Goal: Information Seeking & Learning: Check status

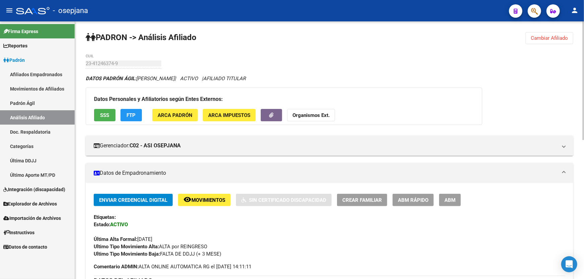
click at [555, 36] on span "Cambiar Afiliado" at bounding box center [548, 38] width 37 height 6
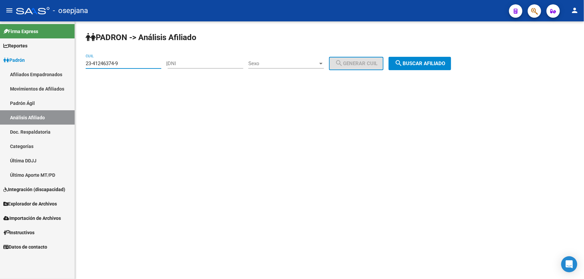
drag, startPoint x: 136, startPoint y: 64, endPoint x: 21, endPoint y: 64, distance: 114.4
click at [21, 64] on mat-sidenav-container "Firma Express Reportes Padrón Traspasos x O.S. Traspasos x Gerenciador Traspaso…" at bounding box center [292, 150] width 584 height 258
paste input "0-44242959-7"
type input "20-44242959-7"
click at [428, 65] on span "search Buscar afiliado" at bounding box center [419, 64] width 51 height 6
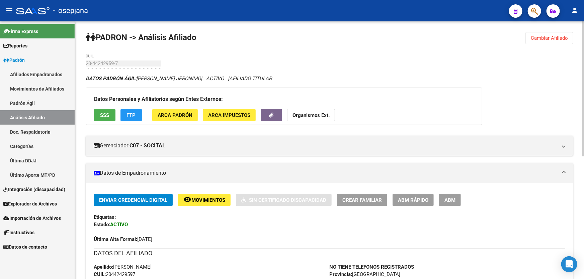
click at [541, 35] on span "Cambiar Afiliado" at bounding box center [548, 38] width 37 height 6
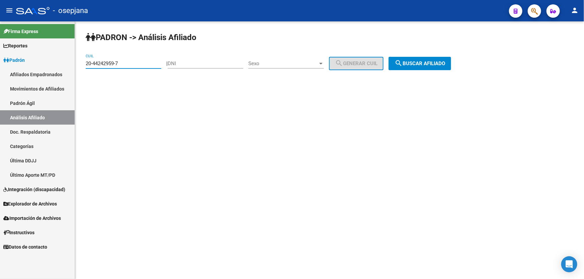
drag, startPoint x: 127, startPoint y: 63, endPoint x: 70, endPoint y: 63, distance: 56.5
click at [70, 63] on mat-sidenav-container "Firma Express Reportes Padrón Traspasos x O.S. Traspasos x Gerenciador Traspaso…" at bounding box center [292, 150] width 584 height 258
paste input "23-40799236-9"
click at [429, 63] on span "search Buscar afiliado" at bounding box center [419, 64] width 51 height 6
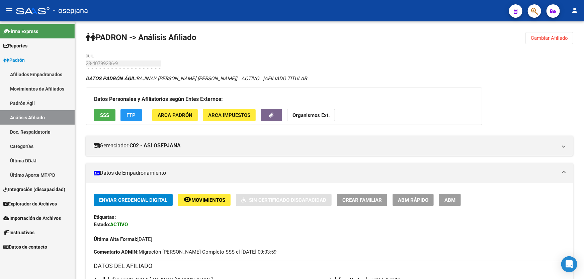
click at [540, 37] on span "Cambiar Afiliado" at bounding box center [548, 38] width 37 height 6
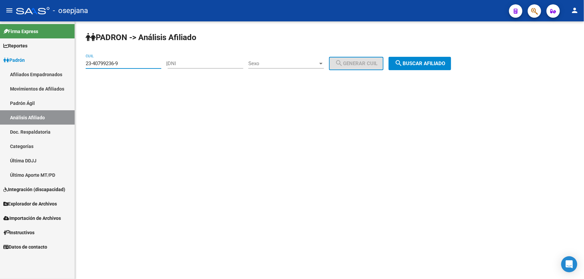
drag, startPoint x: 134, startPoint y: 64, endPoint x: 80, endPoint y: 64, distance: 54.5
click at [80, 64] on div "PADRON -> Análisis Afiliado 23-40799236-9 CUIL | DNI Sexo Sexo search Generar C…" at bounding box center [329, 56] width 509 height 70
paste input "1246374"
drag, startPoint x: 441, startPoint y: 58, endPoint x: 439, endPoint y: 64, distance: 6.3
click at [440, 64] on button "search Buscar afiliado" at bounding box center [419, 63] width 63 height 13
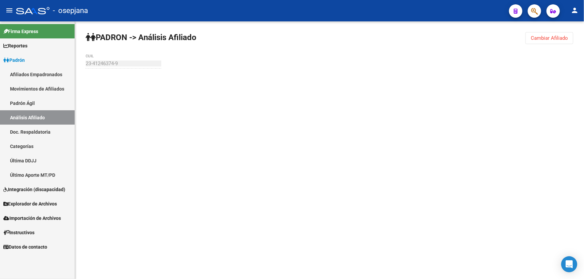
click at [439, 64] on div "[PERSON_NAME] -> Análisis Afiliado Cambiar Afiliado 23-41246374-9 CUIL" at bounding box center [329, 63] width 509 height 84
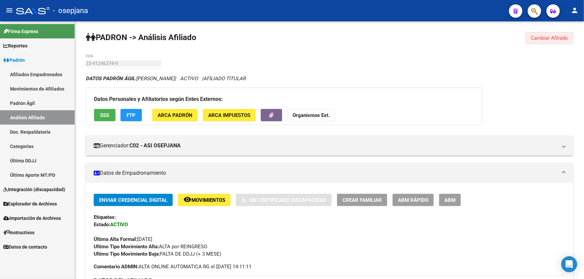
click at [533, 38] on span "Cambiar Afiliado" at bounding box center [548, 38] width 37 height 6
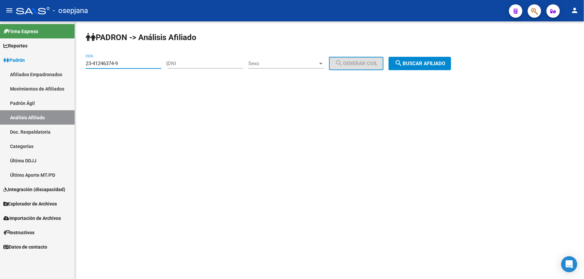
drag, startPoint x: 130, startPoint y: 62, endPoint x: 74, endPoint y: 65, distance: 56.9
click at [74, 65] on mat-sidenav-container "Firma Express Reportes Padrón Traspasos x O.S. Traspasos x Gerenciador Traspaso…" at bounding box center [292, 150] width 584 height 258
click at [430, 63] on span "search Buscar afiliado" at bounding box center [419, 64] width 51 height 6
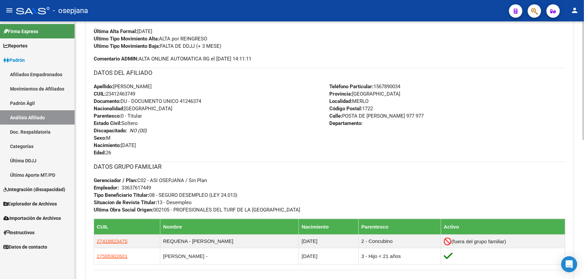
scroll to position [243, 0]
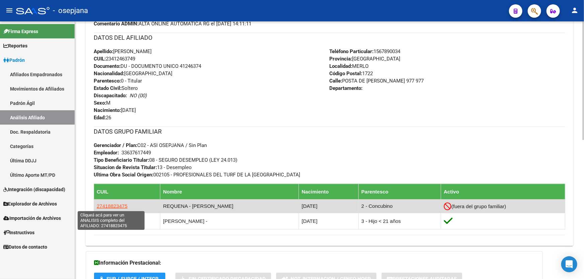
click at [112, 204] on span "27418823475" at bounding box center [112, 206] width 31 height 6
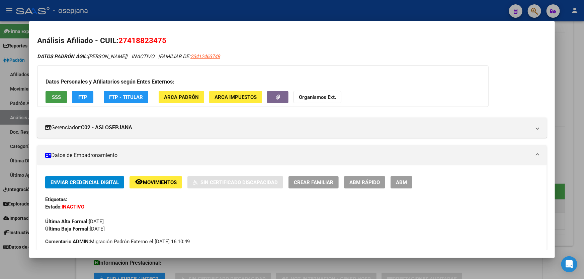
click at [57, 97] on span "SSS" at bounding box center [56, 97] width 9 height 6
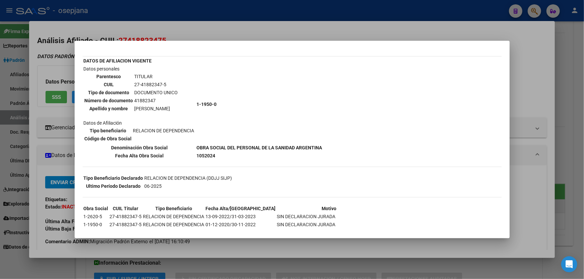
scroll to position [0, 0]
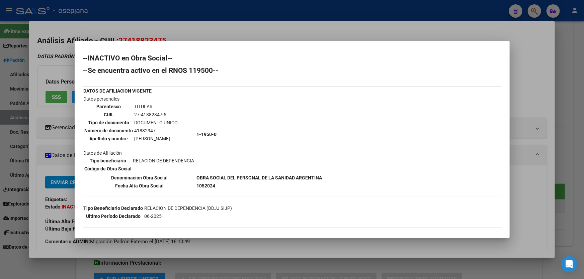
click at [332, 29] on div at bounding box center [292, 139] width 584 height 279
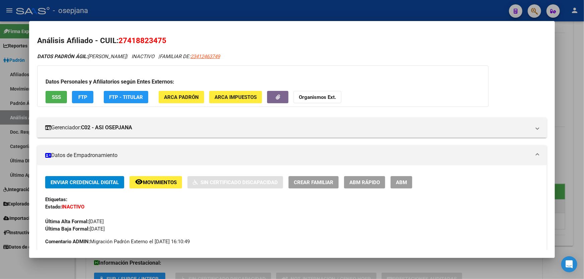
click at [319, 6] on div at bounding box center [292, 139] width 584 height 279
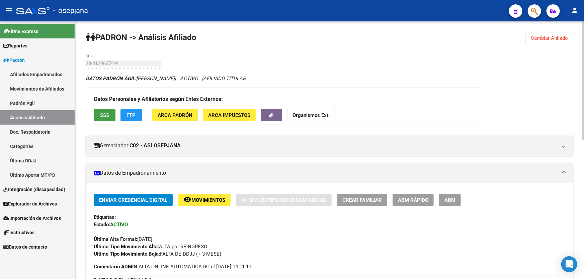
click at [108, 115] on span "SSS" at bounding box center [104, 115] width 9 height 6
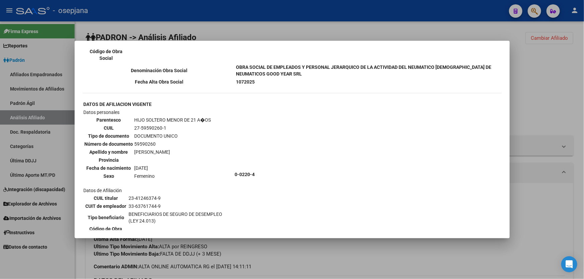
scroll to position [258, 0]
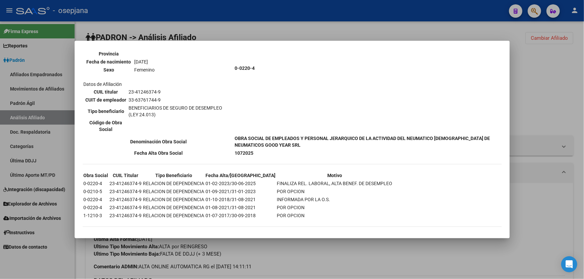
click at [581, 90] on div at bounding box center [292, 139] width 584 height 279
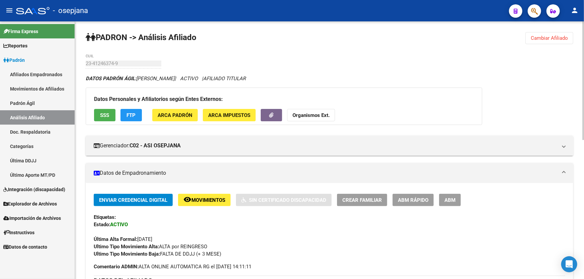
click at [125, 117] on button "FTP" at bounding box center [130, 115] width 21 height 12
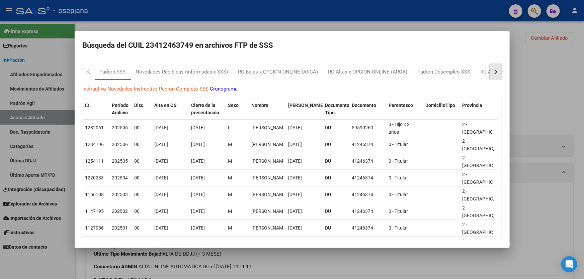
click at [495, 75] on button "button" at bounding box center [495, 72] width 12 height 16
click at [535, 90] on div at bounding box center [292, 139] width 584 height 279
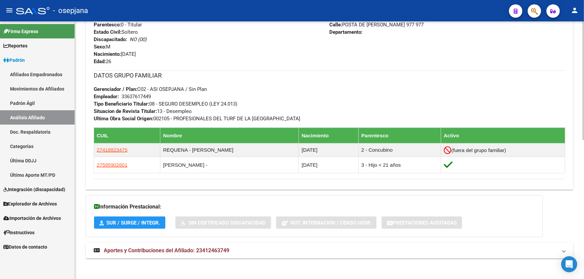
scroll to position [302, 0]
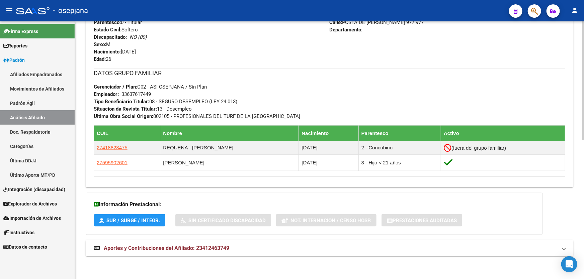
click at [375, 251] on mat-panel-title "Aportes y Contribuciones del Afiliado: 23412463749" at bounding box center [325, 248] width 463 height 7
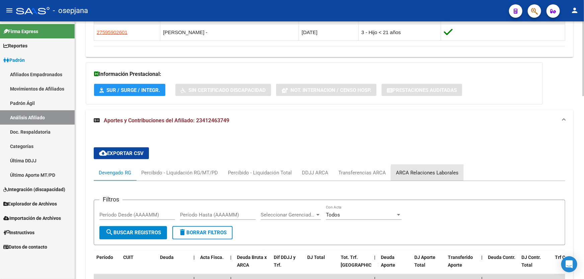
click at [452, 176] on div "ARCA Relaciones Laborales" at bounding box center [427, 173] width 73 height 16
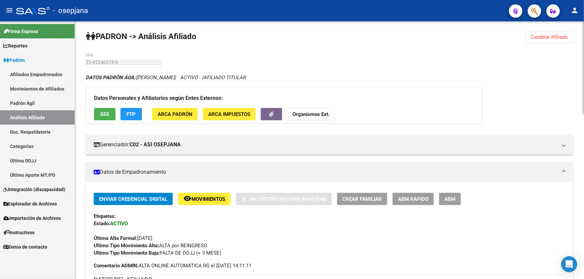
scroll to position [0, 0]
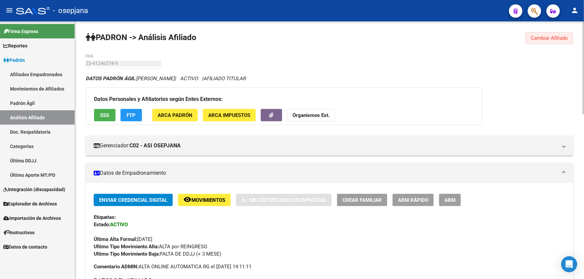
click at [542, 39] on span "Cambiar Afiliado" at bounding box center [548, 38] width 37 height 6
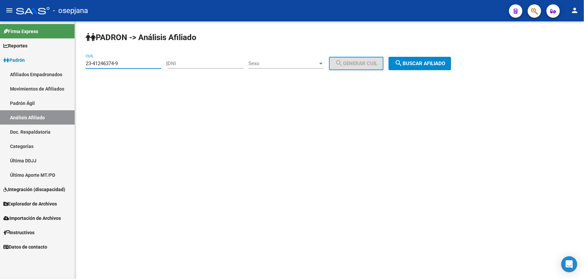
drag, startPoint x: 125, startPoint y: 63, endPoint x: 80, endPoint y: 69, distance: 45.9
click at [80, 69] on div "PADRON -> Análisis Afiliado 23-41246374-9 CUIL | DNI Sexo Sexo search Generar C…" at bounding box center [329, 56] width 509 height 70
paste input "7-25787546-1"
type input "27-25787546-1"
click at [425, 63] on span "search Buscar afiliado" at bounding box center [419, 64] width 51 height 6
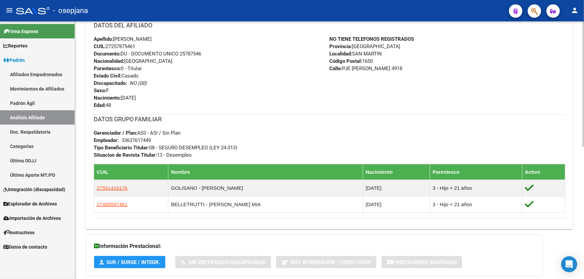
scroll to position [243, 0]
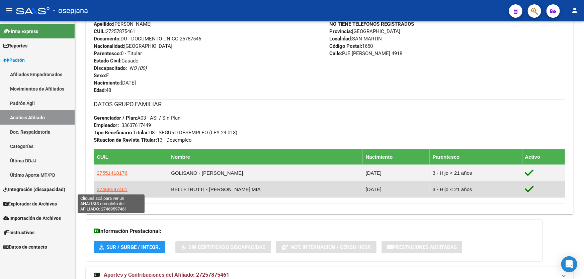
click at [99, 190] on span "27469597461" at bounding box center [112, 190] width 31 height 6
type textarea "27469597461"
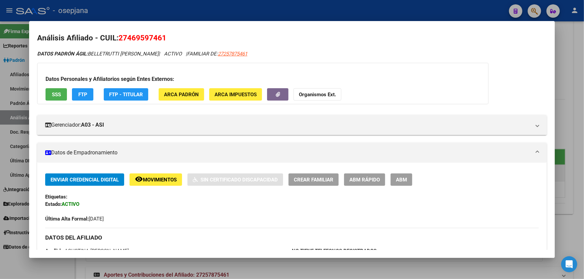
scroll to position [0, 0]
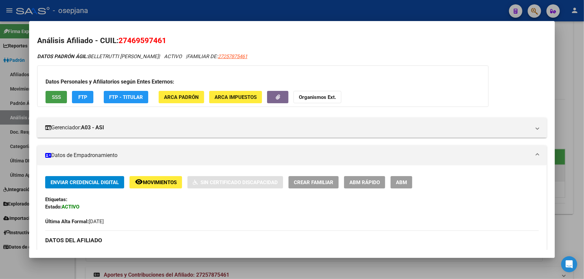
click at [57, 97] on span "SSS" at bounding box center [56, 97] width 9 height 6
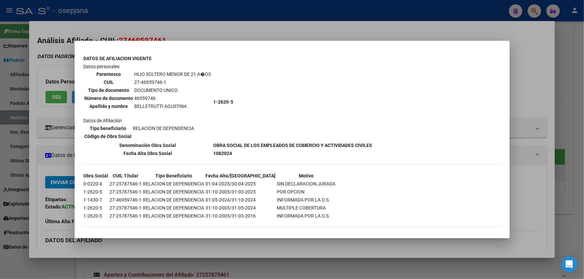
scroll to position [159, 0]
click at [531, 87] on div at bounding box center [292, 139] width 584 height 279
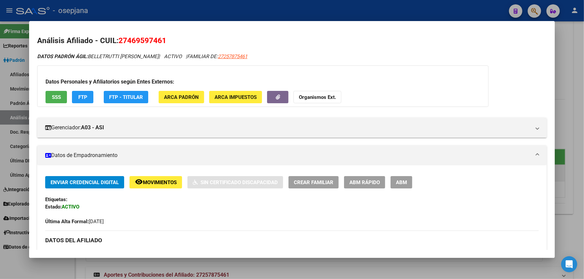
click at [561, 82] on div at bounding box center [292, 139] width 584 height 279
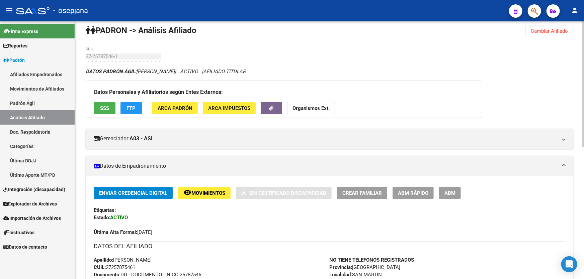
scroll to position [0, 0]
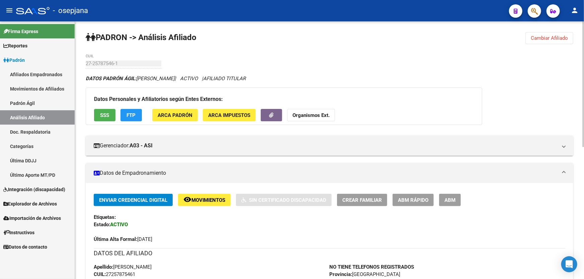
click at [110, 114] on button "SSS" at bounding box center [104, 115] width 21 height 12
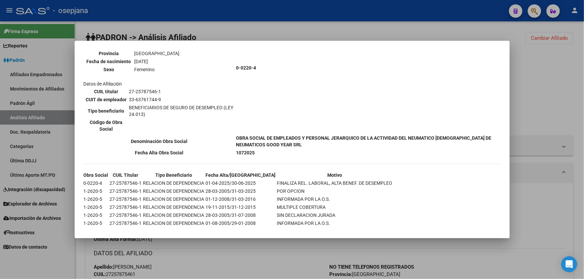
scroll to position [442, 0]
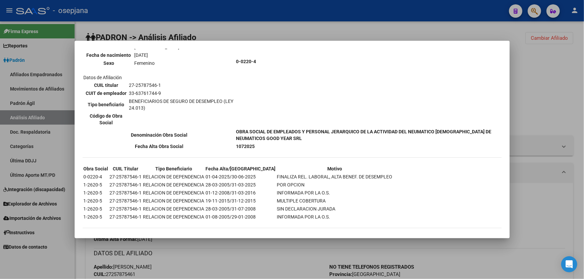
click at [529, 105] on div at bounding box center [292, 139] width 584 height 279
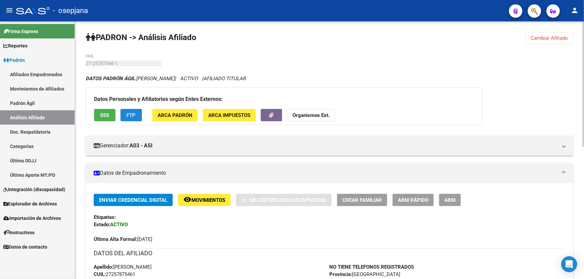
click at [134, 114] on span "FTP" at bounding box center [131, 115] width 9 height 6
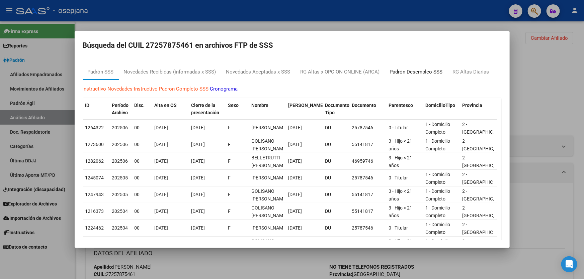
click at [420, 72] on div "Padrón Desempleo SSS" at bounding box center [416, 72] width 53 height 8
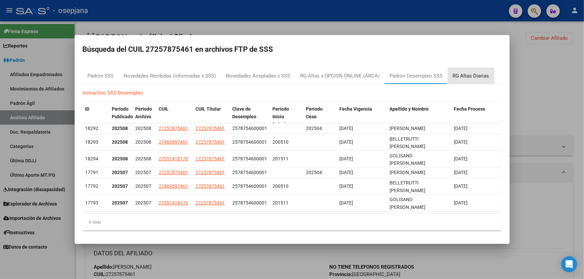
click at [471, 77] on div "RG Altas Diarias" at bounding box center [471, 76] width 36 height 8
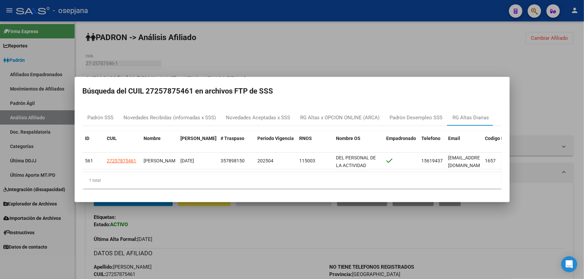
click at [374, 65] on div at bounding box center [292, 139] width 584 height 279
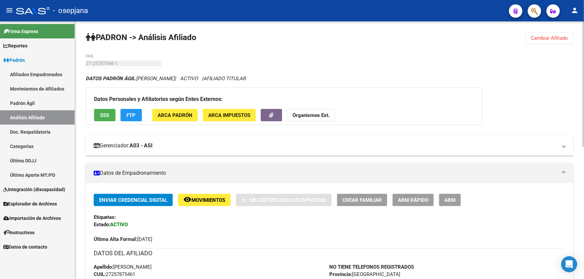
scroll to position [121, 0]
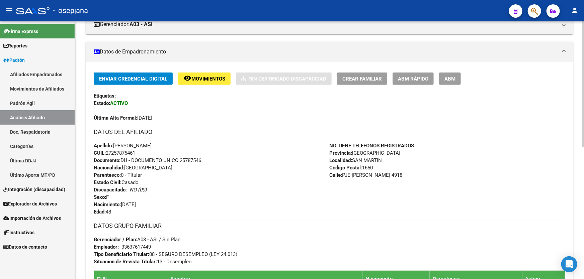
drag, startPoint x: 137, startPoint y: 152, endPoint x: 107, endPoint y: 152, distance: 29.8
click at [107, 152] on span "CUIL: 27257875461" at bounding box center [114, 153] width 41 height 6
copy span "27257875461"
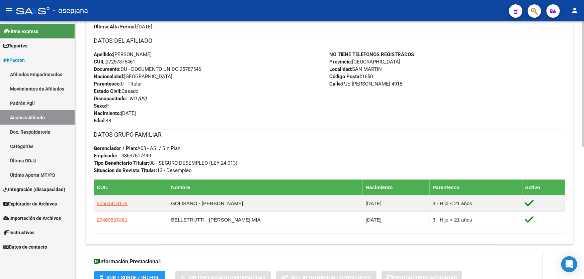
scroll to position [270, 0]
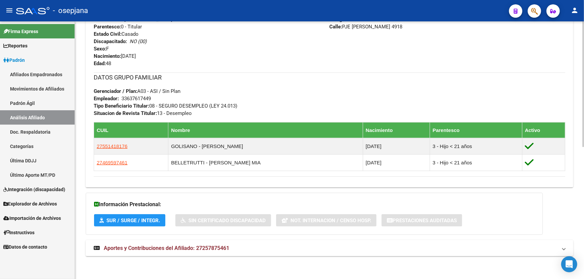
click at [433, 249] on mat-panel-title "Aportes y Contribuciones del Afiliado: 27257875461" at bounding box center [325, 248] width 463 height 7
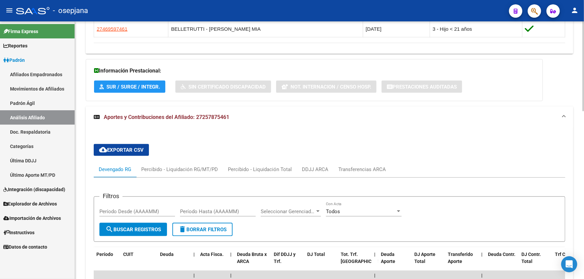
scroll to position [481, 0]
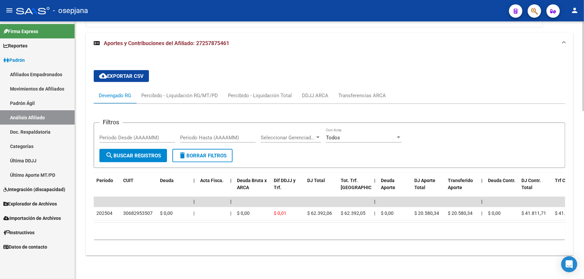
drag, startPoint x: 209, startPoint y: 223, endPoint x: 313, endPoint y: 222, distance: 104.4
click at [313, 222] on div "Período CUIT Deuda | Acta Fisca. | Deuda Bruta x ARCA Dif DDJJ y Trf. DJ Total …" at bounding box center [329, 207] width 471 height 67
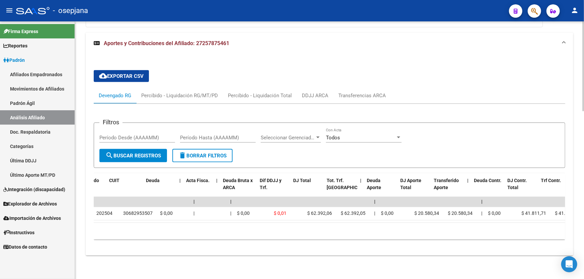
scroll to position [0, 106]
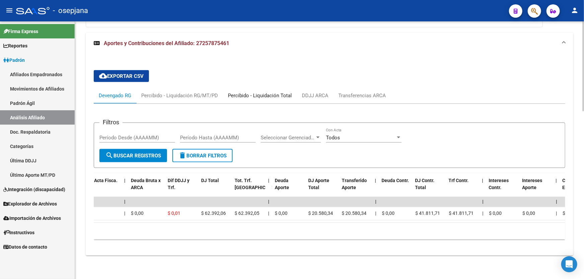
click at [254, 92] on div "Percibido - Liquidación Total" at bounding box center [260, 95] width 64 height 7
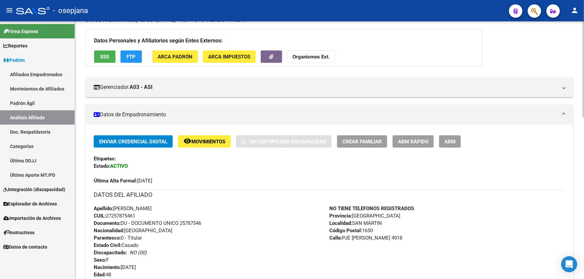
scroll to position [68, 0]
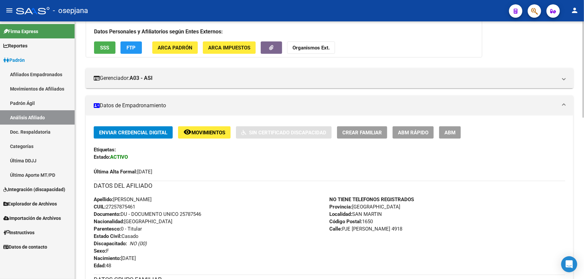
drag, startPoint x: 373, startPoint y: 228, endPoint x: 344, endPoint y: 227, distance: 29.4
click at [344, 227] on span "Calle: PJE MOLTEDO 4918" at bounding box center [365, 229] width 73 height 6
drag, startPoint x: 374, startPoint y: 229, endPoint x: 344, endPoint y: 228, distance: 29.8
click at [344, 228] on span "Calle: PJE MOLTEDO 4918" at bounding box center [365, 229] width 73 height 6
copy span "PJE MOLTEDO"
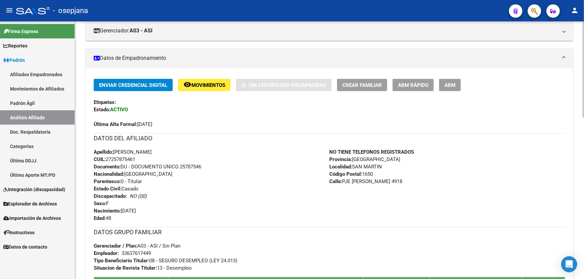
scroll to position [189, 0]
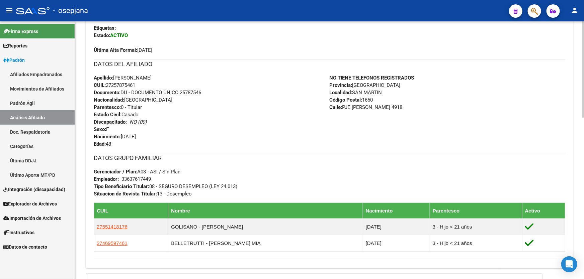
drag, startPoint x: 152, startPoint y: 180, endPoint x: 121, endPoint y: 177, distance: 30.9
click at [121, 177] on span "Empleador: 33637617449" at bounding box center [122, 179] width 57 height 6
copy div "33637617449"
drag, startPoint x: 374, startPoint y: 107, endPoint x: 344, endPoint y: 107, distance: 29.8
click at [344, 107] on span "Calle: PJE MOLTEDO 4918" at bounding box center [365, 107] width 73 height 6
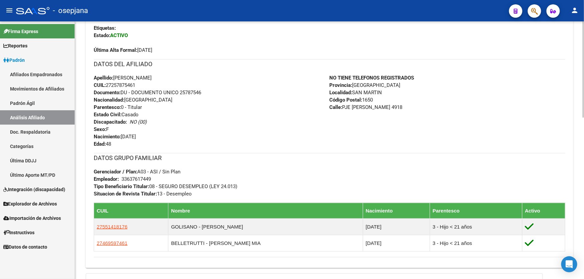
copy span "PJE MOLTEDO"
drag, startPoint x: 122, startPoint y: 179, endPoint x: 155, endPoint y: 180, distance: 33.1
click at [155, 180] on div "DATOS GRUPO FAMILIAR Gerenciador / Plan: A03 - ASI / Sin Plan Empleador: 336376…" at bounding box center [329, 175] width 471 height 44
copy div
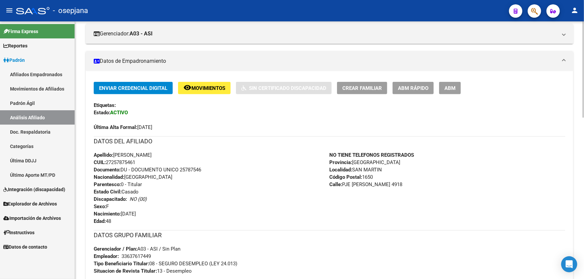
scroll to position [0, 0]
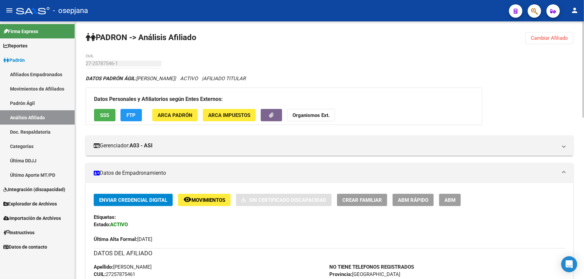
click at [557, 38] on span "Cambiar Afiliado" at bounding box center [548, 38] width 37 height 6
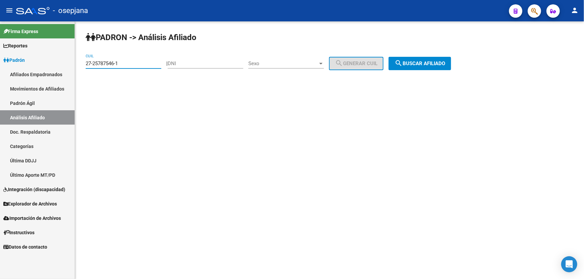
drag, startPoint x: 123, startPoint y: 62, endPoint x: 82, endPoint y: 67, distance: 41.1
click at [82, 67] on div "PADRON -> Análisis Afiliado 27-25787546-1 CUIL | DNI Sexo Sexo search Generar C…" at bounding box center [329, 56] width 509 height 70
paste input "877019"
click at [442, 61] on span "search Buscar afiliado" at bounding box center [419, 64] width 51 height 6
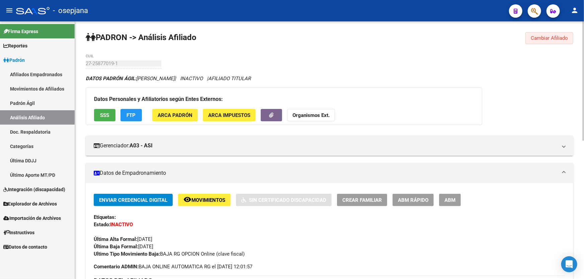
click at [536, 38] on span "Cambiar Afiliado" at bounding box center [548, 38] width 37 height 6
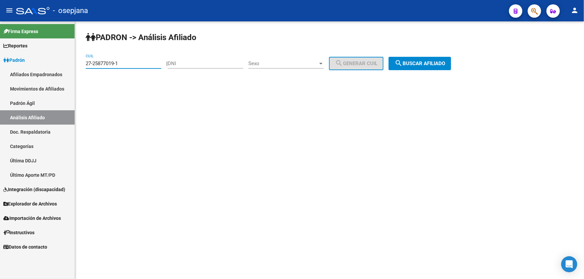
drag, startPoint x: 133, startPoint y: 63, endPoint x: 80, endPoint y: 66, distance: 53.2
click at [80, 66] on div "PADRON -> Análisis Afiliado 27-25877019-1 CUIL | DNI Sexo Sexo search Generar C…" at bounding box center [329, 56] width 509 height 70
paste input "31799608-5"
type input "27-31799608-5"
click at [428, 63] on span "search Buscar afiliado" at bounding box center [419, 64] width 51 height 6
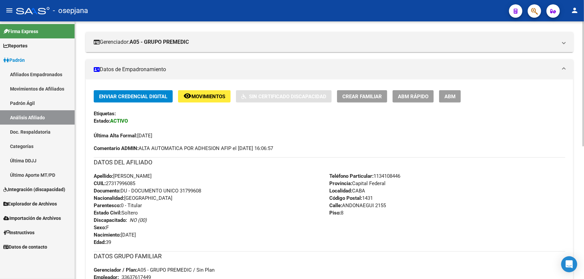
scroll to position [61, 0]
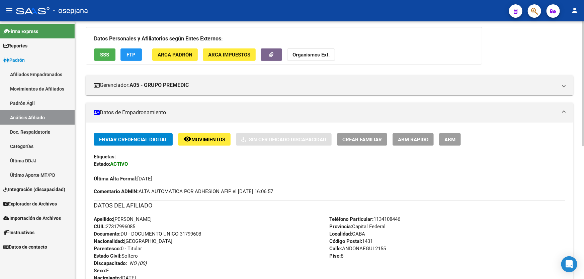
click at [99, 52] on button "SSS" at bounding box center [104, 54] width 21 height 12
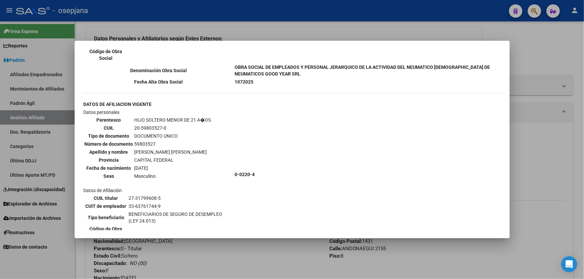
scroll to position [243, 0]
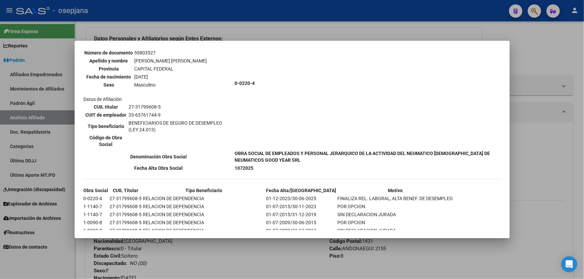
click at [528, 65] on div at bounding box center [292, 139] width 584 height 279
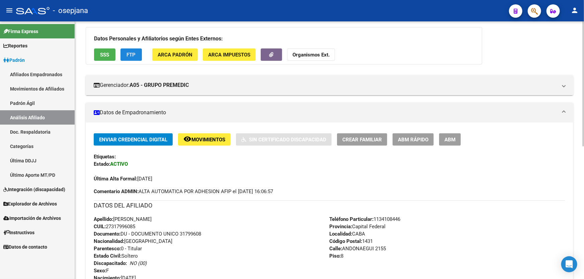
click at [138, 52] on button "FTP" at bounding box center [130, 54] width 21 height 12
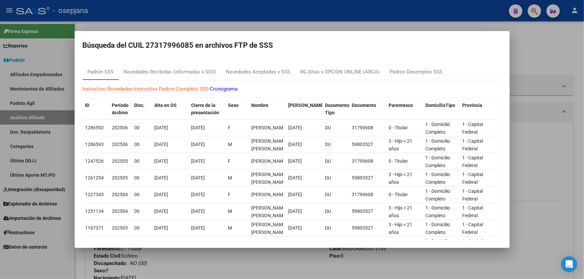
click at [556, 73] on div at bounding box center [292, 139] width 584 height 279
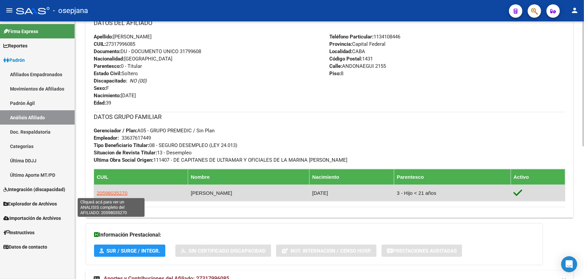
click at [117, 190] on span "20598035270" at bounding box center [112, 193] width 31 height 6
type textarea "20598035270"
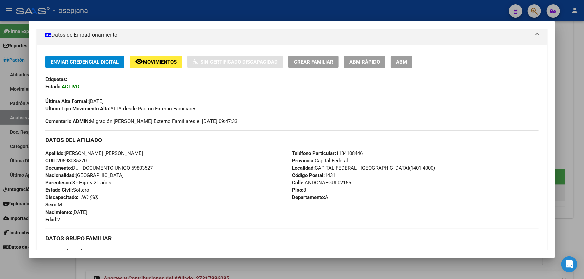
scroll to position [121, 0]
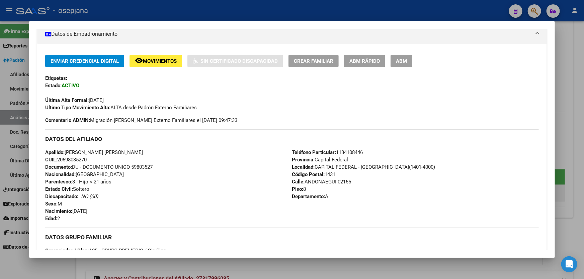
click at [132, 166] on span "Documento: DU - DOCUMENTO UNICO 59803527" at bounding box center [98, 167] width 107 height 6
drag, startPoint x: 109, startPoint y: 151, endPoint x: 145, endPoint y: 153, distance: 36.2
click at [145, 153] on div "Apellido: MARTINHA ABRIL YELE OLIVA CUIL: 20598035270 Documento: DU - DOCUMENTO…" at bounding box center [168, 186] width 246 height 74
copy span "YELE OLIVA"
drag, startPoint x: 105, startPoint y: 150, endPoint x: 85, endPoint y: 150, distance: 19.4
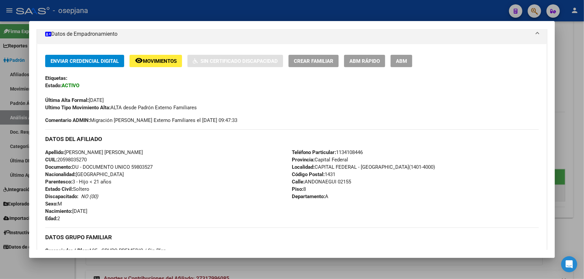
click at [85, 150] on span "Apellido: MARTINHA ABRIL YELE OLIVA" at bounding box center [94, 153] width 98 height 6
drag, startPoint x: 107, startPoint y: 152, endPoint x: 67, endPoint y: 152, distance: 39.8
click at [67, 152] on span "Apellido: MARTINHA ABRIL YELE OLIVA" at bounding box center [94, 153] width 98 height 6
copy span "MARTINHA ABRIL"
drag, startPoint x: 133, startPoint y: 166, endPoint x: 153, endPoint y: 167, distance: 19.8
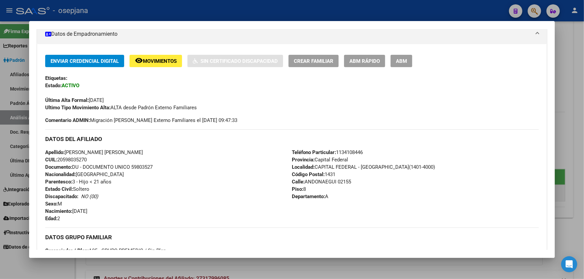
click at [153, 167] on span "Documento: DU - DOCUMENTO UNICO 59803527" at bounding box center [98, 167] width 107 height 6
drag, startPoint x: 132, startPoint y: 166, endPoint x: 163, endPoint y: 167, distance: 30.8
click at [163, 167] on div "Apellido: MARTINHA ABRIL YELE OLIVA CUIL: 20598035270 Documento: DU - DOCUMENTO…" at bounding box center [168, 186] width 246 height 74
copy span "59803527"
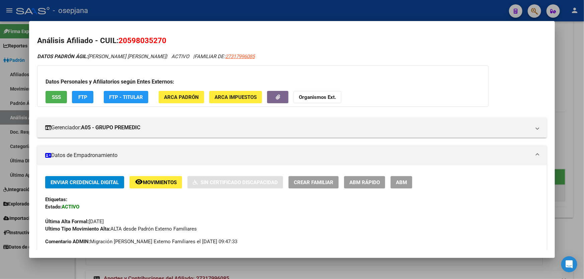
click at [255, 12] on div at bounding box center [292, 139] width 584 height 279
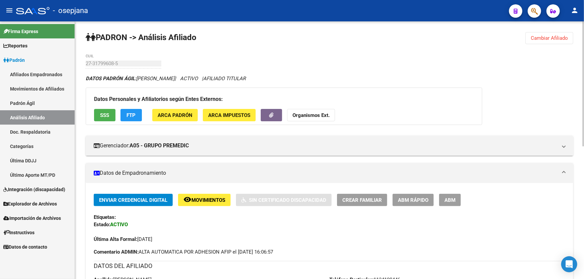
click at [535, 38] on span "Cambiar Afiliado" at bounding box center [548, 38] width 37 height 6
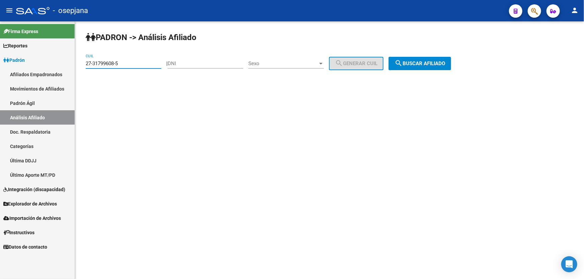
drag, startPoint x: 127, startPoint y: 62, endPoint x: 82, endPoint y: 67, distance: 45.7
click at [82, 67] on div "PADRON -> Análisis Afiliado 27-31799608-5 CUIL | DNI Sexo Sexo search Generar C…" at bounding box center [329, 56] width 509 height 70
paste input "4924013-6"
click at [109, 116] on mat-sidenav-content "PADRON -> Análisis Afiliado 27-34924013-6 CUIL | DNI Sexo Sexo search Generar C…" at bounding box center [329, 150] width 509 height 258
click at [435, 61] on span "search Buscar afiliado" at bounding box center [419, 64] width 51 height 6
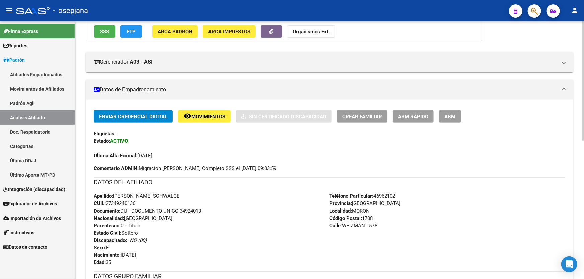
scroll to position [121, 0]
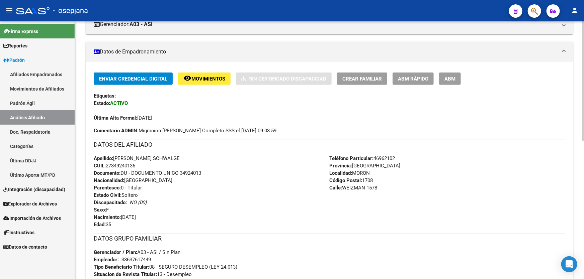
drag, startPoint x: 181, startPoint y: 172, endPoint x: 204, endPoint y: 171, distance: 23.4
click at [204, 171] on div "Apellido: MAYRA SOLEDAD SCHWALGE CUIL: 27349240136 Documento: DU - DOCUMENTO UN…" at bounding box center [212, 192] width 236 height 74
copy span "34924013"
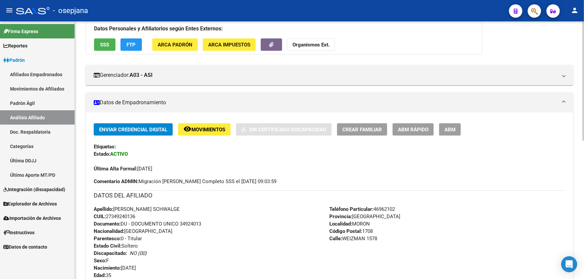
scroll to position [0, 0]
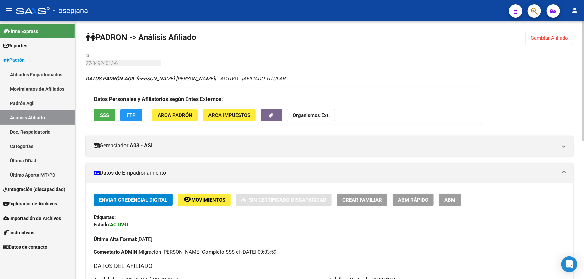
click at [545, 38] on span "Cambiar Afiliado" at bounding box center [548, 38] width 37 height 6
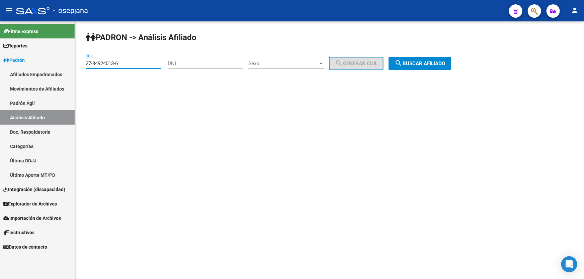
drag, startPoint x: 126, startPoint y: 62, endPoint x: 86, endPoint y: 66, distance: 40.3
click at [86, 66] on input "27-34924013-6" at bounding box center [124, 64] width 76 height 6
paste input "9277-2"
click at [426, 61] on span "search Buscar afiliado" at bounding box center [419, 64] width 51 height 6
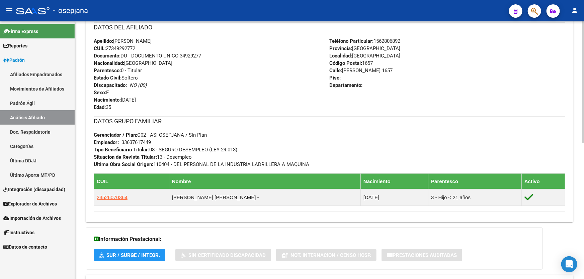
scroll to position [243, 0]
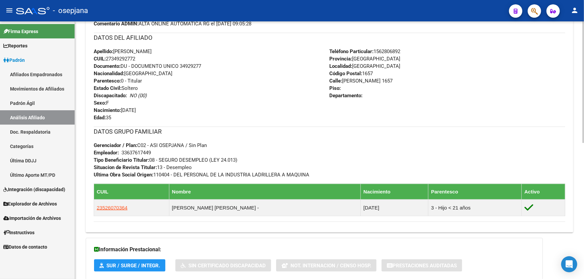
drag, startPoint x: 181, startPoint y: 66, endPoint x: 213, endPoint y: 69, distance: 32.2
click at [213, 69] on div "Apellido: ROMINA EMILSE DIAZ CUIL: 27349292772 Documento: DU - DOCUMENTO UNICO …" at bounding box center [212, 85] width 236 height 74
copy span "34929277"
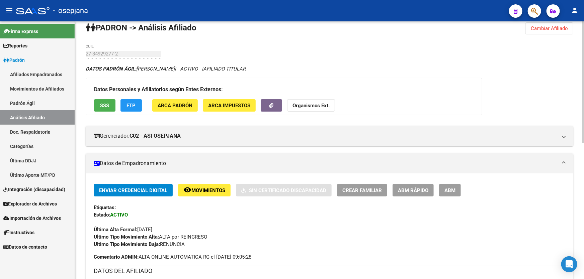
scroll to position [0, 0]
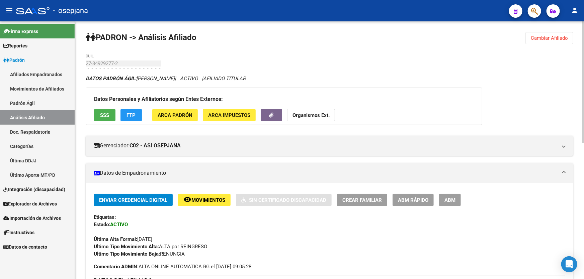
click at [542, 34] on button "Cambiar Afiliado" at bounding box center [549, 38] width 48 height 12
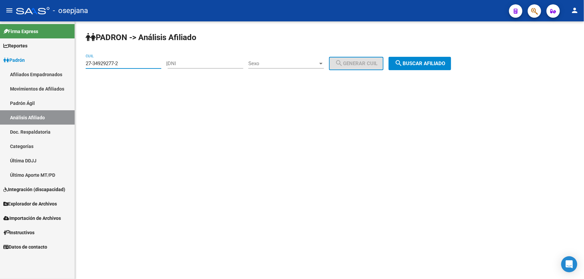
drag, startPoint x: 157, startPoint y: 64, endPoint x: 76, endPoint y: 65, distance: 81.3
click at [76, 65] on div "PADRON -> Análisis Afiliado 27-34929277-2 CUIL | DNI Sexo Sexo search Generar C…" at bounding box center [329, 56] width 509 height 70
paste input "6790309-6"
click at [430, 65] on span "search Buscar afiliado" at bounding box center [419, 64] width 51 height 6
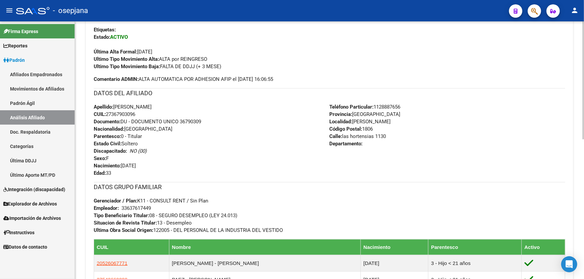
scroll to position [243, 0]
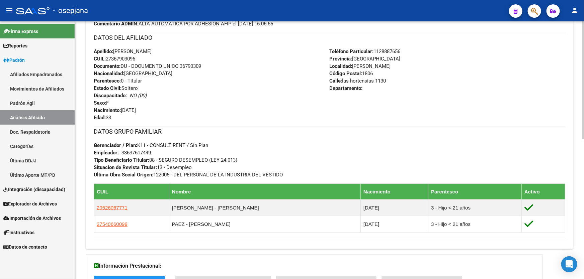
drag, startPoint x: 181, startPoint y: 64, endPoint x: 213, endPoint y: 66, distance: 32.2
click at [213, 66] on div "Apellido: YAMILA LILIANA MONZON CUIL: 27367903096 Documento: DU - DOCUMENTO UNI…" at bounding box center [212, 85] width 236 height 74
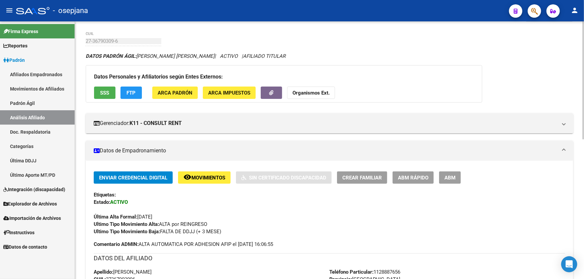
scroll to position [0, 0]
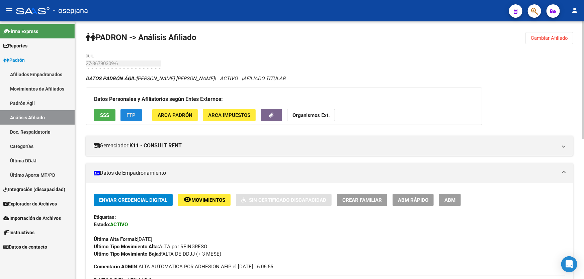
click at [133, 118] on button "FTP" at bounding box center [130, 115] width 21 height 12
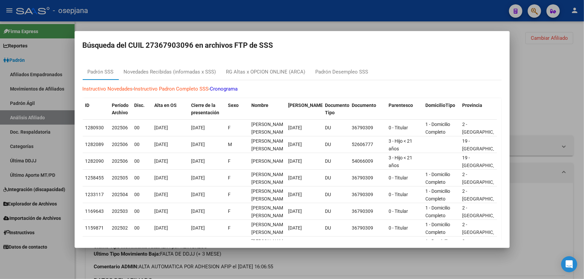
click at [558, 97] on div at bounding box center [292, 139] width 584 height 279
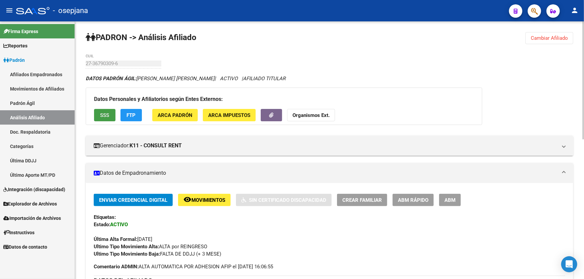
click at [102, 118] on button "SSS" at bounding box center [104, 115] width 21 height 12
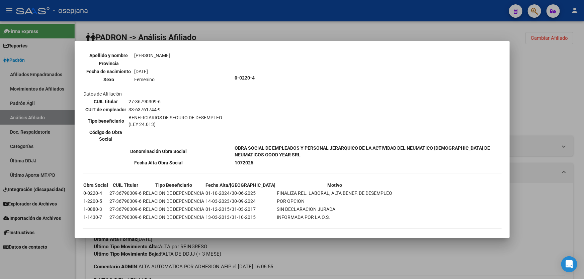
scroll to position [427, 0]
click at [583, 93] on div at bounding box center [292, 139] width 584 height 279
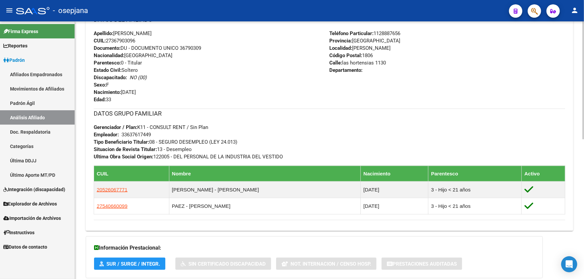
scroll to position [305, 0]
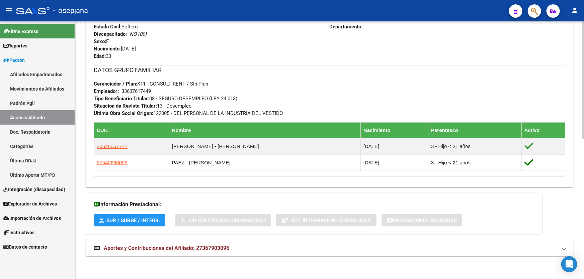
click at [434, 254] on mat-expansion-panel-header "Aportes y Contribuciones del Afiliado: 27367903096" at bounding box center [329, 248] width 487 height 16
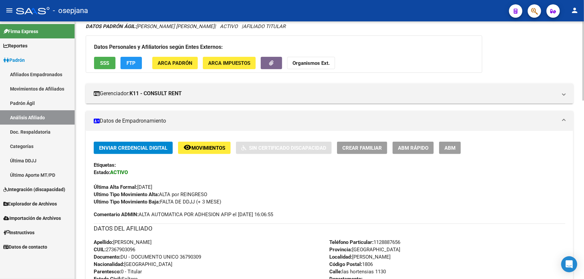
scroll to position [91, 0]
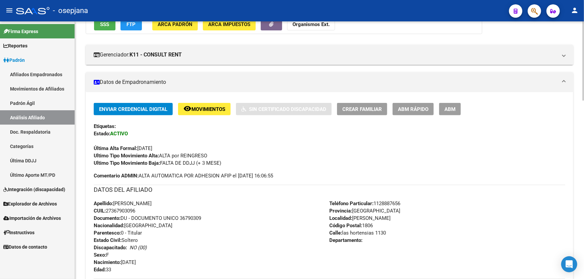
drag, startPoint x: 140, startPoint y: 208, endPoint x: 107, endPoint y: 211, distance: 33.6
click at [107, 211] on div "Apellido: YAMILA LILIANA MONZON CUIL: 27367903096 Documento: DU - DOCUMENTO UNI…" at bounding box center [212, 237] width 236 height 74
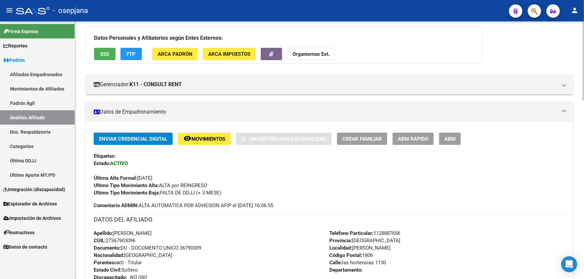
scroll to position [30, 0]
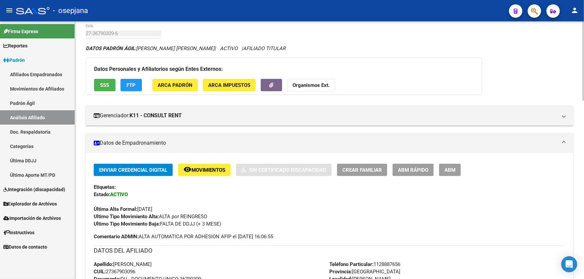
click at [138, 82] on button "FTP" at bounding box center [130, 85] width 21 height 12
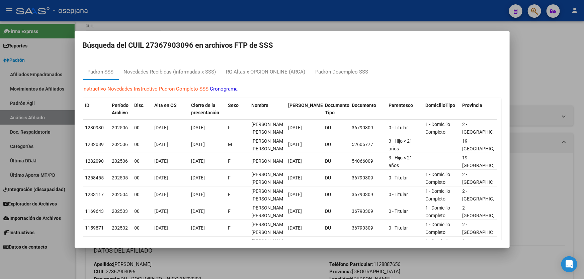
click at [555, 73] on div at bounding box center [292, 139] width 584 height 279
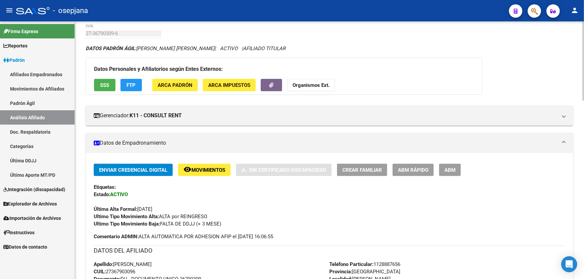
click at [107, 82] on span "SSS" at bounding box center [104, 85] width 9 height 6
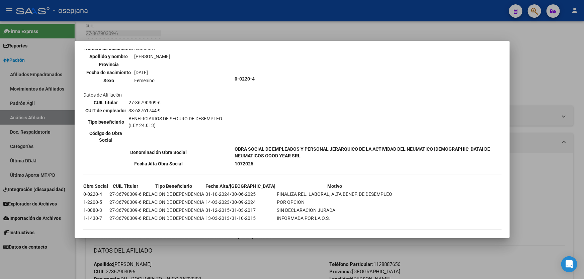
scroll to position [427, 0]
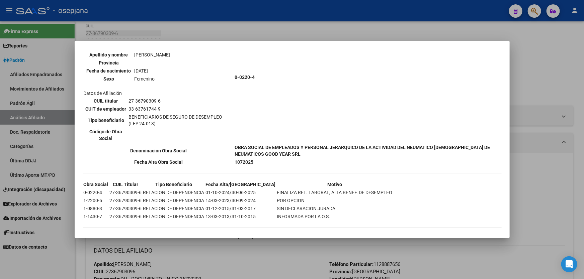
click at [536, 107] on div at bounding box center [292, 139] width 584 height 279
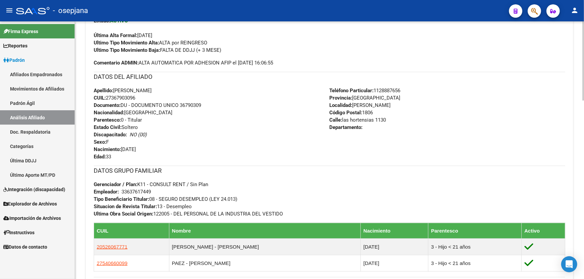
scroll to position [213, 0]
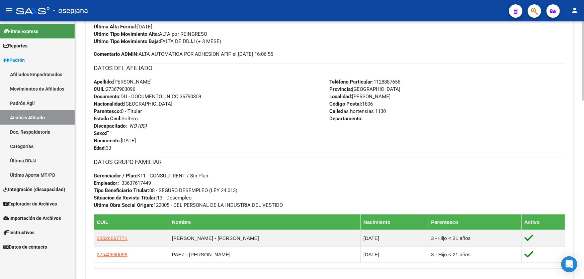
drag, startPoint x: 181, startPoint y: 96, endPoint x: 204, endPoint y: 97, distance: 23.4
click at [204, 97] on div "Apellido: YAMILA LILIANA MONZON CUIL: 27367903096 Documento: DU - DOCUMENTO UNI…" at bounding box center [212, 115] width 236 height 74
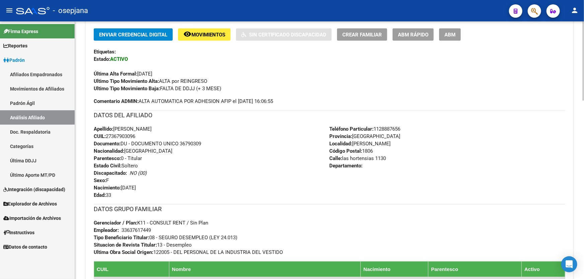
scroll to position [61, 0]
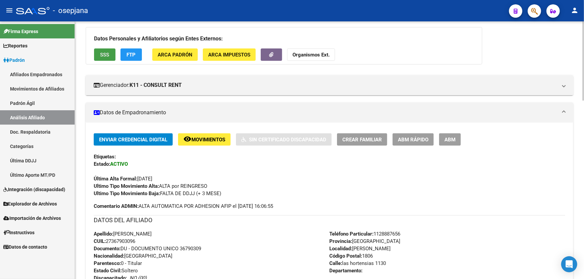
click at [106, 57] on span "SSS" at bounding box center [104, 55] width 9 height 6
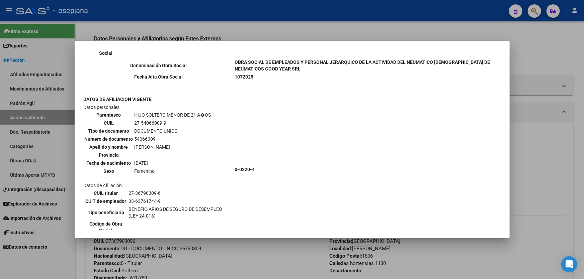
scroll to position [427, 0]
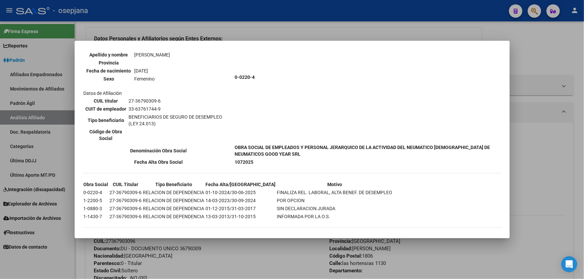
click at [515, 188] on div at bounding box center [292, 139] width 584 height 279
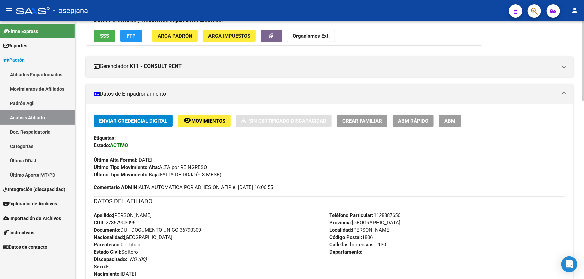
scroll to position [182, 0]
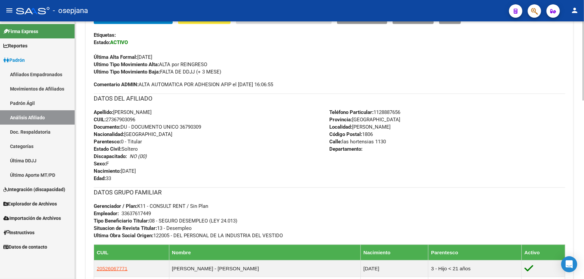
drag, startPoint x: 374, startPoint y: 140, endPoint x: 343, endPoint y: 143, distance: 31.3
click at [343, 143] on span "Calle: las hortensias 1130" at bounding box center [357, 142] width 57 height 6
drag, startPoint x: 376, startPoint y: 111, endPoint x: 405, endPoint y: 111, distance: 29.1
click at [405, 111] on div "Teléfono Particular: 1128887656 Provincia: Buenos Aires Localidad: TRISTAN SUAR…" at bounding box center [447, 146] width 236 height 74
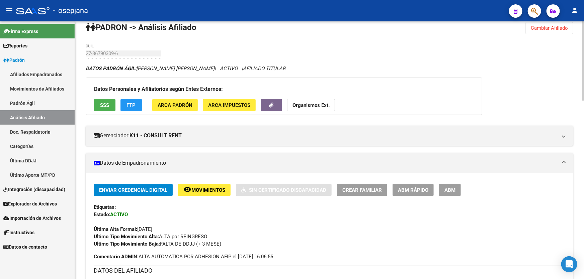
scroll to position [0, 0]
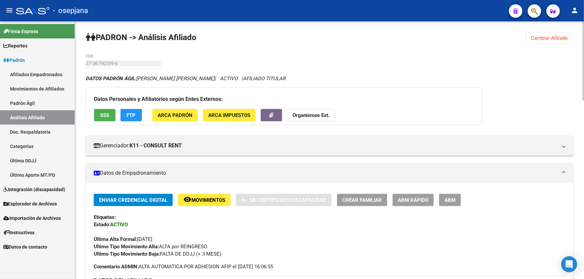
click at [540, 40] on span "Cambiar Afiliado" at bounding box center [548, 38] width 37 height 6
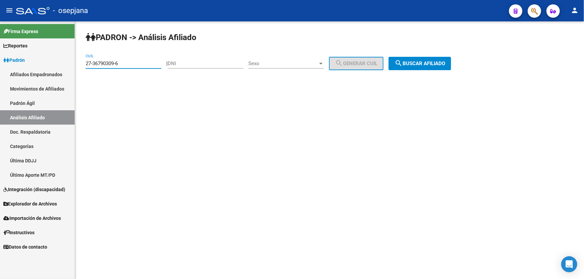
drag, startPoint x: 141, startPoint y: 65, endPoint x: 76, endPoint y: 67, distance: 65.3
click at [76, 67] on div "PADRON -> Análisis Afiliado 27-36790309-6 CUIL | DNI Sexo Sexo search Generar C…" at bounding box center [329, 56] width 509 height 70
paste input "93949777-9"
click at [417, 70] on div "PADRON -> Análisis Afiliado 27-93949777-9 CUIL | DNI Sexo Sexo search Generar C…" at bounding box center [329, 56] width 509 height 70
click at [417, 78] on div "PADRON -> Análisis Afiliado 27-93949777-9 CUIL | DNI Sexo Sexo search Generar C…" at bounding box center [329, 56] width 509 height 70
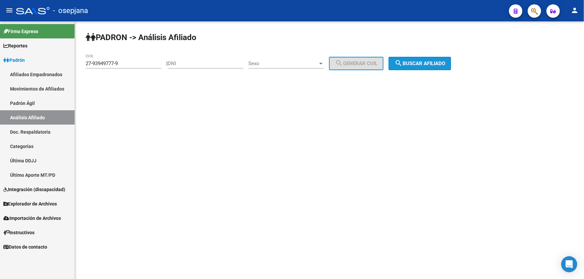
click at [427, 61] on span "search Buscar afiliado" at bounding box center [419, 64] width 51 height 6
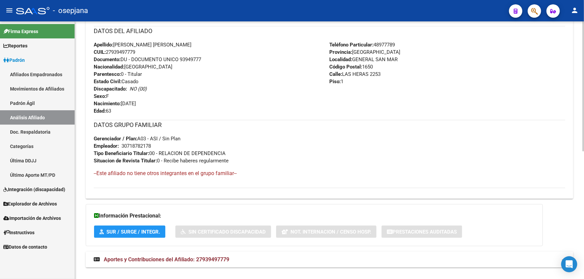
scroll to position [243, 0]
drag, startPoint x: 180, startPoint y: 57, endPoint x: 218, endPoint y: 59, distance: 37.8
click at [218, 59] on div "Apellido: VICTORIA GLADYS GUTIERREZ CIRILO CUIL: 27939497779 Documento: DU - DO…" at bounding box center [212, 77] width 236 height 74
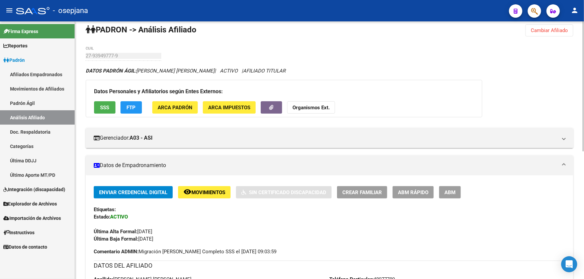
scroll to position [0, 0]
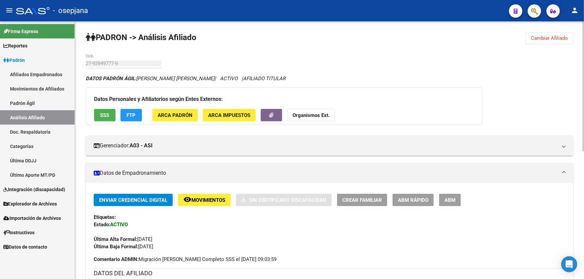
click at [548, 38] on span "Cambiar Afiliado" at bounding box center [548, 38] width 37 height 6
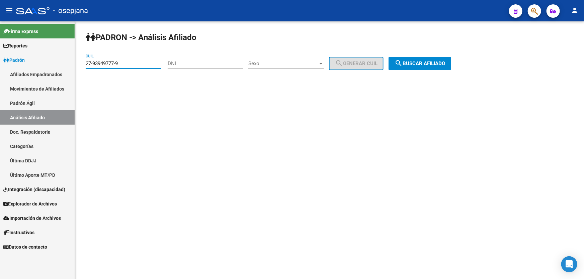
drag, startPoint x: 123, startPoint y: 63, endPoint x: 83, endPoint y: 64, distance: 40.1
click at [83, 64] on div "PADRON -> Análisis Afiliado 27-93949777-9 CUIL | DNI Sexo Sexo search Generar C…" at bounding box center [329, 56] width 509 height 70
drag, startPoint x: 85, startPoint y: 61, endPoint x: 134, endPoint y: 60, distance: 48.8
click at [134, 61] on input "27-93949777-9" at bounding box center [124, 64] width 76 height 6
drag, startPoint x: 127, startPoint y: 62, endPoint x: 81, endPoint y: 62, distance: 45.5
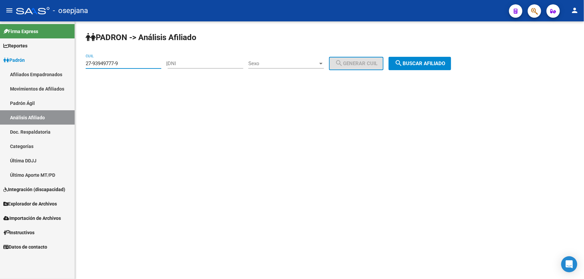
click at [81, 62] on div "PADRON -> Análisis Afiliado 27-93949777-9 CUIL | DNI Sexo Sexo search Generar C…" at bounding box center [329, 56] width 509 height 70
paste input "51433366-7"
type input "27-51433366-7"
click at [426, 61] on span "search Buscar afiliado" at bounding box center [419, 64] width 51 height 6
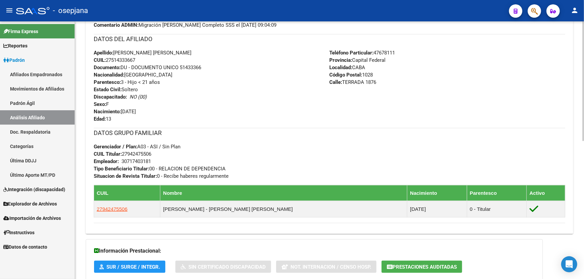
scroll to position [243, 0]
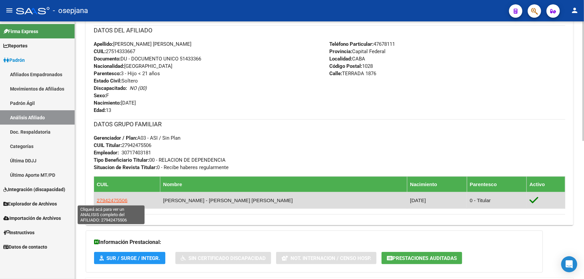
click at [115, 202] on span "27942475506" at bounding box center [112, 201] width 31 height 6
type textarea "27942475506"
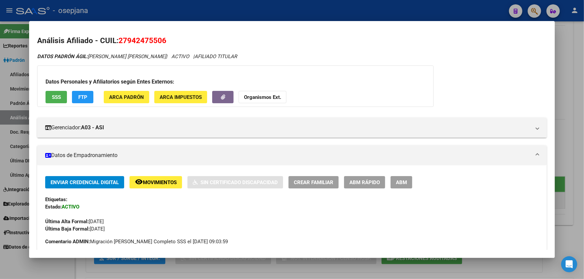
drag, startPoint x: 166, startPoint y: 40, endPoint x: 120, endPoint y: 38, distance: 45.9
click at [120, 38] on span "27942475506" at bounding box center [142, 40] width 48 height 9
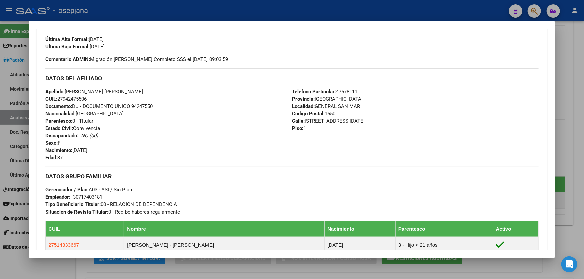
scroll to position [274, 0]
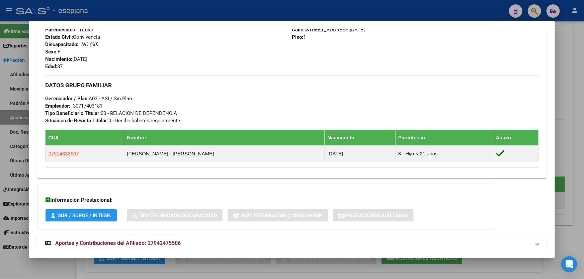
click at [583, 183] on div at bounding box center [292, 139] width 584 height 279
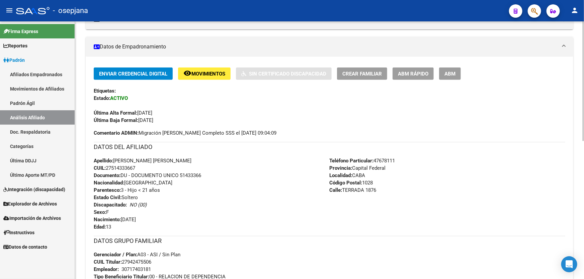
scroll to position [121, 0]
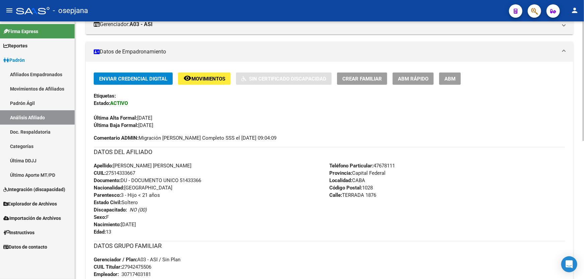
drag, startPoint x: 161, startPoint y: 164, endPoint x: 116, endPoint y: 165, distance: 44.8
click at [116, 165] on span "Apellido: EVA LUNA FERREIRA GOMEZ" at bounding box center [143, 166] width 98 height 6
drag, startPoint x: 181, startPoint y: 179, endPoint x: 214, endPoint y: 179, distance: 33.1
click at [214, 179] on div "Apellido: EVA LUNA FERREIRA GOMEZ CUIL: 27514333667 Documento: DU - DOCUMENTO U…" at bounding box center [212, 199] width 236 height 74
click at [214, 81] on span "Movimientos" at bounding box center [208, 79] width 34 height 6
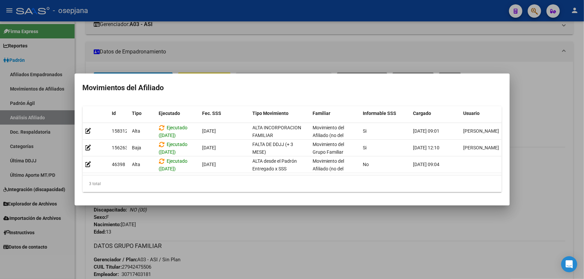
click at [236, 238] on div at bounding box center [292, 139] width 584 height 279
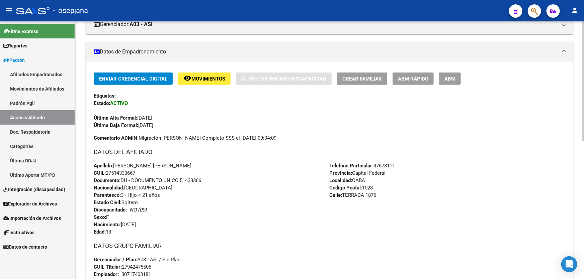
scroll to position [0, 0]
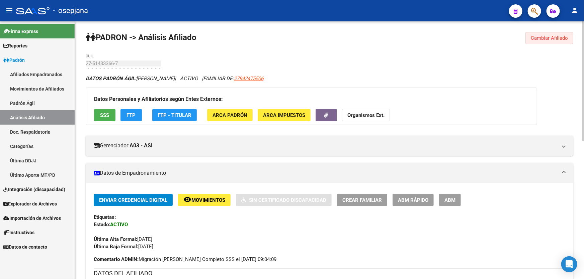
click at [559, 35] on span "Cambiar Afiliado" at bounding box center [548, 38] width 37 height 6
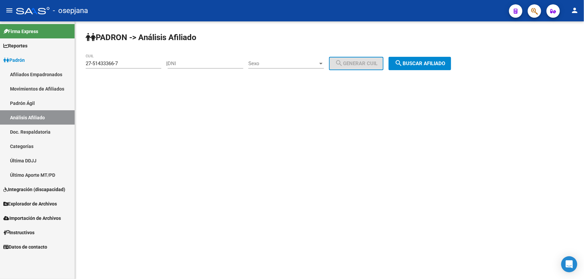
drag, startPoint x: 161, startPoint y: 62, endPoint x: 102, endPoint y: 64, distance: 59.6
click at [102, 64] on div "27-51433366-7 CUIL" at bounding box center [126, 64] width 81 height 6
drag, startPoint x: 130, startPoint y: 63, endPoint x: 84, endPoint y: 63, distance: 45.8
click at [84, 63] on div "PADRON -> Análisis Afiliado 27-51433366-7 CUIL | DNI Sexo Sexo search Generar C…" at bounding box center [329, 56] width 509 height 70
paste input "94247550-6"
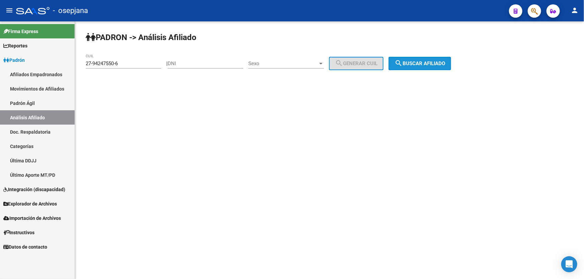
click at [412, 62] on span "search Buscar afiliado" at bounding box center [419, 64] width 51 height 6
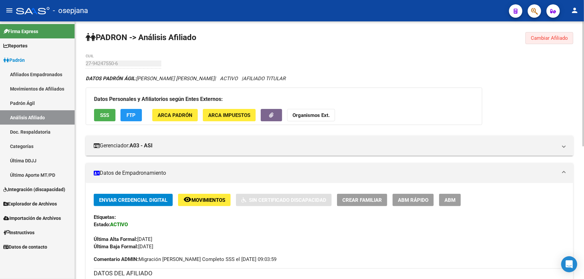
click at [549, 35] on span "Cambiar Afiliado" at bounding box center [548, 38] width 37 height 6
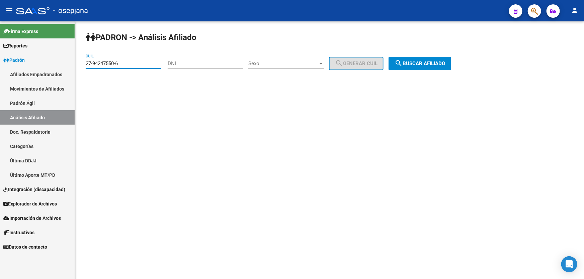
drag, startPoint x: 129, startPoint y: 63, endPoint x: 50, endPoint y: 61, distance: 79.0
click at [50, 61] on mat-sidenav-container "Firma Express Reportes Padrón Traspasos x O.S. Traspasos x Gerenciador Traspaso…" at bounding box center [292, 150] width 584 height 258
paste input "0-46566512-3"
click at [438, 63] on span "search Buscar afiliado" at bounding box center [419, 64] width 51 height 6
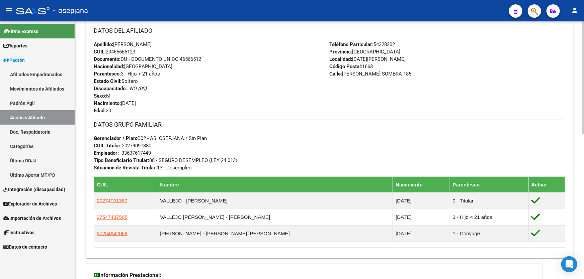
scroll to position [243, 0]
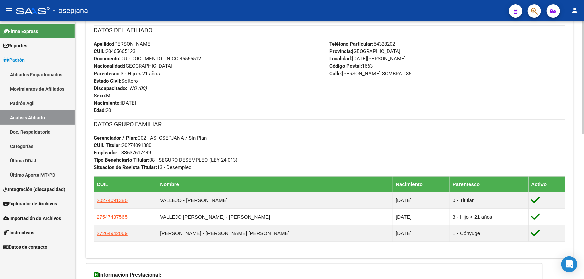
drag, startPoint x: 181, startPoint y: 57, endPoint x: 209, endPoint y: 59, distance: 28.1
click at [209, 59] on div "Apellido: MATEO JESUS VALLEJO LEDERHOS CUIL: 20465665123 Documento: DU - DOCUME…" at bounding box center [212, 77] width 236 height 74
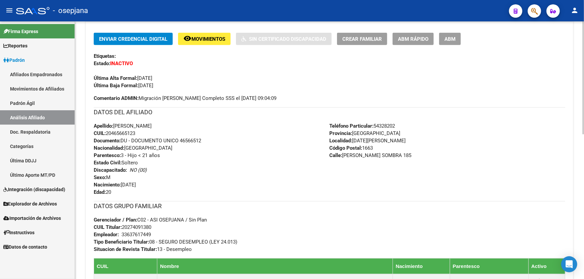
scroll to position [152, 0]
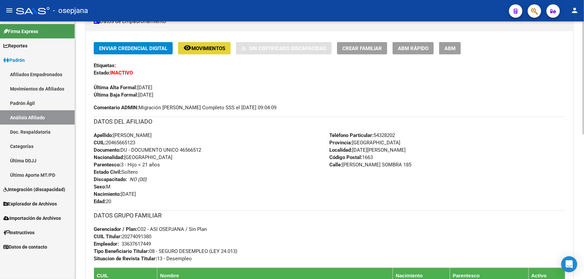
click at [205, 48] on span "Movimientos" at bounding box center [208, 48] width 34 height 6
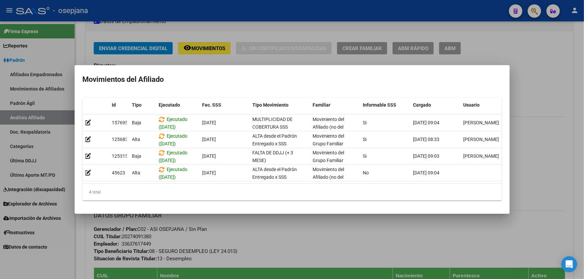
click at [275, 234] on div at bounding box center [292, 139] width 584 height 279
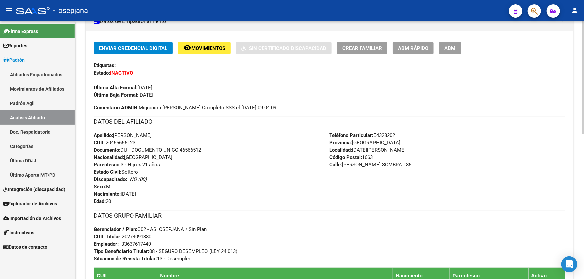
scroll to position [0, 0]
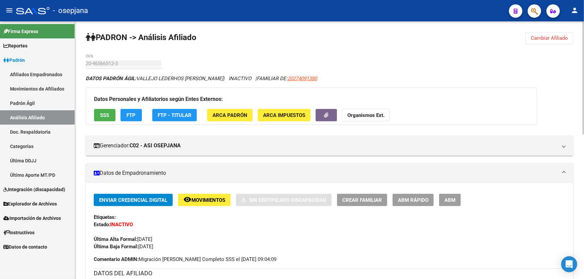
click at [107, 111] on button "SSS" at bounding box center [104, 115] width 21 height 12
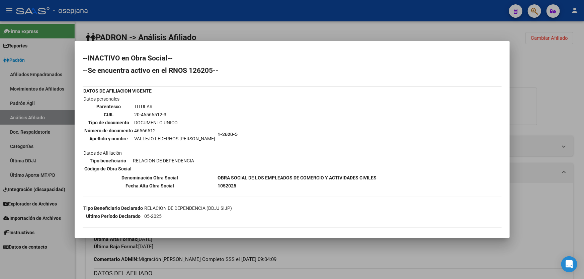
click at [583, 108] on div at bounding box center [292, 139] width 584 height 279
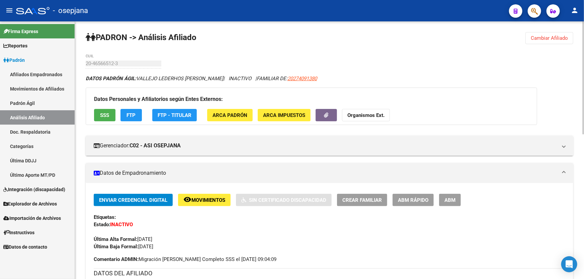
click at [556, 35] on span "Cambiar Afiliado" at bounding box center [548, 38] width 37 height 6
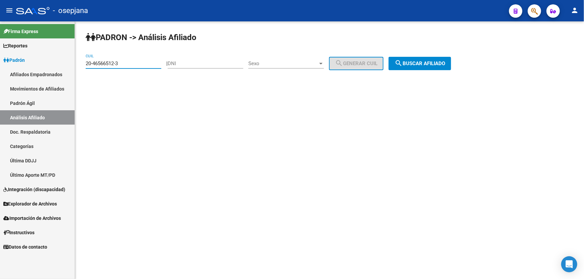
drag, startPoint x: 124, startPoint y: 65, endPoint x: 81, endPoint y: 67, distance: 42.5
click at [81, 67] on div "PADRON -> Análisis Afiliado 20-46566512-3 CUIL | DNI Sexo Sexo search Generar C…" at bounding box center [329, 56] width 509 height 70
paste input "7-40225829-8"
type input "27-40225829-8"
click at [440, 64] on span "search Buscar afiliado" at bounding box center [419, 64] width 51 height 6
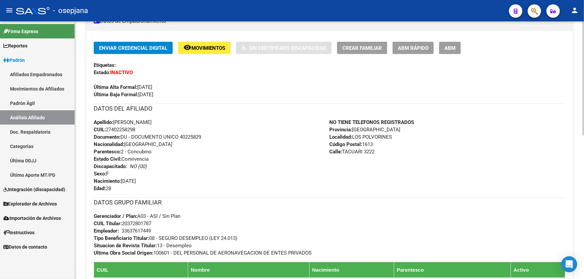
scroll to position [152, 0]
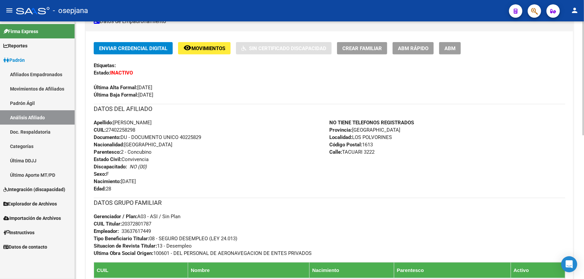
click at [196, 48] on span "Movimientos" at bounding box center [208, 48] width 34 height 6
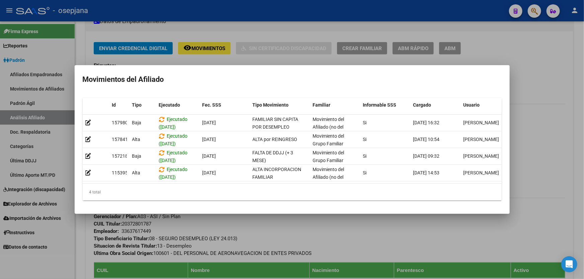
click at [275, 234] on div at bounding box center [292, 139] width 584 height 279
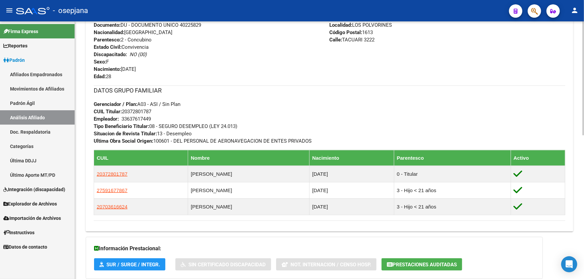
scroll to position [274, 0]
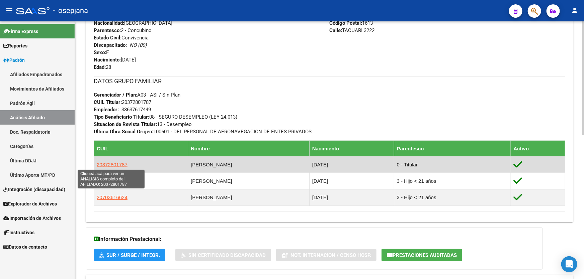
click at [116, 162] on span "20372801787" at bounding box center [112, 165] width 31 height 6
type textarea "20372801787"
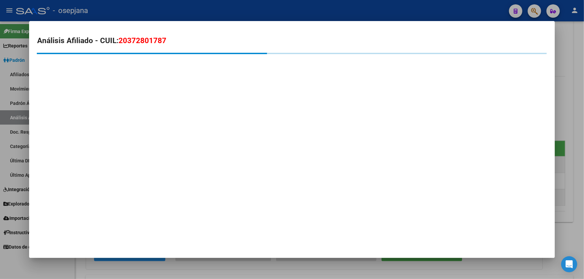
drag, startPoint x: 162, startPoint y: 40, endPoint x: 129, endPoint y: 42, distance: 33.5
click at [129, 42] on span "20372801787" at bounding box center [142, 40] width 48 height 9
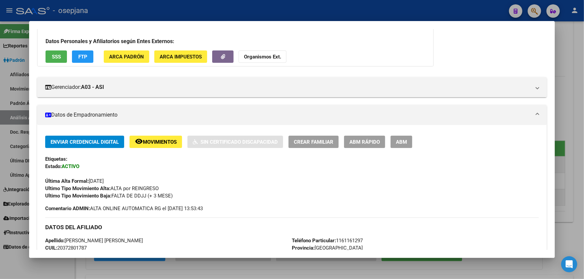
scroll to position [30, 0]
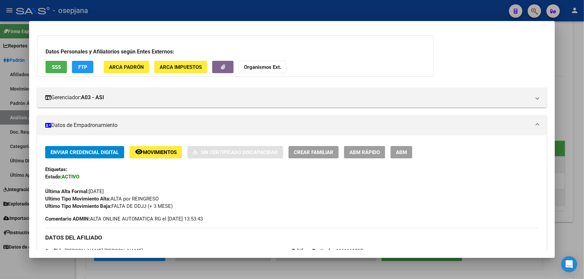
click at [51, 61] on button "SSS" at bounding box center [55, 67] width 21 height 12
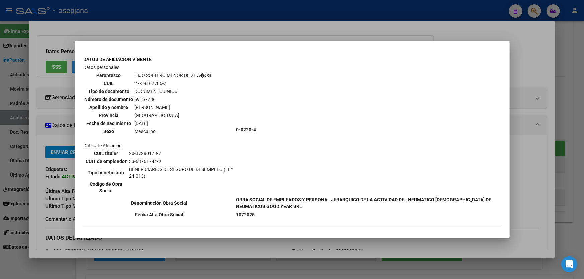
scroll to position [790, 0]
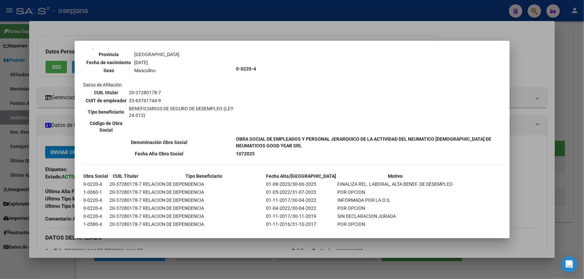
click at [492, 89] on td "0-0220-4" at bounding box center [368, 69] width 265 height 132
click at [522, 80] on div at bounding box center [292, 139] width 584 height 279
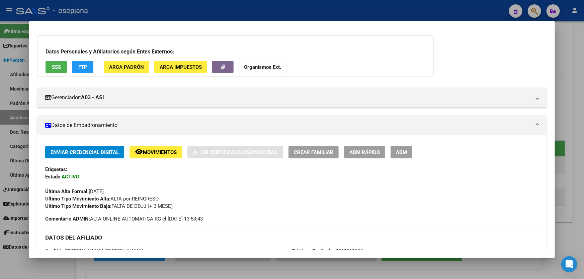
click at [86, 72] on button "FTP" at bounding box center [82, 67] width 21 height 12
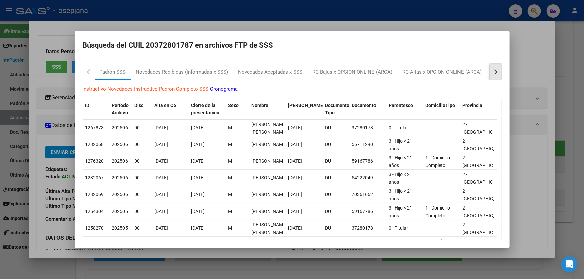
click at [496, 74] on button "button" at bounding box center [495, 72] width 12 height 16
click at [379, 72] on div "Padrón Desempleo SSS" at bounding box center [384, 72] width 53 height 8
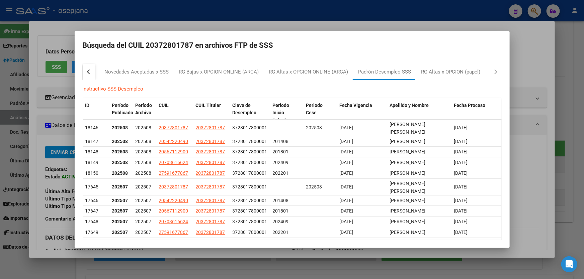
click at [565, 94] on div at bounding box center [292, 139] width 584 height 279
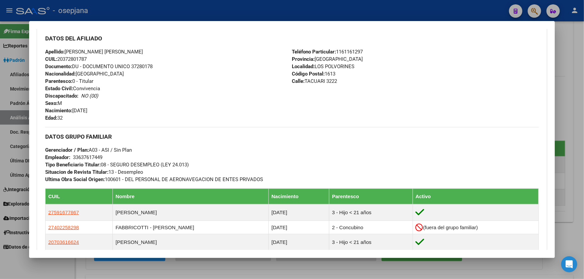
scroll to position [243, 0]
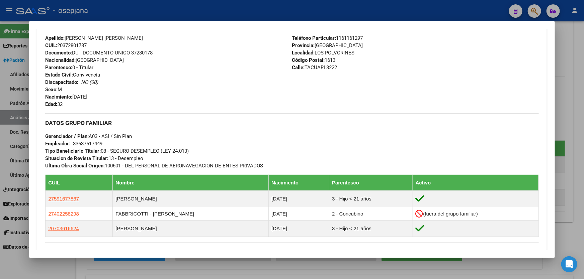
drag, startPoint x: 89, startPoint y: 44, endPoint x: 59, endPoint y: 43, distance: 29.8
click at [59, 43] on span "CUIL: 20372801787" at bounding box center [65, 45] width 41 height 6
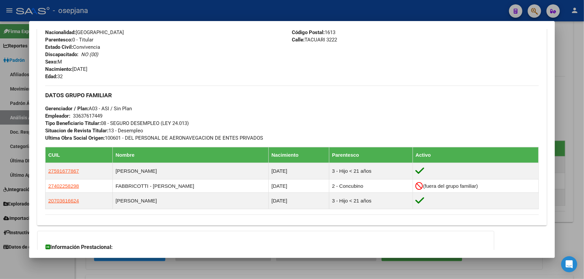
scroll to position [274, 0]
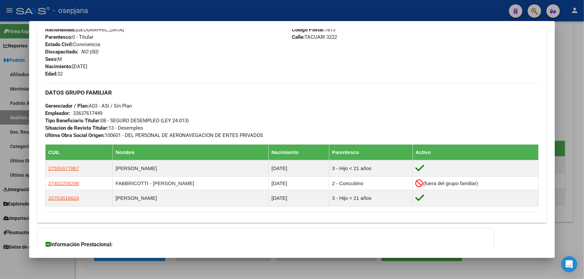
click at [222, 9] on div at bounding box center [292, 139] width 584 height 279
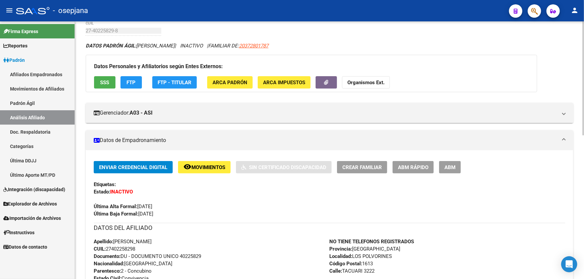
scroll to position [0, 0]
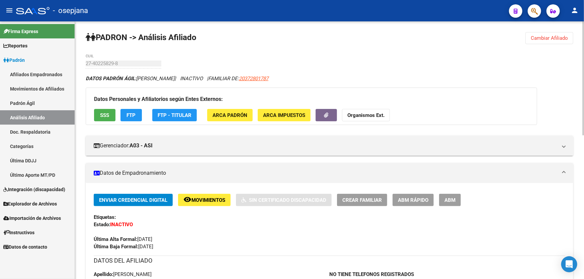
click at [548, 34] on button "Cambiar Afiliado" at bounding box center [549, 38] width 48 height 12
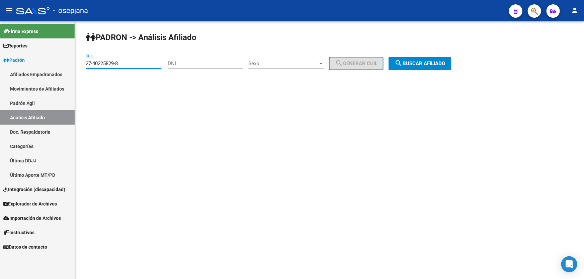
drag, startPoint x: 133, startPoint y: 64, endPoint x: 64, endPoint y: 63, distance: 69.6
click at [64, 63] on mat-sidenav-container "Firma Express Reportes Padrón Traspasos x O.S. Traspasos x Gerenciador Traspaso…" at bounding box center [292, 150] width 584 height 258
paste input "1572533-2"
type input "27-41572533-2"
click at [420, 57] on button "search Buscar afiliado" at bounding box center [419, 63] width 63 height 13
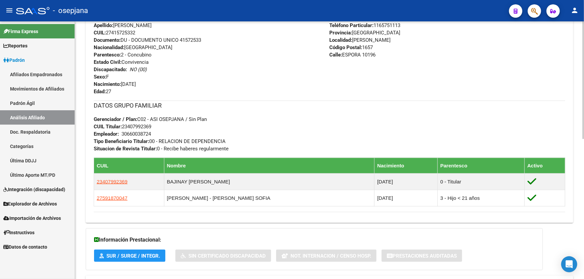
scroll to position [274, 0]
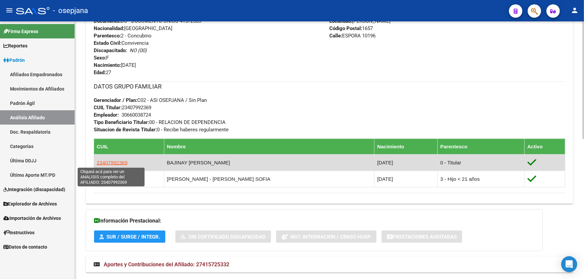
click at [113, 162] on span "23407992369" at bounding box center [112, 163] width 31 height 6
type textarea "23407992369"
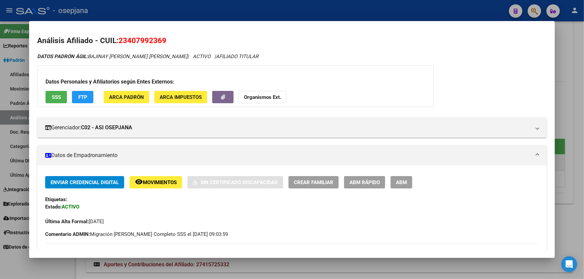
drag, startPoint x: 166, startPoint y: 37, endPoint x: 120, endPoint y: 40, distance: 45.6
click at [120, 40] on span "23407992369" at bounding box center [142, 40] width 48 height 9
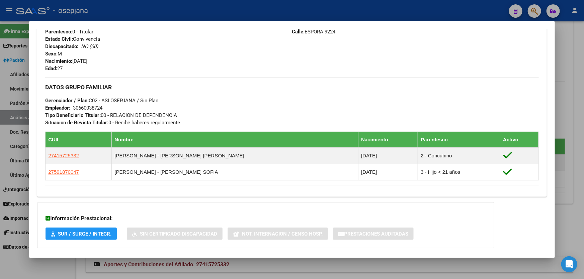
scroll to position [298, 0]
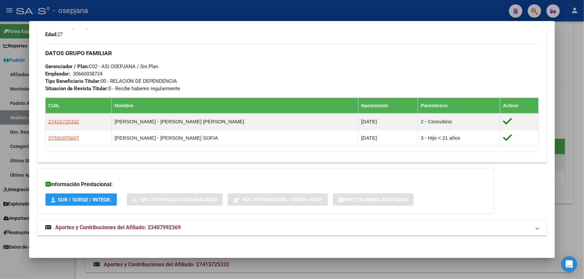
click at [583, 95] on div at bounding box center [292, 139] width 584 height 279
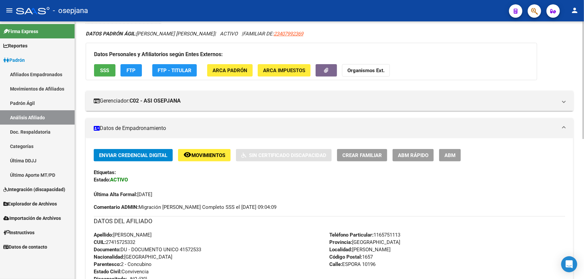
scroll to position [0, 0]
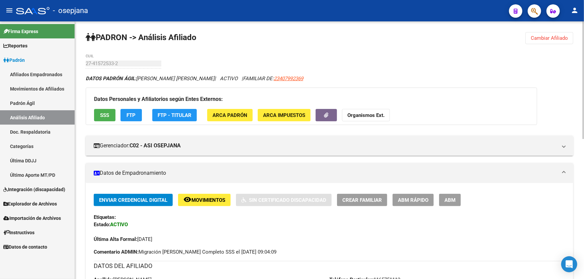
click at [552, 35] on span "Cambiar Afiliado" at bounding box center [548, 38] width 37 height 6
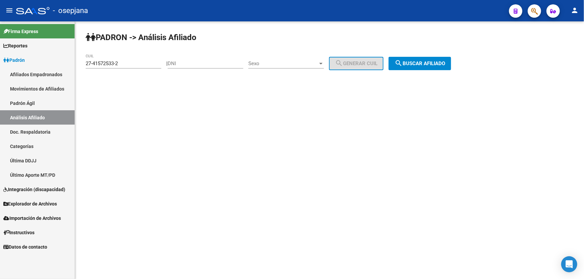
click at [128, 60] on div "27-41572533-2 CUIL" at bounding box center [124, 61] width 76 height 14
drag, startPoint x: 124, startPoint y: 62, endPoint x: 85, endPoint y: 65, distance: 39.3
click at [86, 65] on input "27-41572533-2" at bounding box center [124, 64] width 76 height 6
paste input "52659027-4"
type input "27-52659027-4"
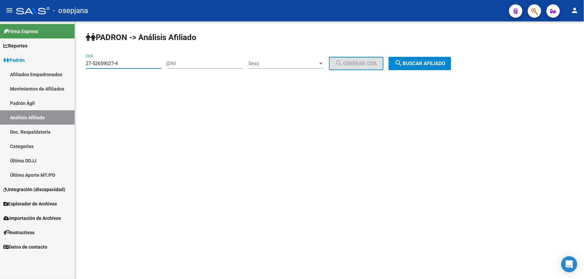
click at [451, 58] on button "search Buscar afiliado" at bounding box center [419, 63] width 63 height 13
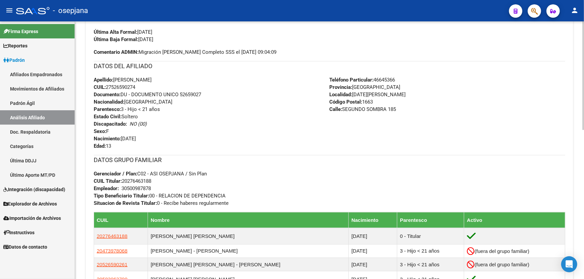
scroll to position [243, 0]
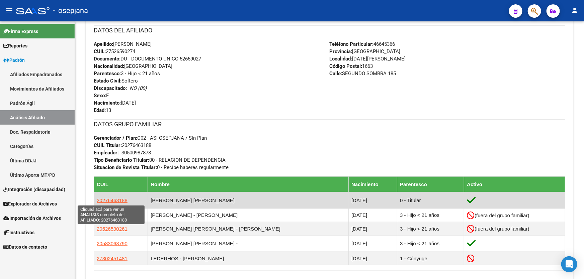
click at [108, 199] on span "20276463188" at bounding box center [112, 201] width 31 height 6
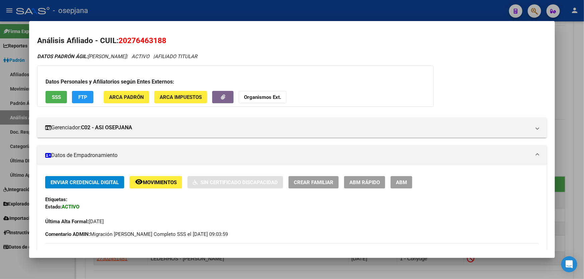
drag, startPoint x: 167, startPoint y: 40, endPoint x: 120, endPoint y: 41, distance: 46.8
click at [120, 41] on h2 "Análisis Afiliado - CUIL: 20276463188" at bounding box center [291, 40] width 509 height 11
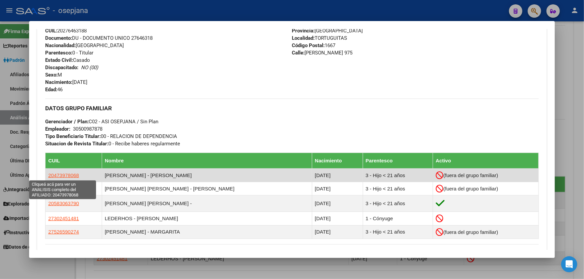
click at [77, 174] on span "20473978068" at bounding box center [63, 176] width 31 height 6
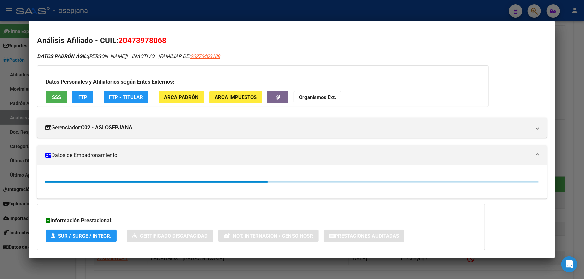
scroll to position [30, 0]
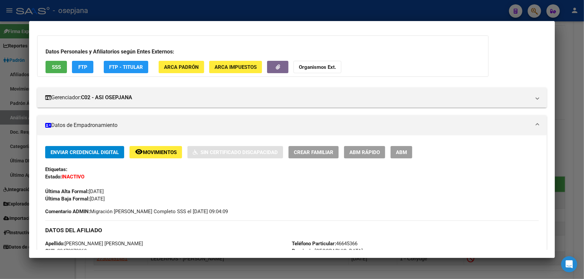
click at [162, 146] on button "remove_red_eye Movimientos" at bounding box center [155, 152] width 53 height 12
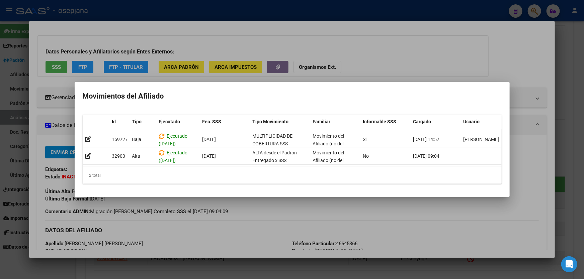
click at [227, 237] on div at bounding box center [292, 139] width 584 height 279
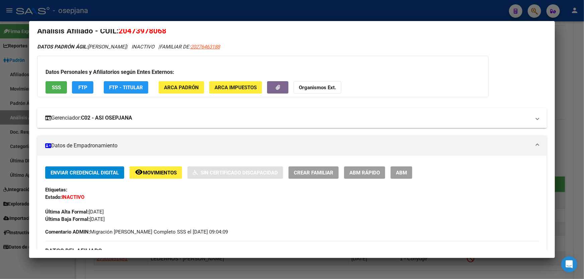
scroll to position [0, 0]
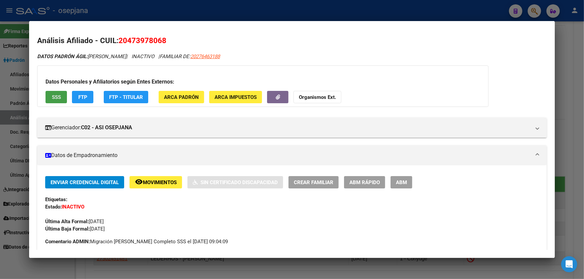
click at [57, 91] on button "SSS" at bounding box center [55, 97] width 21 height 12
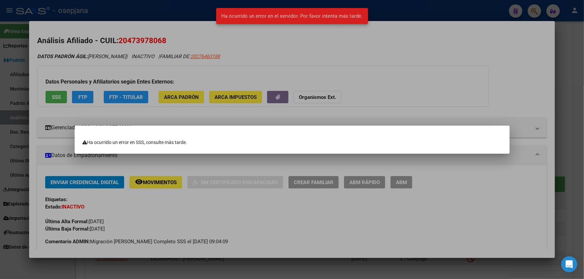
click at [388, 93] on div at bounding box center [292, 139] width 584 height 279
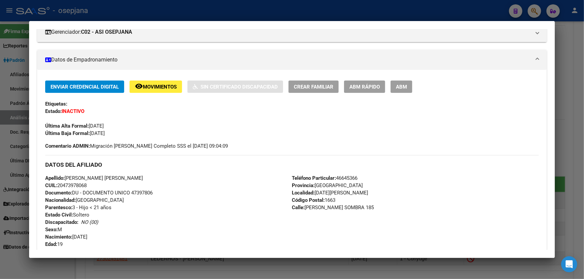
scroll to position [121, 0]
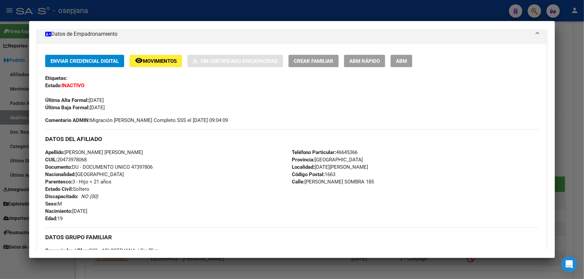
drag, startPoint x: 93, startPoint y: 161, endPoint x: 59, endPoint y: 159, distance: 33.6
click at [59, 159] on div "Apellido: ALEJO BAUTISTA ROBLES LEDERHOS CUIL: 20473978068 Documento: DU - DOCU…" at bounding box center [168, 186] width 246 height 74
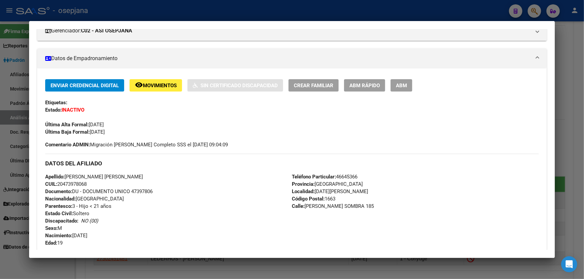
scroll to position [0, 0]
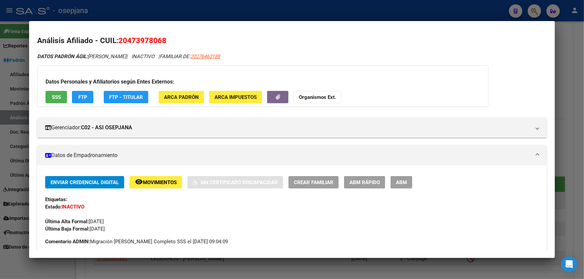
click at [308, 96] on strong "Organismos Ext." at bounding box center [317, 97] width 37 height 6
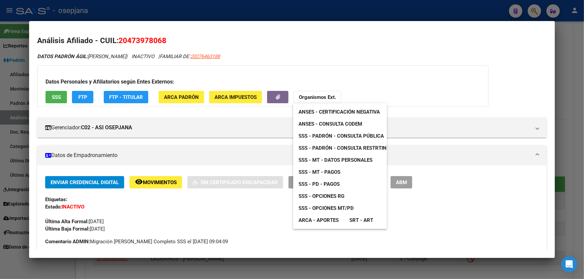
click at [364, 135] on span "SSS - Padrón - Consulta Pública" at bounding box center [340, 136] width 85 height 6
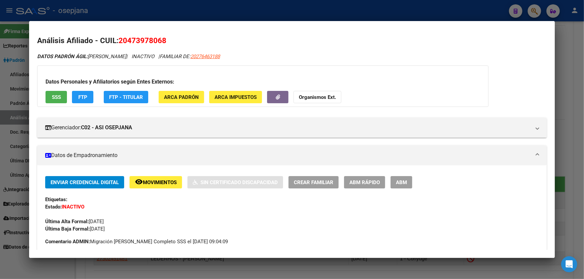
drag, startPoint x: 162, startPoint y: 40, endPoint x: 127, endPoint y: 40, distance: 35.1
click at [127, 40] on span "20473978068" at bounding box center [142, 40] width 48 height 9
click at [292, 12] on div at bounding box center [292, 139] width 584 height 279
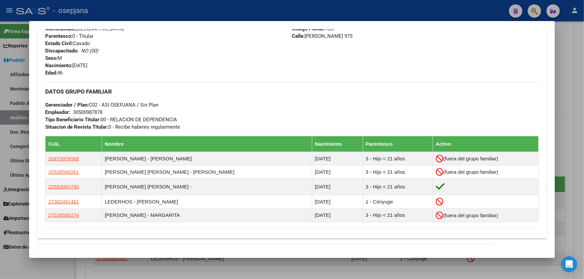
scroll to position [274, 0]
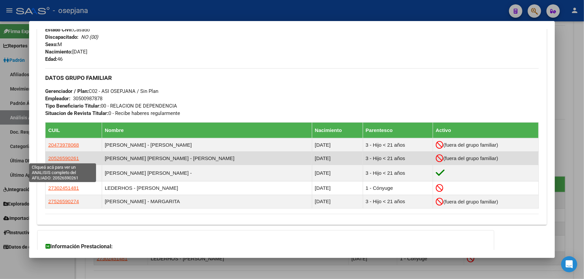
click at [60, 158] on span "20526590261" at bounding box center [63, 159] width 31 height 6
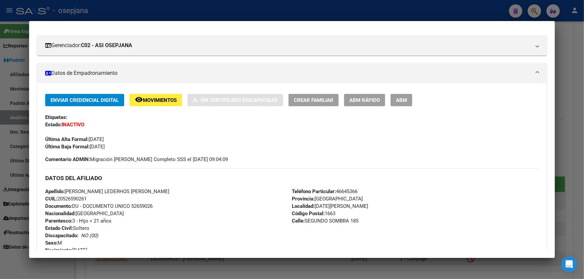
scroll to position [0, 0]
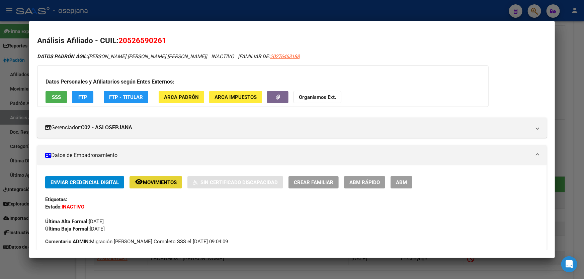
click at [169, 180] on span "Movimientos" at bounding box center [160, 183] width 34 height 6
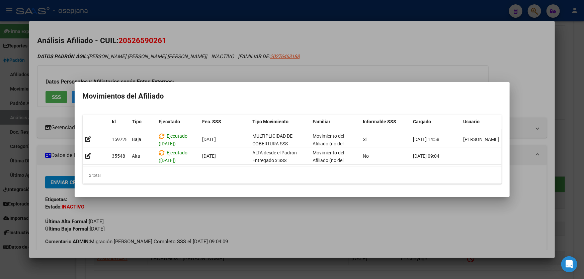
click at [381, 77] on div at bounding box center [292, 139] width 584 height 279
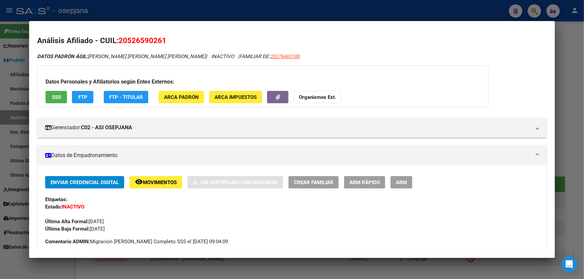
click at [51, 93] on button "SSS" at bounding box center [55, 97] width 21 height 12
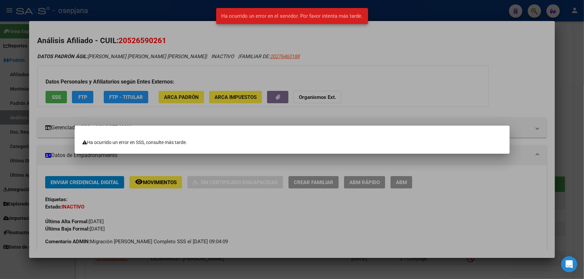
click at [399, 89] on div at bounding box center [292, 139] width 584 height 279
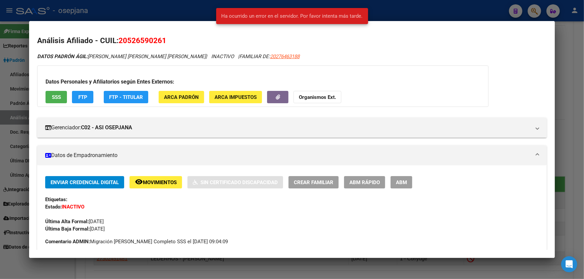
click at [84, 97] on span "FTP" at bounding box center [82, 97] width 9 height 6
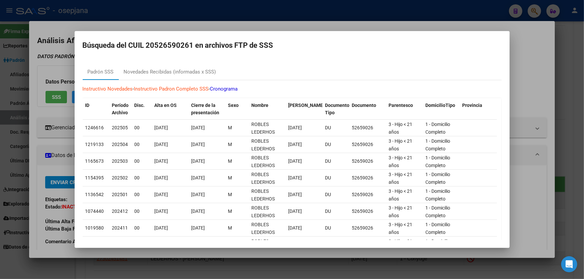
click at [529, 54] on div at bounding box center [292, 139] width 584 height 279
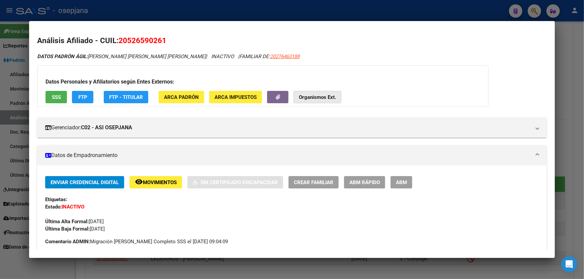
click at [322, 94] on strong "Organismos Ext." at bounding box center [317, 97] width 37 height 6
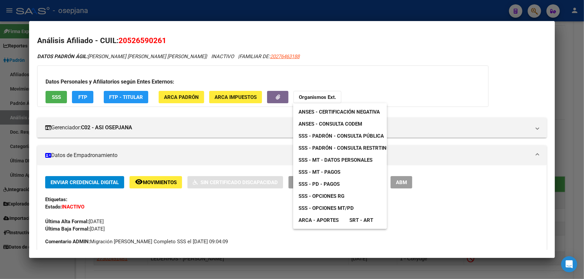
click at [161, 39] on div at bounding box center [292, 139] width 584 height 279
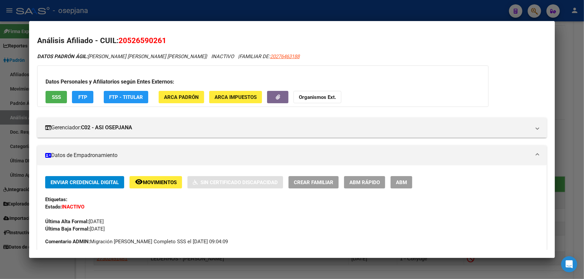
drag, startPoint x: 161, startPoint y: 39, endPoint x: 147, endPoint y: 39, distance: 14.0
click at [147, 39] on span "20526590261" at bounding box center [142, 40] width 48 height 9
click at [258, 13] on div at bounding box center [292, 139] width 584 height 279
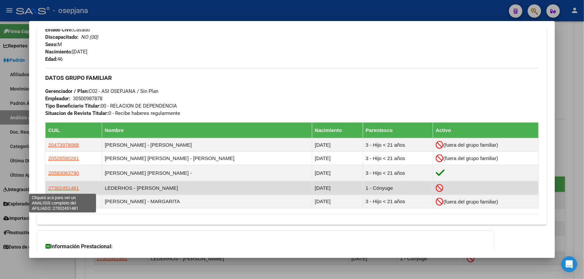
click at [73, 189] on span "27302451481" at bounding box center [63, 188] width 31 height 6
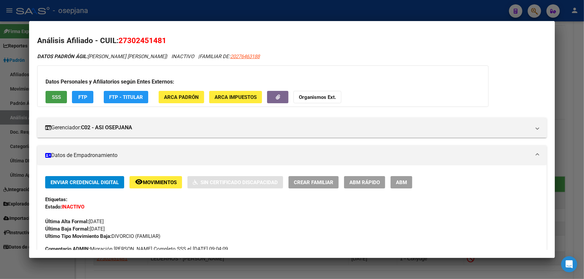
click at [61, 96] on button "SSS" at bounding box center [55, 97] width 21 height 12
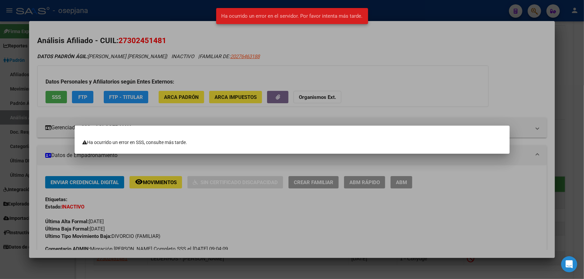
click at [381, 96] on div at bounding box center [292, 139] width 584 height 279
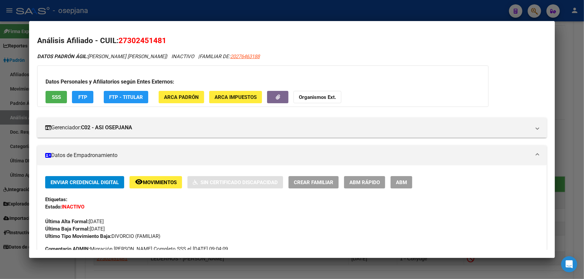
drag, startPoint x: 165, startPoint y: 40, endPoint x: 120, endPoint y: 40, distance: 45.2
click at [120, 40] on span "27302451481" at bounding box center [142, 40] width 48 height 9
click at [261, 4] on div at bounding box center [292, 139] width 584 height 279
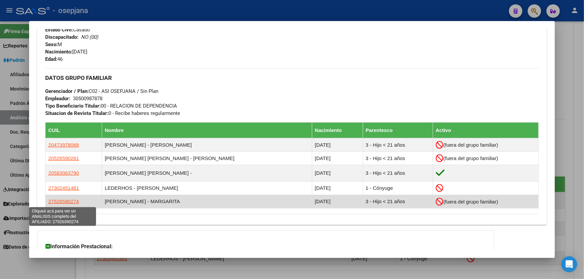
click at [60, 201] on span "27526590274" at bounding box center [63, 202] width 31 height 6
type textarea "27526590274"
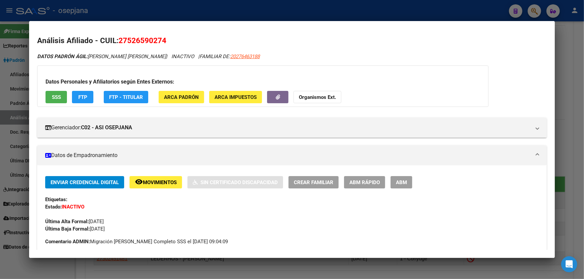
drag, startPoint x: 165, startPoint y: 40, endPoint x: 118, endPoint y: 40, distance: 46.2
click at [118, 40] on h2 "Análisis Afiliado - CUIL: 27526590274" at bounding box center [291, 40] width 509 height 11
click at [177, 9] on div at bounding box center [292, 139] width 584 height 279
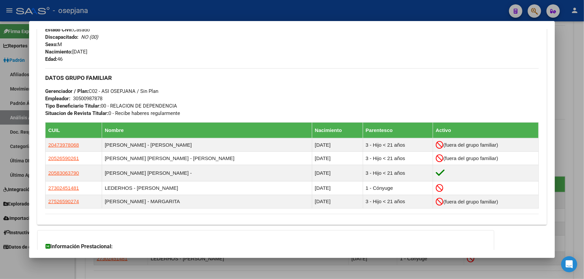
click at [209, 12] on div at bounding box center [292, 139] width 584 height 279
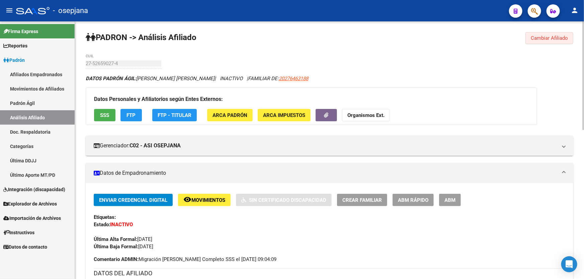
click at [557, 36] on span "Cambiar Afiliado" at bounding box center [548, 38] width 37 height 6
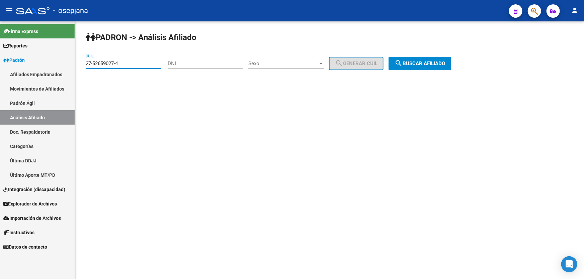
drag, startPoint x: 138, startPoint y: 64, endPoint x: 85, endPoint y: 66, distance: 53.6
click at [85, 66] on div "PADRON -> Análisis Afiliado 27-52659027-4 CUIL | DNI Sexo Sexo search Generar C…" at bounding box center [329, 56] width 509 height 70
paste input "0-70069141-2"
type input "20-70069141-2"
click at [437, 61] on span "search Buscar afiliado" at bounding box center [419, 64] width 51 height 6
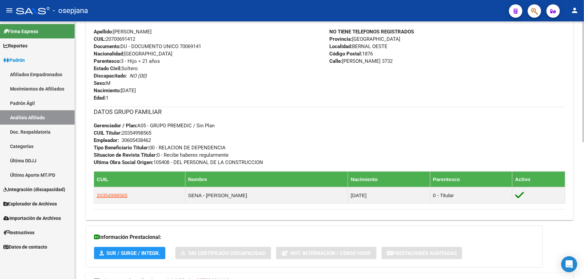
scroll to position [243, 0]
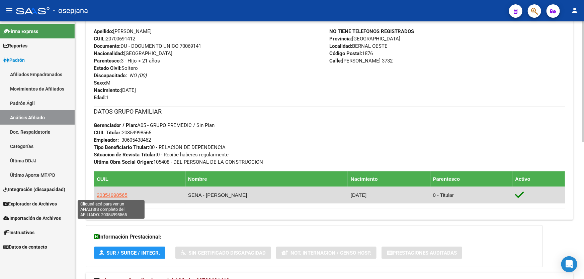
click at [117, 194] on span "20354998565" at bounding box center [112, 195] width 31 height 6
type textarea "20354998565"
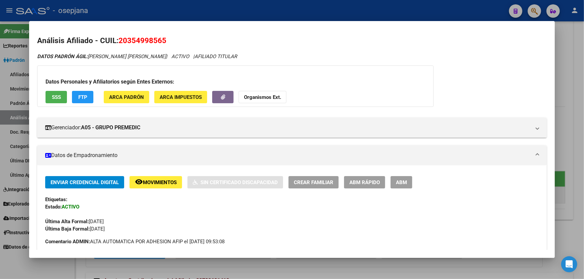
drag, startPoint x: 168, startPoint y: 41, endPoint x: 119, endPoint y: 39, distance: 49.2
click at [119, 39] on h2 "Análisis Afiliado - CUIL: 20354998565" at bounding box center [291, 40] width 509 height 11
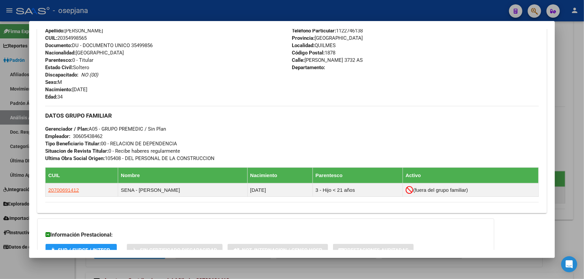
click at [201, 4] on div at bounding box center [292, 139] width 584 height 279
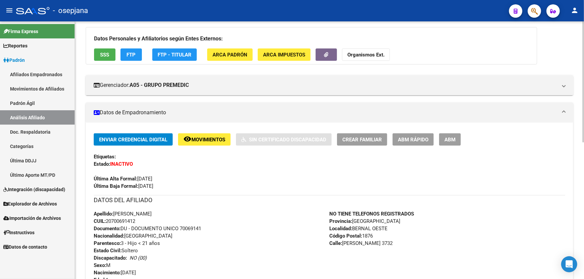
scroll to position [0, 0]
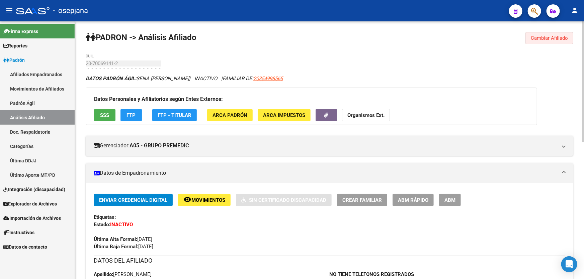
click at [533, 37] on span "Cambiar Afiliado" at bounding box center [548, 38] width 37 height 6
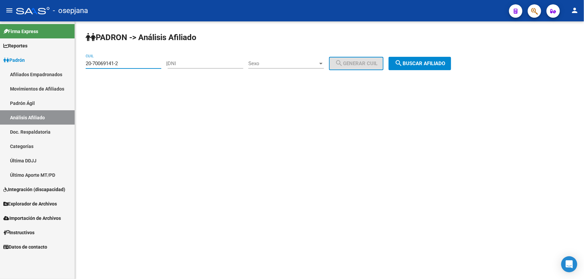
drag, startPoint x: 132, startPoint y: 65, endPoint x: 79, endPoint y: 63, distance: 52.5
click at [79, 63] on div "PADRON -> Análisis Afiliado 20-70069141-2 CUIL | DNI Sexo Sexo search Generar C…" at bounding box center [329, 56] width 509 height 70
paste input "56191313-8"
type input "20-56191313-8"
click at [425, 73] on div "PADRON -> Análisis Afiliado 20-56191313-8 CUIL | DNI Sexo Sexo search Generar C…" at bounding box center [329, 56] width 509 height 70
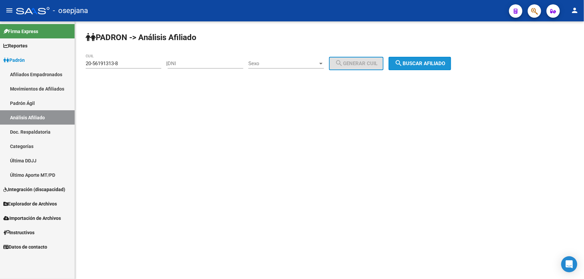
click at [428, 68] on button "search Buscar afiliado" at bounding box center [419, 63] width 63 height 13
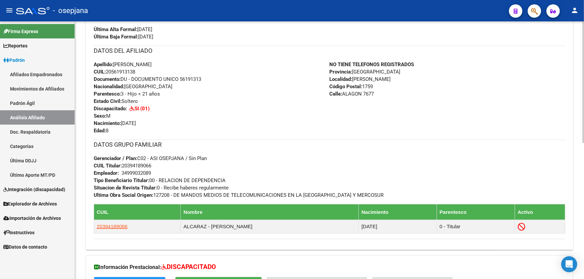
scroll to position [213, 0]
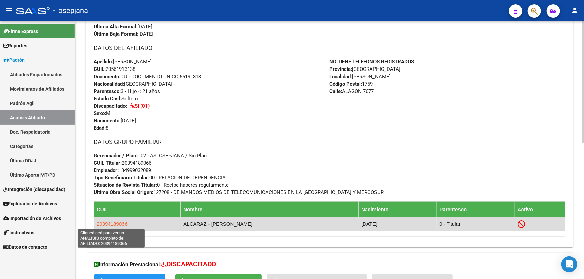
click at [115, 224] on span "20394189066" at bounding box center [112, 224] width 31 height 6
type textarea "20394189066"
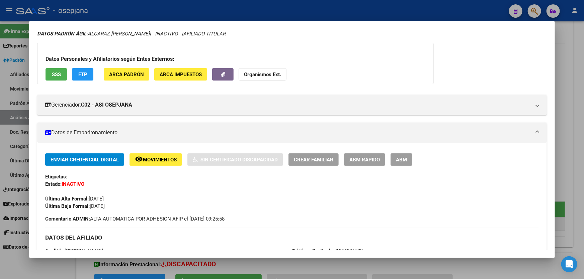
scroll to position [61, 0]
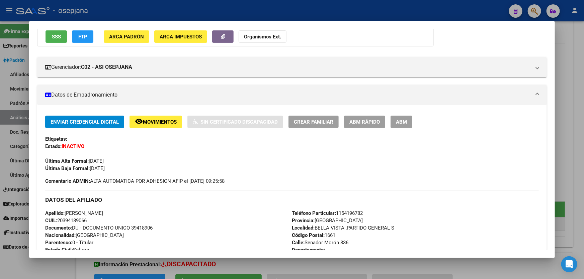
click at [150, 124] on span "Movimientos" at bounding box center [160, 122] width 34 height 6
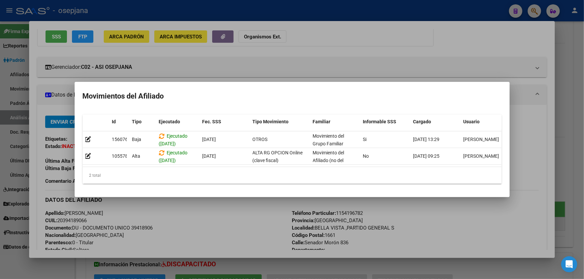
click at [257, 64] on div at bounding box center [292, 139] width 584 height 279
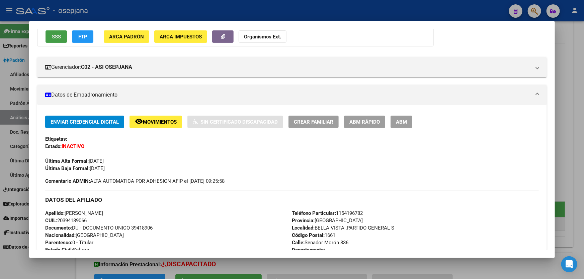
click at [54, 33] on span "SSS" at bounding box center [56, 36] width 9 height 6
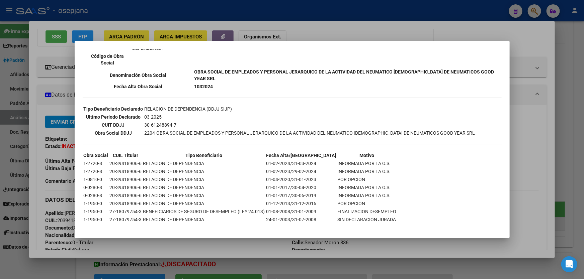
scroll to position [152, 0]
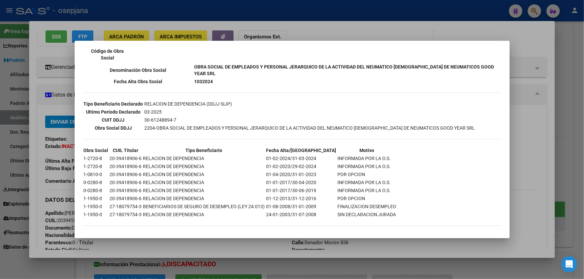
click at [540, 95] on div at bounding box center [292, 139] width 584 height 279
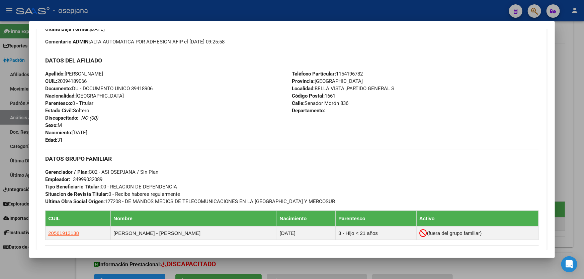
scroll to position [213, 0]
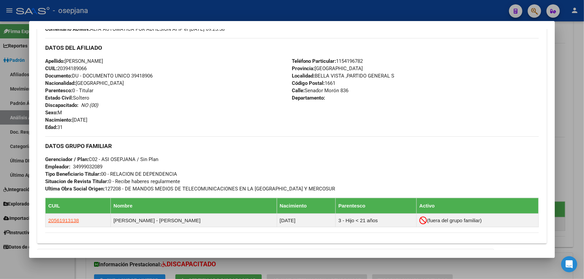
drag, startPoint x: 133, startPoint y: 76, endPoint x: 171, endPoint y: 74, distance: 37.8
click at [171, 74] on div "Apellido: JUAN JOSE ALCARAZ CUIL: 20394189066 Documento: DU - DOCUMENTO UNICO 3…" at bounding box center [168, 95] width 246 height 74
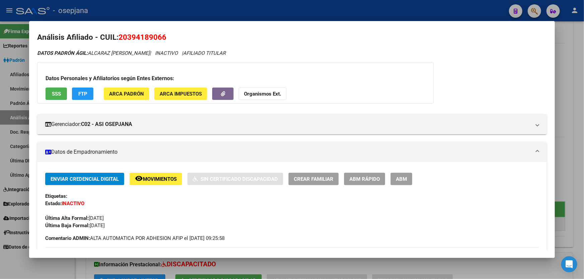
scroll to position [0, 0]
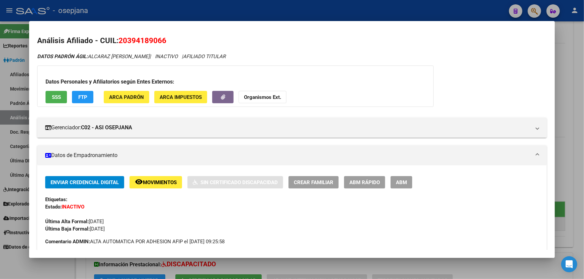
click at [253, 5] on div at bounding box center [292, 139] width 584 height 279
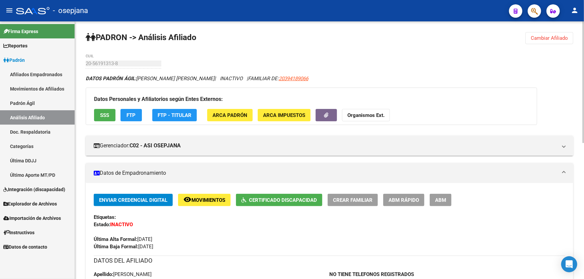
click at [538, 33] on button "Cambiar Afiliado" at bounding box center [549, 38] width 48 height 12
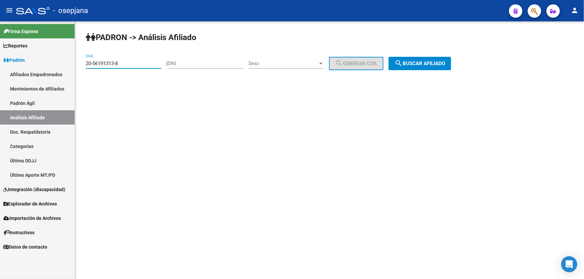
drag, startPoint x: 132, startPoint y: 63, endPoint x: 79, endPoint y: 66, distance: 52.6
click at [79, 66] on div "PADRON -> Análisis Afiliado 20-56191313-8 CUIL | DNI Sexo Sexo search Generar C…" at bounding box center [329, 56] width 509 height 70
paste input "3142386-1"
type input "20-53142386-1"
click at [436, 56] on div "PADRON -> Análisis Afiliado 20-53142386-1 CUIL | DNI Sexo Sexo search Generar C…" at bounding box center [329, 56] width 509 height 70
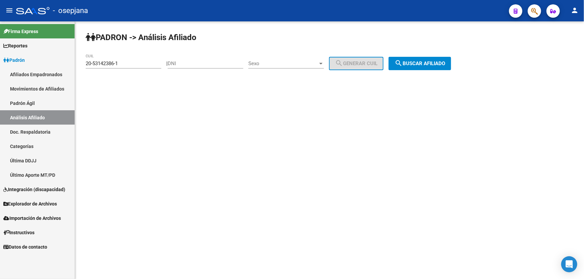
click at [436, 63] on span "search Buscar afiliado" at bounding box center [419, 64] width 51 height 6
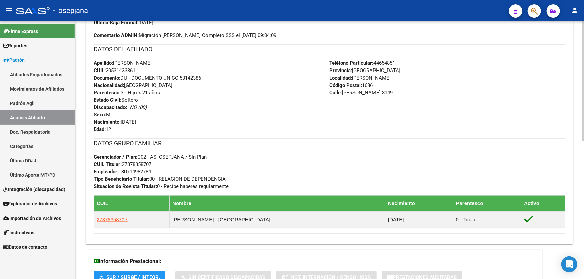
scroll to position [243, 0]
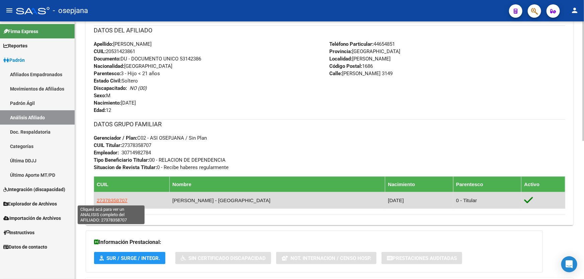
click at [111, 200] on span "27378358707" at bounding box center [112, 201] width 31 height 6
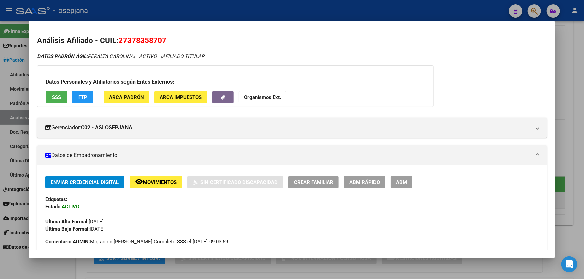
drag, startPoint x: 167, startPoint y: 39, endPoint x: 120, endPoint y: 41, distance: 46.2
click at [120, 41] on h2 "Análisis Afiliado - CUIL: 27378358707" at bounding box center [291, 40] width 509 height 11
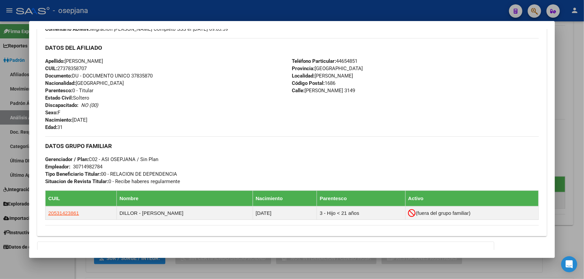
scroll to position [286, 0]
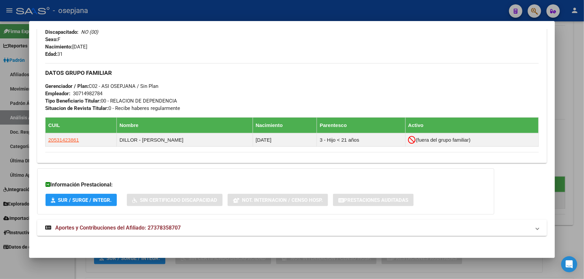
click at [214, 229] on mat-panel-title "Aportes y Contribuciones del Afiliado: 27378358707" at bounding box center [287, 228] width 485 height 8
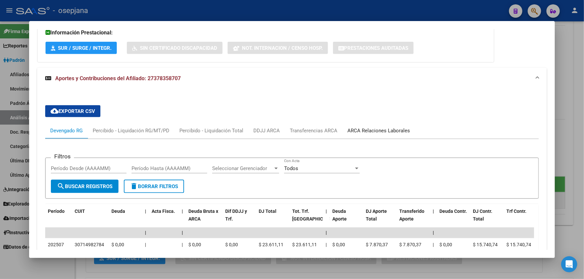
click at [385, 131] on div "ARCA Relaciones Laborales" at bounding box center [378, 130] width 63 height 7
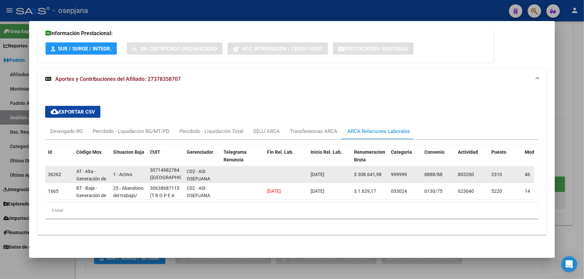
scroll to position [16, 0]
drag, startPoint x: 153, startPoint y: 178, endPoint x: 176, endPoint y: 181, distance: 22.6
click at [176, 181] on datatable-body-cell "30714982784 (UNIVERSIDAD NACIONAL DE HURLINGHAM)" at bounding box center [165, 175] width 37 height 16
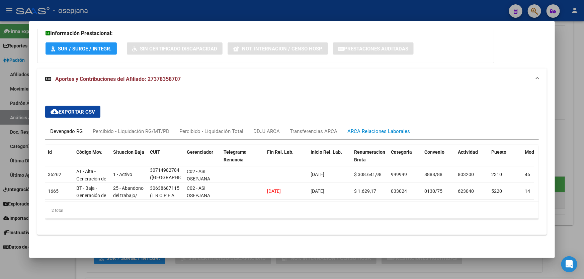
click at [52, 130] on div "Devengado RG" at bounding box center [66, 131] width 32 height 7
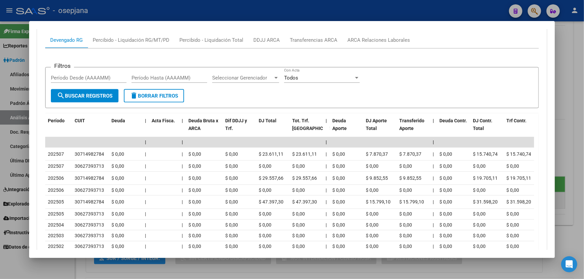
scroll to position [529, 0]
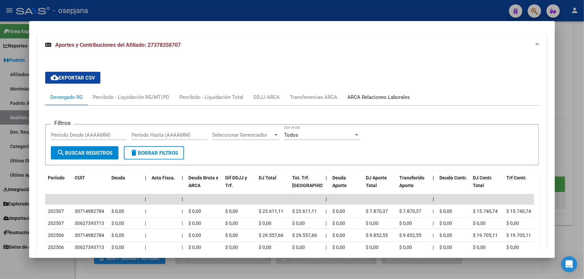
click at [385, 93] on div "ARCA Relaciones Laborales" at bounding box center [378, 97] width 73 height 16
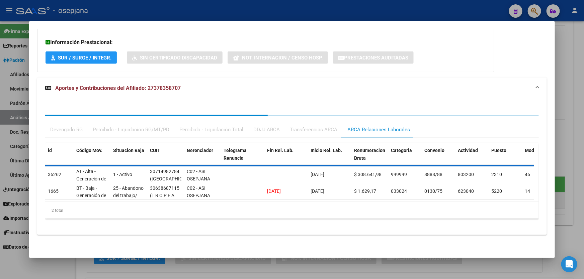
scroll to position [441, 0]
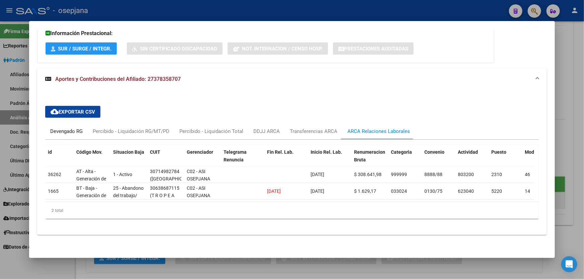
click at [60, 128] on div "Devengado RG" at bounding box center [66, 131] width 32 height 7
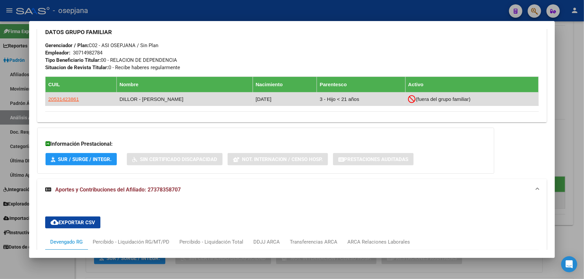
scroll to position [319, 0]
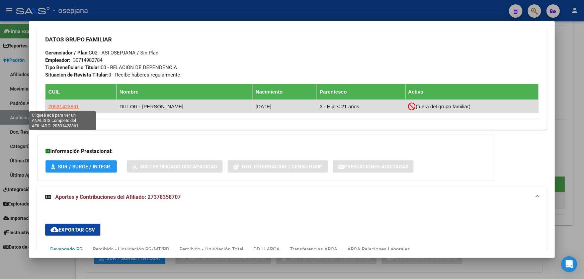
click at [70, 104] on span "20531423861" at bounding box center [63, 107] width 31 height 6
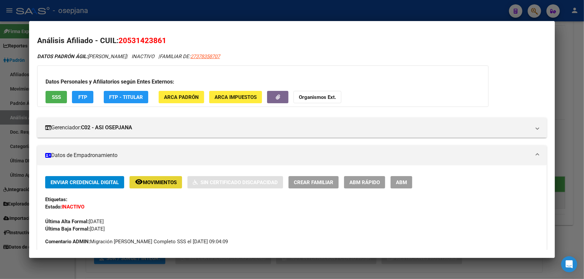
click at [169, 185] on button "remove_red_eye Movimientos" at bounding box center [155, 182] width 53 height 12
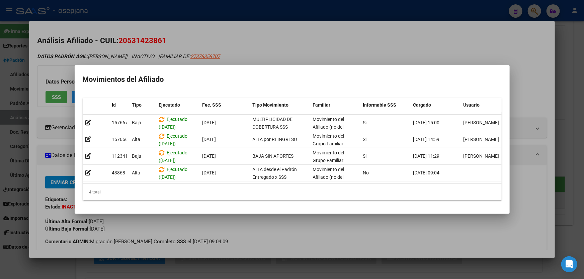
click at [381, 39] on div at bounding box center [292, 139] width 584 height 279
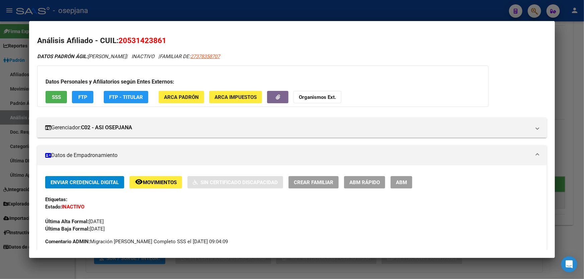
click at [79, 96] on span "FTP" at bounding box center [82, 97] width 9 height 6
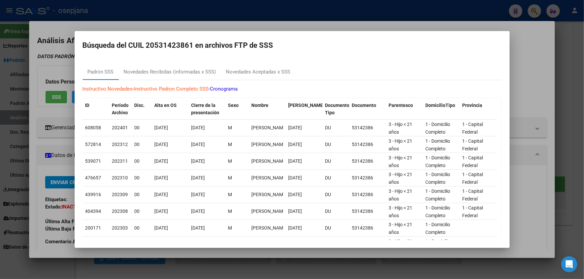
click at [519, 68] on div at bounding box center [292, 139] width 584 height 279
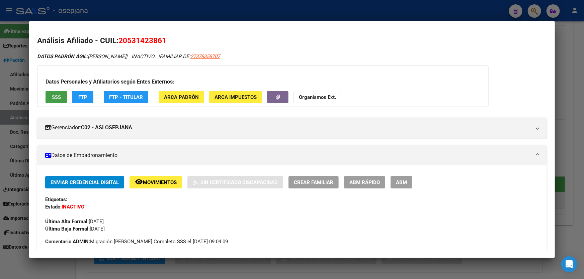
click at [50, 99] on button "SSS" at bounding box center [55, 97] width 21 height 12
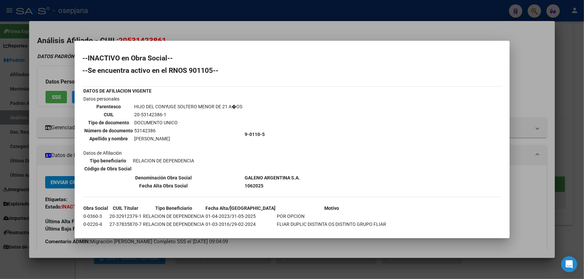
click at [553, 107] on div at bounding box center [292, 139] width 584 height 279
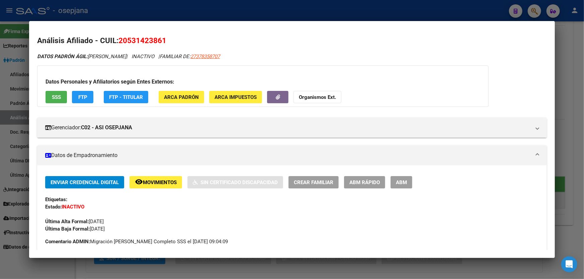
click at [583, 104] on div at bounding box center [292, 139] width 584 height 279
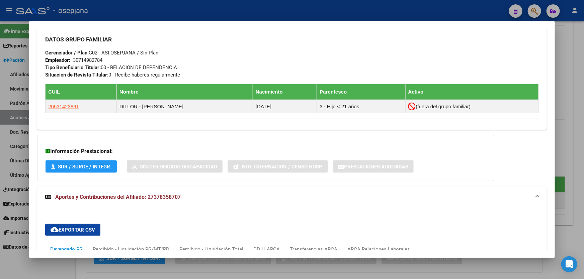
click at [583, 119] on div at bounding box center [292, 139] width 584 height 279
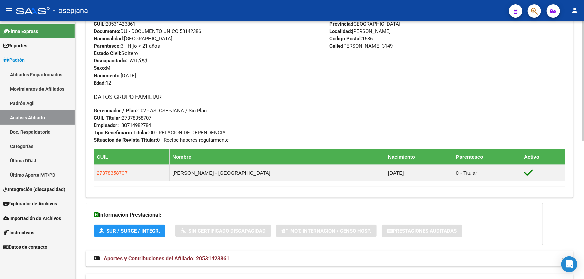
scroll to position [297, 0]
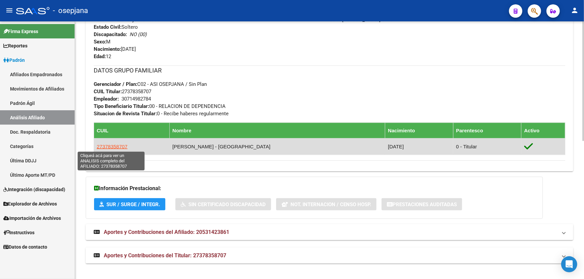
click at [108, 145] on span "27378358707" at bounding box center [112, 147] width 31 height 6
type textarea "27378358707"
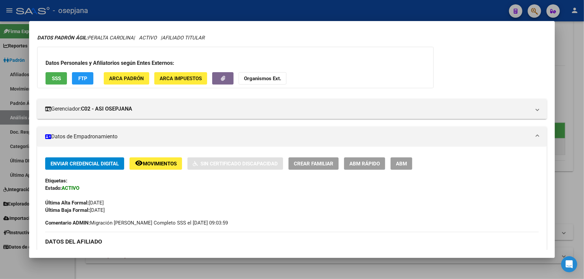
scroll to position [0, 0]
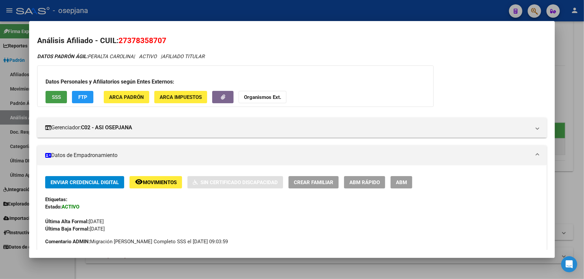
click at [59, 94] on span "SSS" at bounding box center [56, 97] width 9 height 6
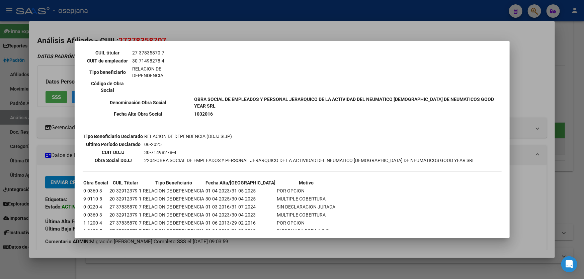
scroll to position [136, 0]
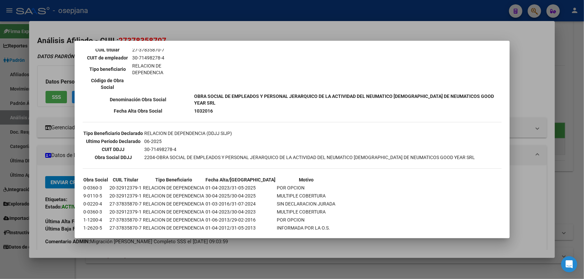
click at [310, 26] on div at bounding box center [292, 139] width 584 height 279
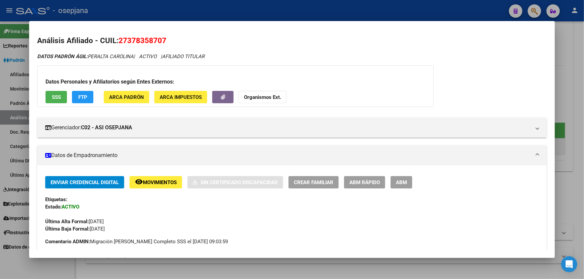
click at [309, 17] on div at bounding box center [292, 139] width 584 height 279
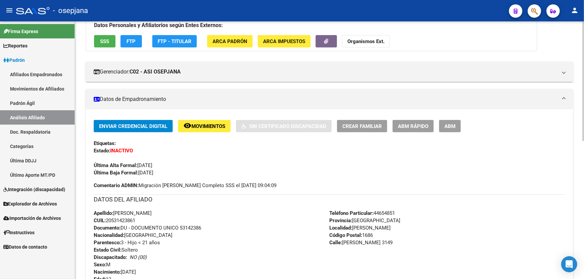
scroll to position [0, 0]
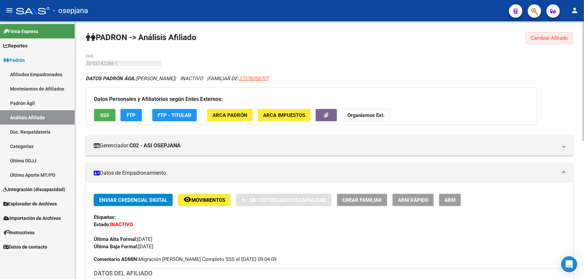
click at [566, 32] on button "Cambiar Afiliado" at bounding box center [549, 38] width 48 height 12
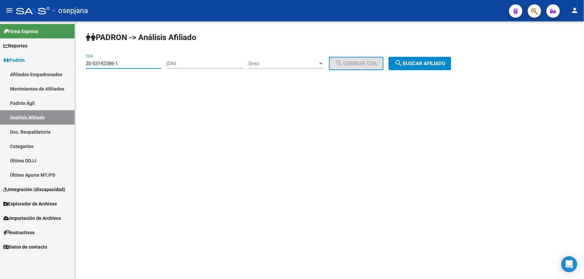
drag, startPoint x: 131, startPoint y: 64, endPoint x: 82, endPoint y: 66, distance: 49.2
click at [82, 66] on div "PADRON -> Análisis Afiliado 20-53142386-1 CUIL | DNI Sexo Sexo search Generar C…" at bounding box center [329, 56] width 509 height 70
paste input "7-26951227-5"
type input "27-26951227-5"
click at [429, 64] on span "search Buscar afiliado" at bounding box center [419, 64] width 51 height 6
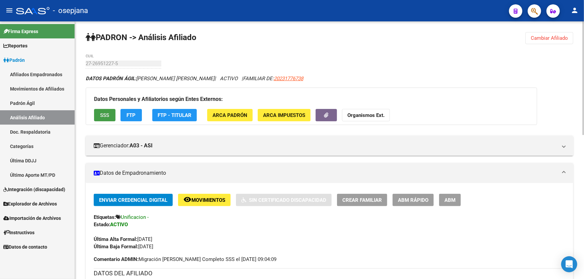
click at [103, 112] on span "SSS" at bounding box center [104, 115] width 9 height 6
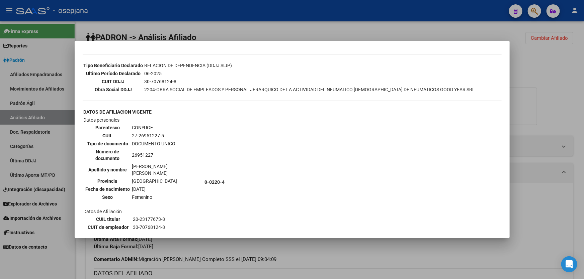
scroll to position [425, 0]
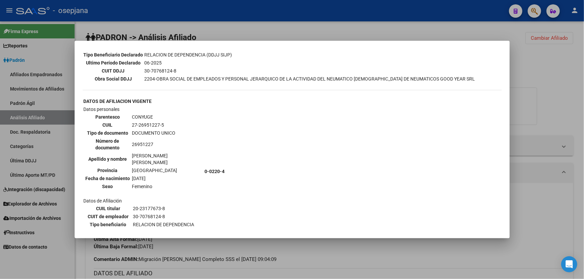
click at [583, 94] on div at bounding box center [292, 139] width 584 height 279
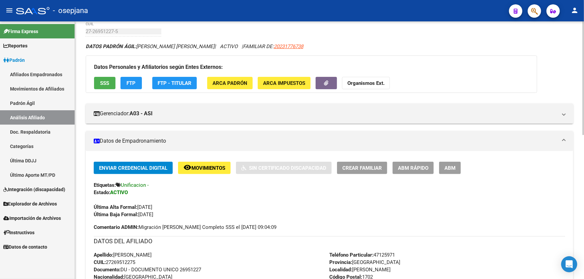
scroll to position [30, 0]
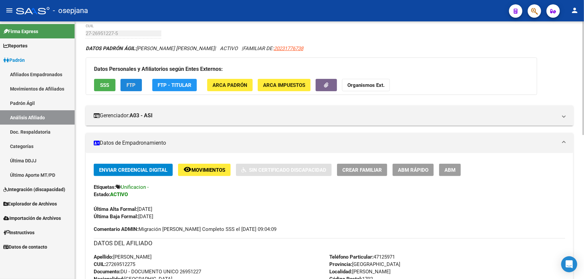
click at [128, 82] on span "FTP" at bounding box center [131, 85] width 9 height 6
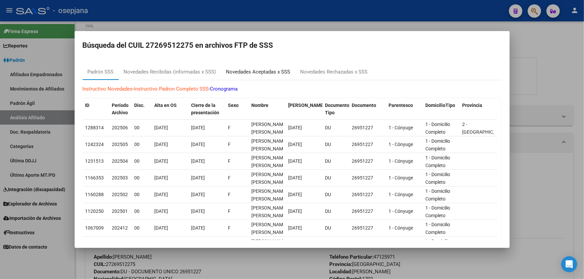
click at [269, 73] on div "Novedades Aceptadas x SSS" at bounding box center [258, 72] width 64 height 8
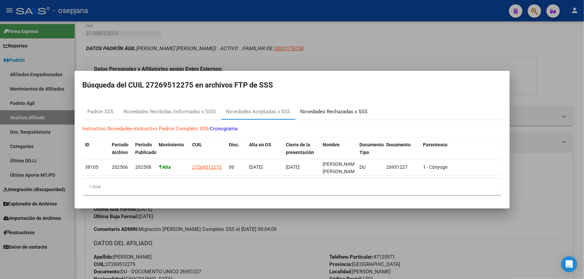
click at [344, 104] on div "Novedades Rechazadas x SSS" at bounding box center [333, 112] width 77 height 16
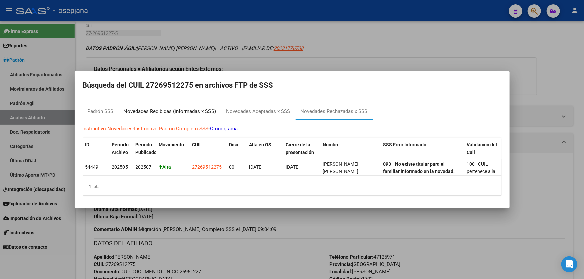
click at [162, 108] on div "Novedades Recibidas (informadas x SSS)" at bounding box center [170, 112] width 92 height 8
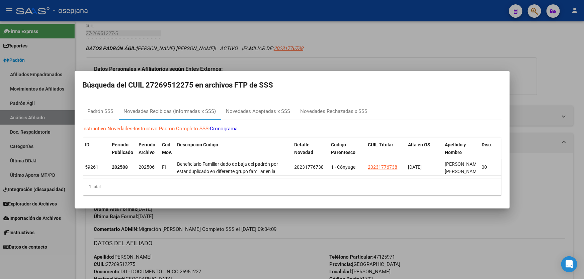
click at [332, 50] on div at bounding box center [292, 139] width 584 height 279
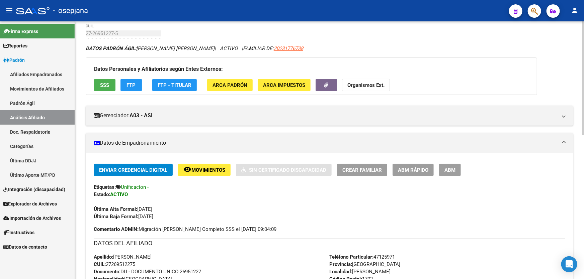
click at [107, 83] on span "SSS" at bounding box center [104, 85] width 9 height 6
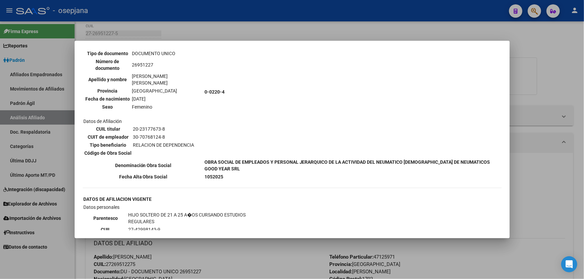
scroll to position [517, 0]
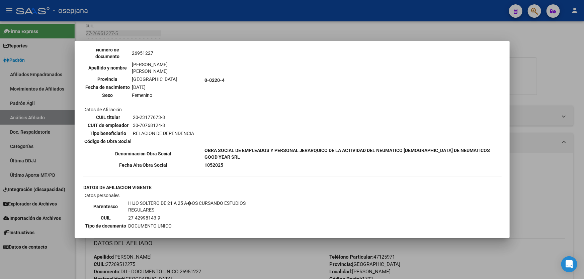
click at [562, 102] on div at bounding box center [292, 139] width 584 height 279
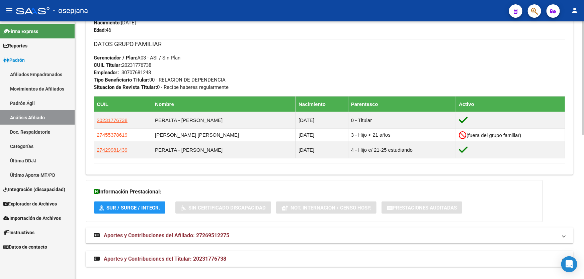
scroll to position [327, 0]
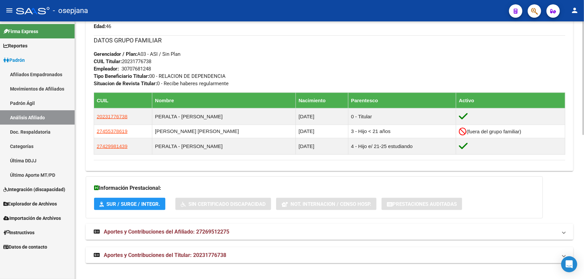
click at [255, 237] on mat-expansion-panel-header "Aportes y Contribuciones del Afiliado: 27269512275" at bounding box center [329, 232] width 487 height 16
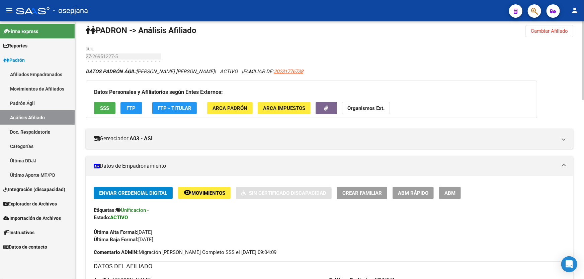
scroll to position [0, 0]
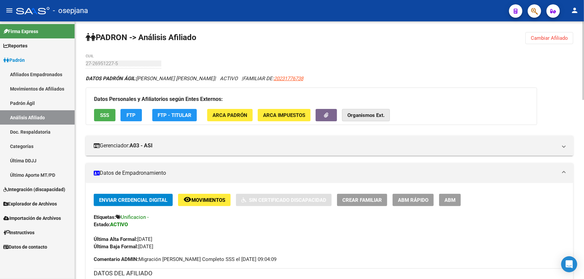
click at [379, 116] on strong "Organismos Ext." at bounding box center [365, 115] width 37 height 6
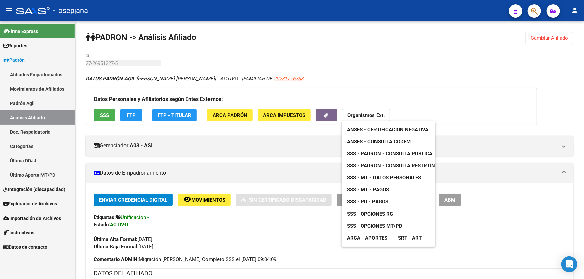
click at [390, 165] on span "SSS - Padrón - Consulta Restrtingida" at bounding box center [396, 166] width 99 height 6
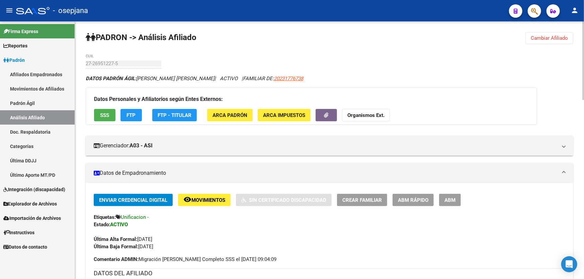
click at [375, 117] on strong "Organismos Ext." at bounding box center [365, 115] width 37 height 6
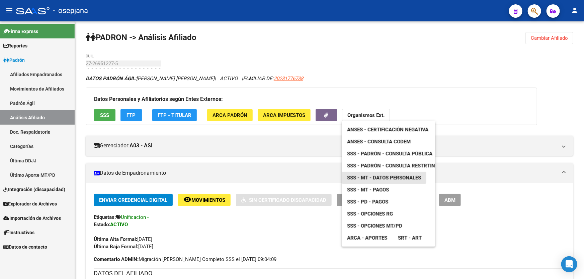
click at [390, 177] on span "SSS - MT - Datos Personales" at bounding box center [384, 178] width 74 height 6
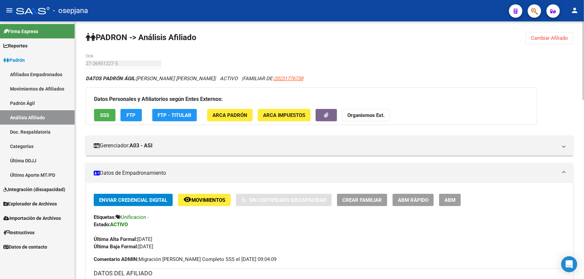
click at [363, 112] on strong "Organismos Ext." at bounding box center [365, 115] width 37 height 6
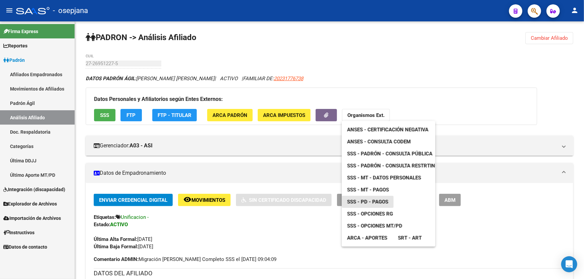
click at [387, 203] on span "SSS - PD - Pagos" at bounding box center [367, 202] width 41 height 6
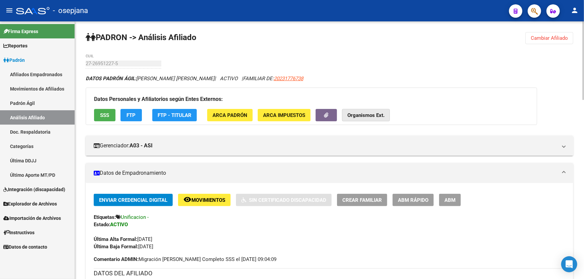
click at [366, 118] on button "Organismos Ext." at bounding box center [366, 115] width 48 height 12
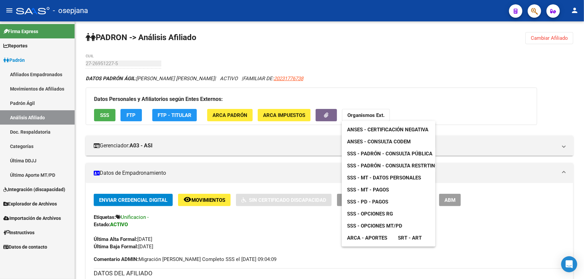
click at [361, 193] on link "SSS - MT - Pagos" at bounding box center [367, 190] width 53 height 12
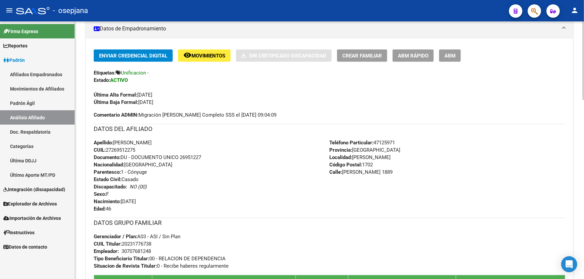
scroll to position [152, 0]
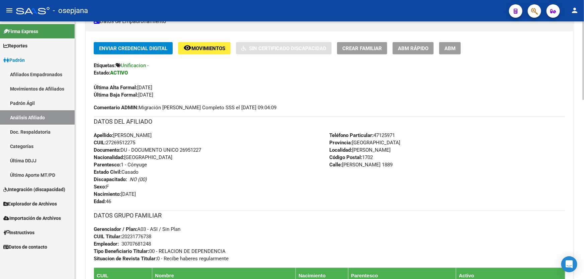
drag, startPoint x: 136, startPoint y: 141, endPoint x: 107, endPoint y: 138, distance: 29.2
click at [107, 138] on div "Apellido: MIRIAM CELESTE DOMINGUEZ CUIL: 27269512275 Documento: DU - DOCUMENTO …" at bounding box center [212, 169] width 236 height 74
click at [257, 159] on div "Apellido: MIRIAM CELESTE DOMINGUEZ CUIL: 27269512275 Documento: DU - DOCUMENTO …" at bounding box center [212, 169] width 236 height 74
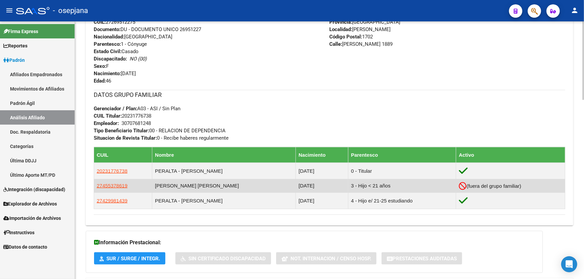
scroll to position [274, 0]
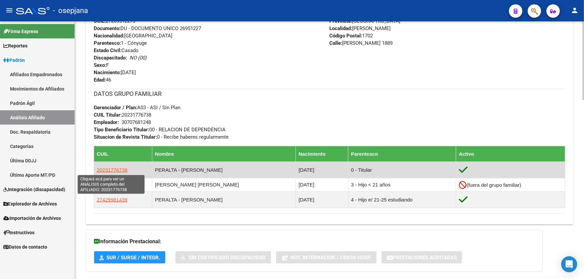
click at [103, 170] on span "20231776738" at bounding box center [112, 170] width 31 height 6
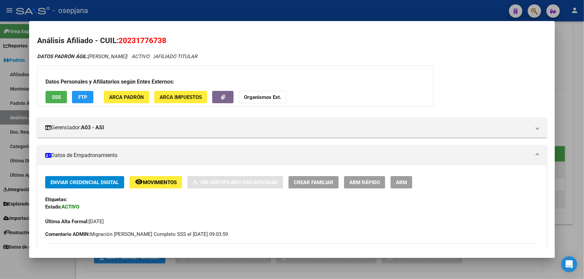
drag, startPoint x: 167, startPoint y: 39, endPoint x: 120, endPoint y: 38, distance: 46.8
click at [120, 38] on h2 "Análisis Afiliado - CUIL: 20231776738" at bounding box center [291, 40] width 509 height 11
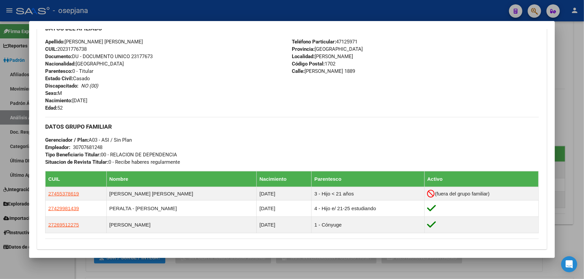
scroll to position [243, 0]
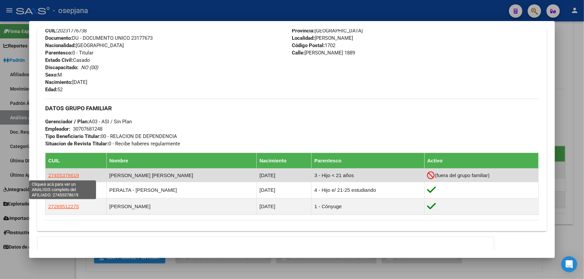
click at [66, 174] on span "27455378619" at bounding box center [63, 176] width 31 height 6
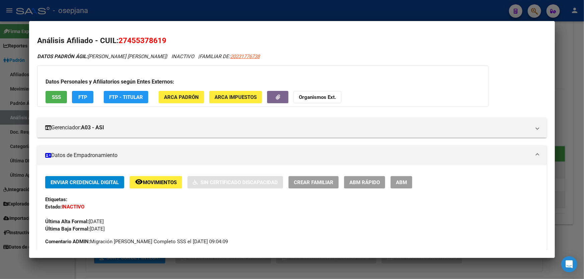
click at [144, 180] on span "Movimientos" at bounding box center [160, 183] width 34 height 6
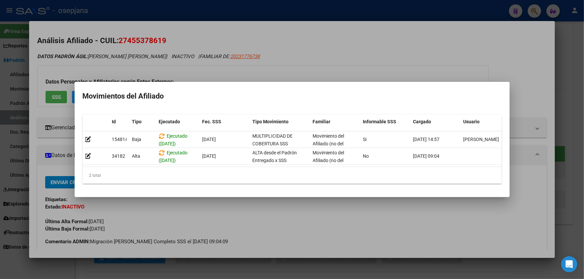
click at [221, 228] on div at bounding box center [292, 139] width 584 height 279
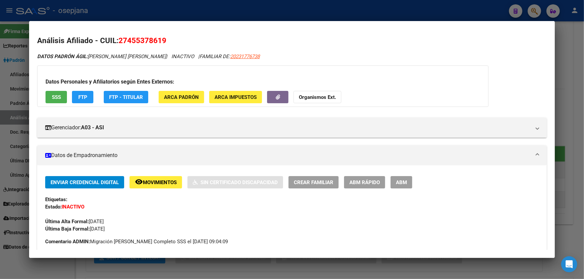
click at [59, 88] on div "Datos Personales y Afiliatorios según Entes Externos: SSS FTP FTP - Titular ARC…" at bounding box center [262, 86] width 451 height 41
click at [50, 96] on button "SSS" at bounding box center [55, 97] width 21 height 12
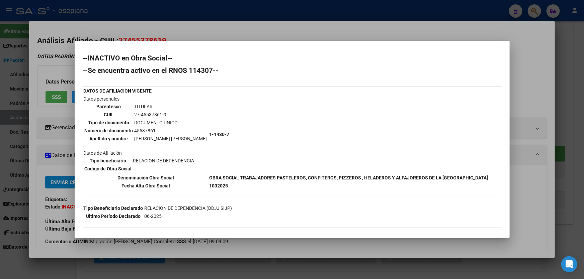
click at [519, 92] on div at bounding box center [292, 139] width 584 height 279
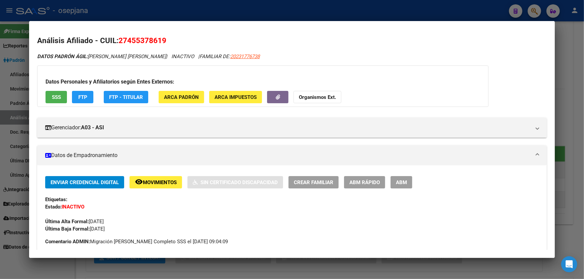
click at [578, 83] on div at bounding box center [292, 139] width 584 height 279
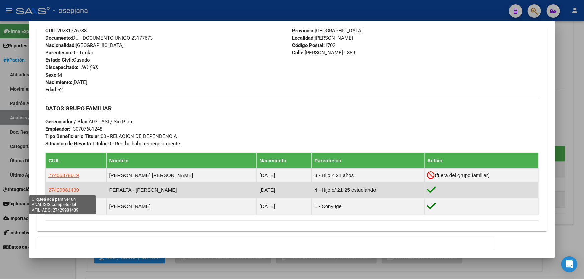
click at [67, 191] on span "27429981439" at bounding box center [63, 190] width 31 height 6
type textarea "27429981439"
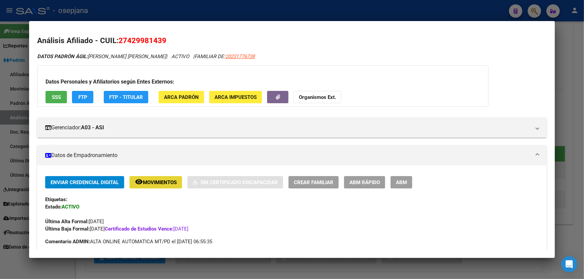
click at [152, 183] on span "Movimientos" at bounding box center [160, 183] width 34 height 6
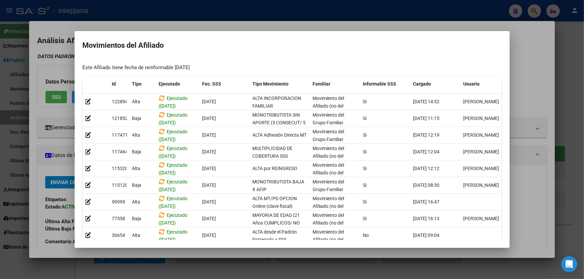
click at [583, 76] on div at bounding box center [292, 139] width 584 height 279
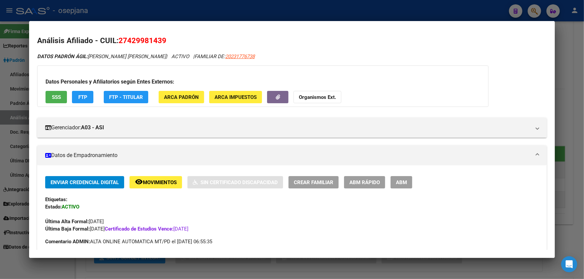
click at [153, 181] on span "Movimientos" at bounding box center [160, 183] width 34 height 6
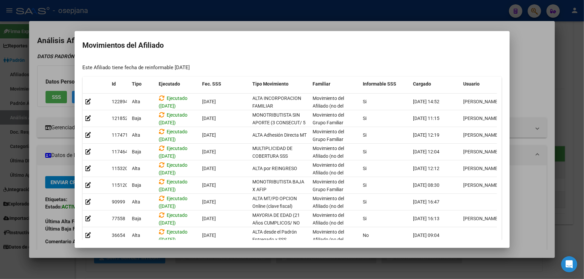
click at [583, 94] on div at bounding box center [292, 139] width 584 height 279
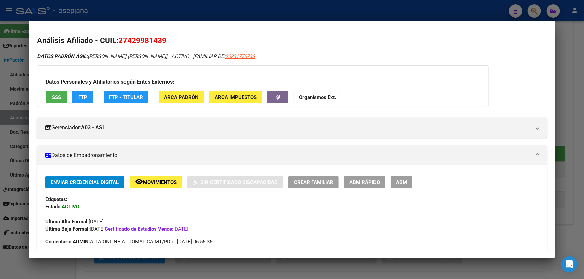
click at [583, 94] on div at bounding box center [292, 139] width 584 height 279
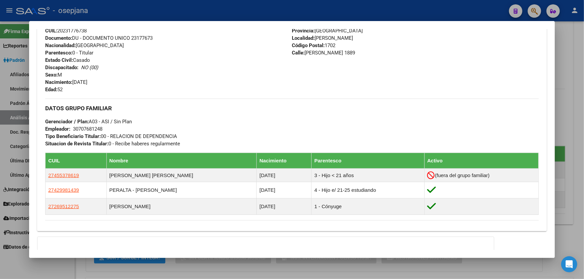
click at [583, 94] on div at bounding box center [292, 139] width 584 height 279
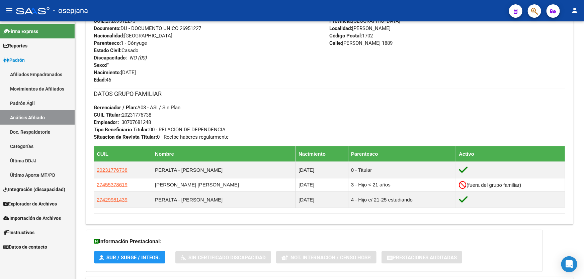
scroll to position [16, 0]
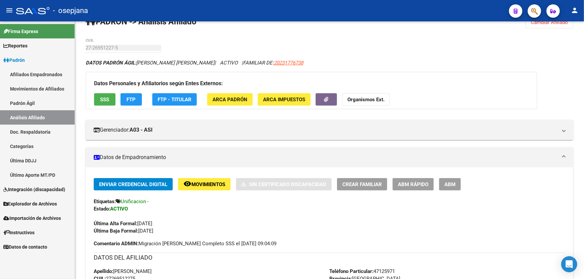
click at [583, 94] on div at bounding box center [583, 150] width 2 height 258
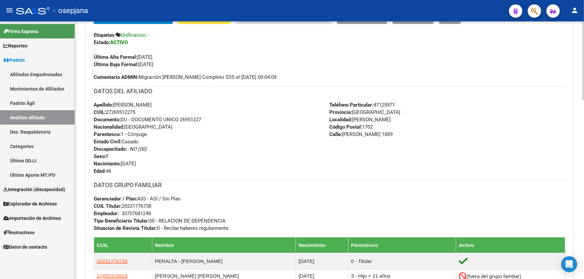
scroll to position [0, 0]
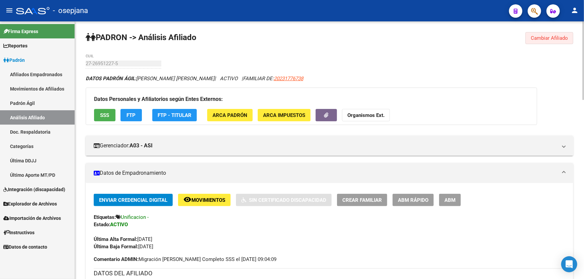
click at [571, 35] on button "Cambiar Afiliado" at bounding box center [549, 38] width 48 height 12
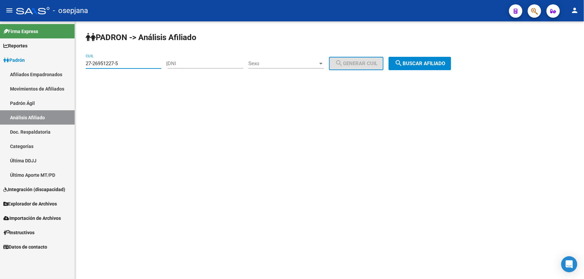
drag, startPoint x: 131, startPoint y: 65, endPoint x: 69, endPoint y: 66, distance: 61.5
click at [69, 66] on mat-sidenav-container "Firma Express Reportes Padrón Traspasos x O.S. Traspasos x Gerenciador Traspaso…" at bounding box center [292, 150] width 584 height 258
paste input "52957100-9"
type input "27-52957100-9"
click at [425, 67] on button "search Buscar afiliado" at bounding box center [419, 63] width 63 height 13
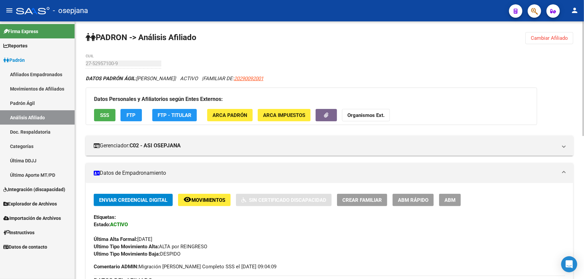
click at [104, 111] on button "SSS" at bounding box center [104, 115] width 21 height 12
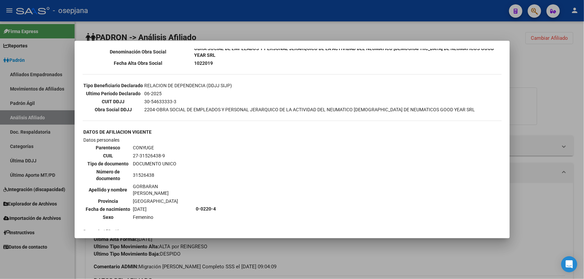
scroll to position [395, 0]
click at [583, 96] on div at bounding box center [292, 139] width 584 height 279
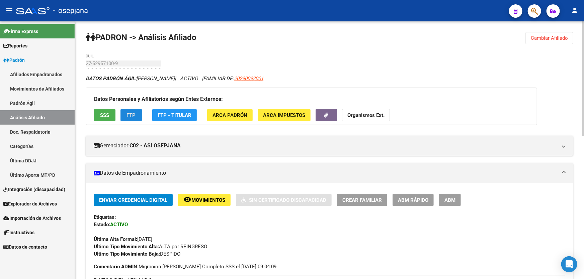
click at [128, 112] on span "FTP" at bounding box center [131, 115] width 9 height 6
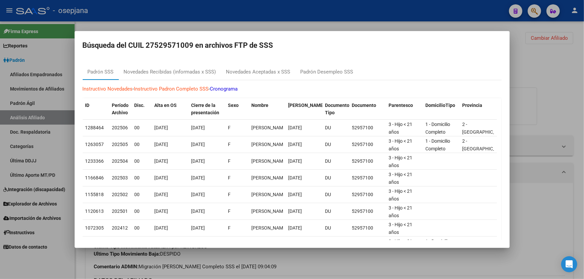
click at [566, 88] on div at bounding box center [292, 139] width 584 height 279
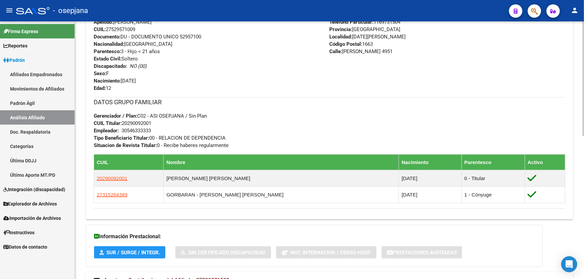
scroll to position [274, 0]
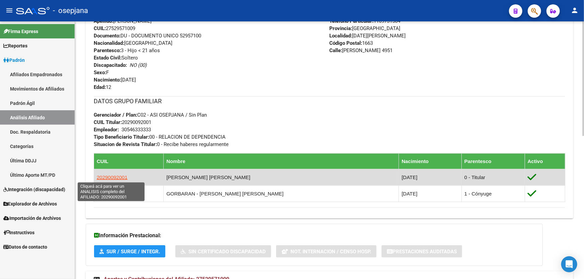
click at [117, 176] on span "20290092001" at bounding box center [112, 178] width 31 height 6
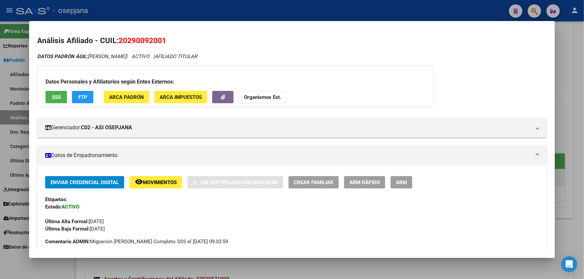
drag, startPoint x: 151, startPoint y: 40, endPoint x: 119, endPoint y: 40, distance: 31.1
click at [119, 40] on h2 "Análisis Afiliado - CUIL: 20290092001" at bounding box center [291, 40] width 509 height 11
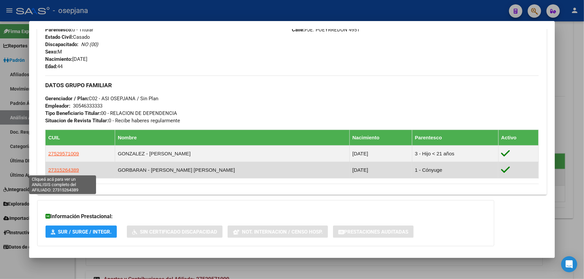
click at [68, 172] on span "27315264389" at bounding box center [63, 170] width 31 height 6
type textarea "27315264389"
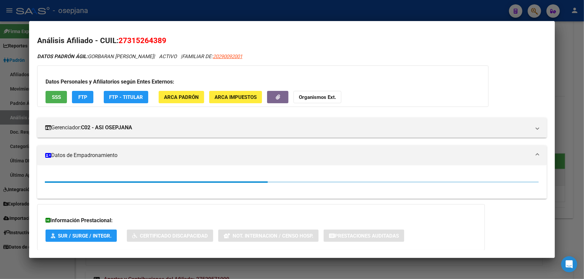
click at [57, 92] on button "SSS" at bounding box center [55, 97] width 21 height 12
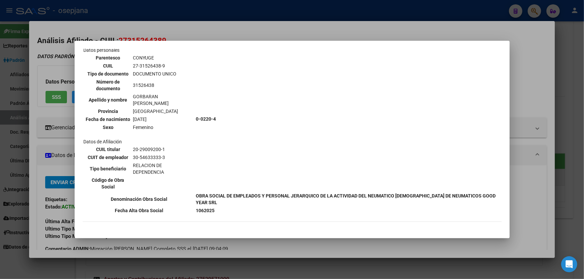
scroll to position [486, 0]
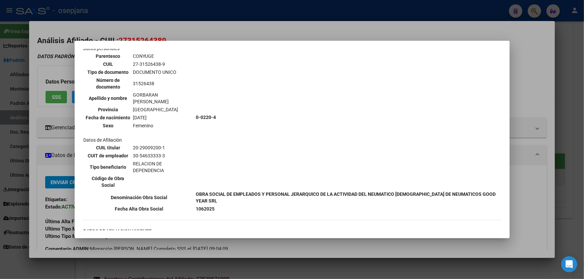
click at [583, 63] on div at bounding box center [292, 139] width 584 height 279
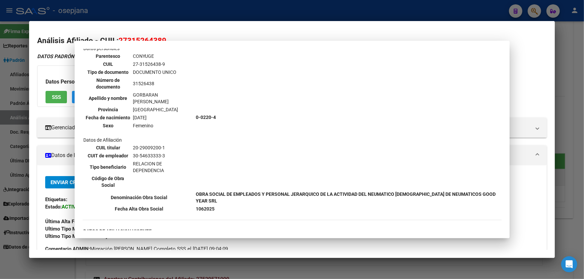
click at [583, 63] on div at bounding box center [292, 139] width 584 height 279
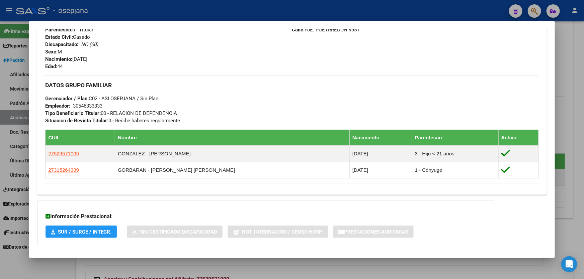
click at [583, 63] on div at bounding box center [292, 139] width 584 height 279
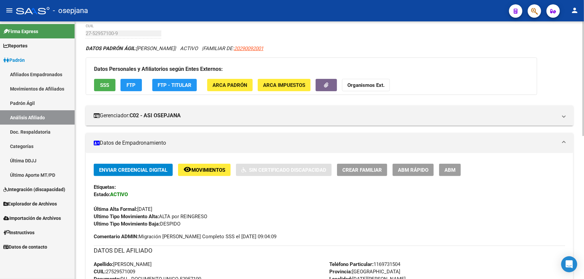
scroll to position [0, 0]
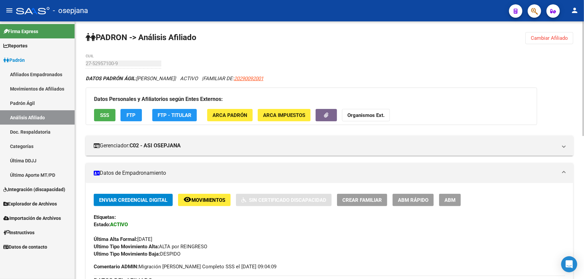
click at [542, 39] on span "Cambiar Afiliado" at bounding box center [548, 38] width 37 height 6
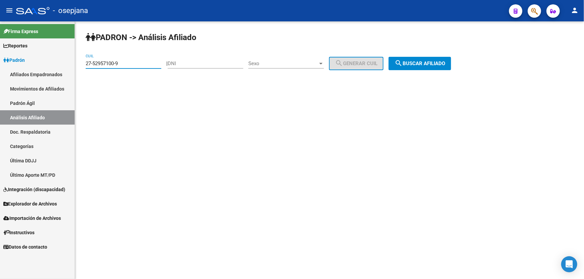
drag, startPoint x: 130, startPoint y: 63, endPoint x: 74, endPoint y: 63, distance: 55.9
click at [74, 63] on mat-sidenav-container "Firma Express Reportes Padrón Traspasos x O.S. Traspasos x Gerenciador Traspaso…" at bounding box center [292, 150] width 584 height 258
paste input "44144648-4"
type input "27-44144648-4"
click at [422, 64] on span "search Buscar afiliado" at bounding box center [419, 64] width 51 height 6
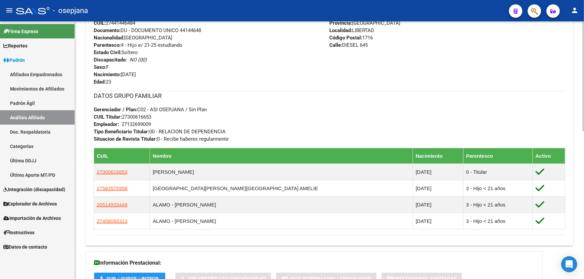
scroll to position [274, 0]
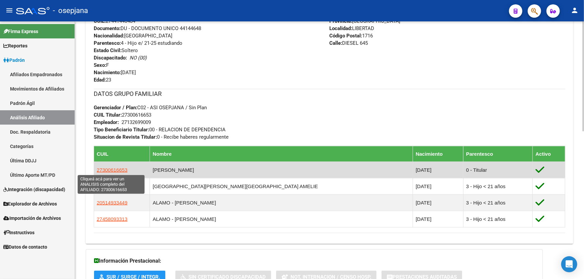
click at [114, 170] on span "27300616653" at bounding box center [112, 170] width 31 height 6
type textarea "27300616653"
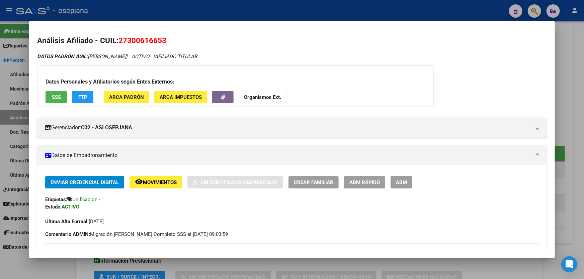
drag, startPoint x: 166, startPoint y: 38, endPoint x: 120, endPoint y: 40, distance: 45.2
click at [120, 40] on span "27300616653" at bounding box center [142, 40] width 48 height 9
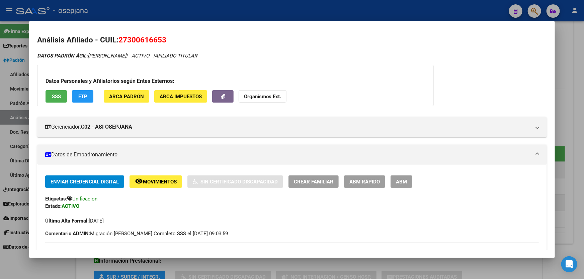
scroll to position [0, 0]
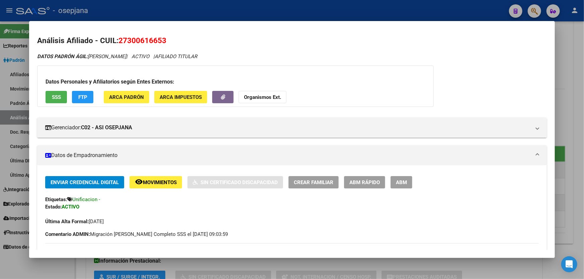
click at [583, 57] on div at bounding box center [292, 139] width 584 height 279
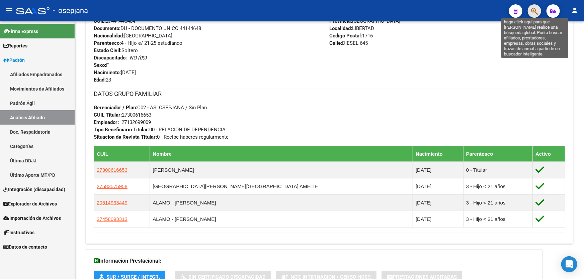
click at [532, 10] on icon "button" at bounding box center [534, 11] width 7 height 8
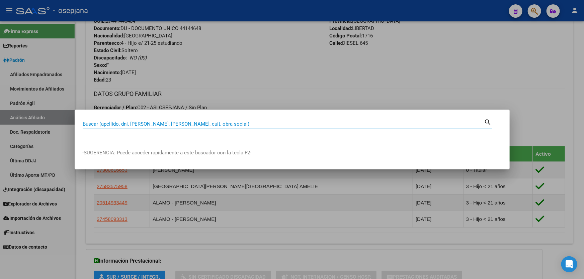
paste input "20-28775538-5"
type input "20287755385"
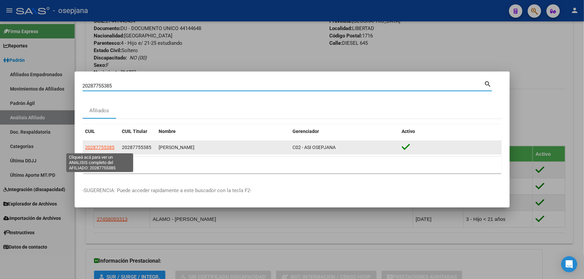
click at [91, 147] on span "20287755385" at bounding box center [99, 147] width 29 height 5
type textarea "20287755385"
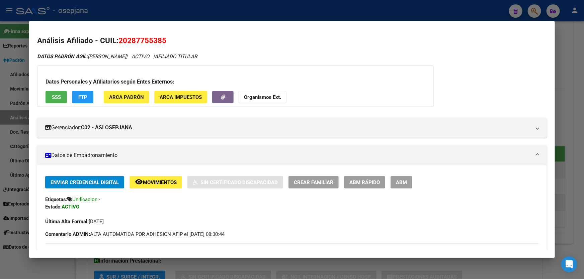
click at [60, 100] on span "SSS" at bounding box center [56, 97] width 9 height 6
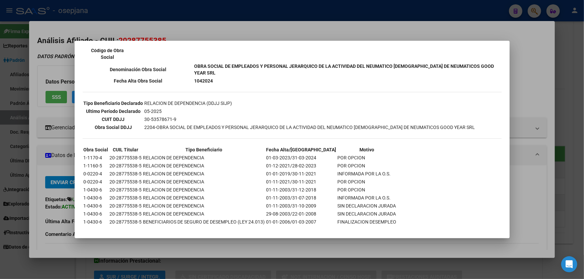
scroll to position [160, 0]
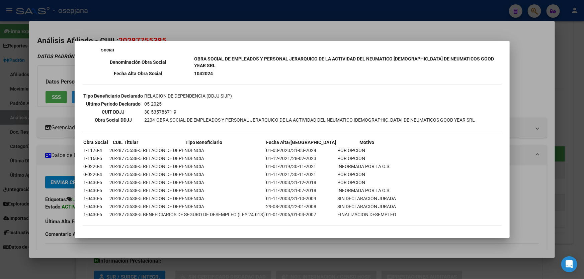
click at [583, 90] on div at bounding box center [292, 139] width 584 height 279
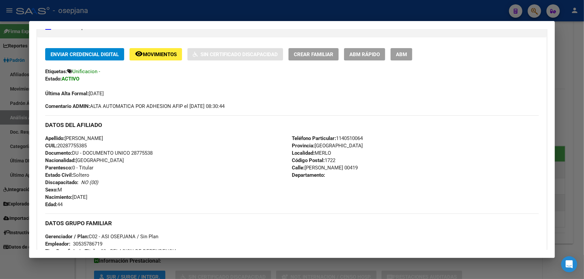
scroll to position [243, 0]
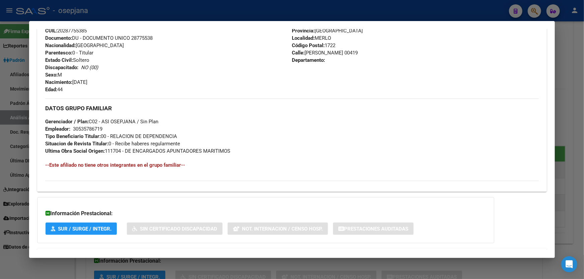
click at [583, 107] on div at bounding box center [292, 139] width 584 height 279
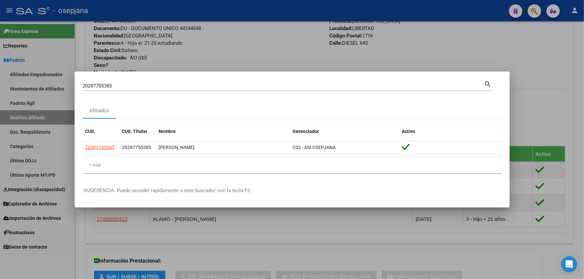
click at [583, 107] on div at bounding box center [292, 139] width 584 height 279
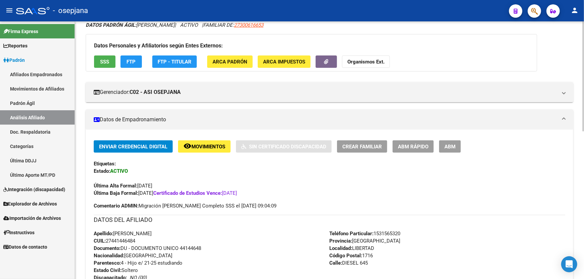
scroll to position [0, 0]
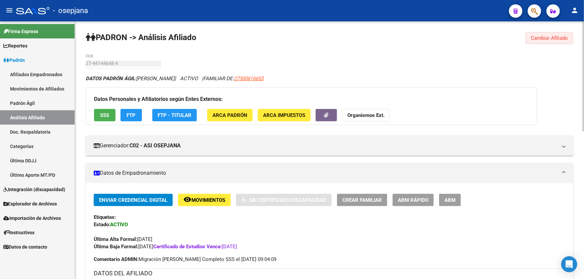
click at [556, 38] on span "Cambiar Afiliado" at bounding box center [548, 38] width 37 height 6
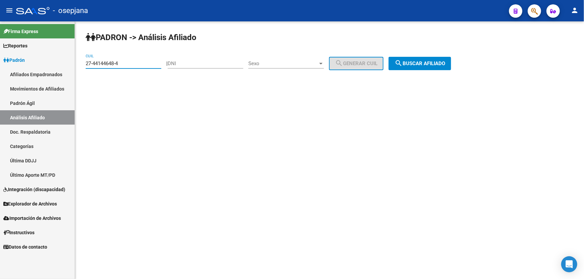
drag, startPoint x: 142, startPoint y: 65, endPoint x: 82, endPoint y: 69, distance: 60.3
click at [82, 69] on div "PADRON -> Análisis Afiliado 27-44144648-4 CUIL | DNI Sexo Sexo search Generar C…" at bounding box center [329, 56] width 509 height 70
paste input "0-39921246-5"
click at [432, 63] on span "search Buscar afiliado" at bounding box center [419, 64] width 51 height 6
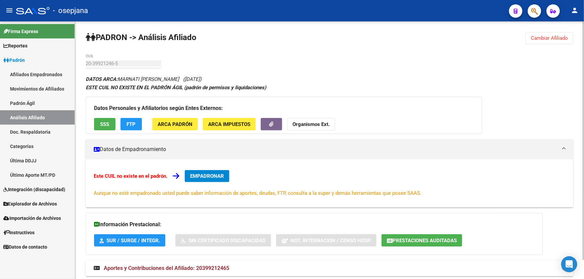
click at [569, 40] on button "Cambiar Afiliado" at bounding box center [549, 38] width 48 height 12
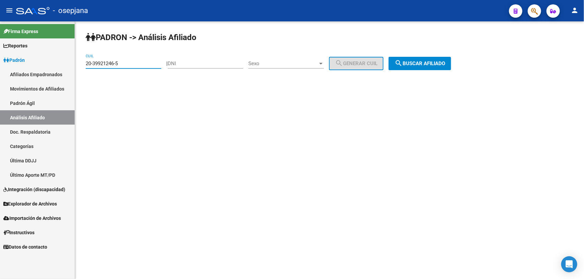
drag, startPoint x: 135, startPoint y: 64, endPoint x: 71, endPoint y: 63, distance: 64.2
click at [71, 63] on mat-sidenav-container "Firma Express Reportes Padrón Traspasos x O.S. Traspasos x Gerenciador Traspaso…" at bounding box center [292, 150] width 584 height 258
paste input "7226273-8"
click at [433, 64] on span "search Buscar afiliado" at bounding box center [419, 64] width 51 height 6
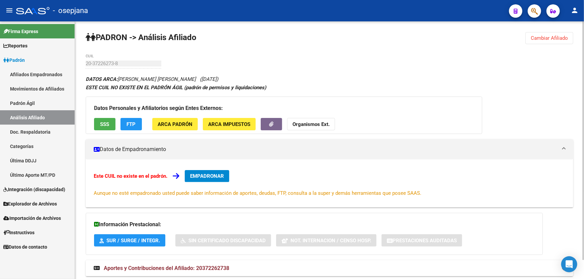
click at [547, 37] on span "Cambiar Afiliado" at bounding box center [548, 38] width 37 height 6
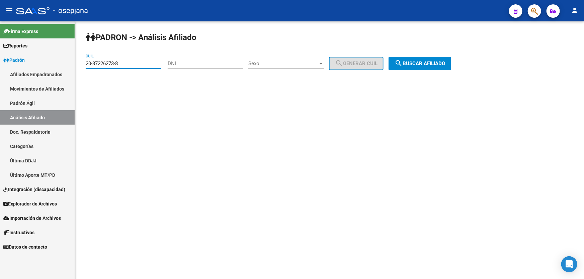
drag, startPoint x: 130, startPoint y: 64, endPoint x: 73, endPoint y: 64, distance: 57.9
click at [73, 64] on mat-sidenav-container "Firma Express Reportes Padrón Traspasos x O.S. Traspasos x Gerenciador Traspaso…" at bounding box center [292, 150] width 584 height 258
paste input "7-18541057-4"
click at [421, 64] on span "search Buscar afiliado" at bounding box center [419, 64] width 51 height 6
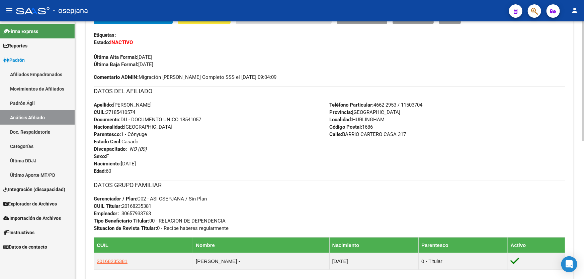
scroll to position [213, 0]
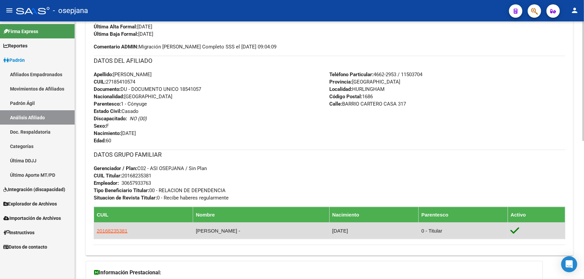
drag, startPoint x: 125, startPoint y: 231, endPoint x: 96, endPoint y: 232, distance: 29.8
click at [96, 232] on td "20168235381" at bounding box center [143, 231] width 99 height 16
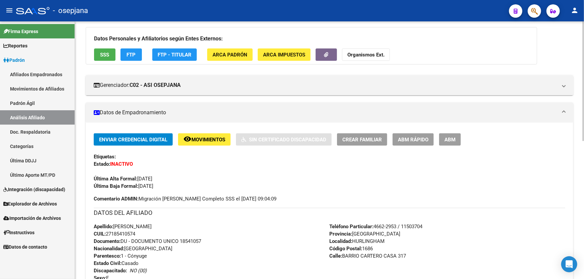
scroll to position [0, 0]
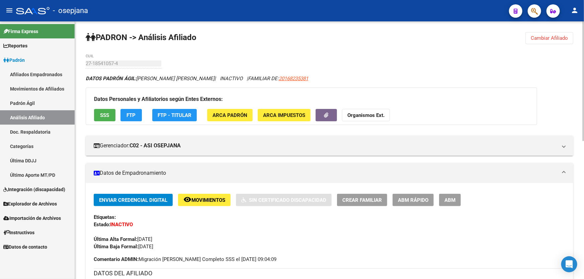
click at [560, 38] on span "Cambiar Afiliado" at bounding box center [548, 38] width 37 height 6
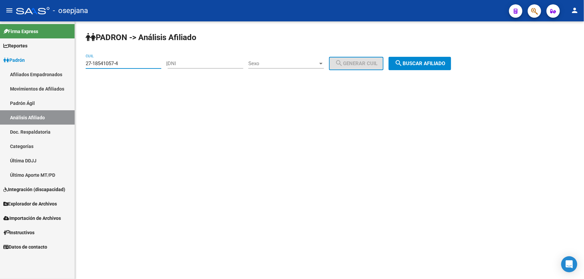
drag, startPoint x: 140, startPoint y: 66, endPoint x: 81, endPoint y: 67, distance: 58.9
click at [81, 67] on div "PADRON -> Análisis Afiliado 27-18541057-4 CUIL | DNI Sexo Sexo search Generar C…" at bounding box center [329, 56] width 509 height 70
paste input
click at [402, 60] on mat-icon "search" at bounding box center [398, 63] width 8 height 8
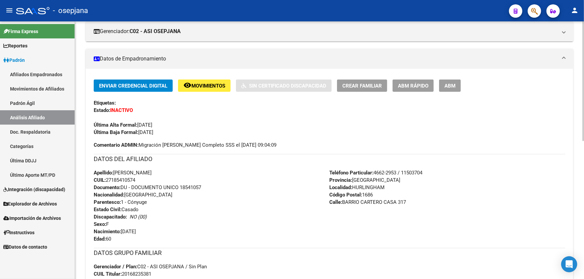
scroll to position [54, 0]
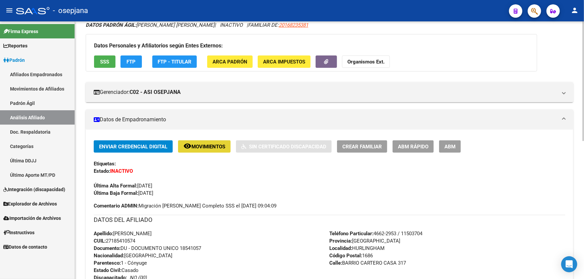
click at [214, 146] on span "Movimientos" at bounding box center [208, 147] width 34 height 6
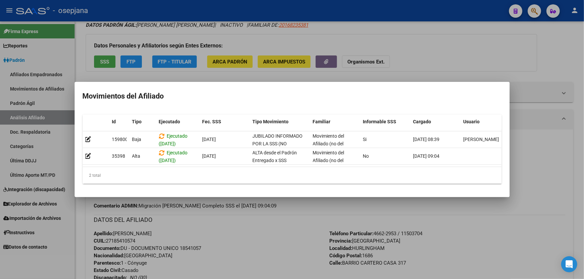
click at [240, 237] on div at bounding box center [292, 139] width 584 height 279
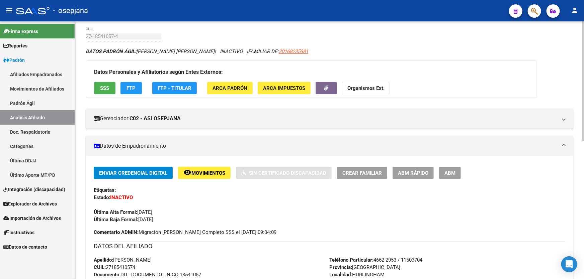
scroll to position [0, 0]
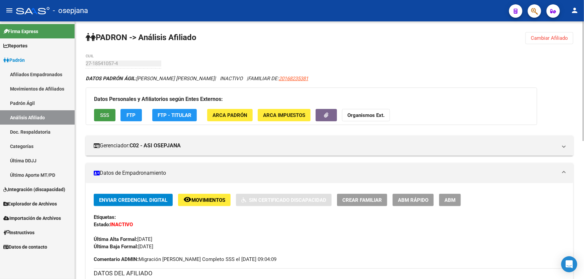
click at [104, 113] on span "SSS" at bounding box center [104, 115] width 9 height 6
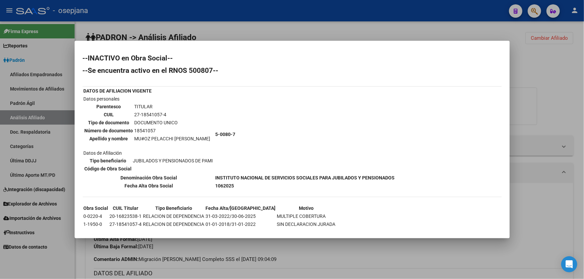
click at [532, 113] on div at bounding box center [292, 139] width 584 height 279
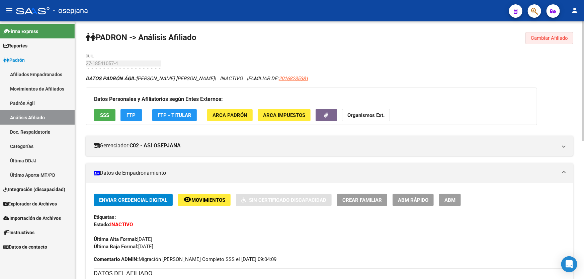
click at [542, 34] on button "Cambiar Afiliado" at bounding box center [549, 38] width 48 height 12
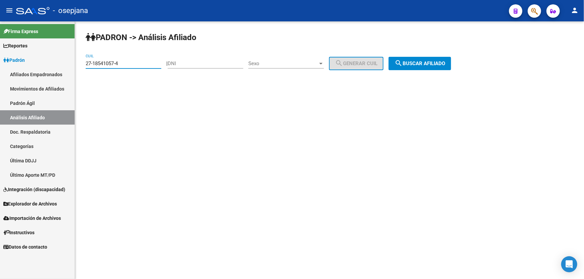
drag, startPoint x: 156, startPoint y: 64, endPoint x: 74, endPoint y: 64, distance: 81.6
click at [74, 64] on mat-sidenav-container "Firma Express Reportes Padrón Traspasos x O.S. Traspasos x Gerenciador Traspaso…" at bounding box center [292, 150] width 584 height 258
paste input "0-36622475-1"
type input "20-36622475-1"
click at [423, 61] on span "search Buscar afiliado" at bounding box center [419, 64] width 51 height 6
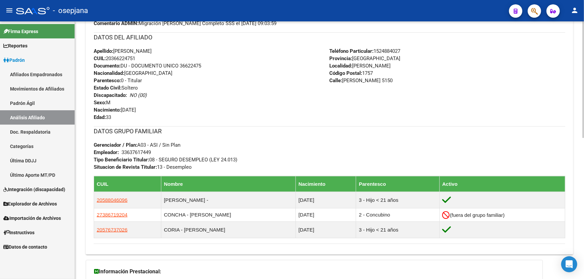
scroll to position [274, 0]
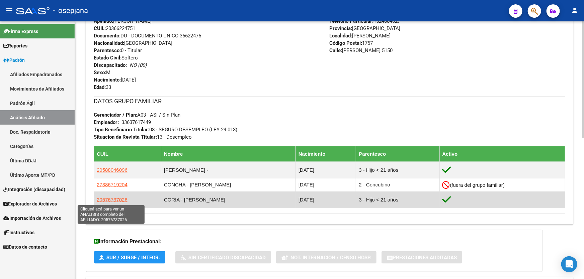
click at [105, 201] on span "20576737026" at bounding box center [112, 200] width 31 height 6
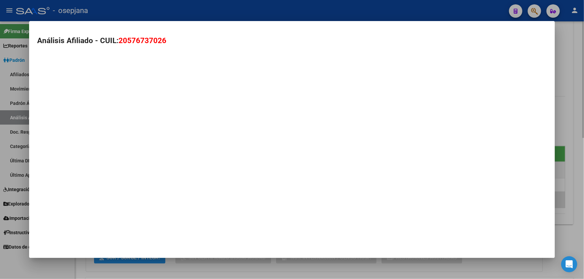
type textarea "20576737026"
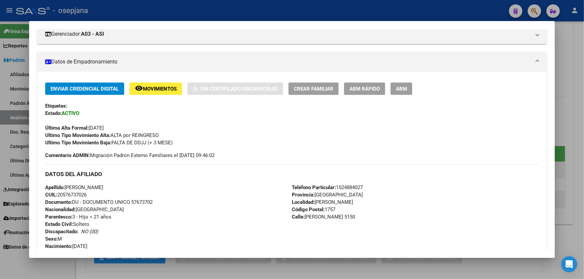
scroll to position [91, 0]
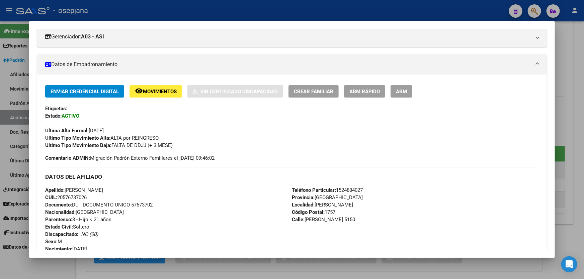
click at [369, 89] on span "ABM Rápido" at bounding box center [364, 92] width 30 height 6
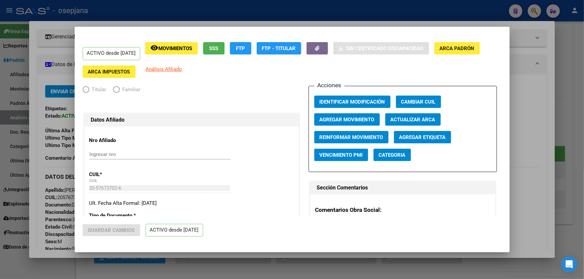
radio input "true"
type input "33-63761744-9"
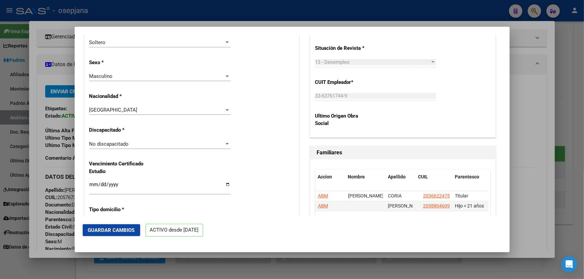
scroll to position [395, 0]
click at [175, 143] on div "No discapacitado" at bounding box center [156, 144] width 135 height 6
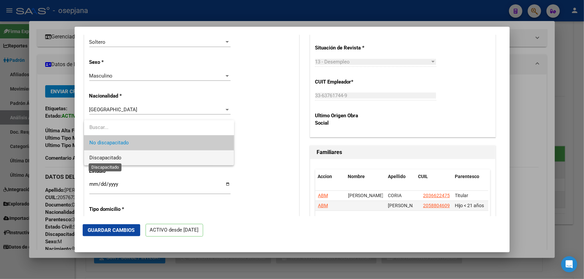
click at [108, 159] on span "Discapacitado" at bounding box center [105, 158] width 32 height 6
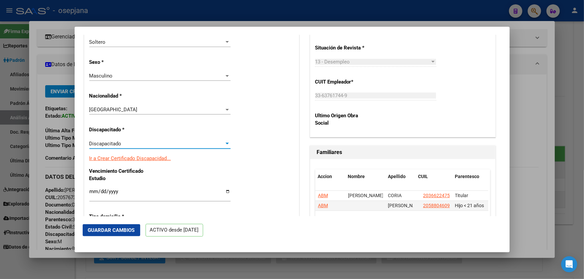
click at [118, 156] on link "Ir a Crear Certificado Discapacidad..." at bounding box center [130, 159] width 82 height 6
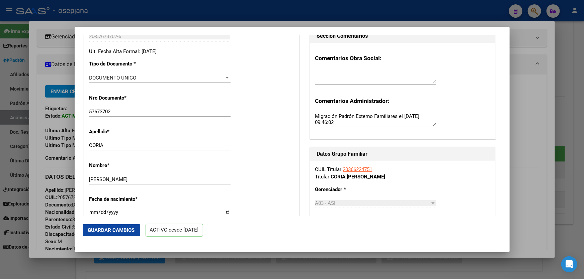
scroll to position [0, 0]
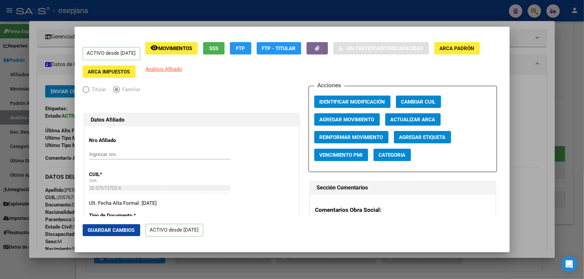
click at [112, 232] on span "Guardar Cambios" at bounding box center [111, 230] width 47 height 6
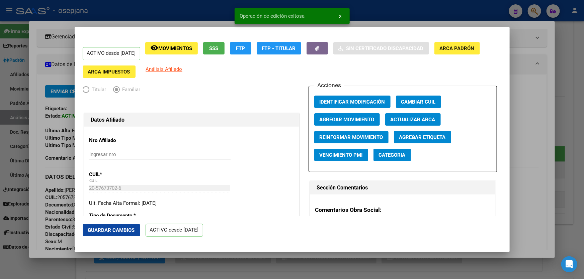
click at [100, 228] on span "Guardar Cambios" at bounding box center [111, 230] width 47 height 6
click at [583, 151] on div at bounding box center [292, 139] width 584 height 279
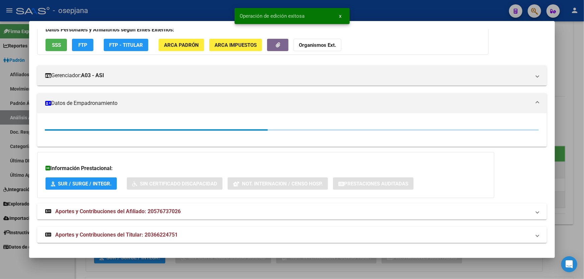
scroll to position [91, 0]
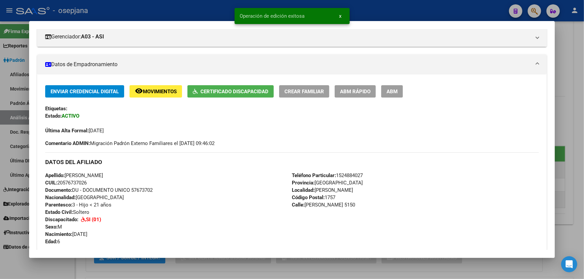
click at [583, 151] on div at bounding box center [292, 139] width 584 height 279
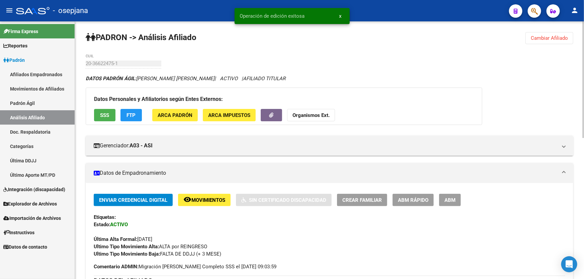
scroll to position [0, 0]
click at [551, 33] on button "Cambiar Afiliado" at bounding box center [549, 38] width 48 height 12
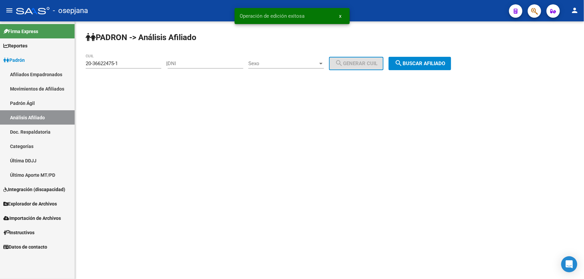
click at [444, 62] on span "search Buscar afiliado" at bounding box center [419, 64] width 51 height 6
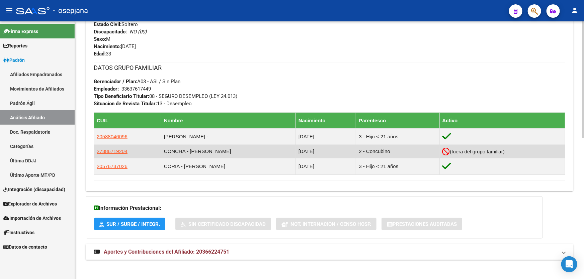
scroll to position [311, 0]
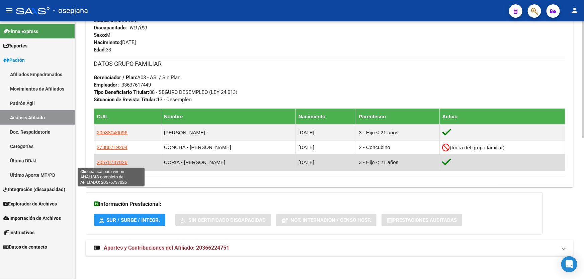
click at [107, 161] on span "20576737026" at bounding box center [112, 163] width 31 height 6
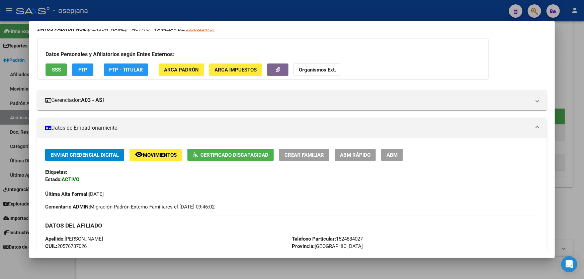
scroll to position [0, 0]
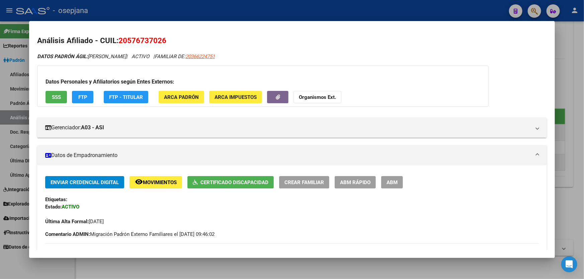
click at [360, 11] on div at bounding box center [292, 139] width 584 height 279
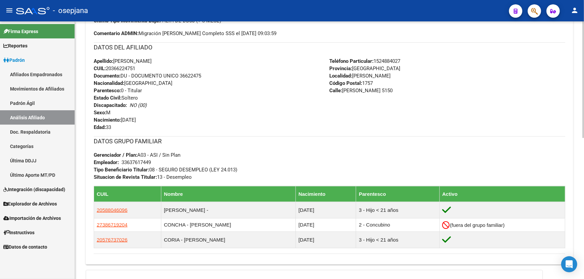
scroll to position [311, 0]
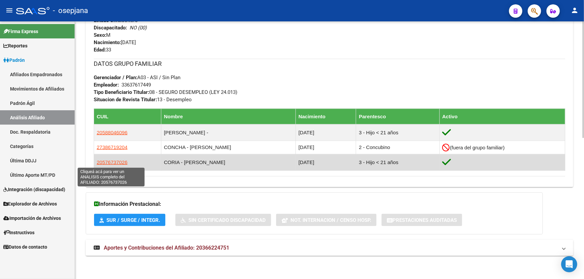
click at [119, 161] on span "20576737026" at bounding box center [112, 163] width 31 height 6
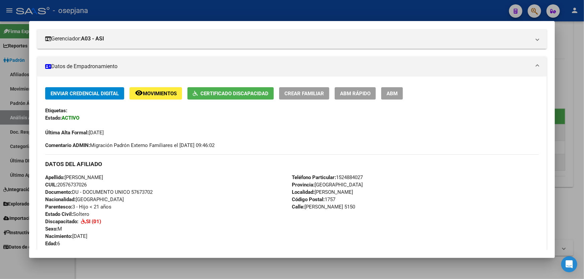
scroll to position [174, 0]
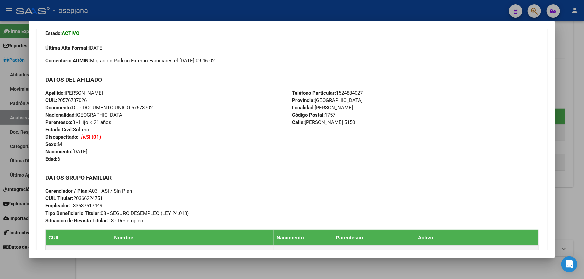
click at [583, 71] on div at bounding box center [292, 139] width 584 height 279
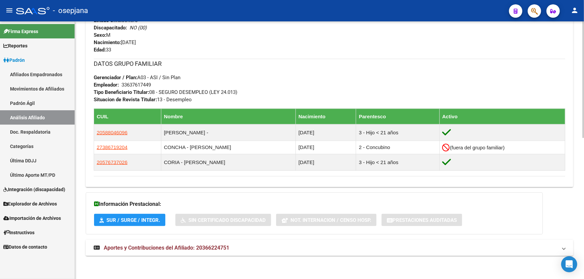
click at [480, 252] on mat-expansion-panel-header "Aportes y Contribuciones del Afiliado: 20366224751" at bounding box center [329, 248] width 487 height 16
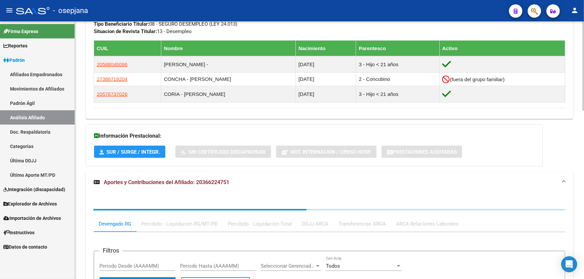
scroll to position [381, 0]
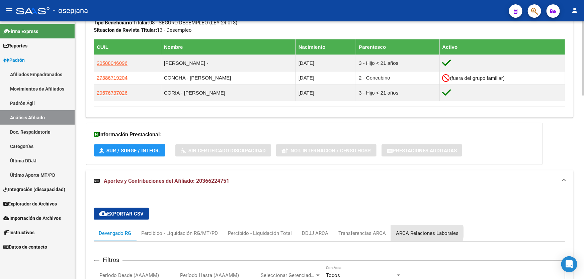
click at [424, 232] on div "ARCA Relaciones Laborales" at bounding box center [427, 233] width 63 height 7
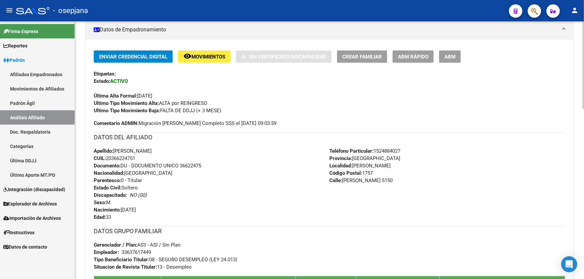
scroll to position [0, 0]
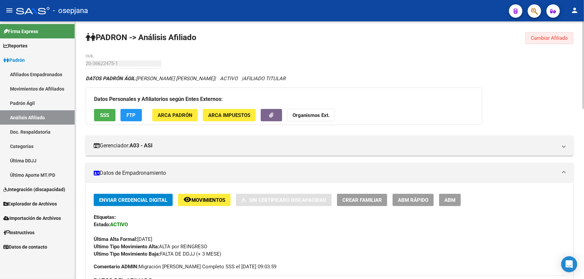
click at [539, 33] on button "Cambiar Afiliado" at bounding box center [549, 38] width 48 height 12
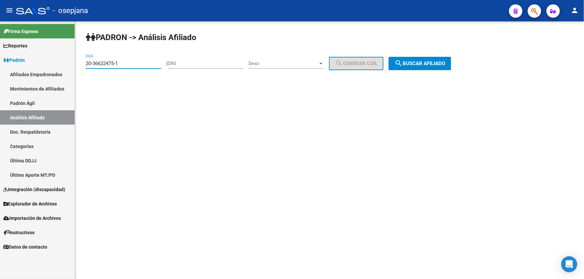
drag, startPoint x: 137, startPoint y: 61, endPoint x: 80, endPoint y: 64, distance: 56.6
click at [80, 64] on div "PADRON -> Análisis Afiliado 20-36622475-1 CUIL | DNI Sexo Sexo search Generar C…" at bounding box center [329, 56] width 509 height 70
paste input "57673702-6"
click at [428, 64] on span "search Buscar afiliado" at bounding box center [419, 64] width 51 height 6
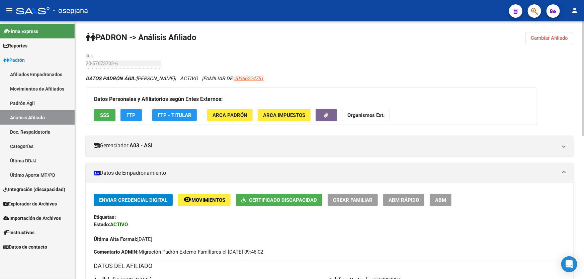
click at [555, 36] on span "Cambiar Afiliado" at bounding box center [548, 38] width 37 height 6
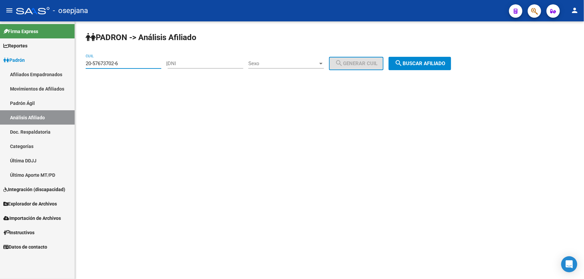
drag, startPoint x: 144, startPoint y: 66, endPoint x: 65, endPoint y: 65, distance: 79.3
click at [65, 65] on mat-sidenav-container "Firma Express Reportes Padrón Traspasos x O.S. Traspasos x Gerenciador Traspaso…" at bounding box center [292, 150] width 584 height 258
paste input "7-33707273-4"
click at [434, 62] on span "search Buscar afiliado" at bounding box center [419, 64] width 51 height 6
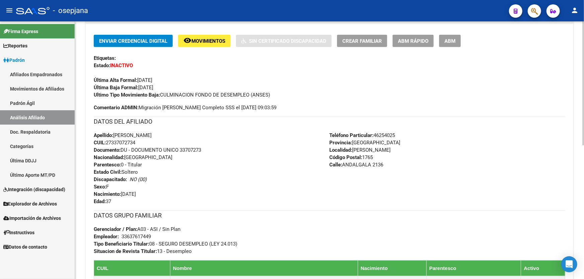
scroll to position [156, 0]
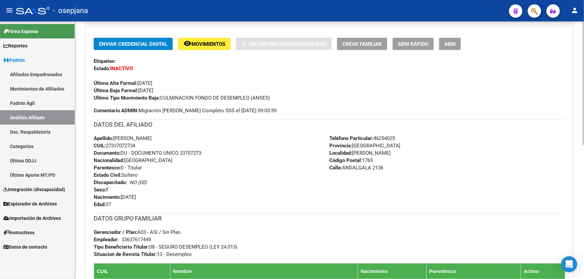
drag, startPoint x: 181, startPoint y: 152, endPoint x: 213, endPoint y: 153, distance: 32.1
click at [213, 153] on div "Apellido: MARIA LILIANA SEGOVIA CUIL: 27337072734 Documento: DU - DOCUMENTO UNI…" at bounding box center [212, 172] width 236 height 74
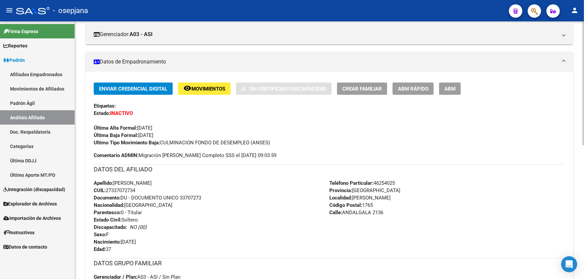
scroll to position [0, 0]
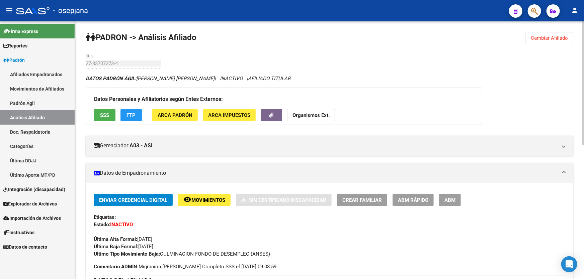
drag, startPoint x: 145, startPoint y: 115, endPoint x: 134, endPoint y: 113, distance: 10.8
click at [145, 115] on app-movimiento-sss "FTP" at bounding box center [133, 115] width 27 height 12
click at [134, 112] on span "FTP" at bounding box center [131, 115] width 9 height 6
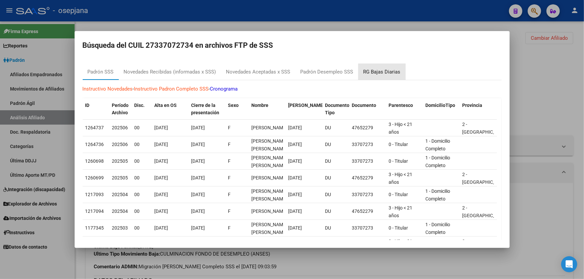
click at [394, 71] on div "RG Bajas Diarias" at bounding box center [381, 72] width 37 height 8
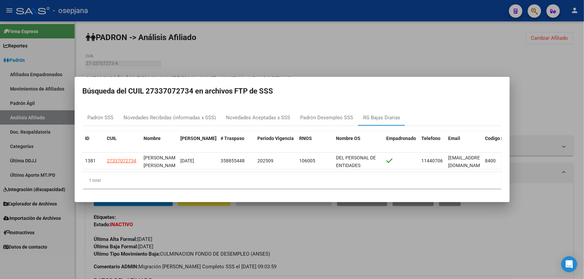
click at [328, 64] on div at bounding box center [292, 139] width 584 height 279
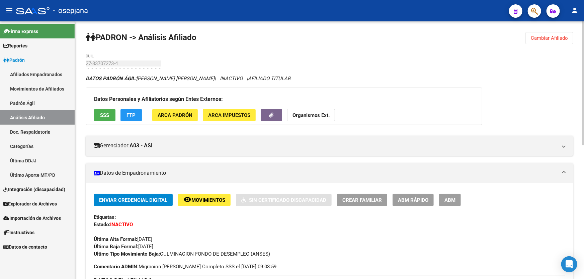
click at [543, 38] on span "Cambiar Afiliado" at bounding box center [548, 38] width 37 height 6
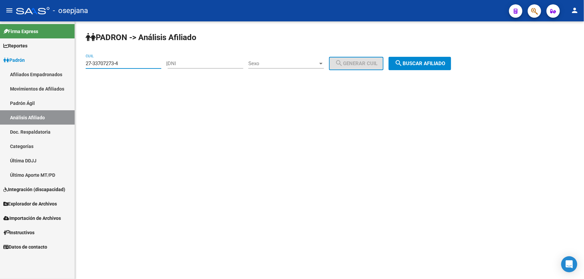
drag, startPoint x: 135, startPoint y: 62, endPoint x: 83, endPoint y: 62, distance: 51.8
click at [83, 62] on div "PADRON -> Análisis Afiliado 27-33707273-4 CUIL | DNI Sexo Sexo search Generar C…" at bounding box center [329, 56] width 509 height 70
paste input "18301420-5"
click at [428, 62] on span "search Buscar afiliado" at bounding box center [419, 64] width 51 height 6
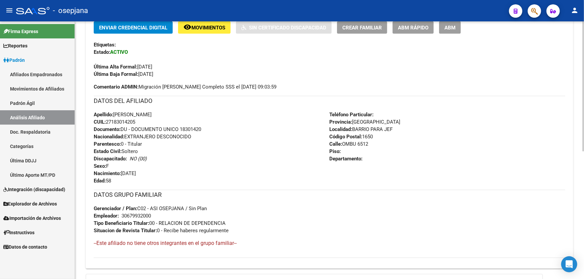
scroll to position [182, 0]
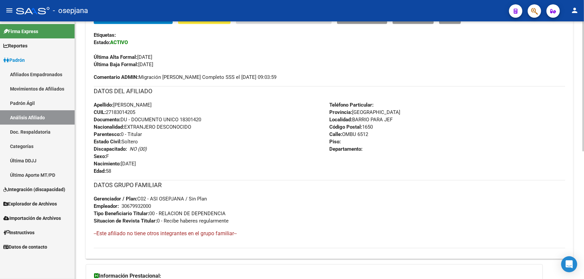
drag, startPoint x: 180, startPoint y: 117, endPoint x: 227, endPoint y: 120, distance: 47.3
click at [227, 120] on div "Apellido: SILVIA GRACIELA CARPIO CUIL: 27183014205 Documento: DU - DOCUMENTO UN…" at bounding box center [212, 138] width 236 height 74
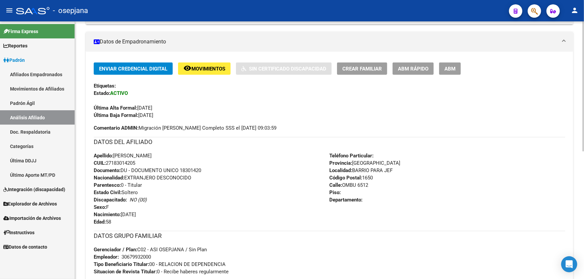
scroll to position [0, 0]
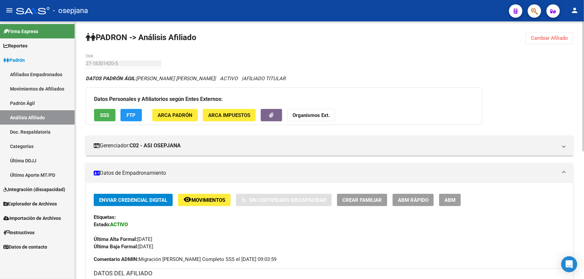
click at [545, 38] on span "Cambiar Afiliado" at bounding box center [548, 38] width 37 height 6
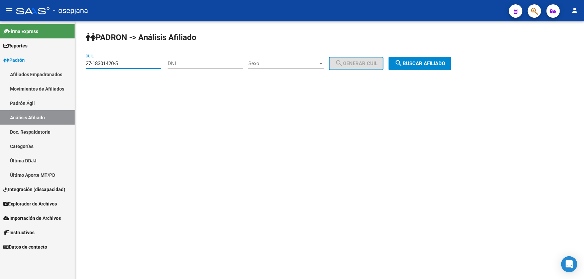
drag, startPoint x: 139, startPoint y: 64, endPoint x: 78, endPoint y: 64, distance: 61.5
click at [78, 64] on div "PADRON -> Análisis Afiliado 27-18301420-5 CUIL | DNI Sexo Sexo search Generar C…" at bounding box center [329, 56] width 509 height 70
paste input "541057-4"
type input "27-18541057-4"
click at [433, 61] on span "search Buscar afiliado" at bounding box center [419, 64] width 51 height 6
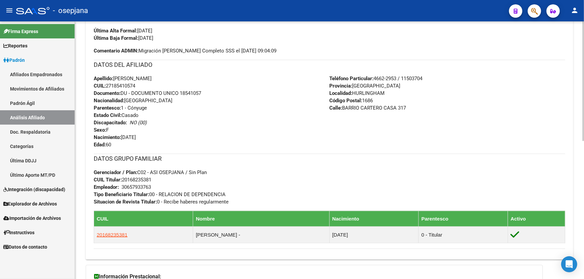
scroll to position [243, 0]
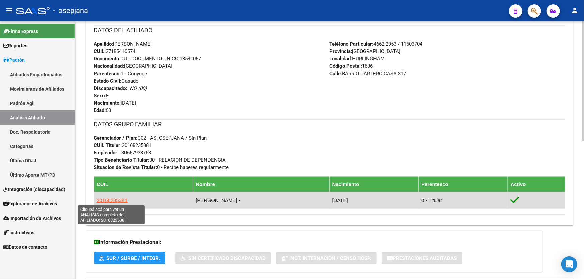
click at [117, 201] on span "20168235381" at bounding box center [112, 201] width 31 height 6
type textarea "20168235381"
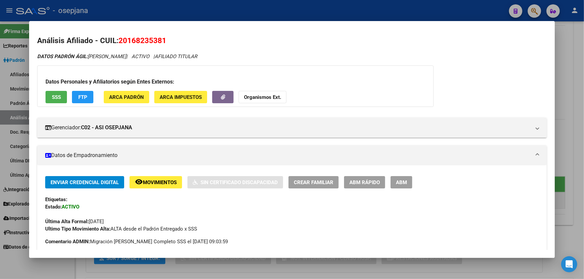
click at [211, 11] on div at bounding box center [292, 139] width 584 height 279
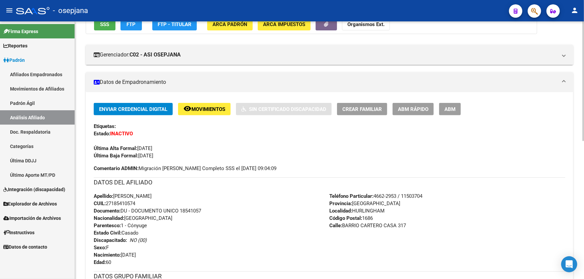
scroll to position [0, 0]
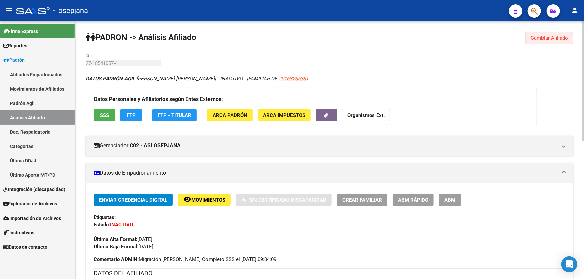
click at [555, 39] on span "Cambiar Afiliado" at bounding box center [548, 38] width 37 height 6
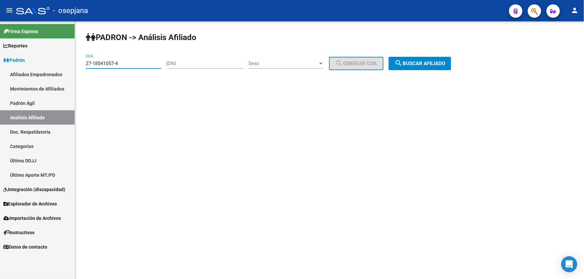
drag, startPoint x: 137, startPoint y: 66, endPoint x: 0, endPoint y: 69, distance: 137.5
click at [0, 69] on mat-sidenav-container "Firma Express Reportes Padrón Traspasos x O.S. Traspasos x Gerenciador Traspaso…" at bounding box center [292, 150] width 584 height 258
paste input "0-46183855"
type input "20-46183855-4"
click at [431, 63] on span "search Buscar afiliado" at bounding box center [419, 64] width 51 height 6
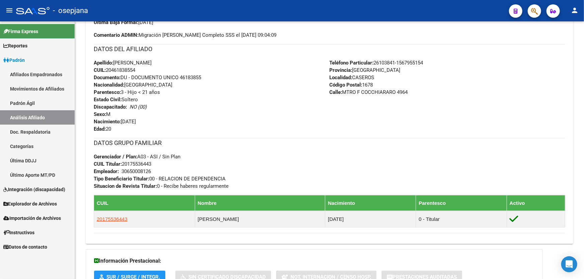
scroll to position [297, 0]
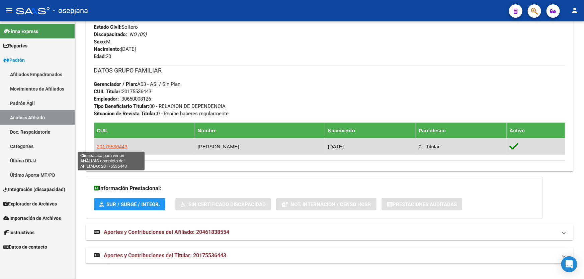
click at [112, 144] on span "20175536443" at bounding box center [112, 147] width 31 height 6
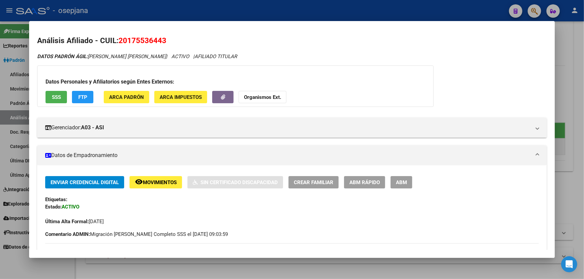
drag, startPoint x: 161, startPoint y: 38, endPoint x: 119, endPoint y: 40, distance: 41.9
click at [119, 40] on h2 "Análisis Afiliado - CUIL: 20175536443" at bounding box center [291, 40] width 509 height 11
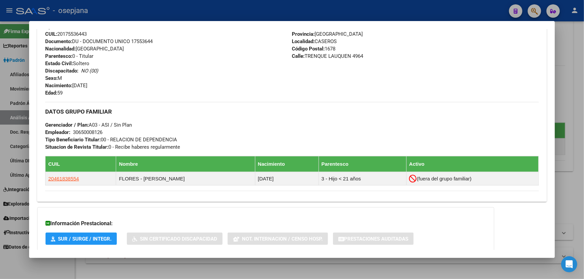
scroll to position [243, 0]
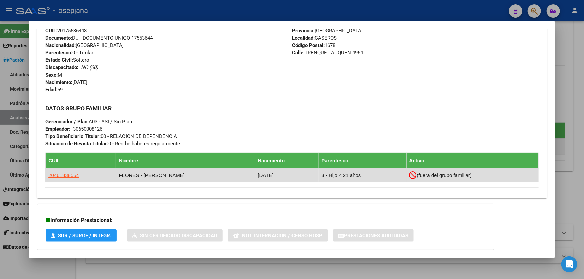
click at [68, 172] on app-link-go-to "20461838554" at bounding box center [63, 175] width 31 height 7
click at [66, 173] on span "20461838554" at bounding box center [63, 176] width 31 height 6
type textarea "20461838554"
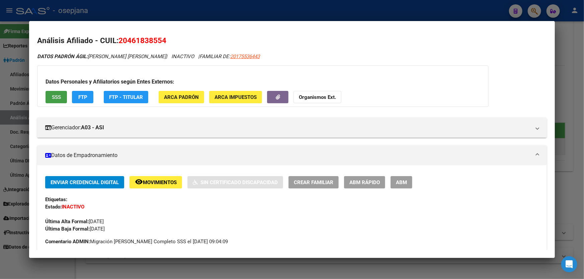
click at [54, 94] on span "SSS" at bounding box center [56, 97] width 9 height 6
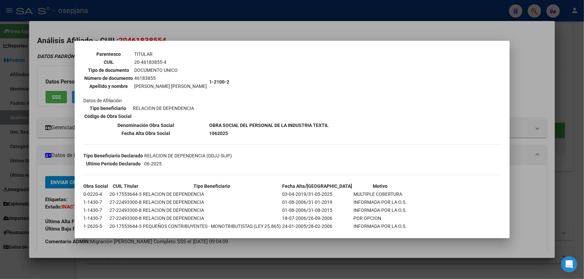
scroll to position [61, 0]
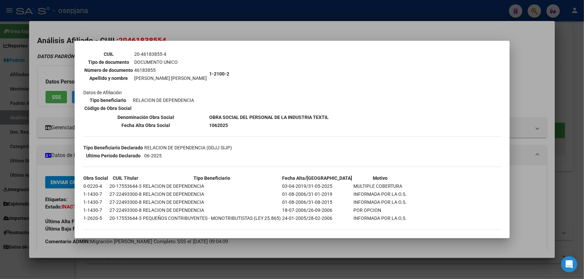
click at [583, 75] on div at bounding box center [292, 139] width 584 height 279
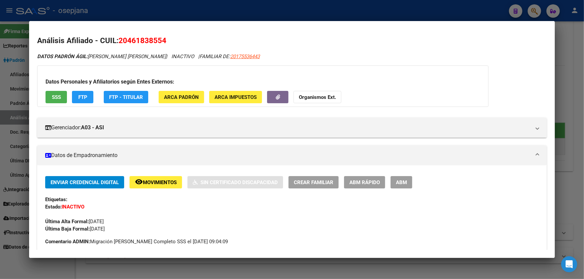
click at [85, 100] on span "FTP" at bounding box center [82, 97] width 9 height 6
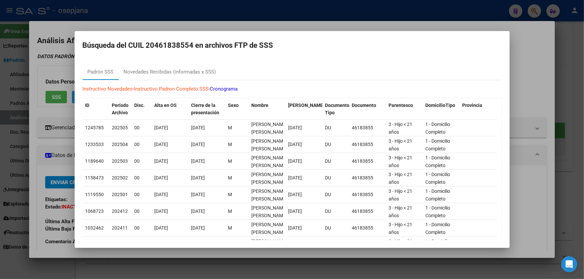
click at [583, 99] on div at bounding box center [292, 139] width 584 height 279
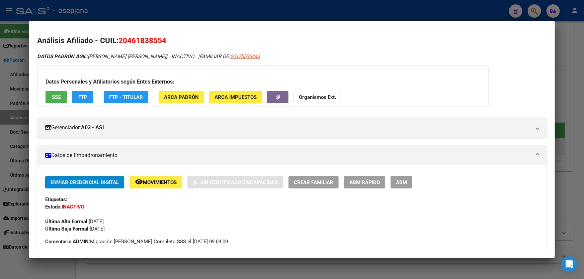
click at [583, 99] on div at bounding box center [292, 139] width 584 height 279
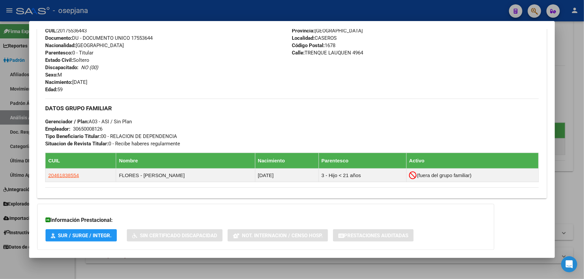
scroll to position [0, 0]
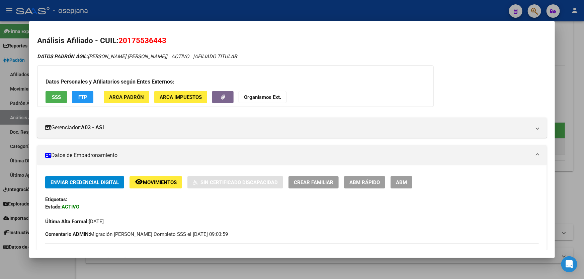
click at [583, 59] on div at bounding box center [292, 139] width 584 height 279
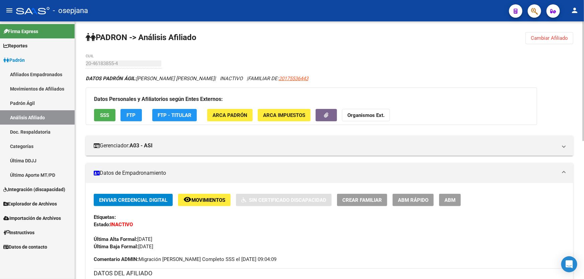
drag, startPoint x: 555, startPoint y: 31, endPoint x: 546, endPoint y: 42, distance: 14.3
click at [546, 42] on button "Cambiar Afiliado" at bounding box center [549, 38] width 48 height 12
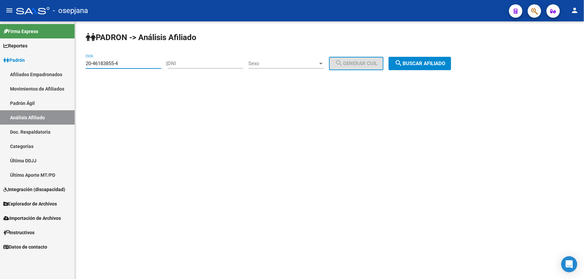
drag, startPoint x: 126, startPoint y: 61, endPoint x: 74, endPoint y: 64, distance: 52.3
click at [74, 64] on mat-sidenav-container "Firma Express Reportes Padrón Traspasos x O.S. Traspasos x Gerenciador Traspaso…" at bounding box center [292, 150] width 584 height 258
paste input "918378-6"
type input "20-46918378-6"
click at [429, 60] on button "search Buscar afiliado" at bounding box center [419, 63] width 63 height 13
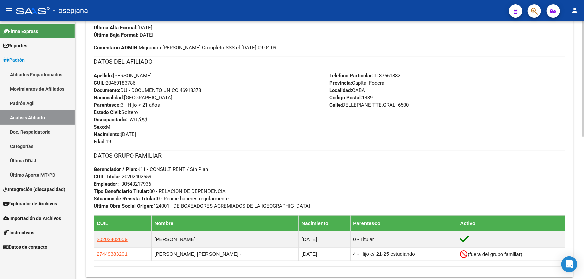
scroll to position [213, 0]
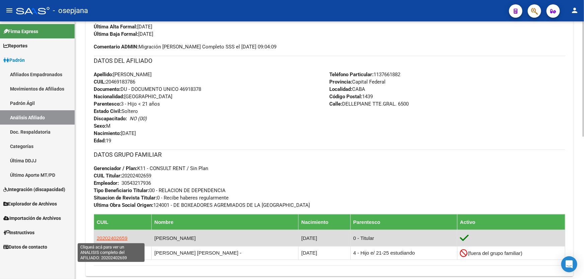
click at [114, 238] on span "20202402659" at bounding box center [112, 238] width 31 height 6
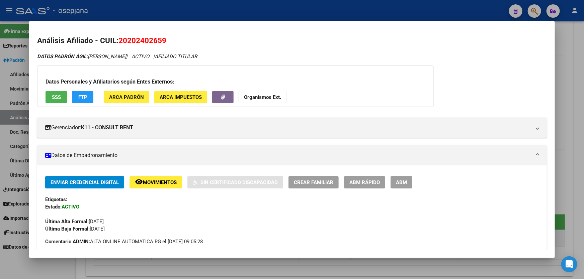
drag, startPoint x: 166, startPoint y: 38, endPoint x: 120, endPoint y: 37, distance: 45.2
click at [120, 37] on span "20202402659" at bounding box center [142, 40] width 48 height 9
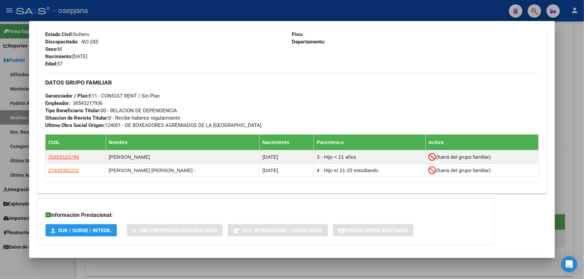
scroll to position [304, 0]
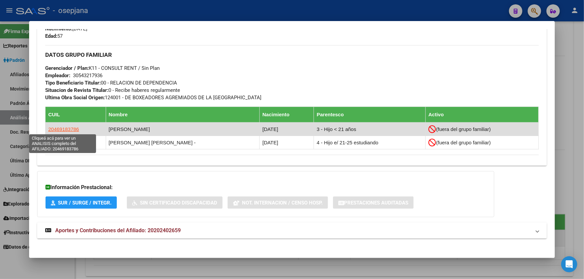
click at [56, 129] on span "20469183786" at bounding box center [63, 129] width 31 height 6
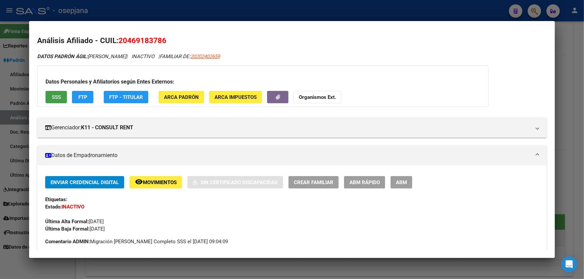
click at [57, 98] on span "SSS" at bounding box center [56, 97] width 9 height 6
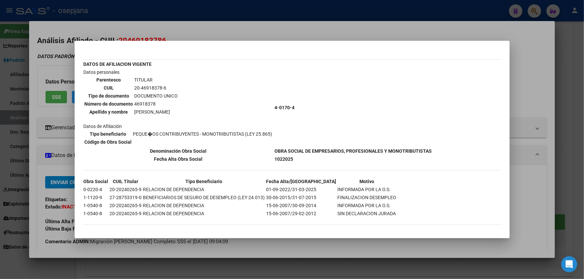
scroll to position [0, 0]
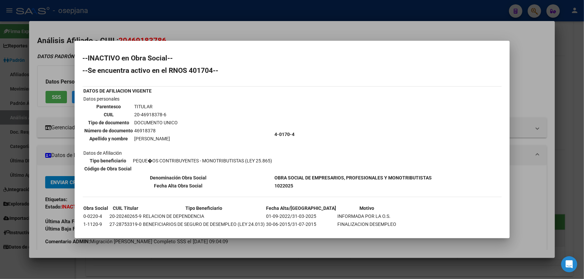
click at [312, 32] on div at bounding box center [292, 139] width 584 height 279
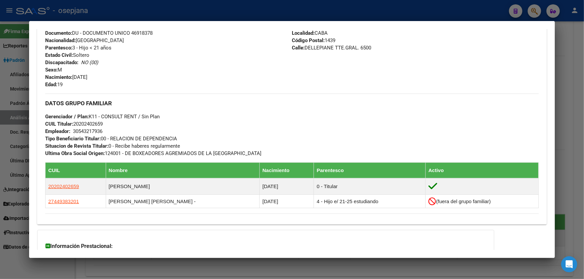
scroll to position [333, 0]
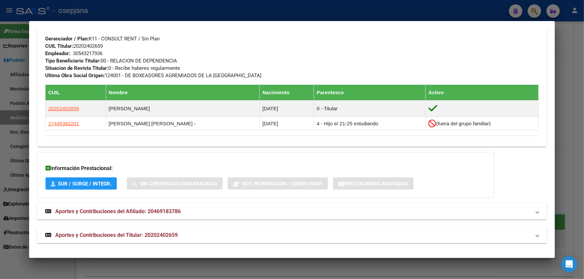
click at [583, 75] on div at bounding box center [292, 139] width 584 height 279
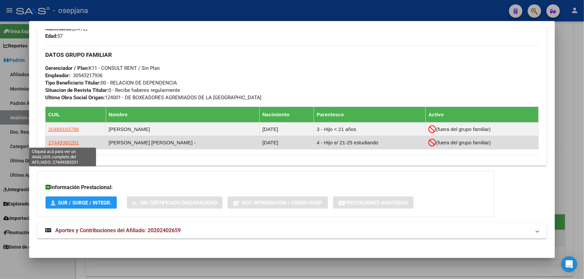
click at [67, 141] on span "27449383201" at bounding box center [63, 143] width 31 height 6
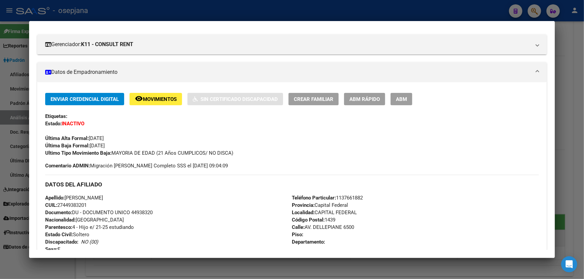
scroll to position [91, 0]
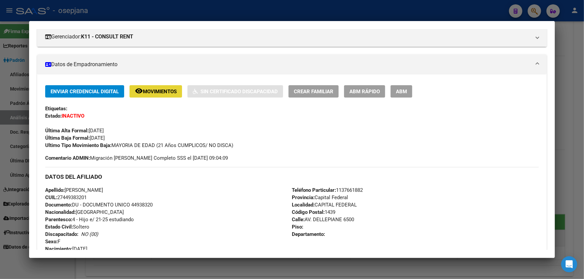
click at [141, 85] on button "remove_red_eye Movimientos" at bounding box center [155, 91] width 53 height 12
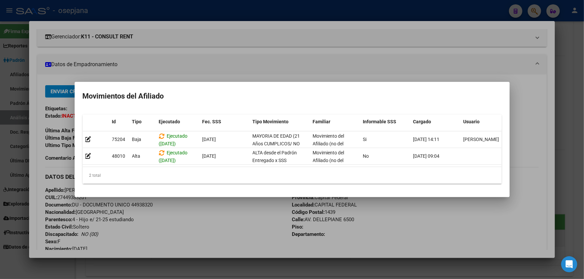
click at [583, 100] on div at bounding box center [292, 139] width 584 height 279
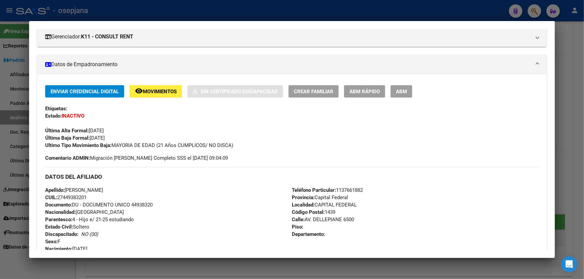
click at [583, 100] on div at bounding box center [292, 139] width 584 height 279
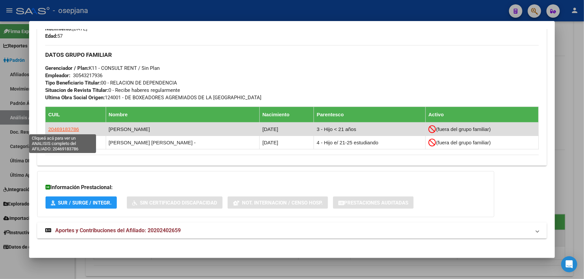
click at [75, 128] on span "20469183786" at bounding box center [63, 129] width 31 height 6
type textarea "20469183786"
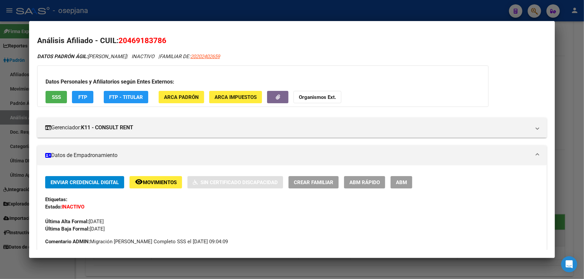
click at [56, 96] on span "SSS" at bounding box center [56, 97] width 9 height 6
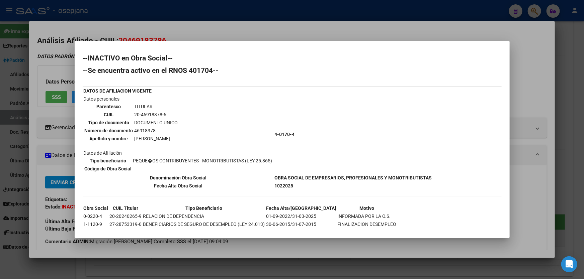
click at [583, 105] on div at bounding box center [292, 139] width 584 height 279
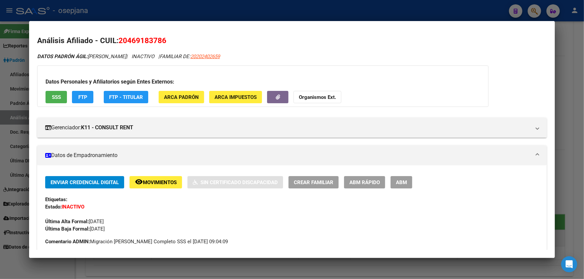
click at [583, 105] on div at bounding box center [292, 139] width 584 height 279
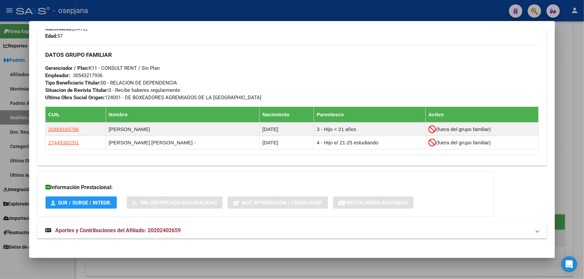
click at [583, 105] on div at bounding box center [292, 139] width 584 height 279
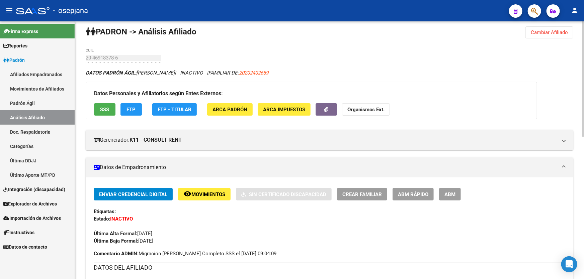
scroll to position [0, 0]
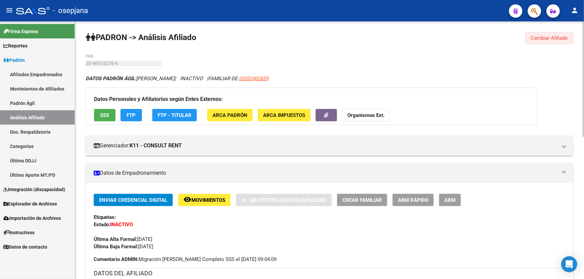
click at [557, 38] on span "Cambiar Afiliado" at bounding box center [548, 38] width 37 height 6
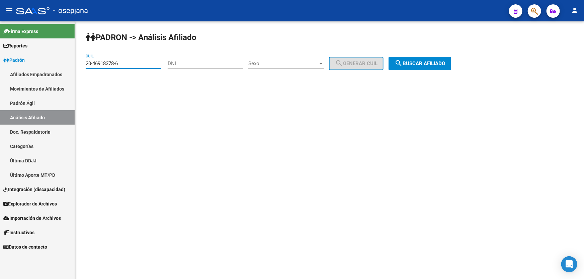
drag, startPoint x: 128, startPoint y: 62, endPoint x: 81, endPoint y: 64, distance: 47.6
click at [81, 64] on div "PADRON -> Análisis Afiliado 20-46918378-6 CUIL | DNI Sexo Sexo search Generar C…" at bounding box center [329, 56] width 509 height 70
paste input "7-46951149-4"
type input "27-46951149-4"
click at [424, 66] on button "search Buscar afiliado" at bounding box center [419, 63] width 63 height 13
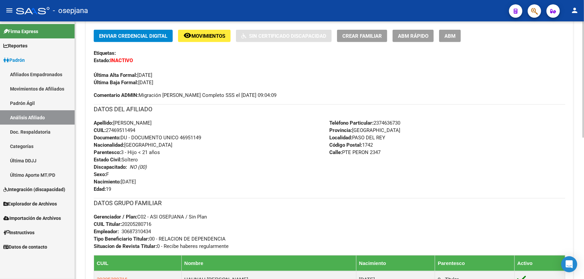
scroll to position [243, 0]
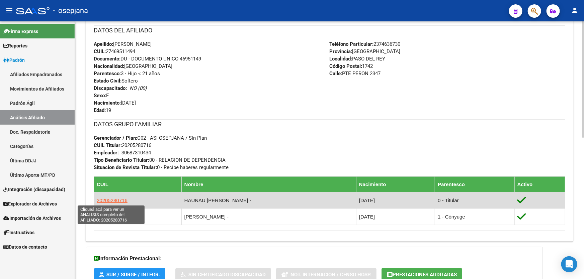
click at [118, 198] on span "20205280716" at bounding box center [112, 201] width 31 height 6
type textarea "20205280716"
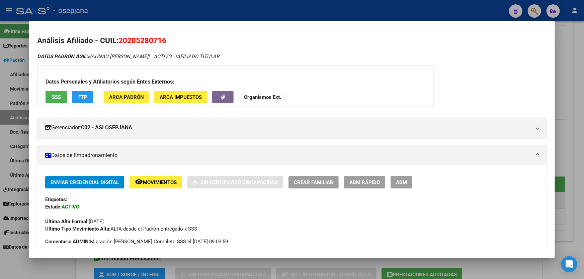
drag, startPoint x: 167, startPoint y: 41, endPoint x: 120, endPoint y: 39, distance: 46.5
click at [120, 39] on h2 "Análisis Afiliado - CUIL: 20205280716" at bounding box center [291, 40] width 509 height 11
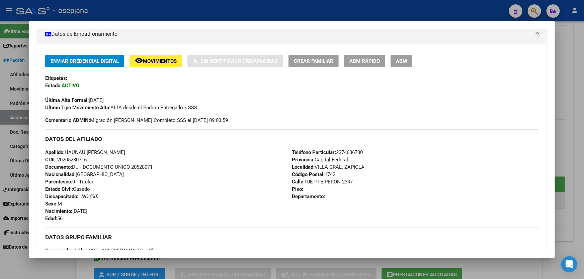
scroll to position [91, 0]
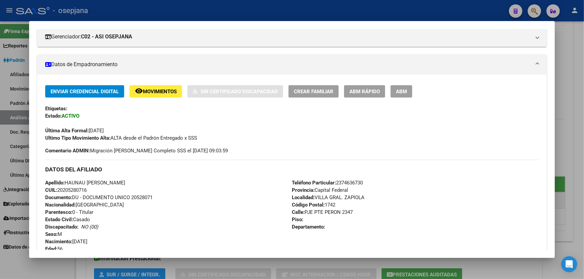
click at [372, 92] on span "ABM Rápido" at bounding box center [364, 92] width 30 height 6
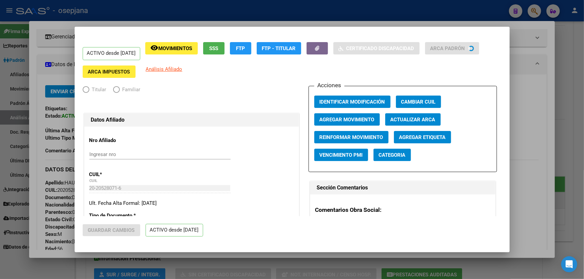
radio input "true"
type input "30-68731043-4"
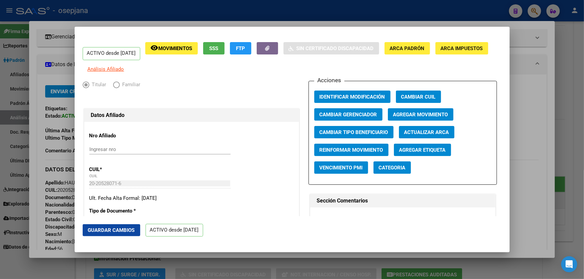
click at [431, 134] on span "Actualizar ARCA" at bounding box center [426, 132] width 45 height 6
type input "HAUNAU"
type input "PEDRO RAIMUNDO"
type input "PASO DEL REY"
type input "PRESIDENTE PERON"
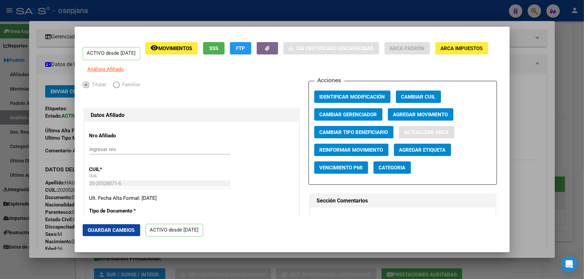
type input "2347"
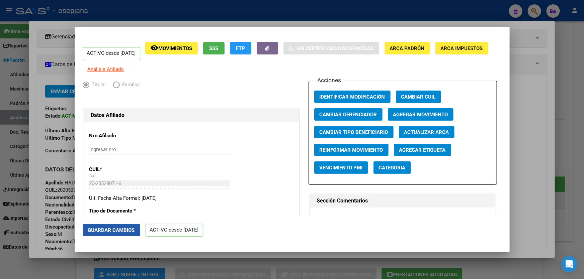
click at [107, 230] on span "Guardar Cambios" at bounding box center [111, 230] width 47 height 6
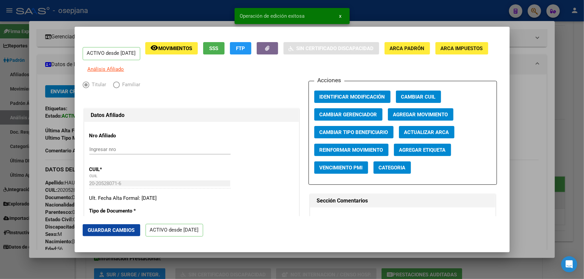
click at [485, 164] on div "Acciones Identificar Modificación Cambiar CUIL Cambiar Gerenciador Agregar Movi…" at bounding box center [402, 133] width 188 height 104
click at [528, 137] on div at bounding box center [292, 139] width 584 height 279
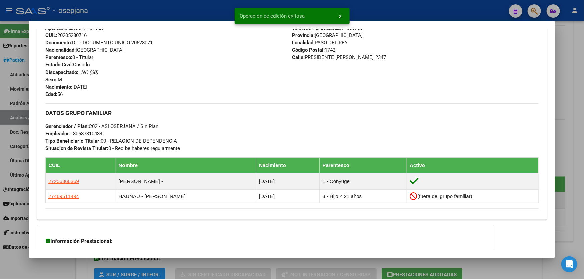
scroll to position [243, 0]
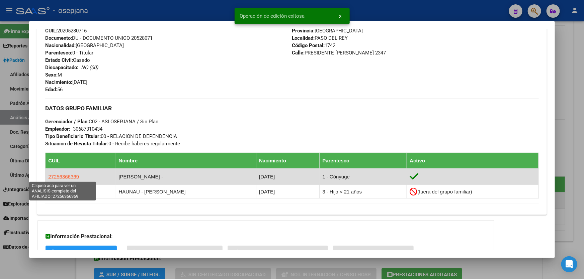
click at [71, 178] on span "27256366369" at bounding box center [63, 177] width 31 height 6
type textarea "27256366369"
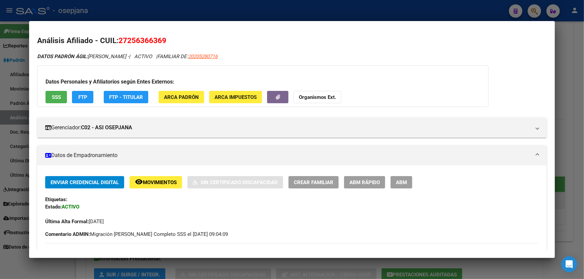
scroll to position [61, 0]
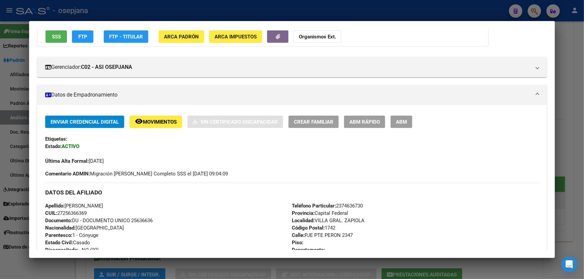
click at [381, 120] on button "ABM Rápido" at bounding box center [364, 122] width 41 height 12
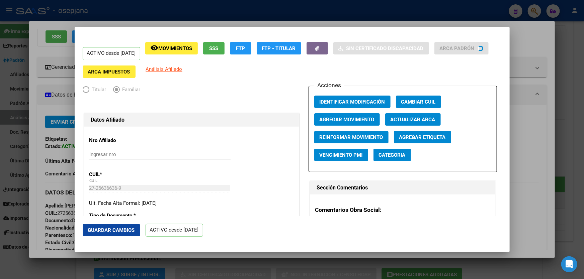
radio input "true"
type input "30-68731043-4"
click at [425, 119] on span "Actualizar ARCA" at bounding box center [412, 120] width 45 height 6
type input "SOTELO"
type input "VIVIANA HAYDEE"
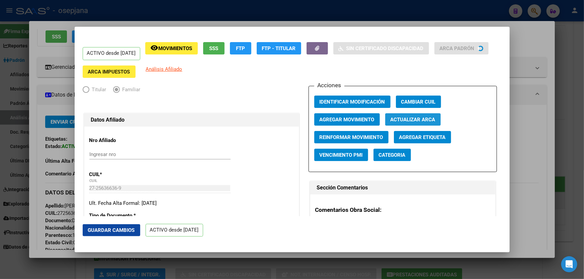
type input "PASO DEL REY"
type input "PJE PTE PERON"
type input "2347"
click at [116, 227] on span "Guardar Cambios" at bounding box center [111, 230] width 47 height 6
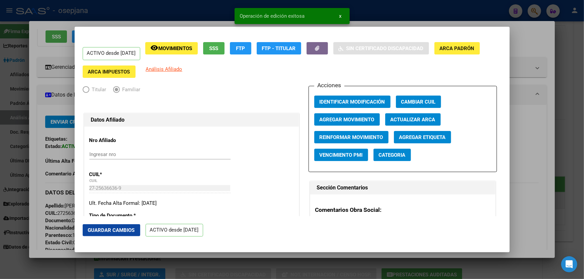
click at [583, 153] on div at bounding box center [292, 139] width 584 height 279
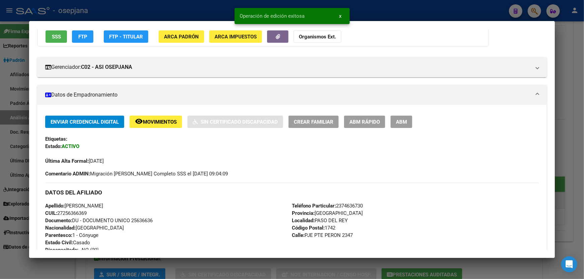
click at [583, 153] on div at bounding box center [292, 139] width 584 height 279
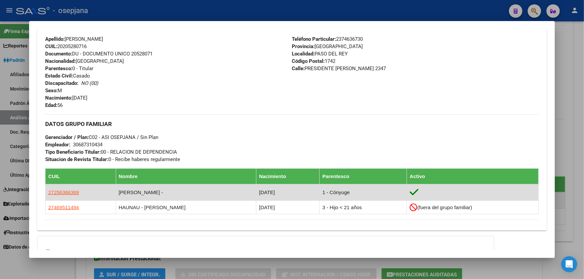
scroll to position [213, 0]
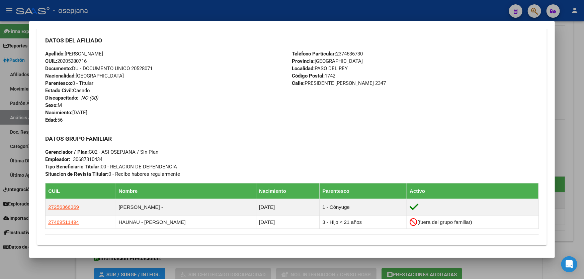
click at [569, 155] on div at bounding box center [292, 139] width 584 height 279
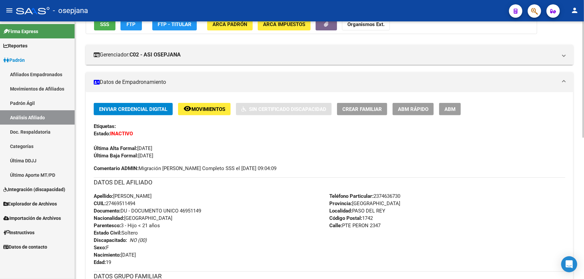
scroll to position [0, 0]
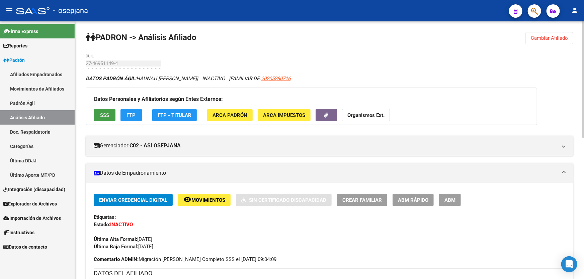
click at [97, 120] on button "SSS" at bounding box center [104, 115] width 21 height 12
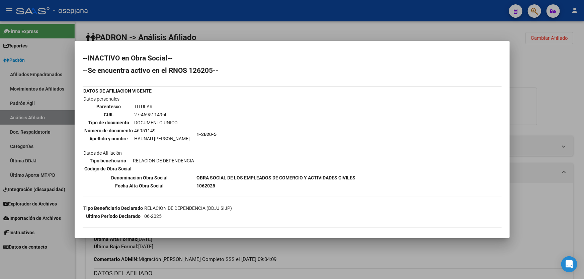
click at [545, 89] on div at bounding box center [292, 139] width 584 height 279
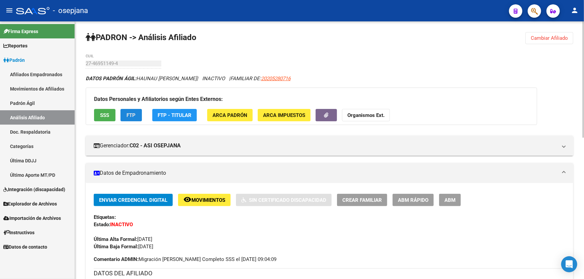
click at [125, 113] on button "FTP" at bounding box center [130, 115] width 21 height 12
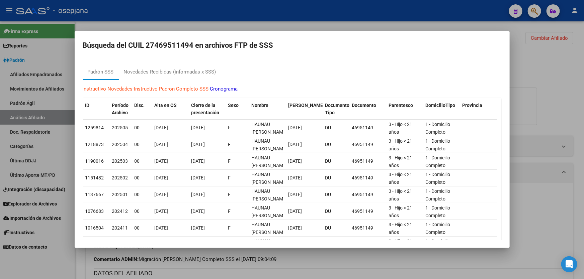
click at [583, 76] on div at bounding box center [292, 139] width 584 height 279
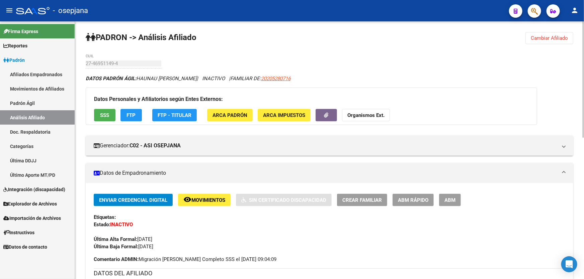
click at [549, 33] on button "Cambiar Afiliado" at bounding box center [549, 38] width 48 height 12
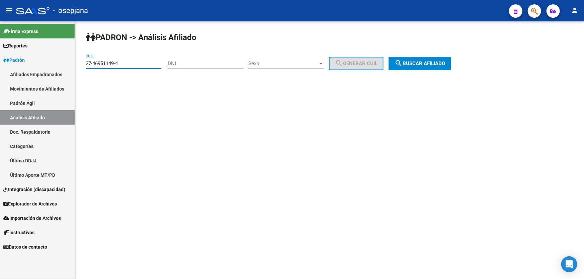
drag, startPoint x: 139, startPoint y: 65, endPoint x: 77, endPoint y: 70, distance: 63.1
click at [77, 70] on div "PADRON -> Análisis Afiliado 27-46951149-4 CUIL | DNI Sexo Sexo search Generar C…" at bounding box center [329, 56] width 509 height 70
paste input "17407426-2"
type input "27-17407426-2"
click at [428, 63] on span "search Buscar afiliado" at bounding box center [419, 64] width 51 height 6
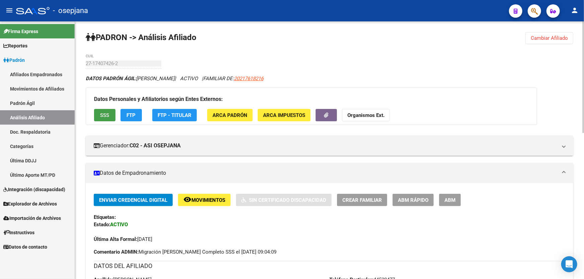
click at [97, 117] on button "SSS" at bounding box center [104, 115] width 21 height 12
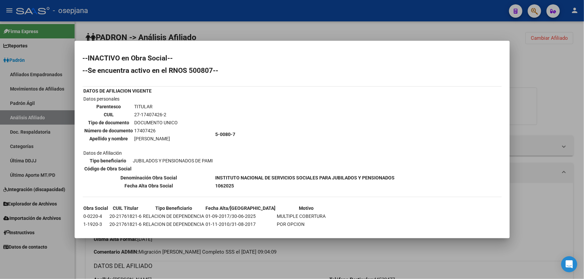
click at [545, 97] on div at bounding box center [292, 139] width 584 height 279
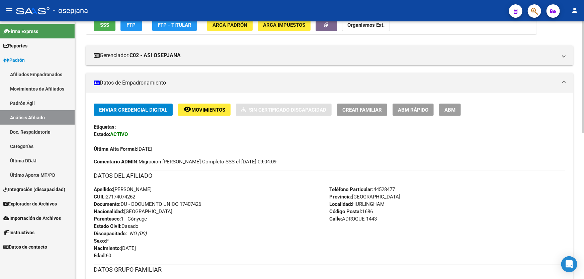
scroll to position [91, 0]
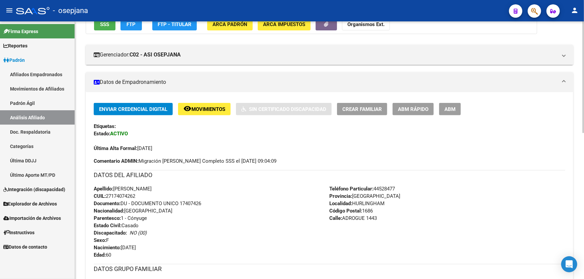
click at [208, 111] on span "Movimientos" at bounding box center [208, 109] width 34 height 6
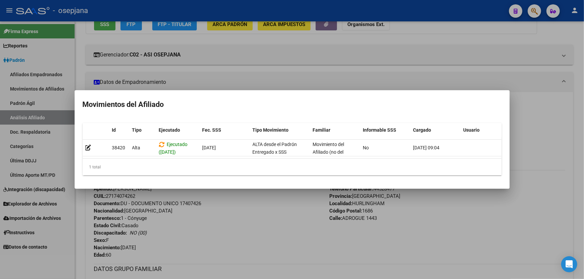
click at [578, 128] on div at bounding box center [292, 139] width 584 height 279
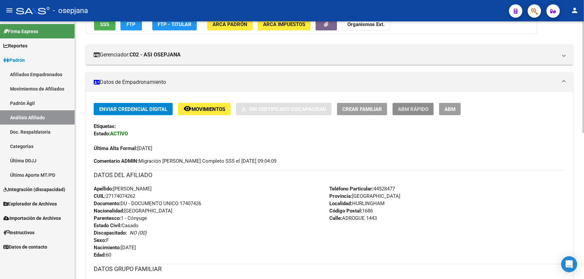
click at [405, 104] on button "ABM Rápido" at bounding box center [412, 109] width 41 height 12
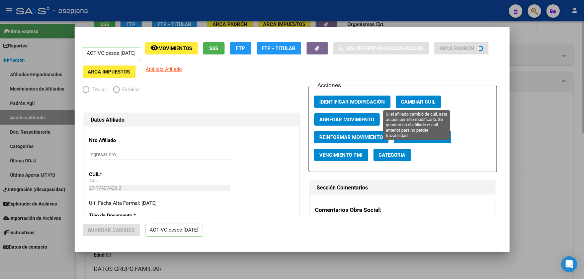
radio input "true"
type input "30-52316317-1"
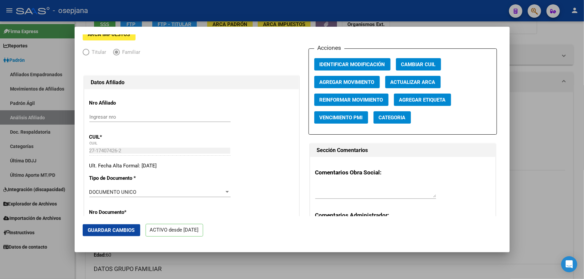
scroll to position [0, 0]
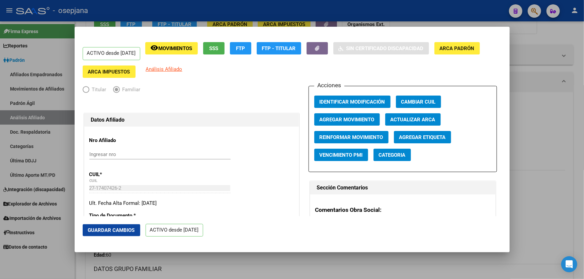
click at [354, 121] on span "Agregar Movimiento" at bounding box center [346, 120] width 55 height 6
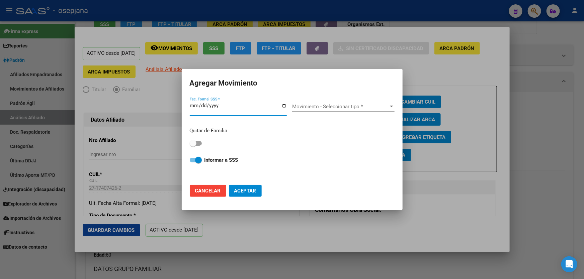
click at [193, 144] on span at bounding box center [193, 143] width 7 height 7
click at [193, 146] on input "checkbox" at bounding box center [193, 146] width 0 height 0
checkbox input "true"
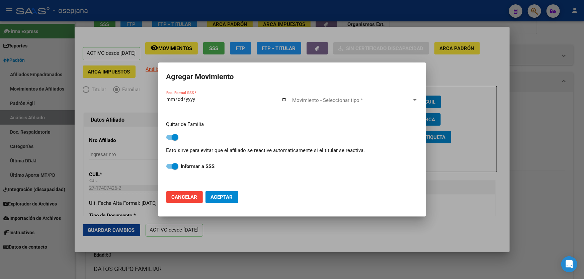
click at [169, 99] on input "Fec. Formal SSS *" at bounding box center [226, 102] width 120 height 11
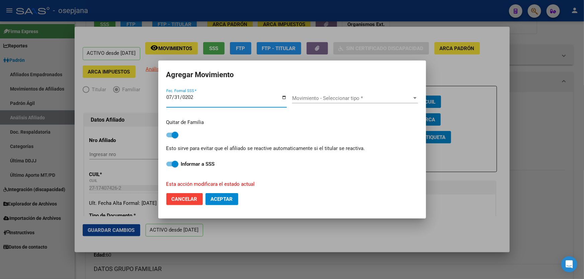
type input "2025-07-31"
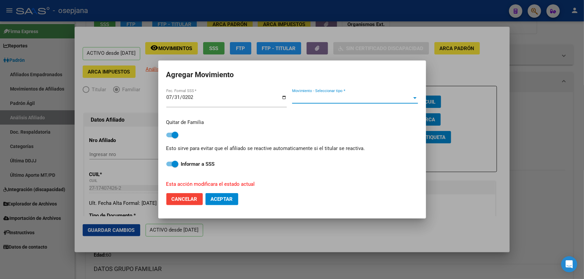
click at [355, 100] on span "Movimiento - Seleccionar tipo *" at bounding box center [352, 98] width 120 height 6
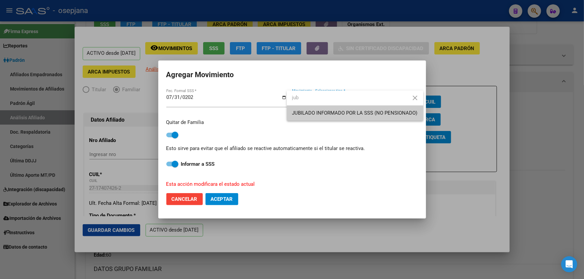
type input "jub"
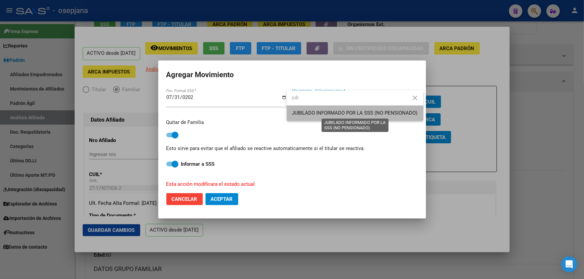
click at [356, 112] on span "JUBILADO INFORMADO POR LA SSS (NO PENSIONADO)" at bounding box center [354, 113] width 125 height 6
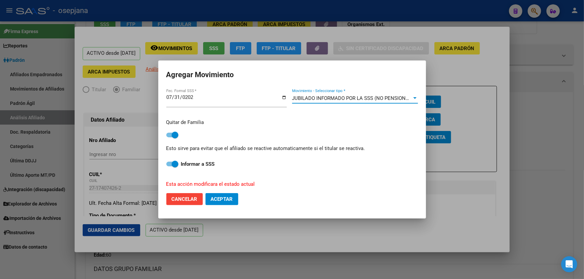
click at [220, 196] on span "Aceptar" at bounding box center [222, 199] width 22 height 6
checkbox input "false"
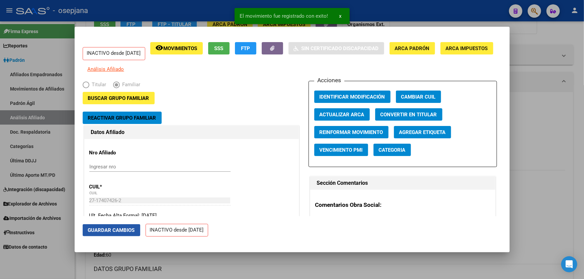
click at [110, 232] on span "Guardar Cambios" at bounding box center [111, 230] width 47 height 6
click at [578, 155] on div at bounding box center [292, 139] width 584 height 279
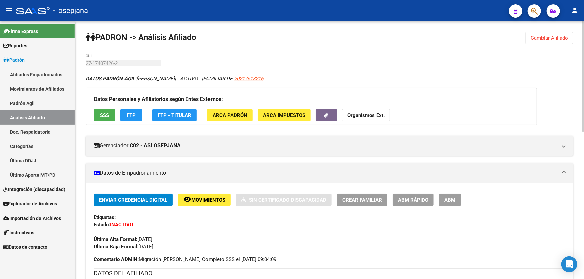
click at [552, 40] on span "Cambiar Afiliado" at bounding box center [548, 38] width 37 height 6
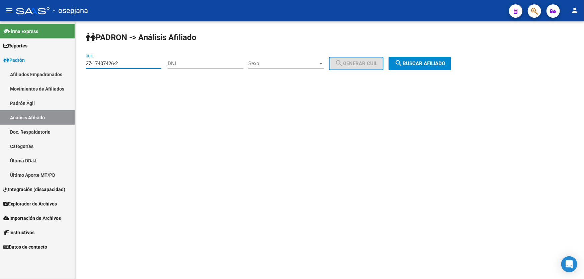
drag, startPoint x: 131, startPoint y: 65, endPoint x: 81, endPoint y: 67, distance: 50.2
click at [79, 68] on div "PADRON -> Análisis Afiliado 27-17407426-2 CUIL | DNI Sexo Sexo search Generar C…" at bounding box center [329, 56] width 509 height 70
paste input "0-46342281-9"
type input "20-46342281-9"
click at [435, 61] on span "search Buscar afiliado" at bounding box center [419, 64] width 51 height 6
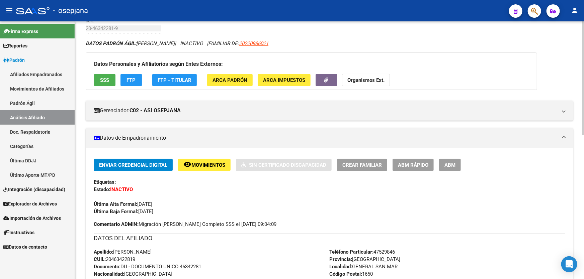
scroll to position [30, 0]
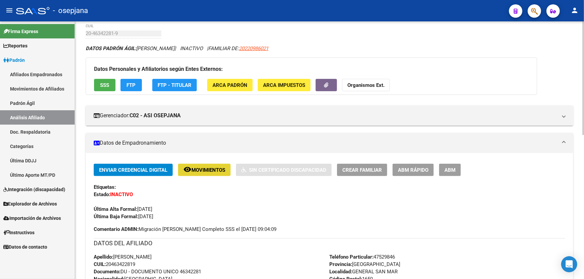
click at [197, 171] on span "Movimientos" at bounding box center [208, 170] width 34 height 6
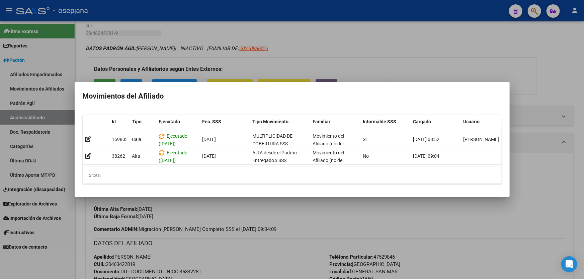
click at [282, 211] on div at bounding box center [292, 139] width 584 height 279
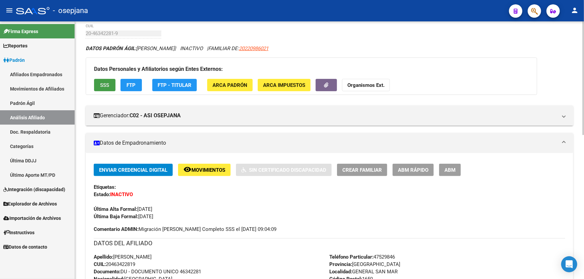
click at [107, 84] on span "SSS" at bounding box center [104, 85] width 9 height 6
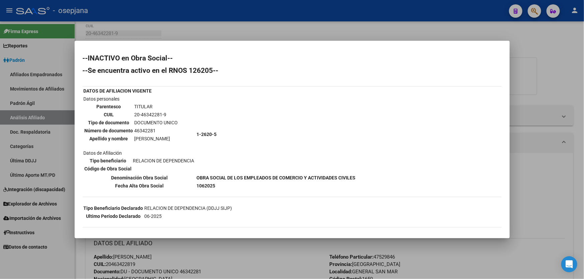
click at [539, 188] on div at bounding box center [292, 139] width 584 height 279
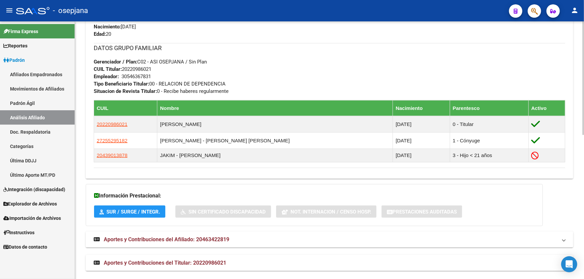
scroll to position [327, 0]
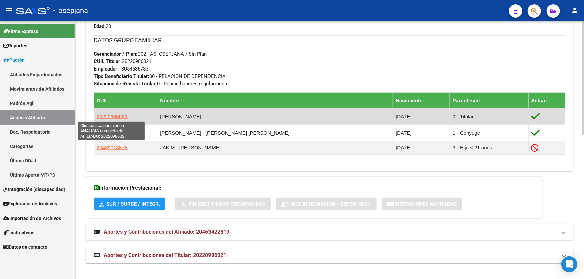
click at [121, 115] on span "20220986021" at bounding box center [112, 117] width 31 height 6
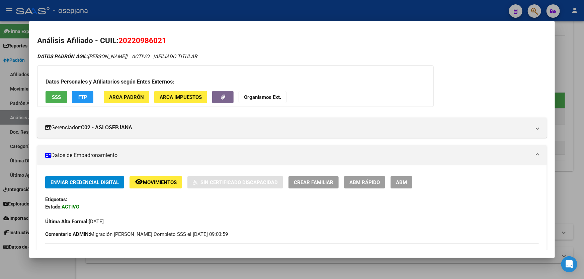
drag, startPoint x: 166, startPoint y: 39, endPoint x: 120, endPoint y: 41, distance: 45.2
click at [120, 41] on span "20220986021" at bounding box center [142, 40] width 48 height 9
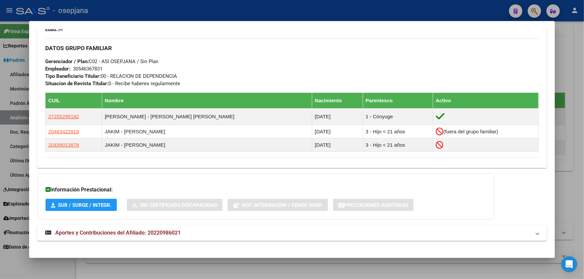
scroll to position [304, 0]
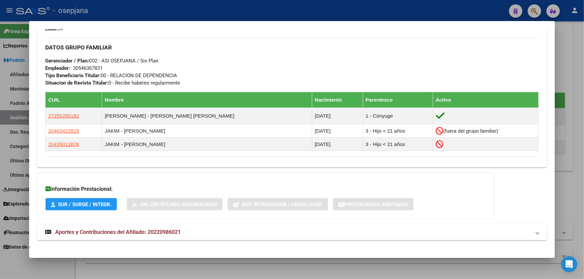
click at [312, 143] on td "13/05/2002" at bounding box center [337, 144] width 51 height 13
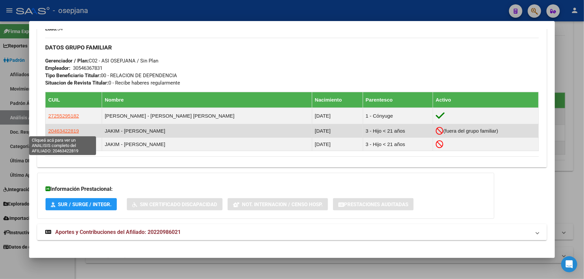
click at [68, 129] on span "20463422819" at bounding box center [63, 131] width 31 height 6
type textarea "20463422819"
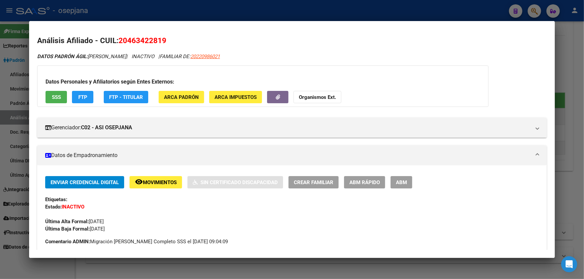
click at [52, 94] on span "SSS" at bounding box center [56, 97] width 9 height 6
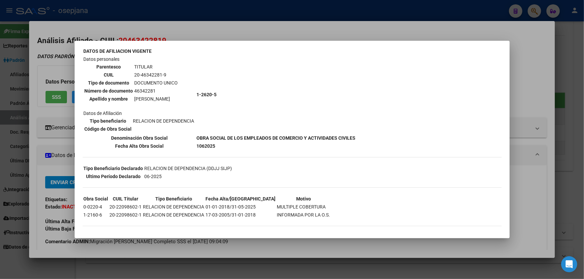
scroll to position [41, 0]
click at [538, 79] on div at bounding box center [292, 139] width 584 height 279
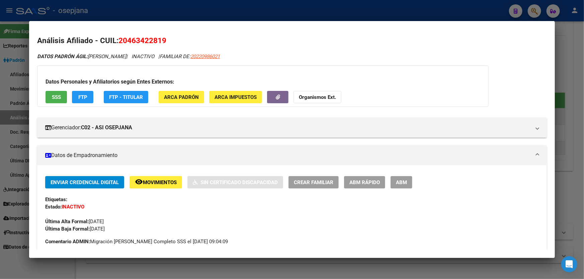
click at [583, 68] on div at bounding box center [292, 139] width 584 height 279
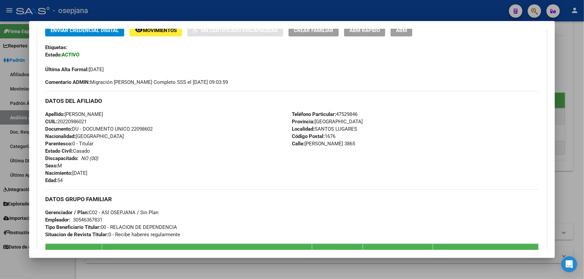
scroll to position [30, 0]
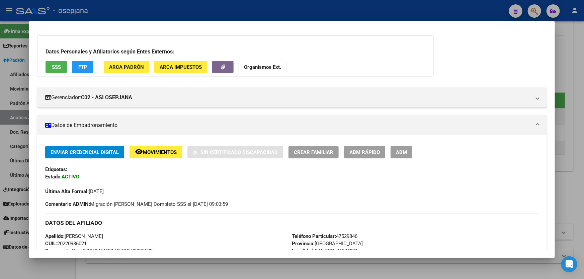
click at [583, 58] on div at bounding box center [292, 139] width 584 height 279
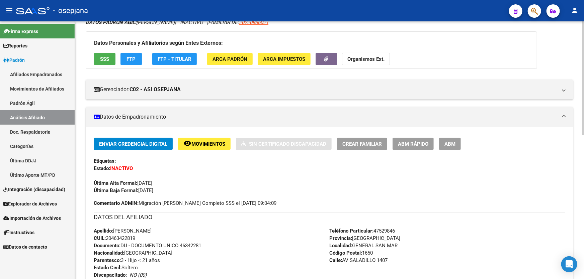
scroll to position [0, 0]
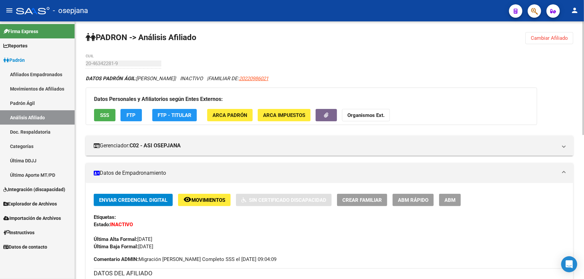
click at [556, 41] on button "Cambiar Afiliado" at bounding box center [549, 38] width 48 height 12
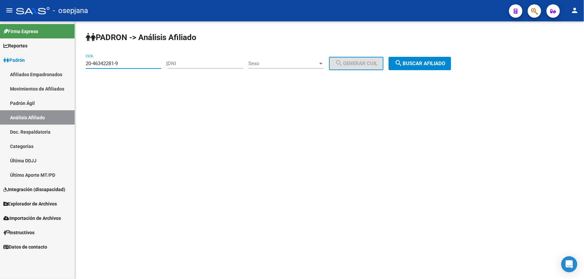
drag, startPoint x: 122, startPoint y: 61, endPoint x: 80, endPoint y: 65, distance: 42.1
click at [80, 65] on div "PADRON -> Análisis Afiliado 20-46342281-9 CUIL | DNI Sexo Sexo search Generar C…" at bounding box center [329, 56] width 509 height 70
paste input "7-93007837-4"
type input "27-93007837-4"
click at [438, 62] on span "search Buscar afiliado" at bounding box center [419, 64] width 51 height 6
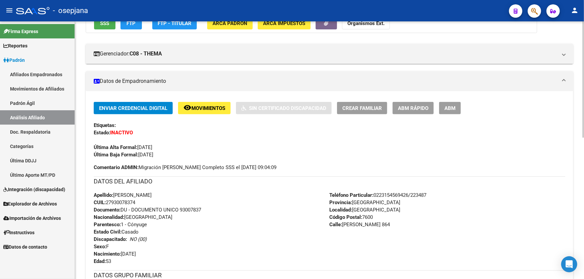
scroll to position [61, 0]
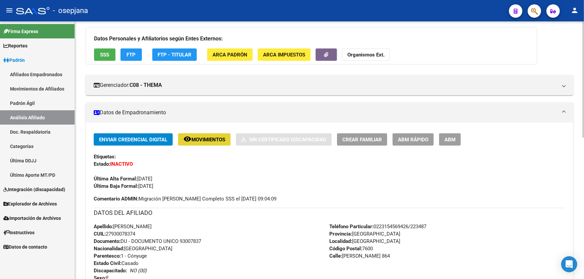
click at [195, 134] on button "remove_red_eye Movimientos" at bounding box center [204, 139] width 53 height 12
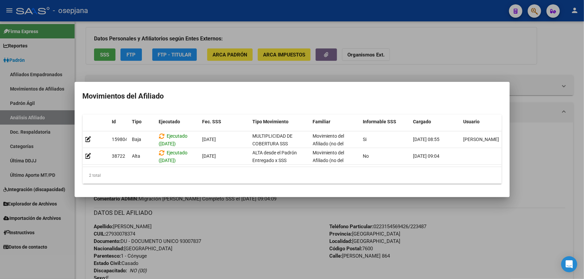
click at [263, 227] on div at bounding box center [292, 139] width 584 height 279
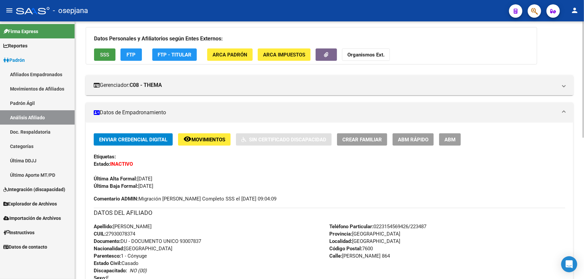
click at [103, 50] on button "SSS" at bounding box center [104, 54] width 21 height 12
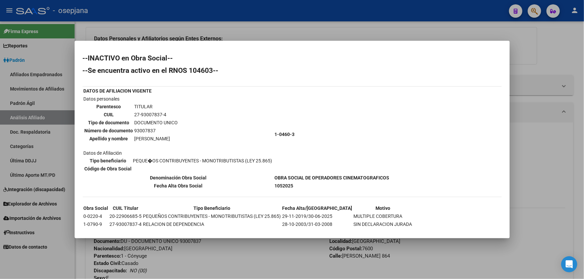
click at [560, 157] on div at bounding box center [292, 139] width 584 height 279
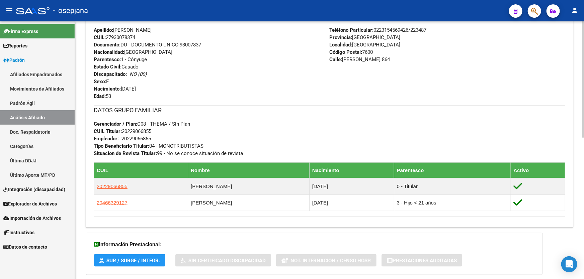
scroll to position [304, 0]
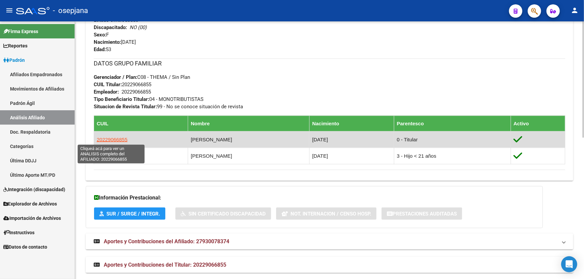
click at [112, 137] on span "20229066855" at bounding box center [112, 140] width 31 height 6
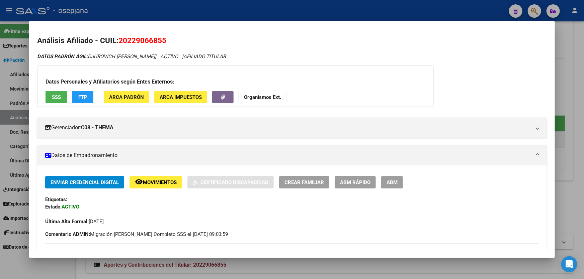
click at [164, 40] on span "20229066855" at bounding box center [142, 40] width 48 height 9
drag, startPoint x: 167, startPoint y: 39, endPoint x: 121, endPoint y: 40, distance: 46.2
click at [121, 40] on h2 "Análisis Afiliado - CUIL: 20229066855" at bounding box center [291, 40] width 509 height 11
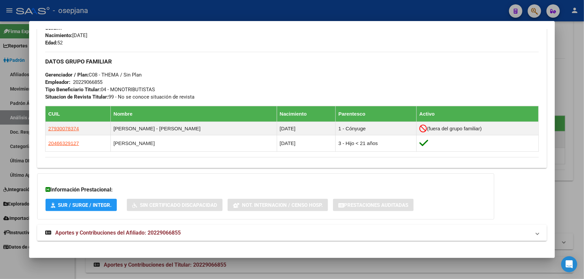
scroll to position [295, 0]
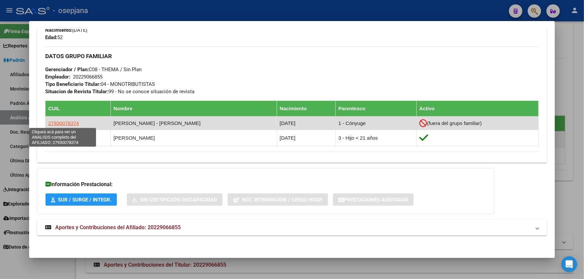
click at [61, 121] on span "27930078374" at bounding box center [63, 123] width 31 height 6
type textarea "27930078374"
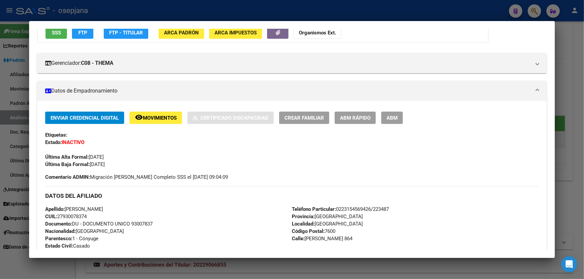
scroll to position [82, 0]
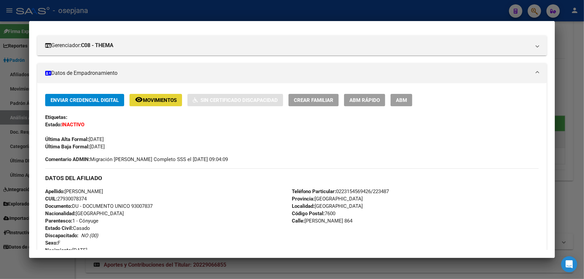
click at [165, 102] on span "Movimientos" at bounding box center [160, 100] width 34 height 6
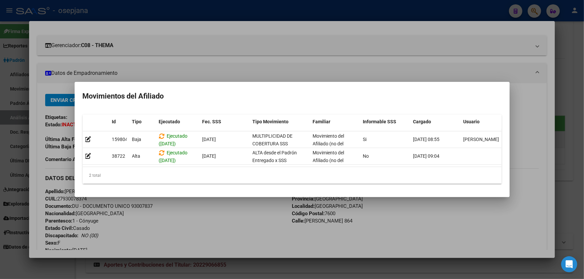
click at [224, 221] on div at bounding box center [292, 139] width 584 height 279
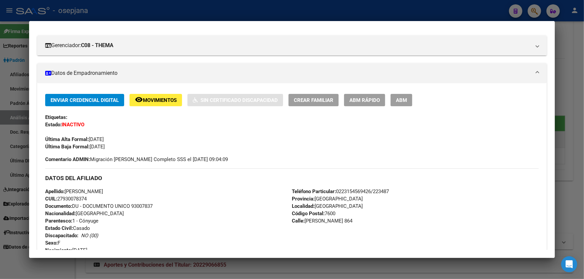
click at [583, 159] on div at bounding box center [292, 139] width 584 height 279
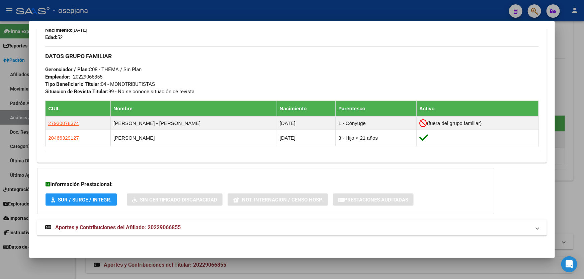
click at [208, 7] on div at bounding box center [292, 139] width 584 height 279
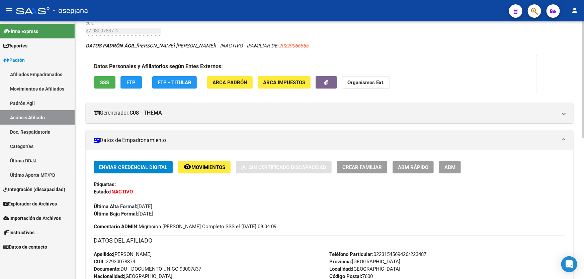
scroll to position [0, 0]
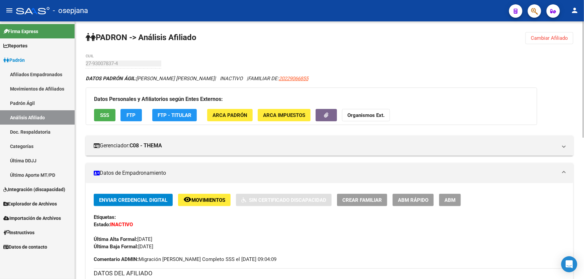
click at [559, 42] on button "Cambiar Afiliado" at bounding box center [549, 38] width 48 height 12
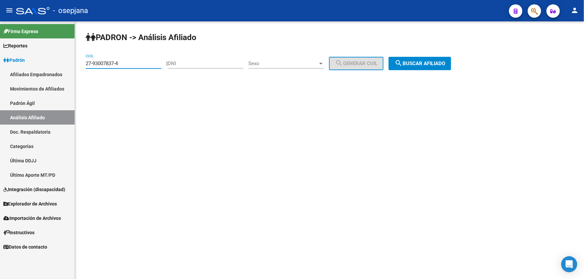
drag, startPoint x: 131, startPoint y: 63, endPoint x: 74, endPoint y: 65, distance: 57.2
click at [74, 65] on mat-sidenav-container "Firma Express Reportes Padrón Traspasos x O.S. Traspasos x Gerenciador Traspaso…" at bounding box center [292, 150] width 584 height 258
paste input "48510849-7"
type input "27-48510849-7"
click at [441, 65] on span "search Buscar afiliado" at bounding box center [419, 64] width 51 height 6
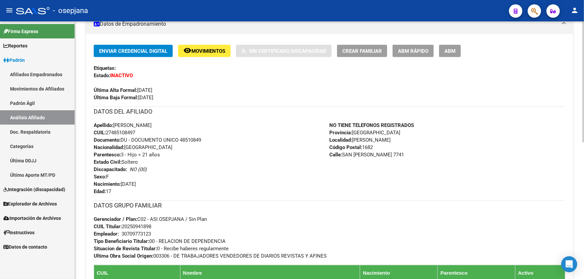
scroll to position [213, 0]
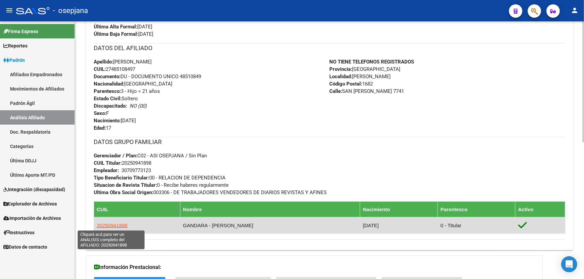
click at [110, 225] on span "20250941898" at bounding box center [112, 226] width 31 height 6
type textarea "20250941898"
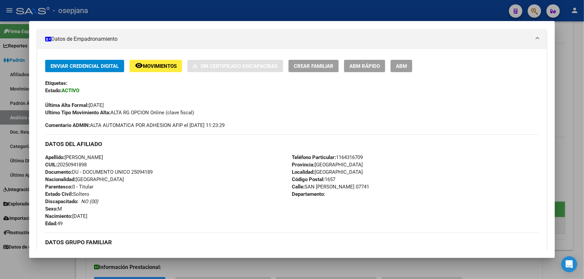
scroll to position [0, 0]
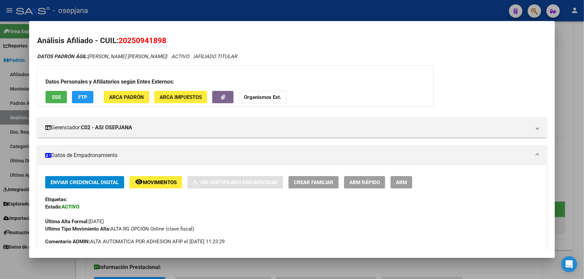
click at [163, 18] on div at bounding box center [292, 139] width 584 height 279
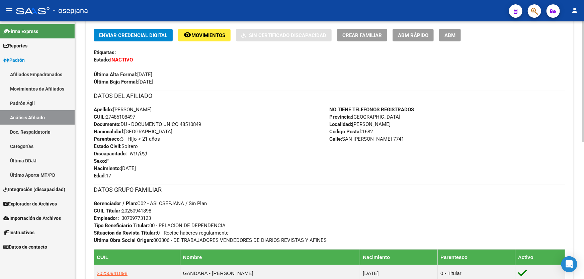
scroll to position [91, 0]
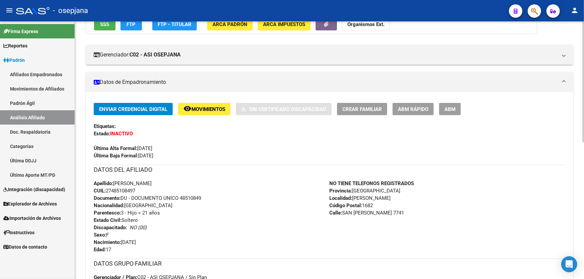
click at [204, 103] on button "remove_red_eye Movimientos" at bounding box center [204, 109] width 53 height 12
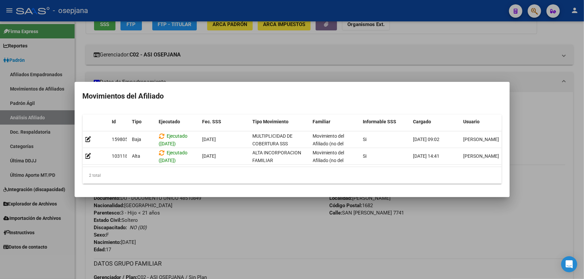
click at [233, 231] on div at bounding box center [292, 139] width 584 height 279
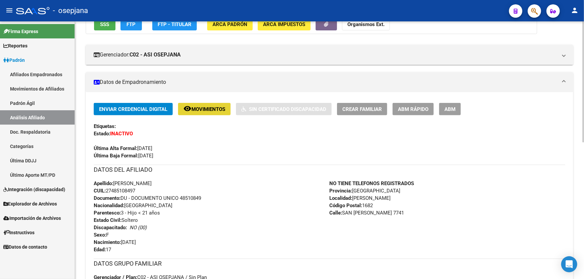
click at [194, 110] on span "Movimientos" at bounding box center [208, 109] width 34 height 6
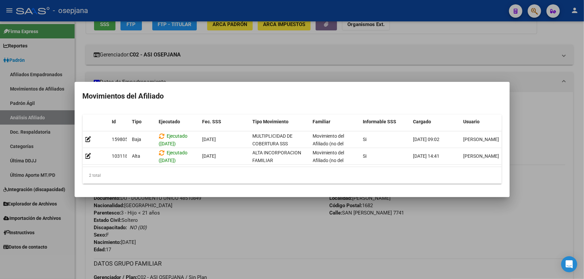
click at [258, 273] on div at bounding box center [292, 139] width 584 height 279
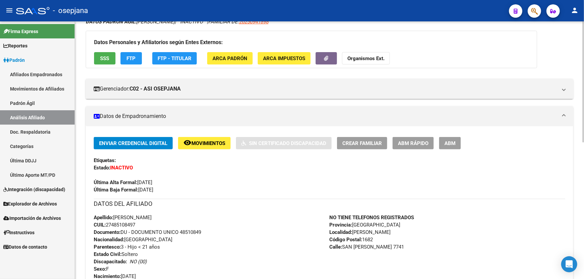
scroll to position [0, 0]
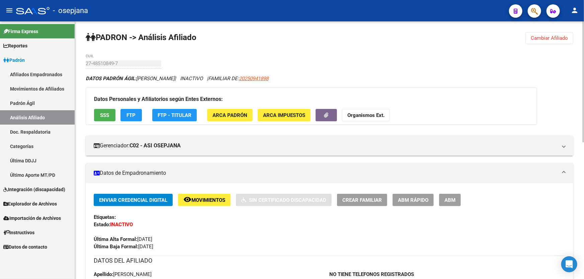
click at [111, 116] on button "SSS" at bounding box center [104, 115] width 21 height 12
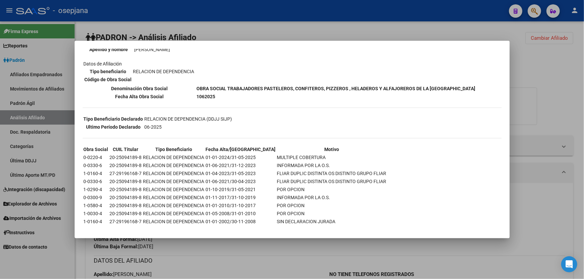
scroll to position [97, 0]
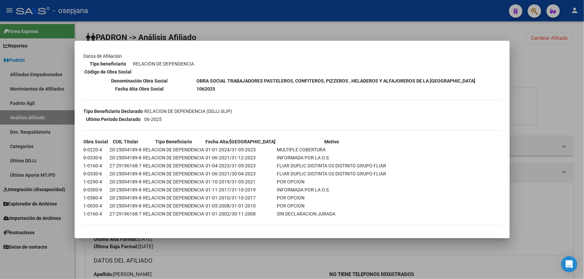
click at [257, 270] on div at bounding box center [292, 139] width 584 height 279
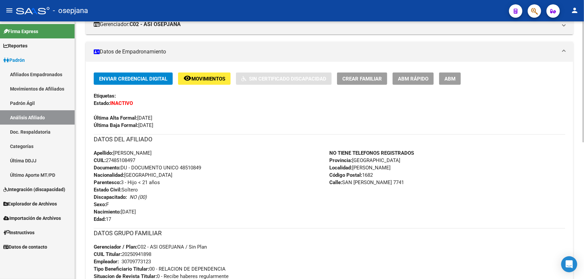
scroll to position [0, 0]
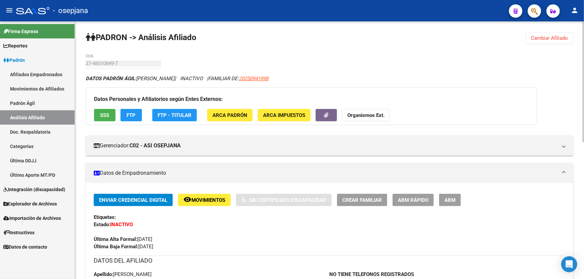
click at [549, 35] on span "Cambiar Afiliado" at bounding box center [548, 38] width 37 height 6
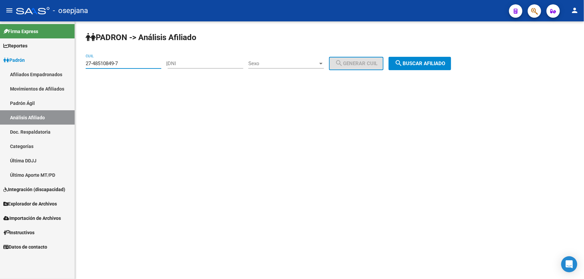
drag, startPoint x: 135, startPoint y: 61, endPoint x: 85, endPoint y: 68, distance: 51.0
click at [85, 68] on div "PADRON -> Análisis Afiliado 27-48510849-7 CUIL | DNI Sexo Sexo search Generar C…" at bounding box center [329, 56] width 509 height 70
paste input "0-46630584-8"
type input "20-46630584-8"
click at [451, 66] on button "search Buscar afiliado" at bounding box center [419, 63] width 63 height 13
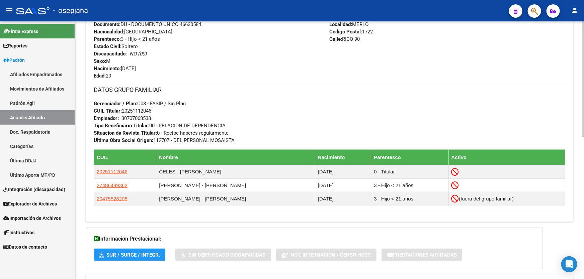
scroll to position [274, 0]
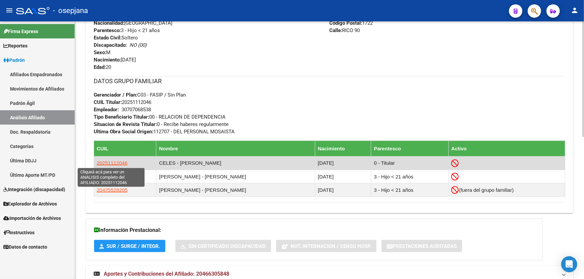
click at [108, 160] on span "20251112046" at bounding box center [112, 163] width 31 height 6
type textarea "20251112046"
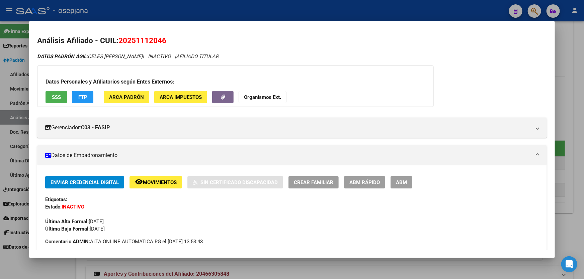
drag, startPoint x: 167, startPoint y: 38, endPoint x: 117, endPoint y: 40, distance: 49.9
click at [117, 40] on h2 "Análisis Afiliado - CUIL: 20251112046" at bounding box center [291, 40] width 509 height 11
click at [160, 180] on span "Movimientos" at bounding box center [160, 183] width 34 height 6
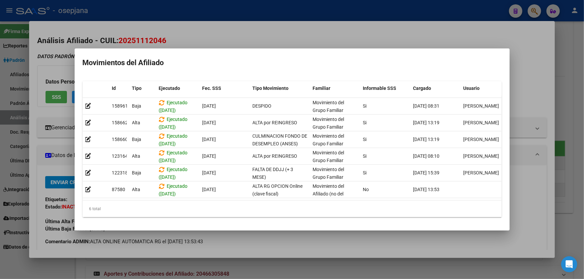
click at [206, 243] on div at bounding box center [292, 139] width 584 height 279
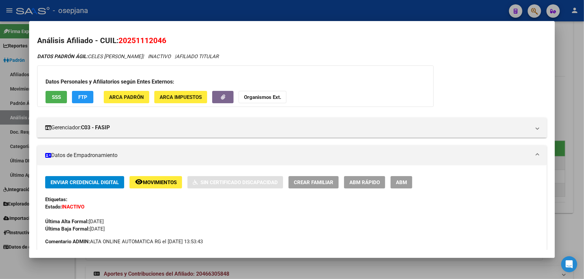
drag, startPoint x: 120, startPoint y: 41, endPoint x: 166, endPoint y: 40, distance: 45.2
click at [166, 40] on span "20251112046" at bounding box center [142, 40] width 48 height 9
click at [268, 1] on div at bounding box center [292, 139] width 584 height 279
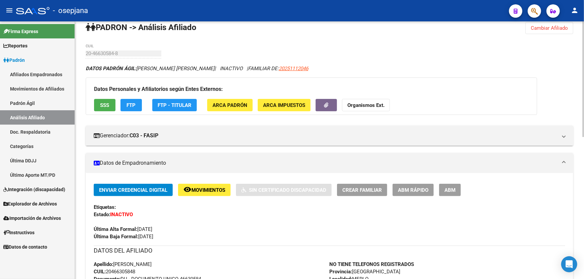
scroll to position [0, 0]
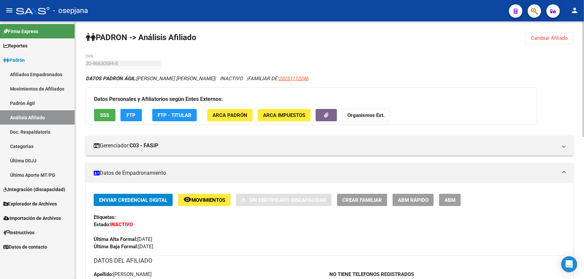
click at [583, 37] on div at bounding box center [583, 79] width 2 height 116
click at [549, 37] on span "Cambiar Afiliado" at bounding box center [548, 38] width 37 height 6
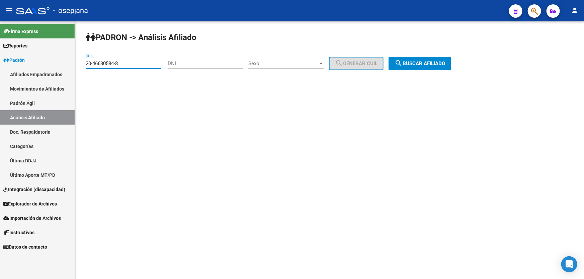
drag, startPoint x: 138, startPoint y: 62, endPoint x: 73, endPoint y: 67, distance: 66.1
click at [73, 67] on mat-sidenav-container "Firma Express Reportes Padrón Traspasos x O.S. Traspasos x Gerenciador Traspaso…" at bounding box center [292, 150] width 584 height 258
paste input "7-28445864-3"
type input "27-28445864-3"
click at [400, 60] on button "search Buscar afiliado" at bounding box center [419, 63] width 63 height 13
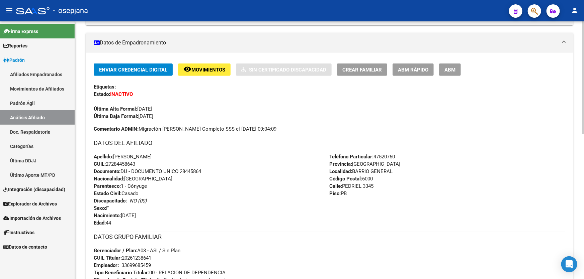
scroll to position [121, 0]
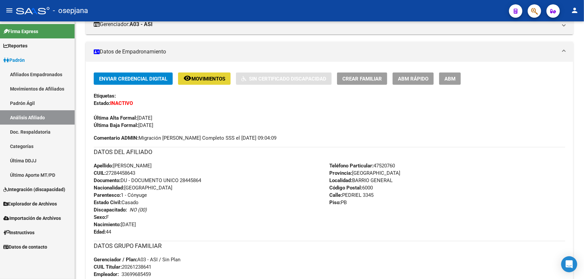
click at [212, 76] on span "Movimientos" at bounding box center [208, 79] width 34 height 6
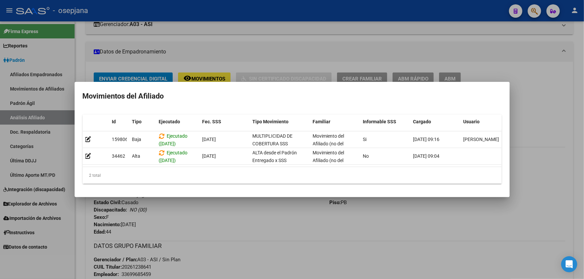
click at [248, 248] on div at bounding box center [292, 139] width 584 height 279
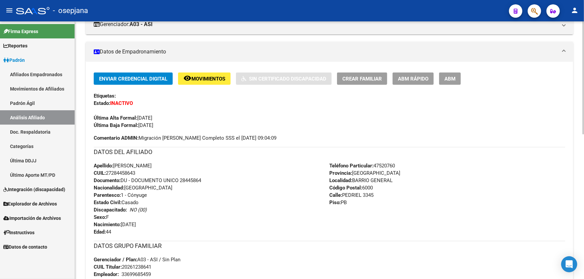
scroll to position [0, 0]
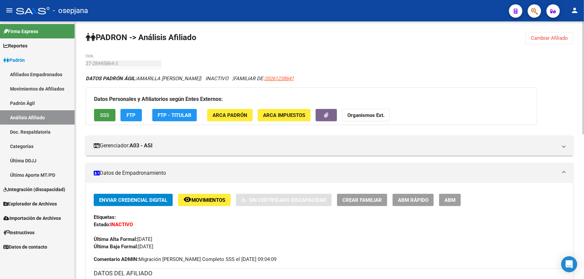
click at [107, 110] on button "SSS" at bounding box center [104, 115] width 21 height 12
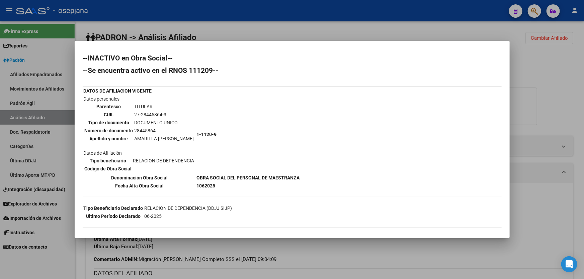
click at [583, 144] on div at bounding box center [292, 139] width 584 height 279
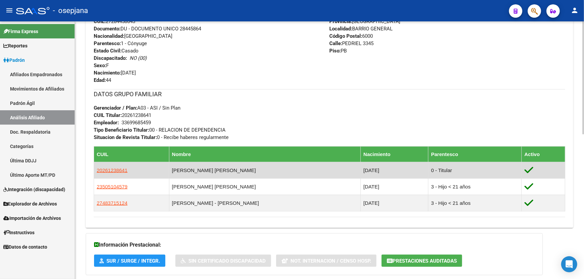
scroll to position [274, 0]
click at [117, 168] on span "20261238641" at bounding box center [112, 170] width 31 height 6
type textarea "20261238641"
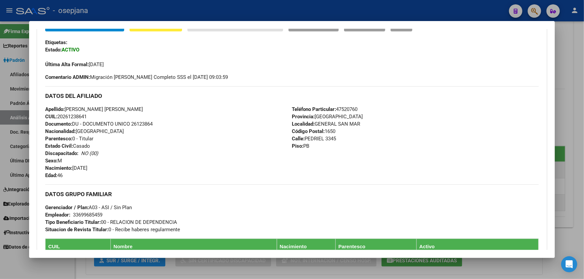
scroll to position [182, 0]
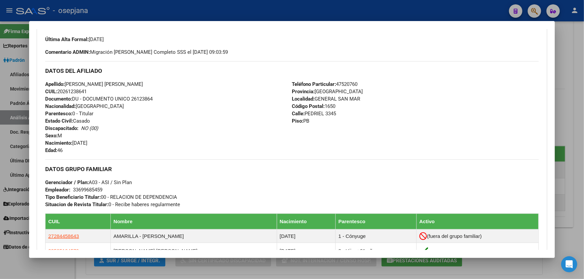
drag, startPoint x: 132, startPoint y: 97, endPoint x: 164, endPoint y: 98, distance: 32.4
click at [164, 98] on div "Apellido: HUGO JAVIER GARCIA CUIL: 20261238641 Documento: DU - DOCUMENTO UNICO …" at bounding box center [168, 118] width 246 height 74
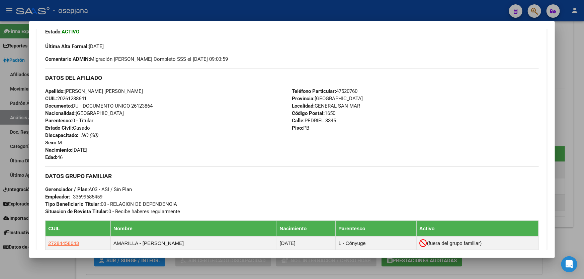
scroll to position [213, 0]
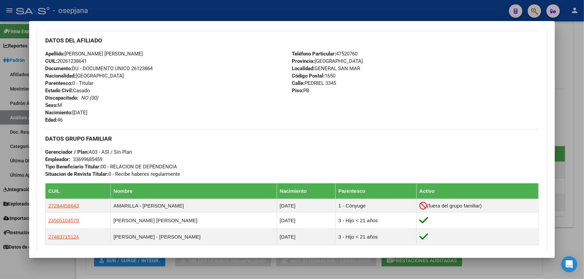
click at [573, 131] on div at bounding box center [292, 139] width 584 height 279
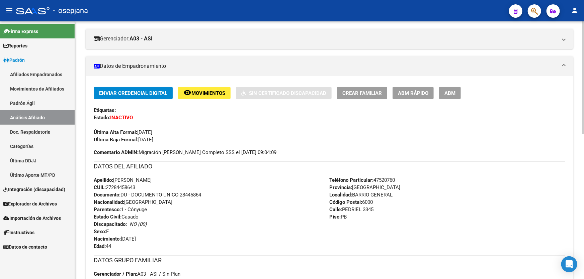
scroll to position [91, 0]
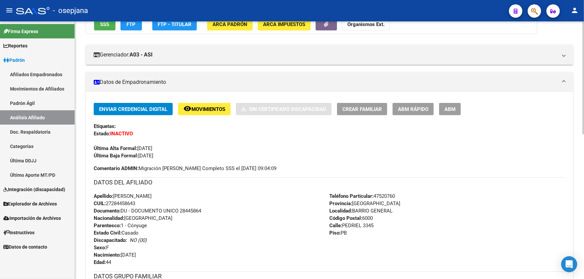
click at [212, 109] on span "Movimientos" at bounding box center [208, 109] width 34 height 6
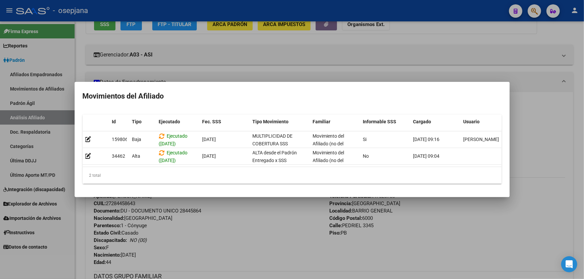
click at [287, 253] on div at bounding box center [292, 139] width 584 height 279
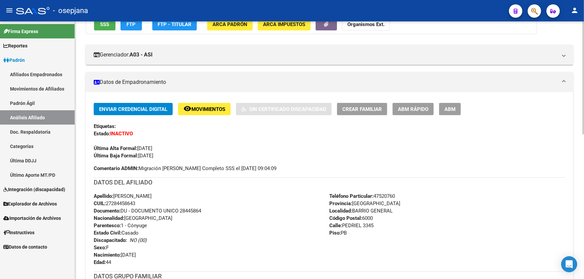
scroll to position [0, 0]
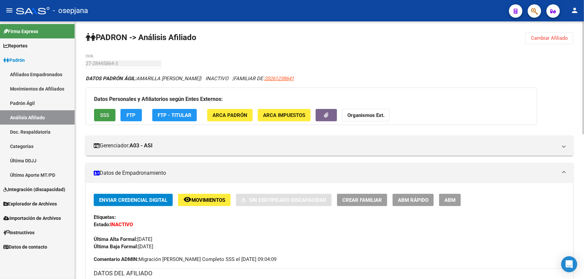
click at [109, 113] on span "SSS" at bounding box center [104, 115] width 9 height 6
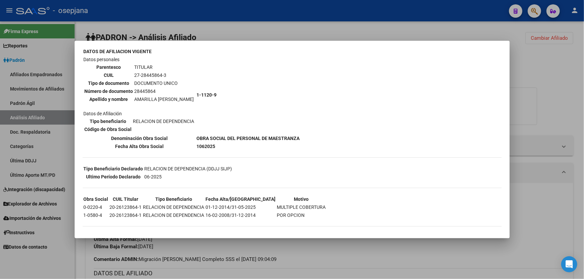
scroll to position [41, 0]
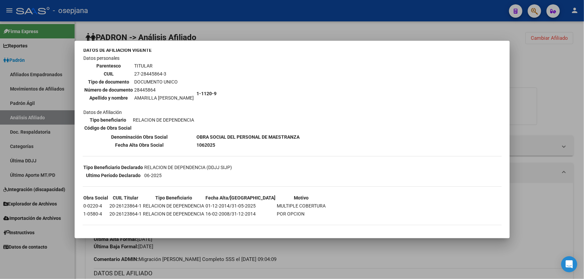
click at [562, 117] on div at bounding box center [292, 139] width 584 height 279
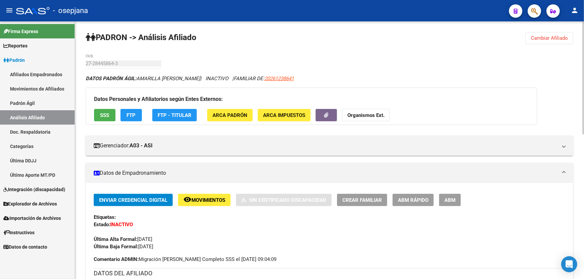
click at [541, 39] on span "Cambiar Afiliado" at bounding box center [548, 38] width 37 height 6
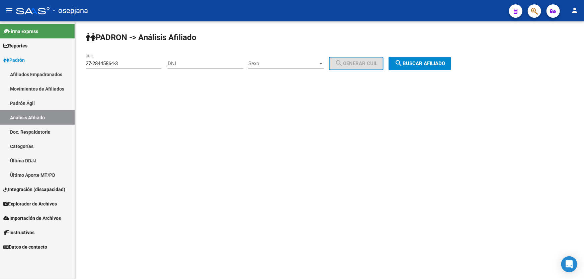
click at [118, 64] on input "27-28445864-3" at bounding box center [124, 64] width 76 height 6
drag, startPoint x: 120, startPoint y: 63, endPoint x: 13, endPoint y: 63, distance: 106.7
click at [13, 63] on mat-sidenav-container "Firma Express Reportes Padrón Traspasos x O.S. Traspasos x Gerenciador Traspaso…" at bounding box center [292, 150] width 584 height 258
paste input "27-94658572-1"
click at [445, 61] on span "search Buscar afiliado" at bounding box center [419, 64] width 51 height 6
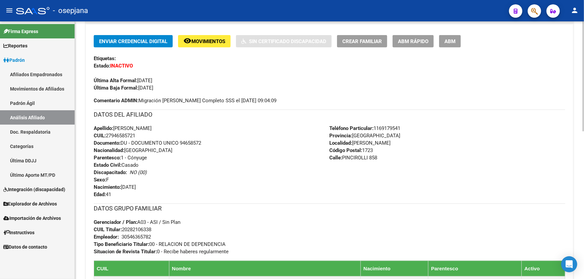
scroll to position [152, 0]
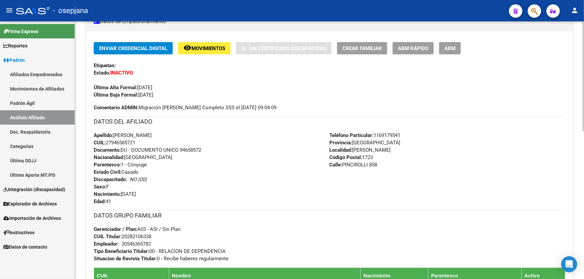
click at [205, 45] on span "Movimientos" at bounding box center [208, 48] width 34 height 6
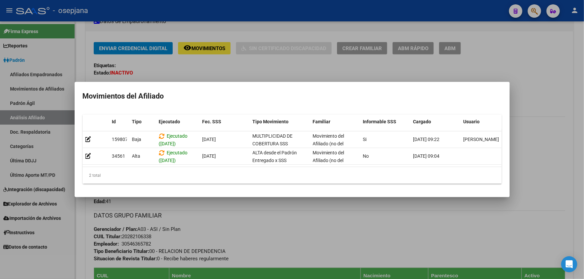
click at [304, 246] on div at bounding box center [292, 139] width 584 height 279
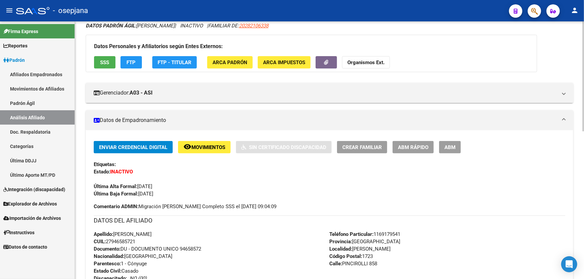
scroll to position [0, 0]
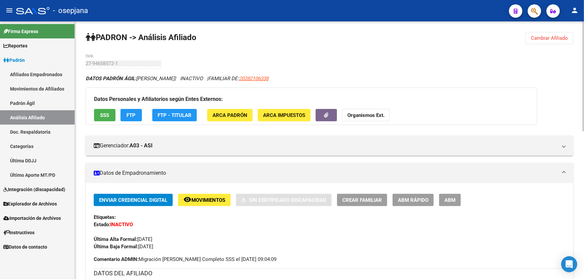
click at [101, 113] on span "SSS" at bounding box center [104, 115] width 9 height 6
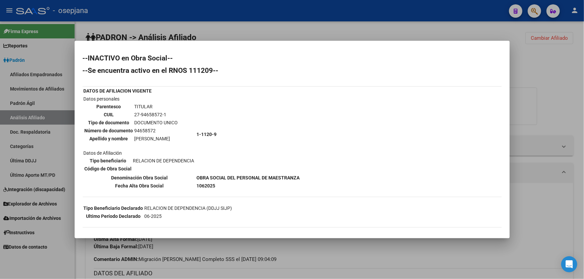
scroll to position [30, 0]
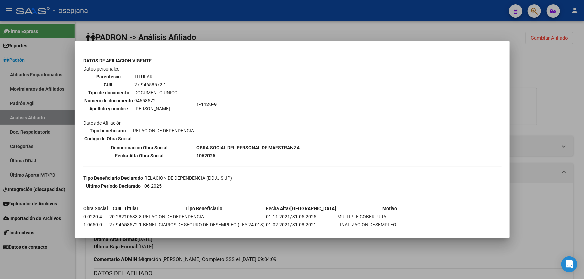
click at [569, 117] on div at bounding box center [292, 139] width 584 height 279
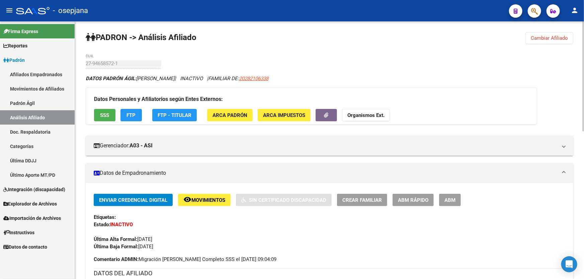
click at [547, 35] on span "Cambiar Afiliado" at bounding box center [548, 38] width 37 height 6
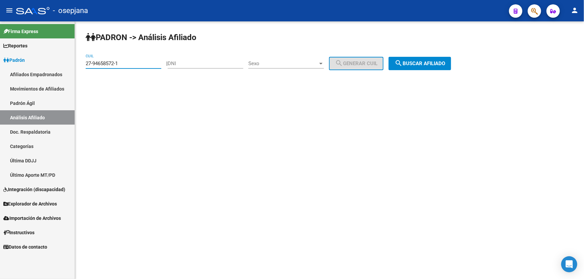
drag, startPoint x: 153, startPoint y: 63, endPoint x: 84, endPoint y: 65, distance: 68.9
click at [84, 65] on div "PADRON -> Análisis Afiliado 27-94658572-1 CUIL | DNI Sexo Sexo search Generar C…" at bounding box center [329, 56] width 509 height 70
paste input "35339538"
click at [406, 67] on button "search Buscar afiliado" at bounding box center [419, 63] width 63 height 13
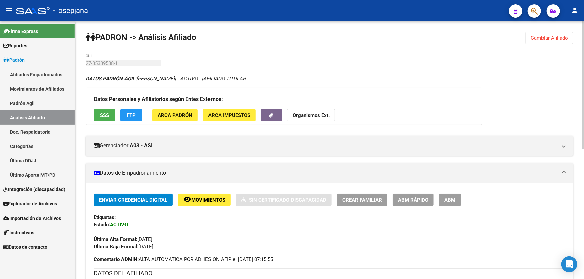
click at [109, 114] on span "SSS" at bounding box center [104, 115] width 9 height 6
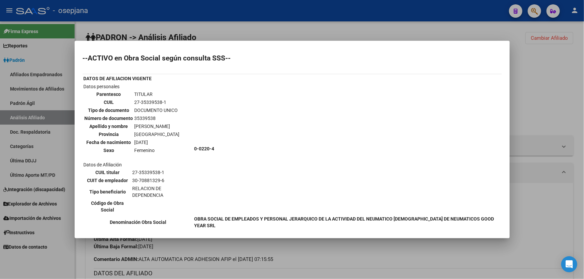
click at [520, 88] on div at bounding box center [292, 139] width 584 height 279
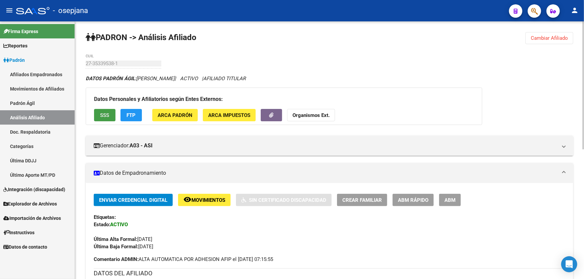
click at [106, 112] on span "SSS" at bounding box center [104, 115] width 9 height 6
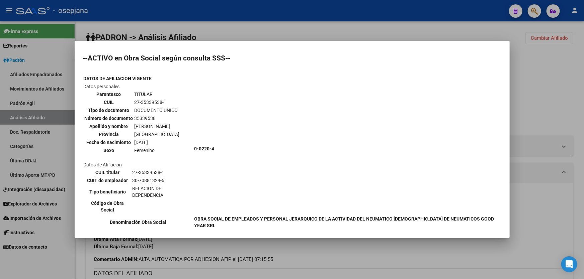
click at [543, 81] on div at bounding box center [292, 139] width 584 height 279
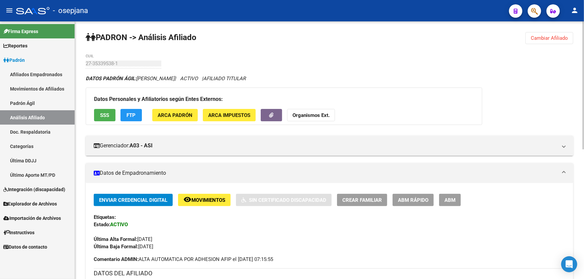
click at [542, 30] on div "PADRON -> Análisis Afiliado Cambiar Afiliado 27-35339538-1 CUIL DATOS PADRÓN ÁG…" at bounding box center [329, 281] width 509 height 520
click at [540, 35] on span "Cambiar Afiliado" at bounding box center [548, 38] width 37 height 6
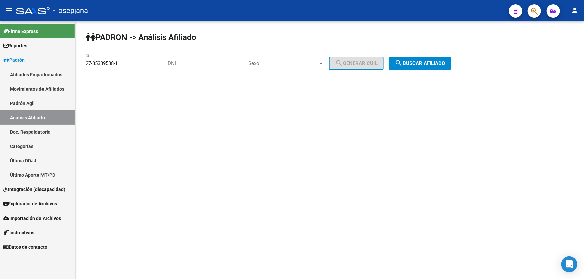
click at [439, 58] on button "search Buscar afiliado" at bounding box center [419, 63] width 63 height 13
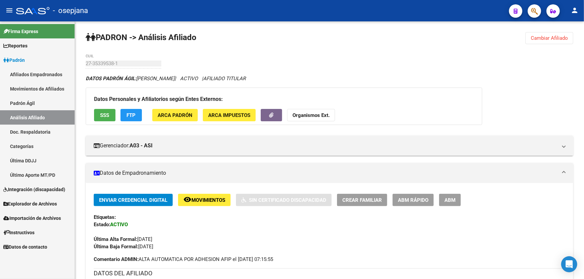
click at [548, 36] on span "Cambiar Afiliado" at bounding box center [548, 38] width 37 height 6
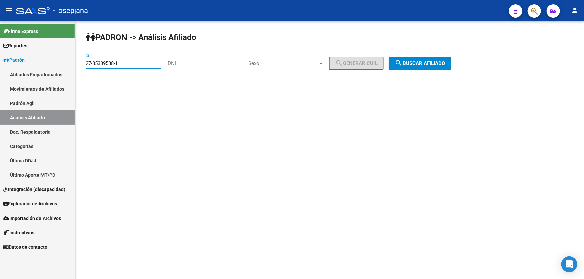
drag, startPoint x: 125, startPoint y: 63, endPoint x: 0, endPoint y: 85, distance: 127.0
click at [0, 85] on mat-sidenav-container "Firma Express Reportes Padrón Traspasos x O.S. Traspasos x Gerenciador Traspaso…" at bounding box center [292, 150] width 584 height 258
paste input "0-28489471-6"
type input "20-28489471-6"
click at [431, 64] on span "search Buscar afiliado" at bounding box center [419, 64] width 51 height 6
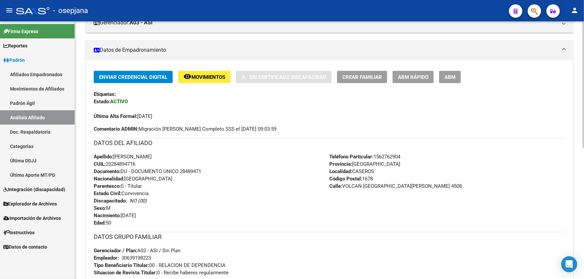
scroll to position [121, 0]
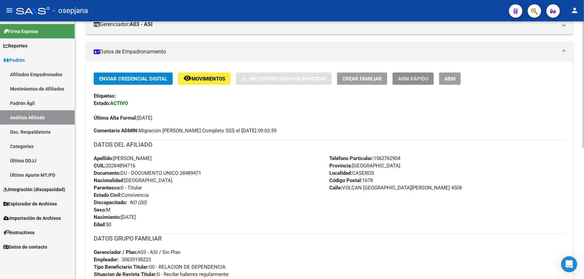
click at [413, 80] on span "ABM Rápido" at bounding box center [413, 79] width 30 height 6
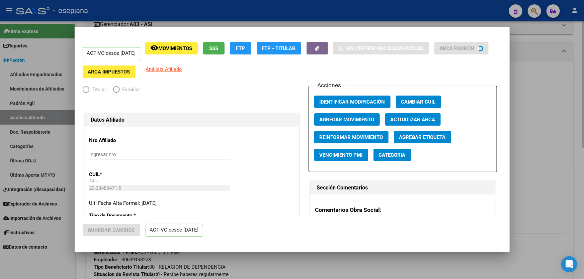
radio input "true"
type input "30-63919822-3"
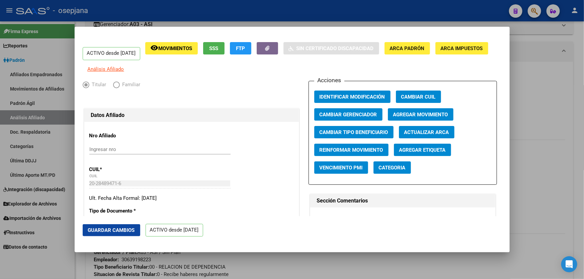
click at [424, 153] on span "Agregar Etiqueta" at bounding box center [422, 150] width 46 height 6
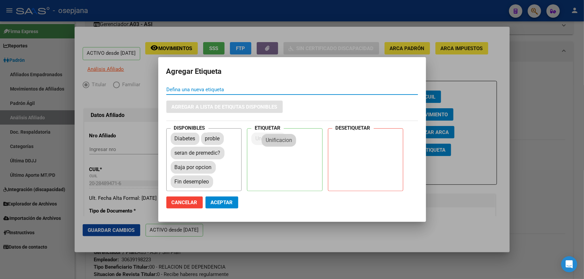
drag, startPoint x: 189, startPoint y: 150, endPoint x: 280, endPoint y: 144, distance: 91.5
click at [280, 144] on mat-chip "Unificacion" at bounding box center [268, 138] width 34 height 13
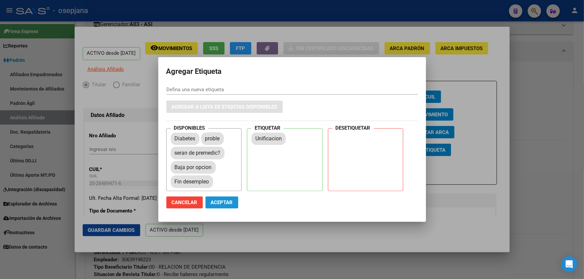
click at [223, 204] on span "Aceptar" at bounding box center [222, 203] width 22 height 6
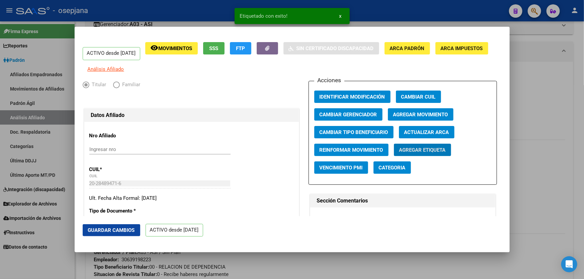
click at [108, 232] on span "Guardar Cambios" at bounding box center [111, 230] width 47 height 6
click at [583, 147] on div at bounding box center [292, 139] width 584 height 279
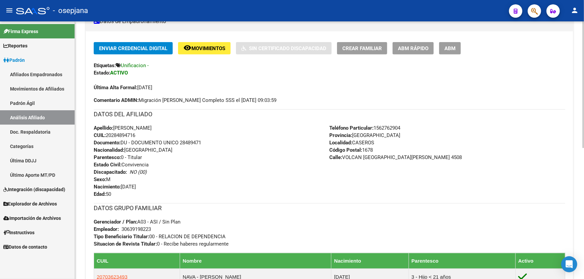
scroll to position [0, 0]
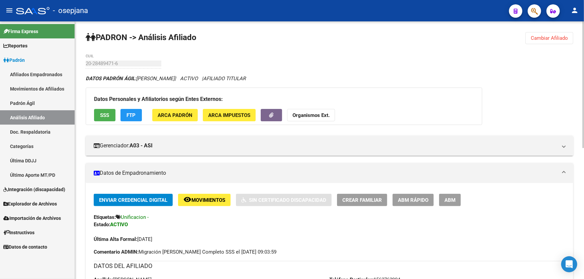
click at [549, 31] on div "PADRON -> Análisis Afiliado Cambiar Afiliado 20-28489471-6 CUIL DATOS PADRÓN ÁG…" at bounding box center [329, 283] width 509 height 525
click at [546, 38] on span "Cambiar Afiliado" at bounding box center [548, 38] width 37 height 6
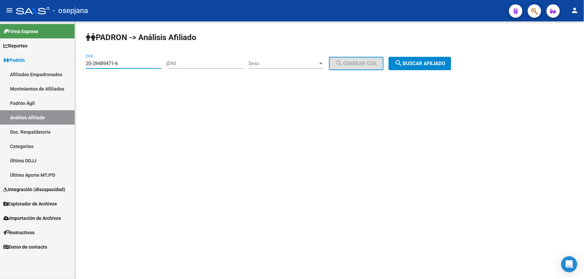
drag, startPoint x: 135, startPoint y: 63, endPoint x: 63, endPoint y: 64, distance: 72.6
click at [63, 64] on mat-sidenav-container "Firma Express Reportes Padrón Traspasos x O.S. Traspasos x Gerenciador Traspaso…" at bounding box center [292, 150] width 584 height 258
paste input "46902457-2"
type input "20-46902457-2"
click at [438, 63] on span "search Buscar afiliado" at bounding box center [419, 64] width 51 height 6
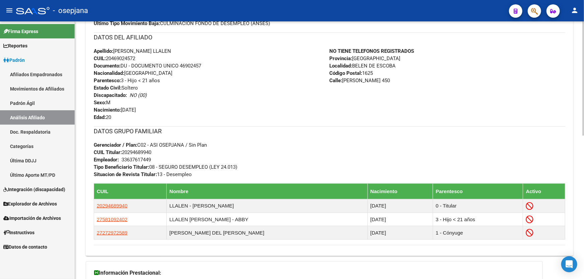
scroll to position [243, 0]
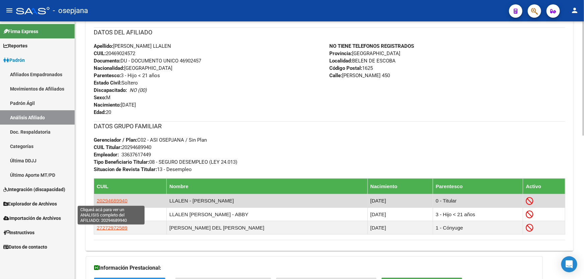
click at [108, 198] on span "20294689940" at bounding box center [112, 201] width 31 height 6
type textarea "20294689940"
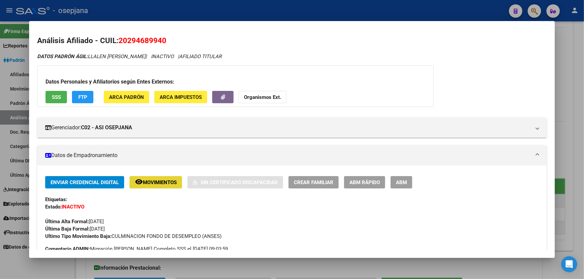
click at [161, 181] on span "Movimientos" at bounding box center [160, 183] width 34 height 6
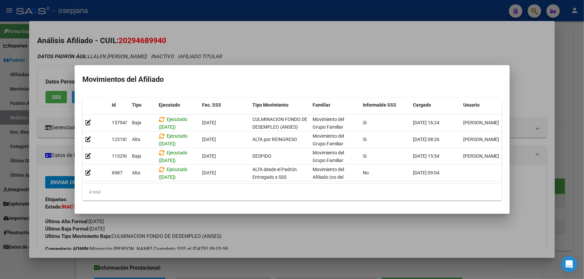
click at [328, 58] on div at bounding box center [292, 139] width 584 height 279
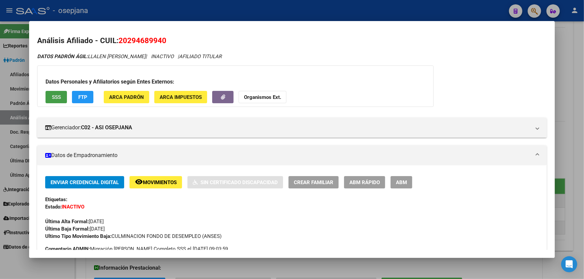
click at [60, 94] on span "SSS" at bounding box center [56, 97] width 9 height 6
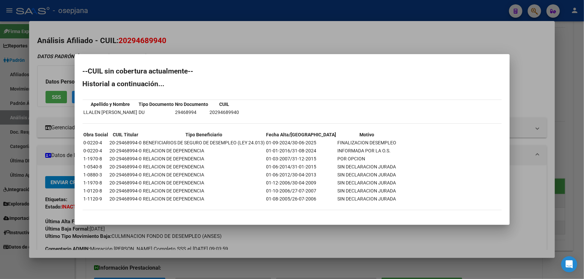
click at [514, 99] on div at bounding box center [292, 139] width 584 height 279
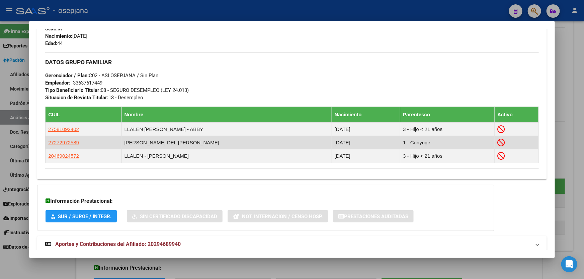
scroll to position [321, 0]
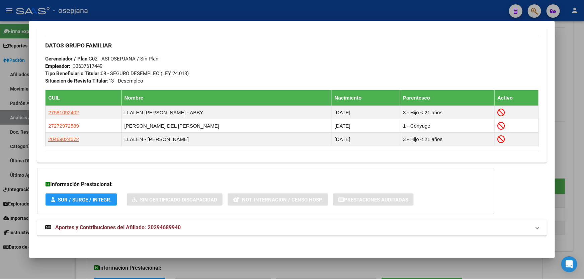
click at [477, 226] on mat-panel-title "Aportes y Contribuciones del Afiliado: 20294689940" at bounding box center [287, 228] width 485 height 8
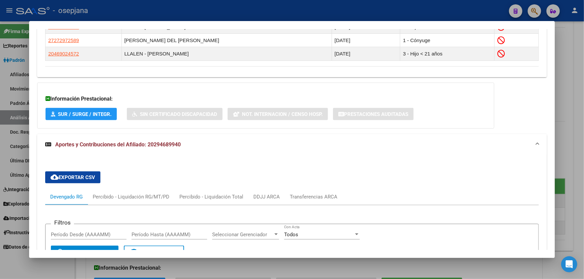
scroll to position [371, 0]
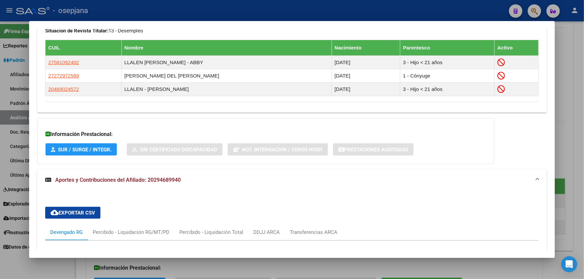
click at [342, 9] on div at bounding box center [292, 139] width 584 height 279
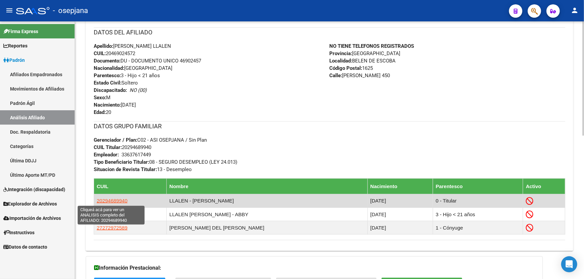
click at [116, 203] on span "20294689940" at bounding box center [112, 201] width 31 height 6
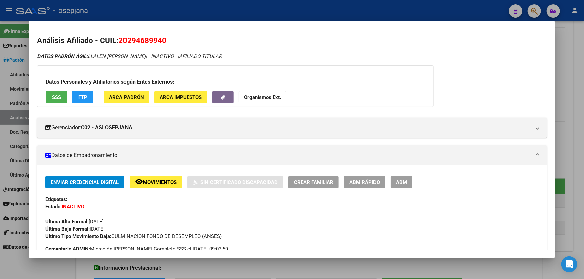
drag, startPoint x: 168, startPoint y: 41, endPoint x: 120, endPoint y: 41, distance: 47.8
click at [120, 41] on h2 "Análisis Afiliado - CUIL: 20294689940" at bounding box center [291, 40] width 509 height 11
click at [256, 9] on div at bounding box center [292, 139] width 584 height 279
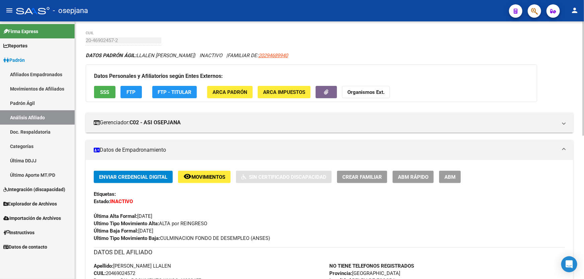
scroll to position [0, 0]
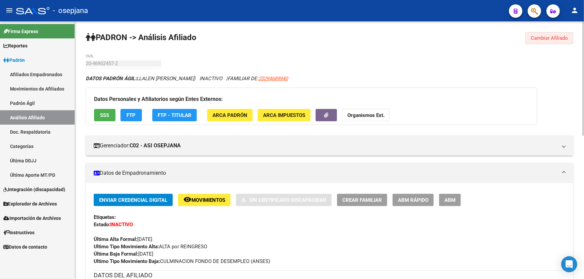
click at [566, 37] on span "Cambiar Afiliado" at bounding box center [548, 38] width 37 height 6
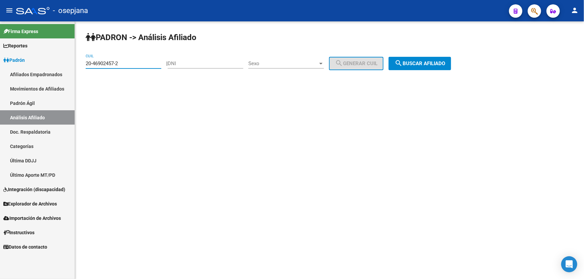
drag, startPoint x: 136, startPoint y: 62, endPoint x: 87, endPoint y: 64, distance: 48.9
click at [80, 64] on div "PADRON -> Análisis Afiliado 20-46902457-2 CUIL | DNI Sexo Sexo search Generar C…" at bounding box center [329, 56] width 509 height 70
paste input "3-45784700-9"
type input "23-45784700-9"
click at [402, 59] on mat-icon "search" at bounding box center [398, 63] width 8 height 8
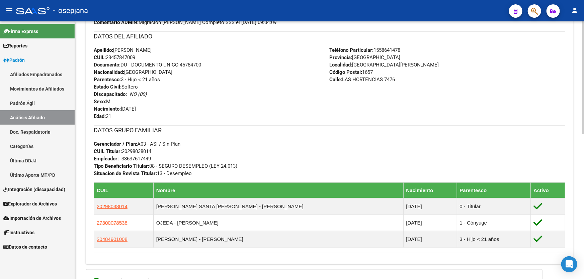
scroll to position [239, 0]
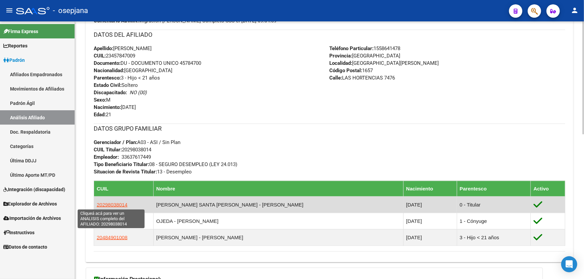
click at [113, 205] on span "20298038014" at bounding box center [112, 205] width 31 height 6
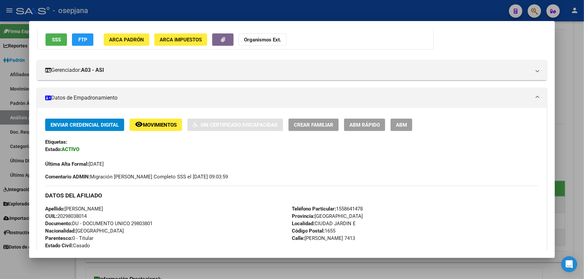
scroll to position [243, 0]
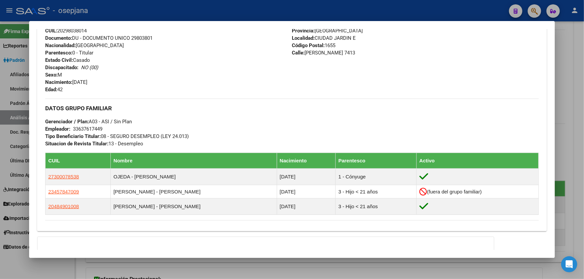
click at [258, 8] on div at bounding box center [292, 139] width 584 height 279
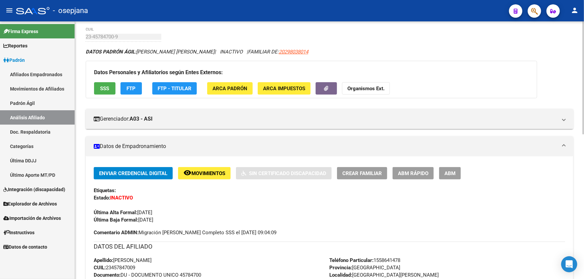
scroll to position [26, 0]
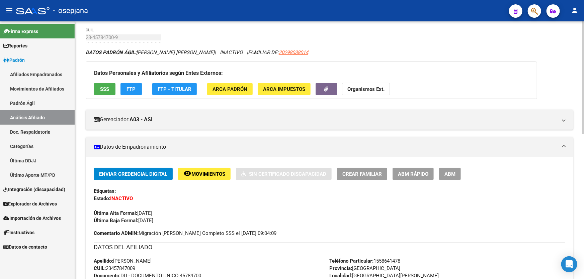
click at [98, 87] on button "SSS" at bounding box center [104, 89] width 21 height 12
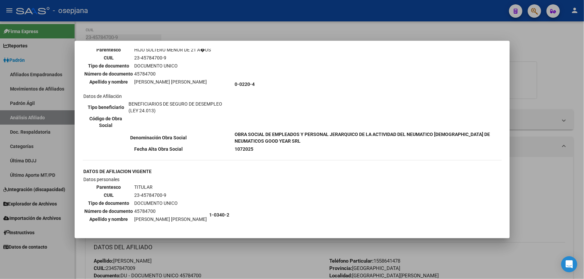
scroll to position [121, 0]
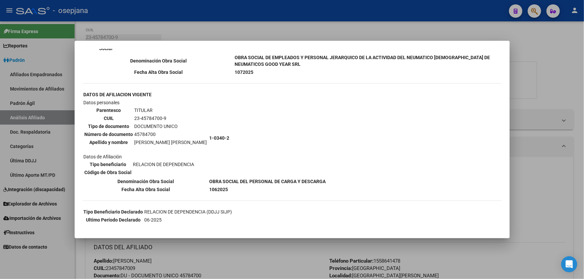
click at [541, 89] on div at bounding box center [292, 139] width 584 height 279
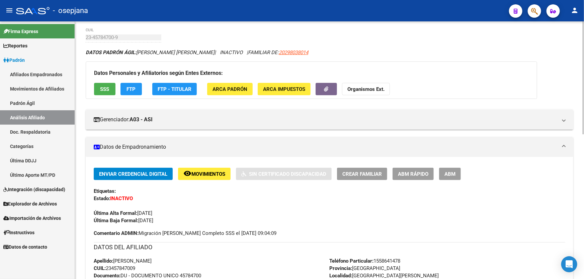
click at [108, 88] on span "SSS" at bounding box center [104, 89] width 9 height 6
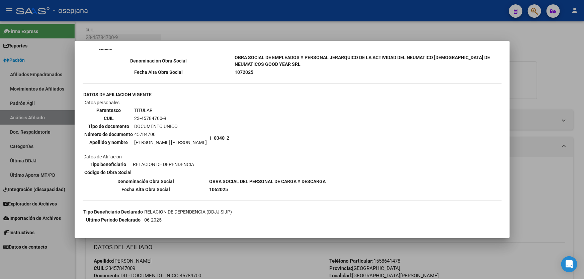
click at [543, 107] on div at bounding box center [292, 139] width 584 height 279
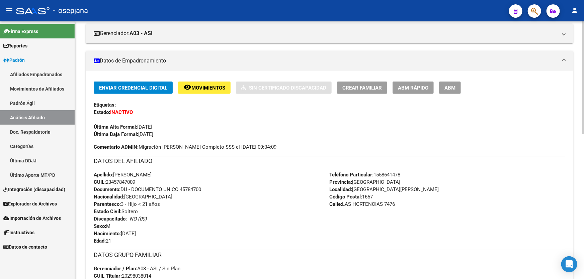
scroll to position [117, 0]
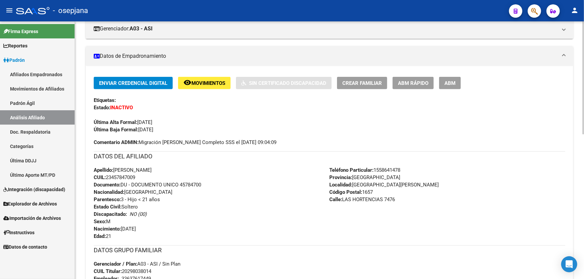
click at [212, 84] on span "Movimientos" at bounding box center [208, 83] width 34 height 6
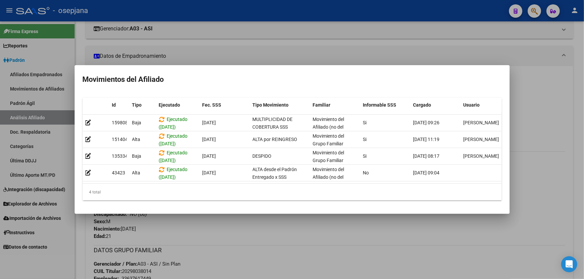
click at [234, 226] on div at bounding box center [292, 139] width 584 height 279
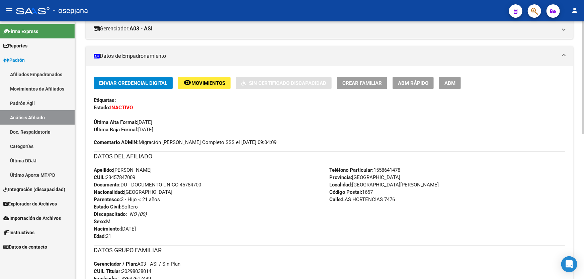
drag, startPoint x: 108, startPoint y: 177, endPoint x: 146, endPoint y: 176, distance: 38.1
click at [146, 176] on div "Apellido: IVAN LEANDRO MORALES OJEDA CUIL: 23457847009 Documento: DU - DOCUMENT…" at bounding box center [212, 204] width 236 height 74
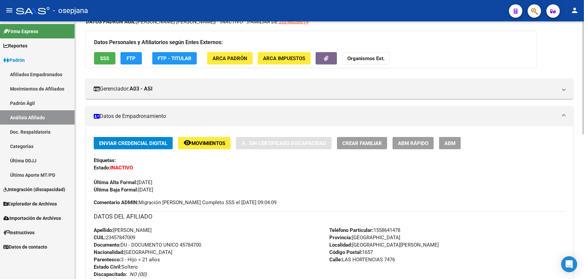
scroll to position [0, 0]
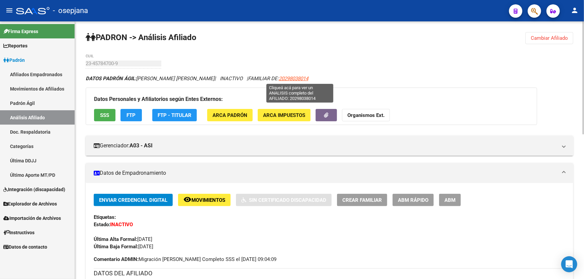
click at [296, 79] on span "20298038014" at bounding box center [293, 79] width 29 height 6
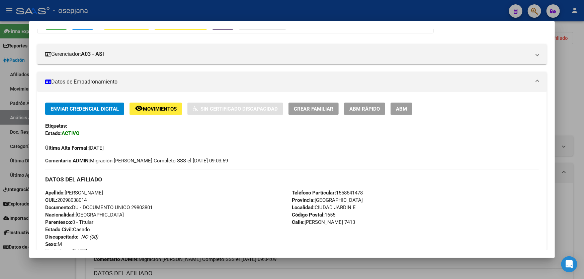
scroll to position [91, 0]
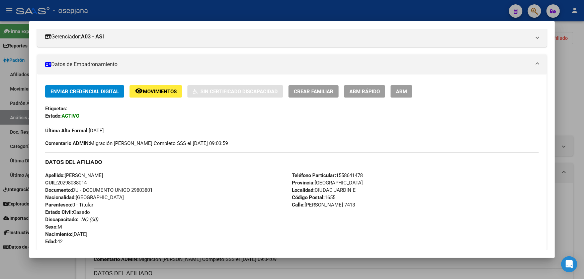
click at [139, 90] on mat-icon "remove_red_eye" at bounding box center [139, 91] width 8 height 8
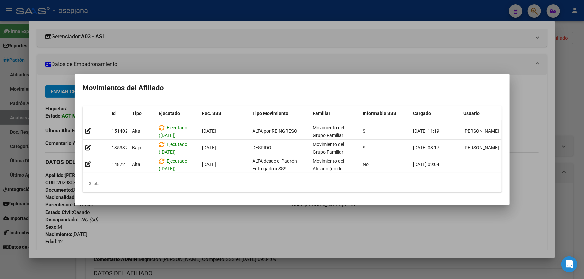
click at [195, 227] on div at bounding box center [292, 139] width 584 height 279
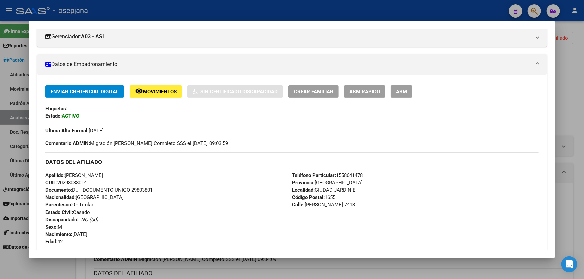
scroll to position [0, 0]
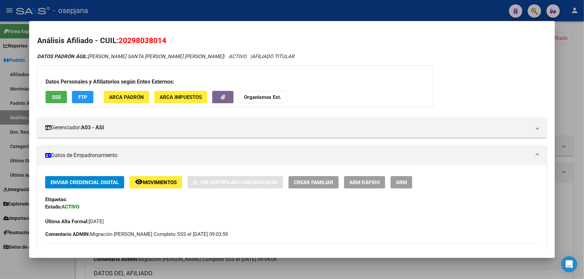
click at [55, 94] on span "SSS" at bounding box center [56, 97] width 9 height 6
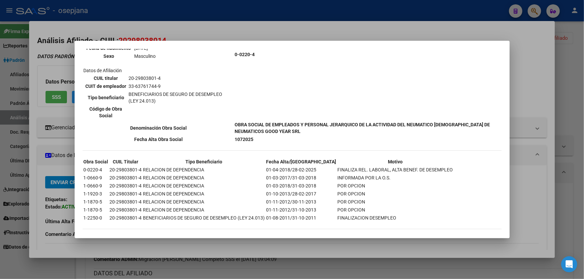
scroll to position [468, 0]
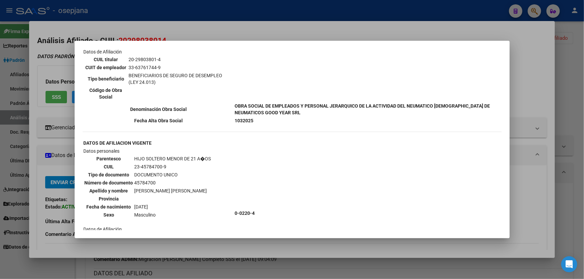
click at [534, 181] on div at bounding box center [292, 139] width 584 height 279
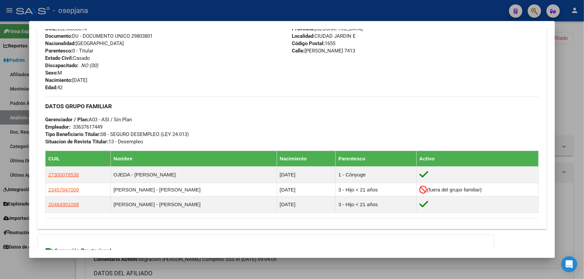
scroll to position [312, 0]
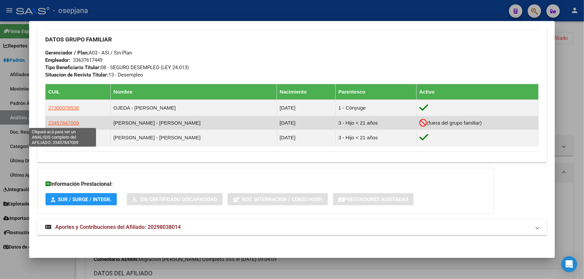
click at [65, 124] on span "23457847009" at bounding box center [63, 123] width 31 height 6
type textarea "23457847009"
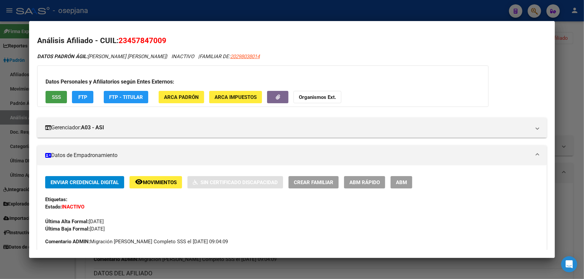
click at [60, 100] on span "SSS" at bounding box center [56, 97] width 9 height 6
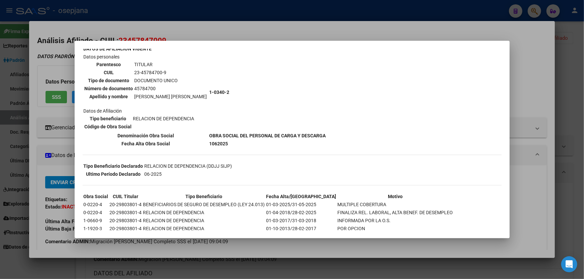
scroll to position [182, 0]
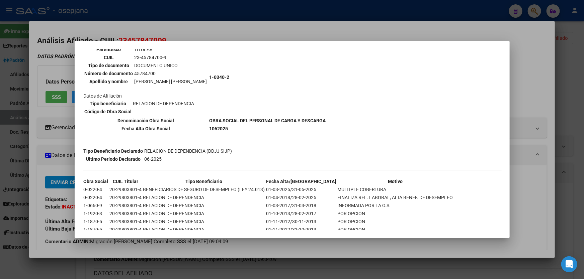
click at [576, 112] on div at bounding box center [292, 139] width 584 height 279
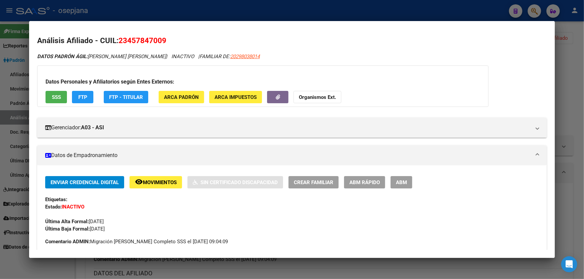
click at [576, 112] on div at bounding box center [292, 139] width 584 height 279
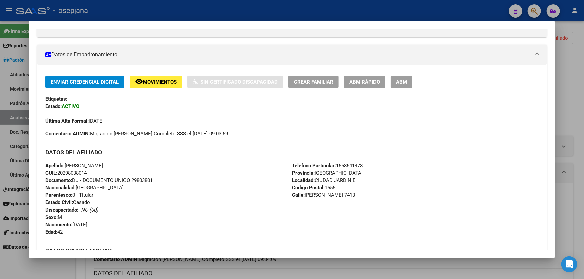
scroll to position [99, 0]
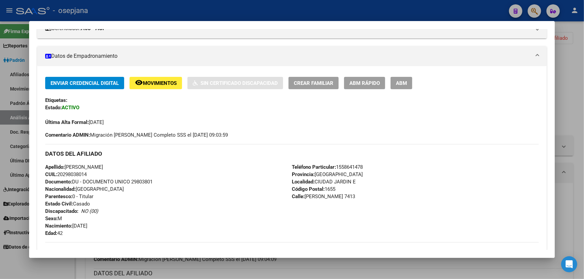
drag, startPoint x: 96, startPoint y: 173, endPoint x: 60, endPoint y: 173, distance: 36.5
click at [60, 173] on div "Apellido: RAMON ALBERTO MORALES SANTA CRUZ CUIL: 20298038014 Documento: DU - DO…" at bounding box center [168, 201] width 246 height 74
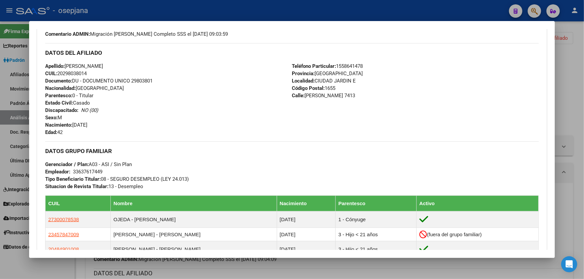
scroll to position [274, 0]
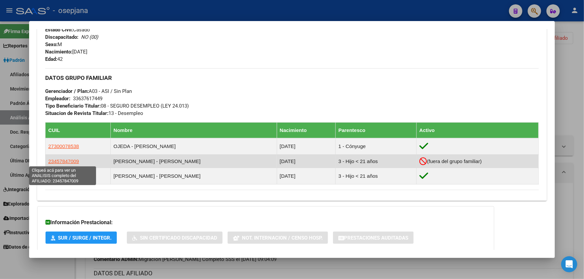
click at [69, 164] on span "23457847009" at bounding box center [63, 162] width 31 height 6
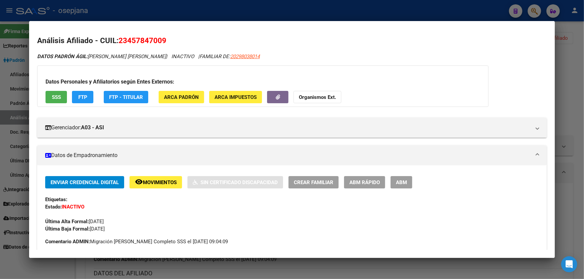
click at [157, 180] on span "Movimientos" at bounding box center [160, 183] width 34 height 6
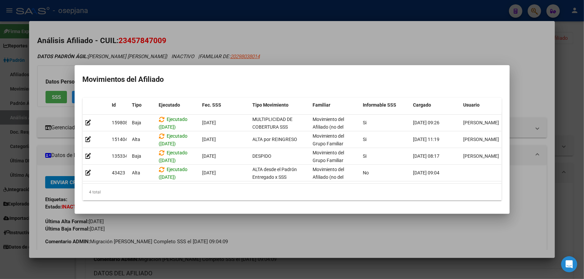
click at [583, 166] on div at bounding box center [292, 139] width 584 height 279
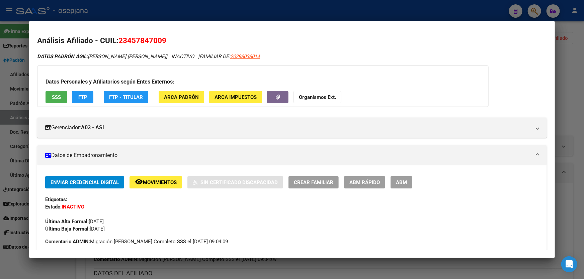
click at [583, 166] on div at bounding box center [292, 139] width 584 height 279
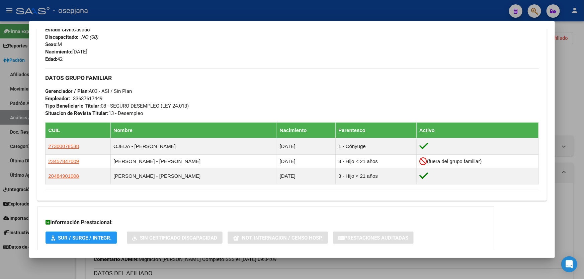
click at [583, 166] on div at bounding box center [292, 139] width 584 height 279
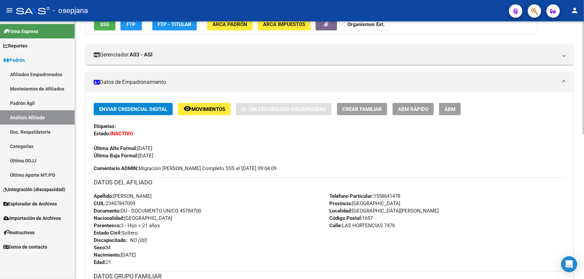
scroll to position [0, 0]
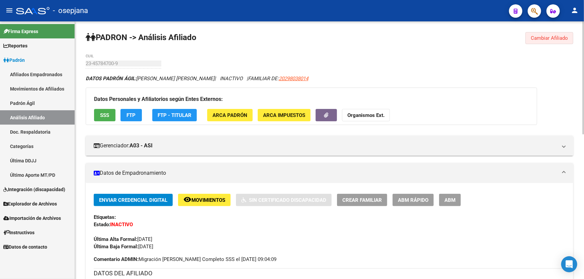
click at [543, 39] on span "Cambiar Afiliado" at bounding box center [548, 38] width 37 height 6
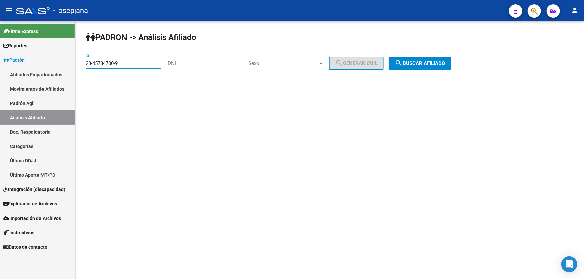
drag, startPoint x: 127, startPoint y: 64, endPoint x: 73, endPoint y: 64, distance: 54.5
click at [73, 64] on mat-sidenav-container "Firma Express Reportes Padrón Traspasos x O.S. Traspasos x Gerenciador Traspaso…" at bounding box center [292, 150] width 584 height 258
paste input "7-34150092"
type input "27-34150092-9"
click at [425, 67] on button "search Buscar afiliado" at bounding box center [419, 63] width 63 height 13
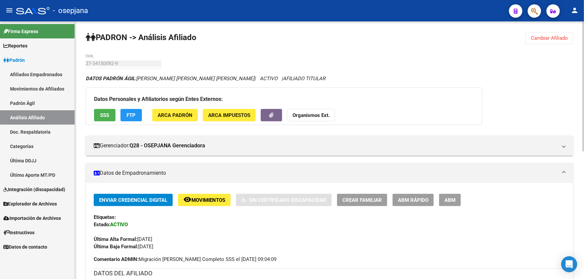
click at [105, 114] on span "SSS" at bounding box center [104, 115] width 9 height 6
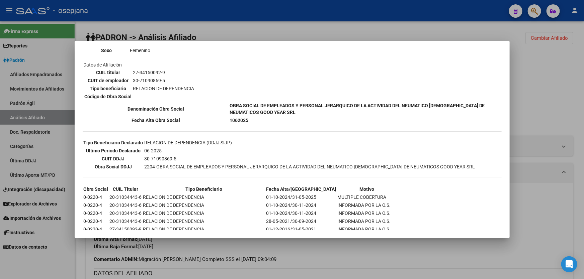
scroll to position [182, 0]
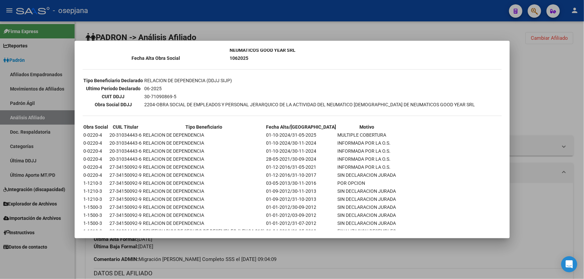
click at [311, 278] on div at bounding box center [292, 139] width 584 height 279
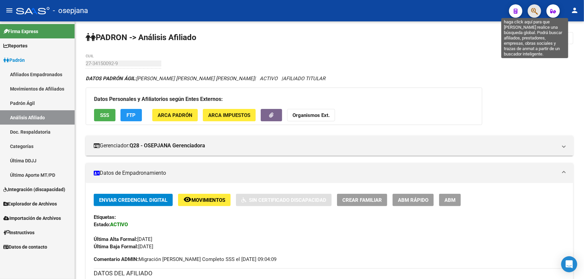
click at [532, 9] on icon "button" at bounding box center [534, 11] width 7 height 8
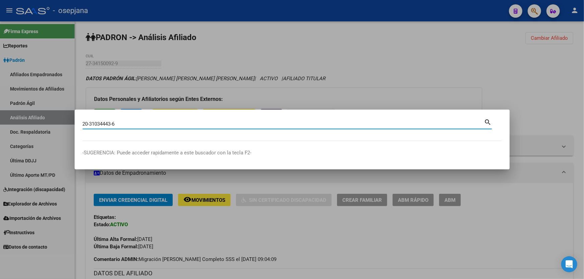
type input "20310344436"
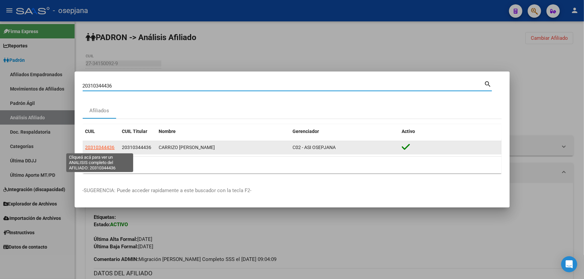
click at [97, 147] on span "20310344436" at bounding box center [99, 147] width 29 height 5
type textarea "20310344436"
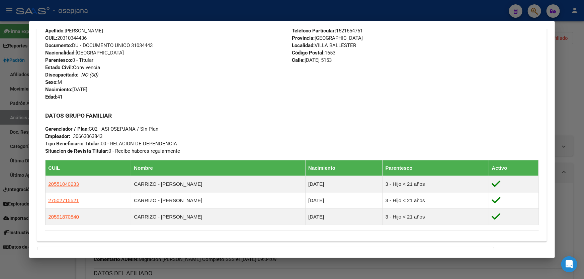
scroll to position [30, 0]
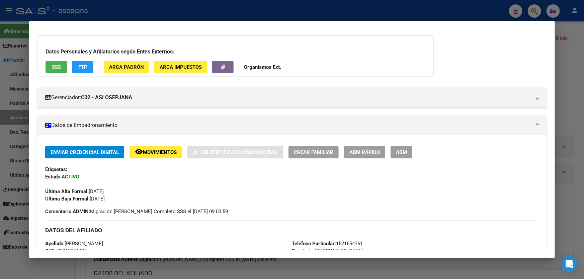
click at [175, 8] on div at bounding box center [292, 139] width 584 height 279
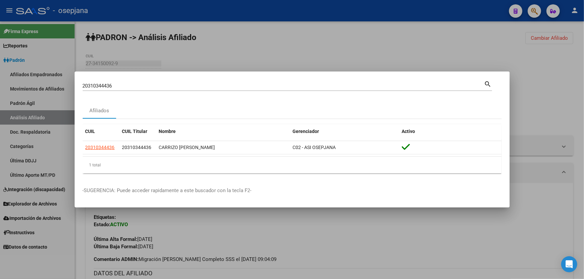
click at [548, 38] on div at bounding box center [292, 139] width 584 height 279
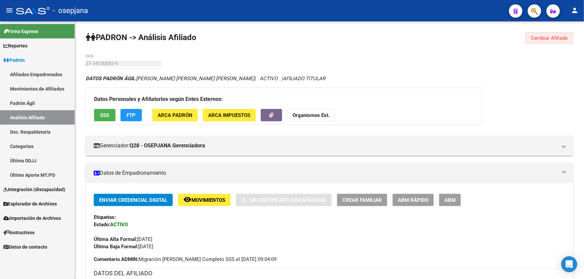
click at [548, 38] on span "Cambiar Afiliado" at bounding box center [548, 38] width 37 height 6
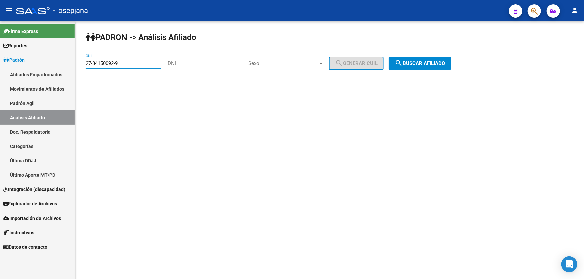
drag, startPoint x: 123, startPoint y: 63, endPoint x: 76, endPoint y: 66, distance: 47.2
click at [76, 66] on div "PADRON -> Análisis Afiliado 27-34150092-9 CUIL | DNI Sexo Sexo search Generar C…" at bounding box center [329, 56] width 509 height 70
drag, startPoint x: 91, startPoint y: 58, endPoint x: 140, endPoint y: 54, distance: 49.7
click at [140, 54] on div "PADRON -> Análisis Afiliado 27-34150092-9 CUIL | DNI Sexo Sexo search Generar C…" at bounding box center [329, 56] width 509 height 70
drag, startPoint x: 126, startPoint y: 62, endPoint x: 79, endPoint y: 68, distance: 47.9
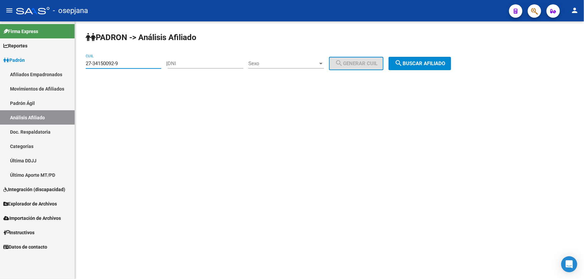
click at [79, 68] on div "PADRON -> Análisis Afiliado 27-34150092-9 CUIL | DNI Sexo Sexo search Generar C…" at bounding box center [329, 56] width 509 height 70
paste input "0-45608670-6"
type input "20-45608670-6"
click at [431, 64] on span "search Buscar afiliado" at bounding box center [419, 64] width 51 height 6
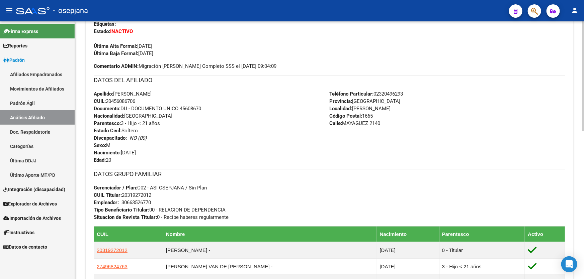
scroll to position [152, 0]
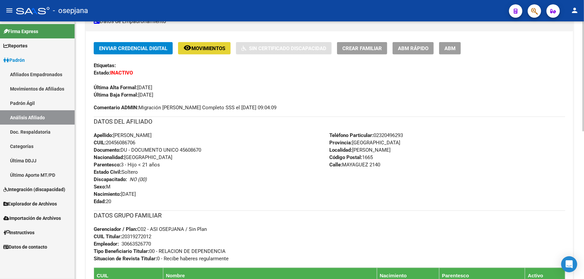
click at [217, 51] on button "remove_red_eye Movimientos" at bounding box center [204, 48] width 53 height 12
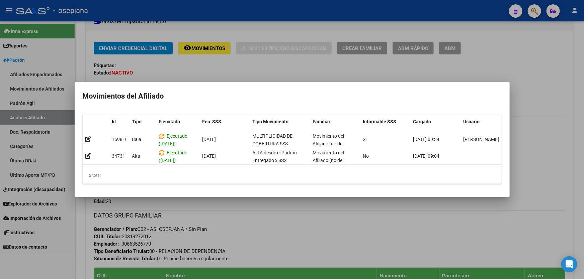
click at [287, 220] on div at bounding box center [292, 139] width 584 height 279
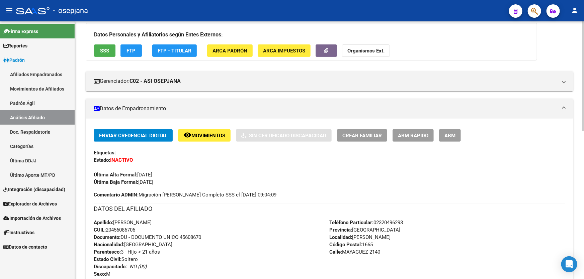
scroll to position [0, 0]
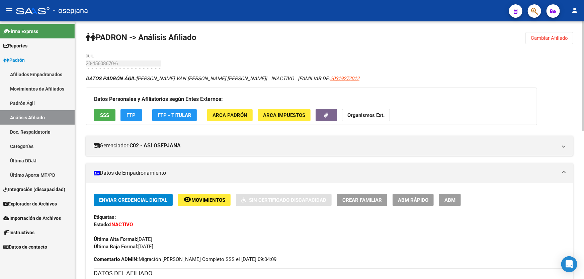
click at [95, 113] on button "SSS" at bounding box center [104, 115] width 21 height 12
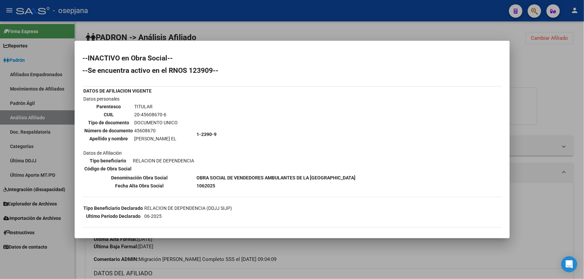
click at [548, 94] on div at bounding box center [292, 139] width 584 height 279
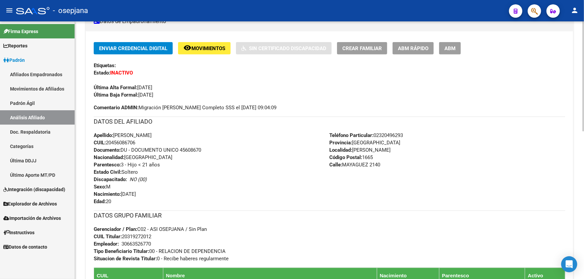
scroll to position [243, 0]
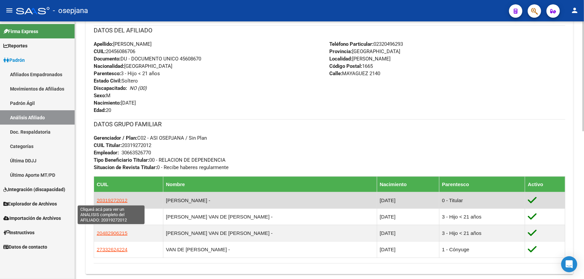
click at [107, 200] on span "20319272012" at bounding box center [112, 201] width 31 height 6
type textarea "20319272012"
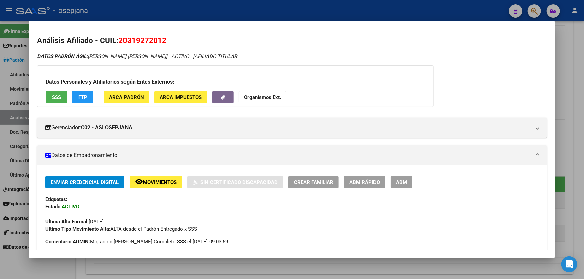
drag, startPoint x: 168, startPoint y: 40, endPoint x: 119, endPoint y: 42, distance: 48.9
click at [119, 42] on h2 "Análisis Afiliado - CUIL: 20319272012" at bounding box center [291, 40] width 509 height 11
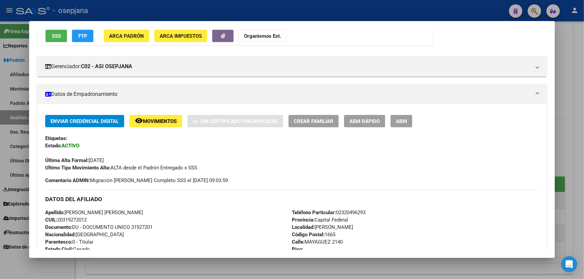
scroll to position [61, 0]
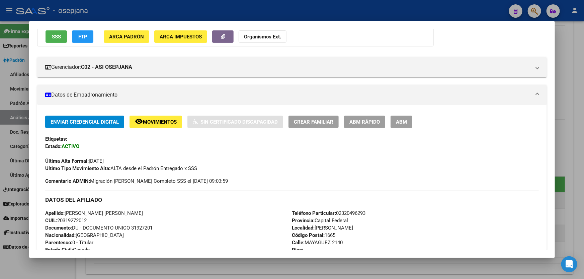
click at [55, 36] on span "SSS" at bounding box center [56, 37] width 9 height 6
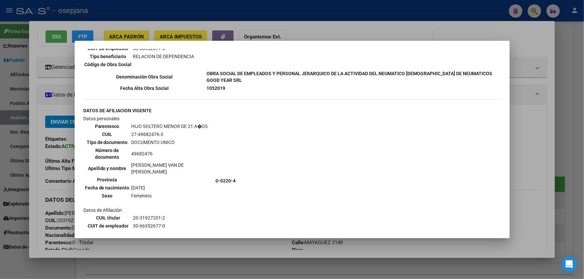
scroll to position [673, 0]
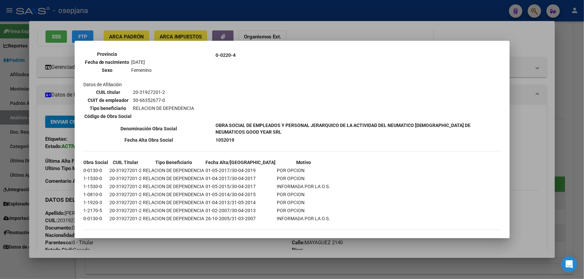
click at [569, 114] on div at bounding box center [292, 139] width 584 height 279
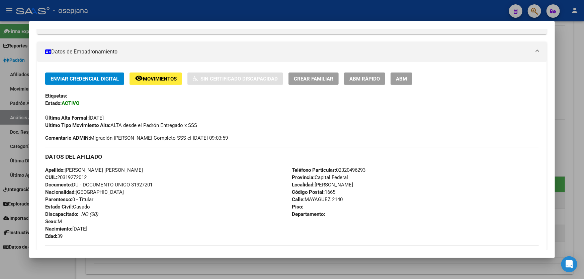
scroll to position [121, 0]
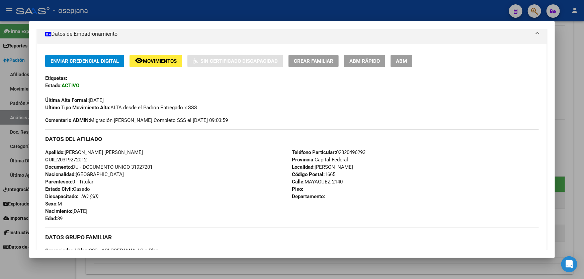
click at [583, 100] on div at bounding box center [292, 139] width 584 height 279
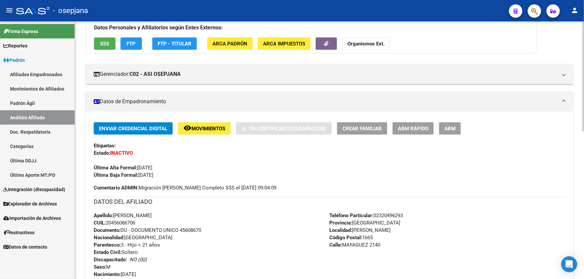
scroll to position [61, 0]
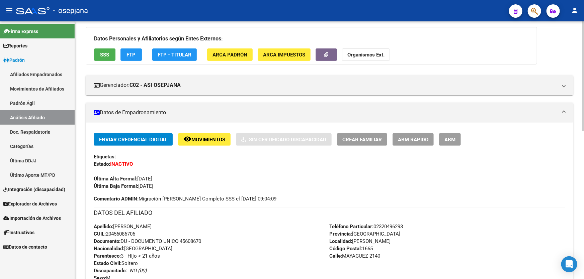
click at [105, 56] on span "SSS" at bounding box center [104, 55] width 9 height 6
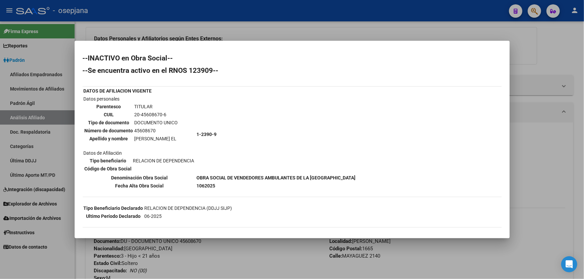
click at [565, 125] on div at bounding box center [292, 139] width 584 height 279
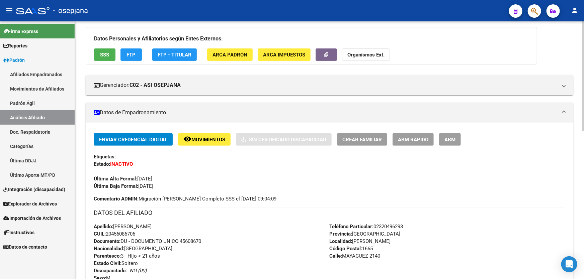
click at [207, 137] on span "Movimientos" at bounding box center [208, 140] width 34 height 6
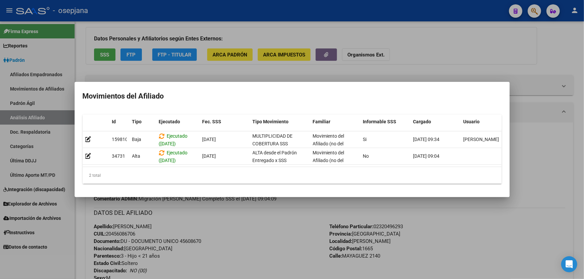
click at [248, 236] on div at bounding box center [292, 139] width 584 height 279
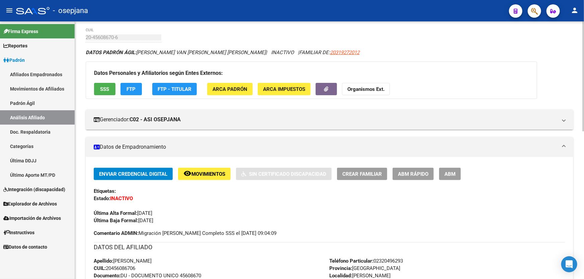
scroll to position [0, 0]
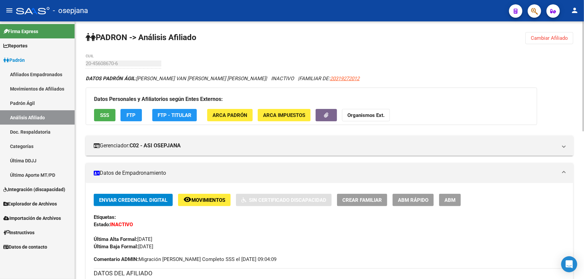
click at [554, 35] on span "Cambiar Afiliado" at bounding box center [548, 38] width 37 height 6
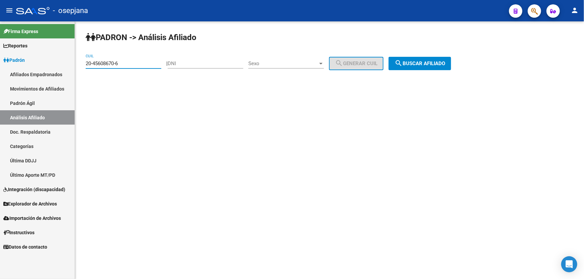
drag, startPoint x: 130, startPoint y: 64, endPoint x: 76, endPoint y: 66, distance: 54.2
click at [76, 66] on div "PADRON -> Análisis Afiliado 20-45608670-6 CUIL | DNI Sexo Sexo search Generar C…" at bounding box center [329, 56] width 509 height 70
paste input "7-35988951-3"
type input "27-35988951-3"
click at [412, 66] on span "search Buscar afiliado" at bounding box center [419, 64] width 51 height 6
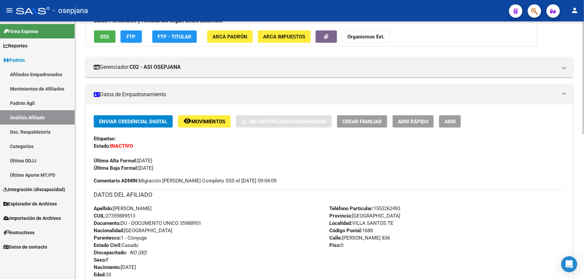
scroll to position [30, 0]
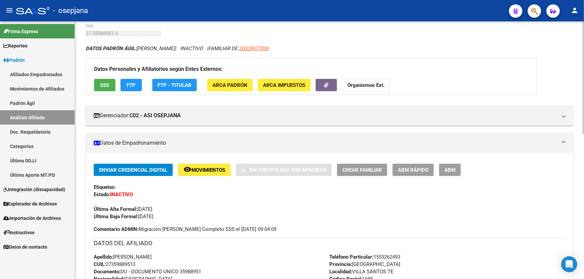
click at [203, 169] on span "Movimientos" at bounding box center [208, 170] width 34 height 6
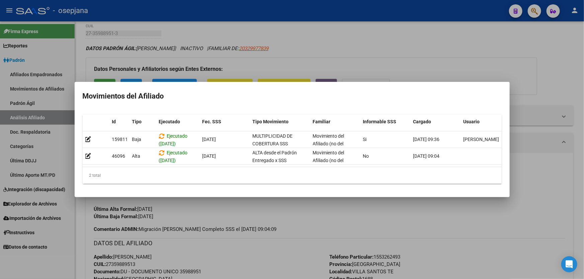
click at [215, 205] on div at bounding box center [292, 139] width 584 height 279
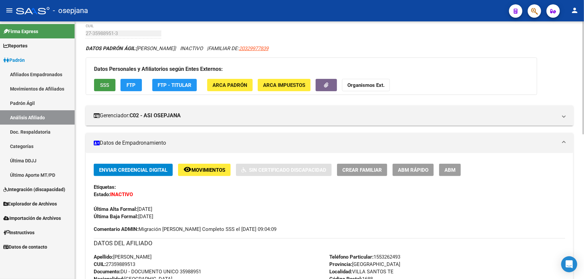
click at [107, 85] on span "SSS" at bounding box center [104, 85] width 9 height 6
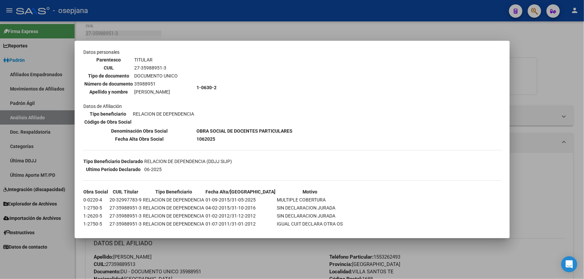
scroll to position [61, 0]
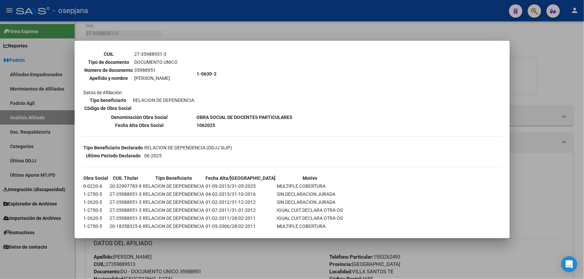
click at [559, 65] on div at bounding box center [292, 139] width 584 height 279
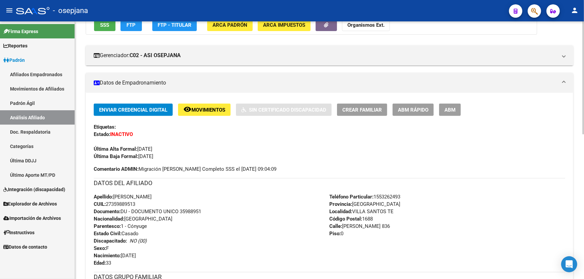
scroll to position [91, 0]
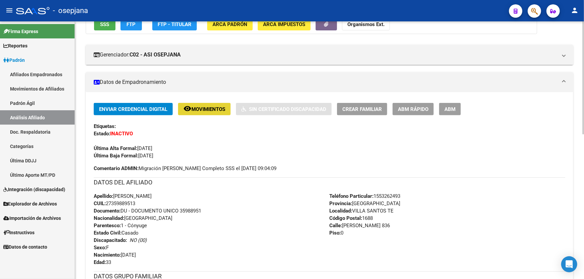
click at [203, 113] on button "remove_red_eye Movimientos" at bounding box center [204, 109] width 53 height 12
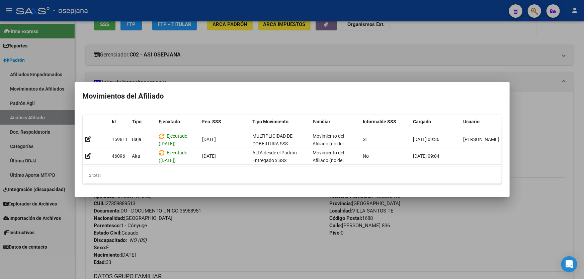
click at [245, 241] on div at bounding box center [292, 139] width 584 height 279
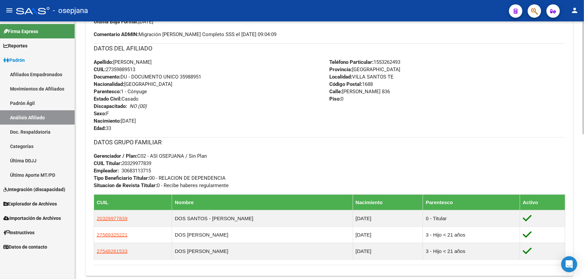
scroll to position [243, 0]
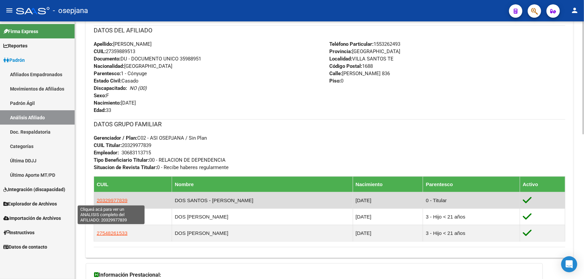
click at [111, 201] on span "20329977839" at bounding box center [112, 201] width 31 height 6
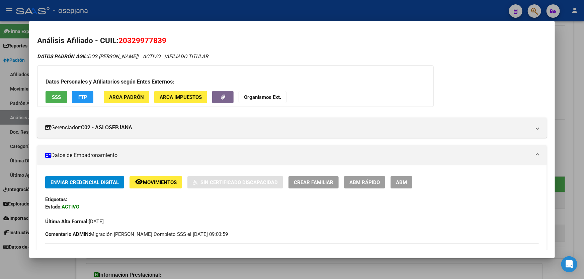
drag, startPoint x: 167, startPoint y: 39, endPoint x: 121, endPoint y: 43, distance: 46.6
click at [121, 43] on h2 "Análisis Afiliado - CUIL: 20329977839" at bounding box center [291, 40] width 509 height 11
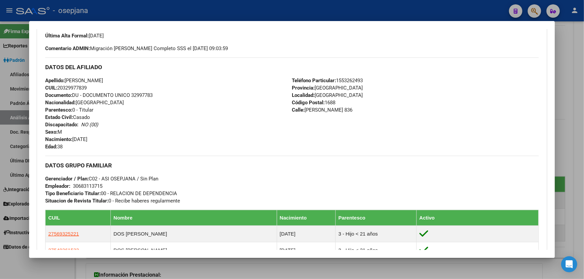
scroll to position [274, 0]
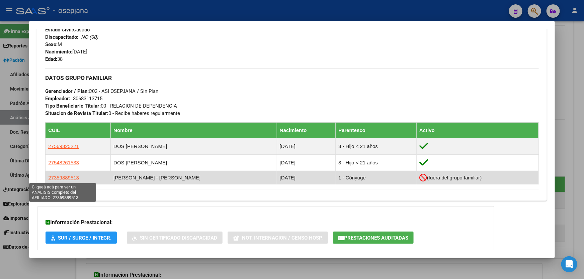
click at [66, 177] on span "27359889513" at bounding box center [63, 178] width 31 height 6
type textarea "27359889513"
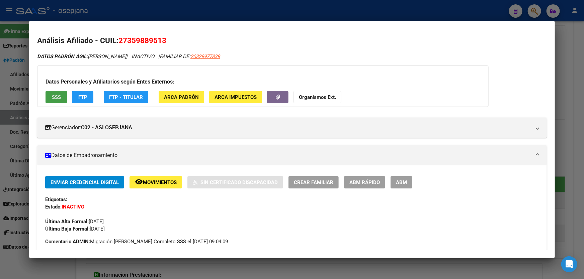
click at [51, 98] on button "SSS" at bounding box center [55, 97] width 21 height 12
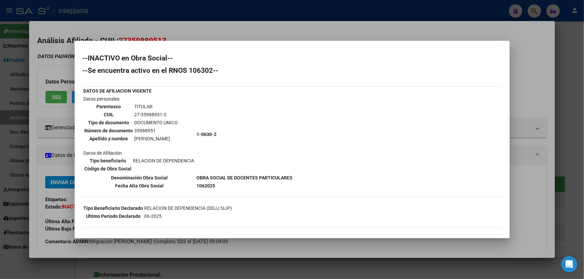
click at [327, 29] on div at bounding box center [292, 139] width 584 height 279
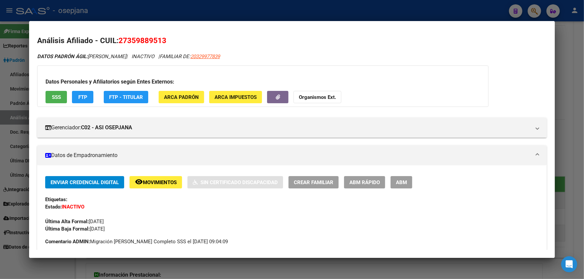
click at [77, 99] on button "FTP" at bounding box center [82, 97] width 21 height 12
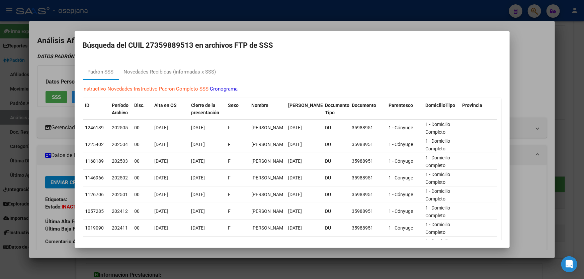
click at [583, 62] on div at bounding box center [292, 139] width 584 height 279
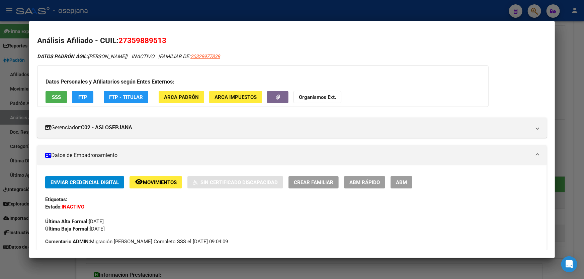
click at [583, 62] on div at bounding box center [292, 139] width 584 height 279
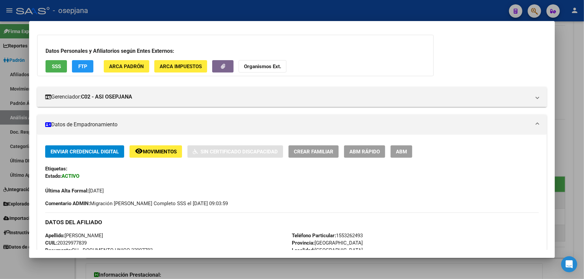
scroll to position [30, 0]
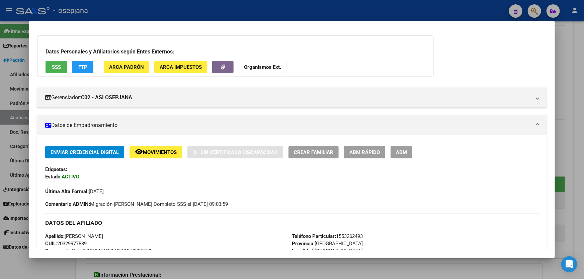
click at [162, 133] on mat-expansion-panel-header "Datos de Empadronamiento" at bounding box center [291, 125] width 509 height 20
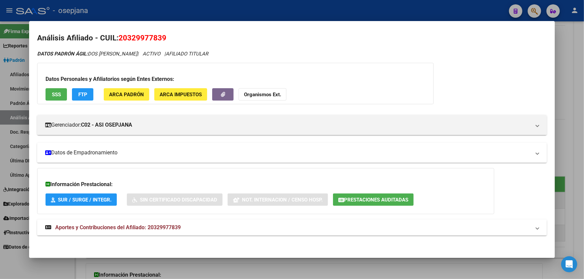
click at [159, 148] on mat-expansion-panel-header "Datos de Empadronamiento" at bounding box center [291, 153] width 509 height 20
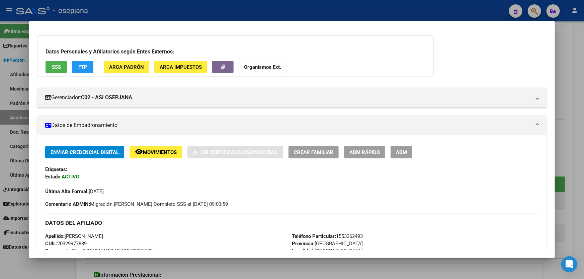
click at [159, 150] on span "Movimientos" at bounding box center [160, 153] width 34 height 6
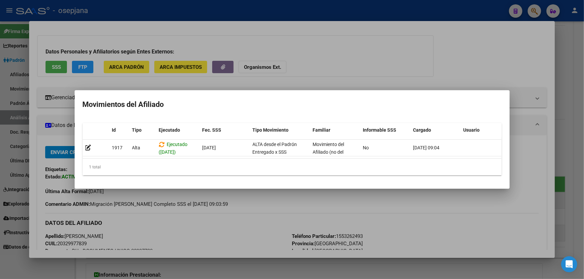
click at [206, 250] on div at bounding box center [292, 139] width 584 height 279
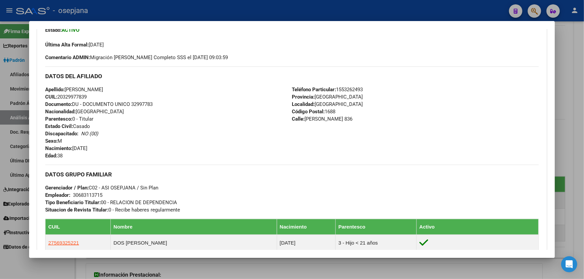
scroll to position [213, 0]
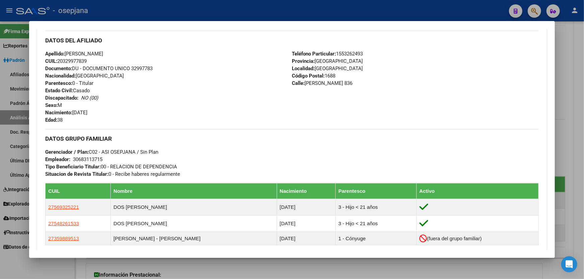
click at [583, 102] on div at bounding box center [292, 139] width 584 height 279
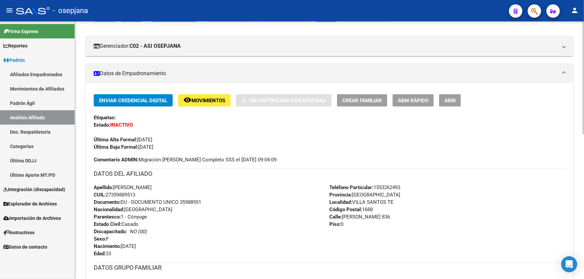
scroll to position [61, 0]
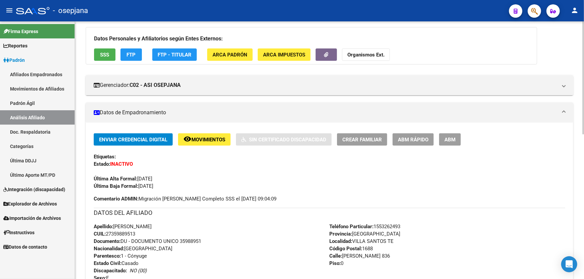
click at [197, 135] on button "remove_red_eye Movimientos" at bounding box center [204, 139] width 53 height 12
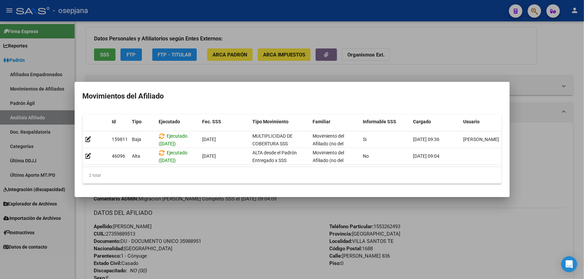
click at [219, 264] on div at bounding box center [292, 139] width 584 height 279
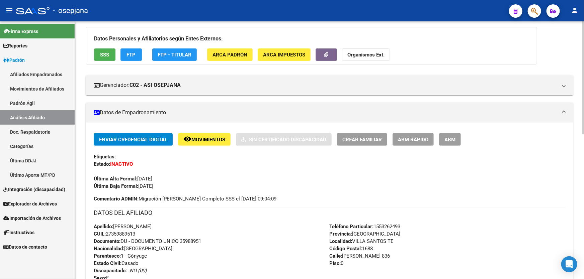
click at [96, 51] on button "SSS" at bounding box center [104, 54] width 21 height 12
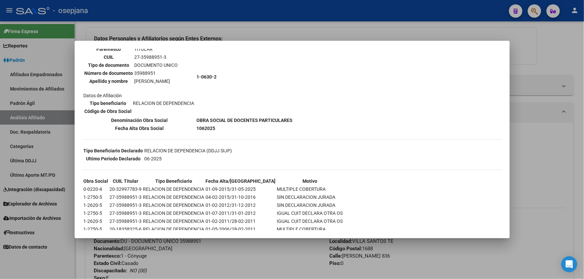
scroll to position [81, 0]
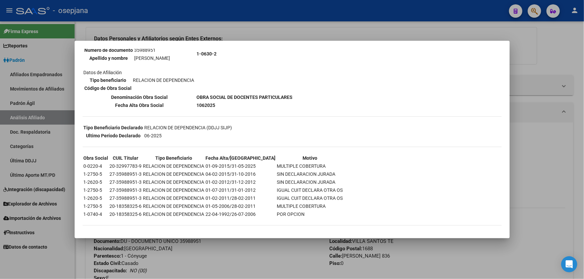
click at [528, 169] on div at bounding box center [292, 139] width 584 height 279
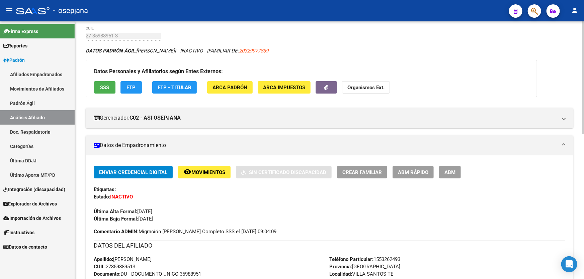
scroll to position [0, 0]
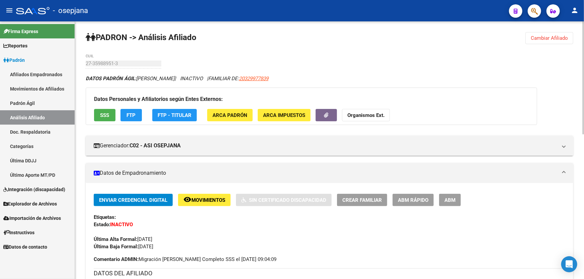
click at [545, 36] on span "Cambiar Afiliado" at bounding box center [548, 38] width 37 height 6
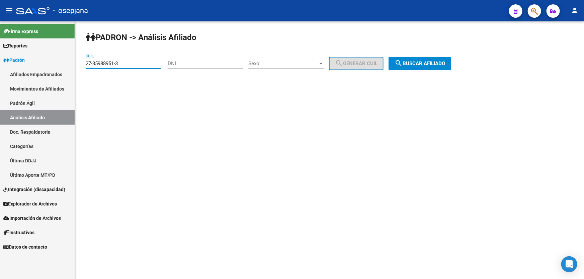
drag, startPoint x: 143, startPoint y: 63, endPoint x: 85, endPoint y: 64, distance: 58.5
click at [85, 64] on div "PADRON -> Análisis Afiliado 27-35988951-3 CUIL | DNI Sexo Sexo search Generar C…" at bounding box center [329, 56] width 509 height 70
paste input "96444433-7"
type input "27-96444433-7"
click at [426, 59] on button "search Buscar afiliado" at bounding box center [419, 63] width 63 height 13
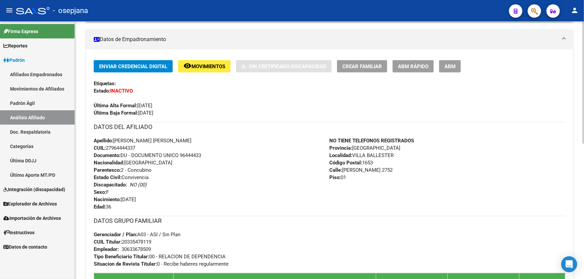
scroll to position [132, 0]
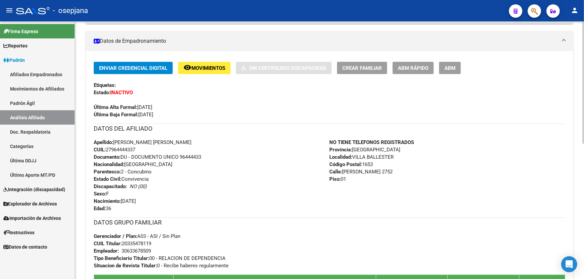
click at [204, 69] on span "Movimientos" at bounding box center [208, 68] width 34 height 6
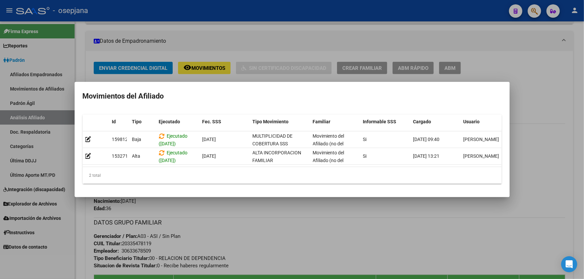
click at [242, 212] on div at bounding box center [292, 139] width 584 height 279
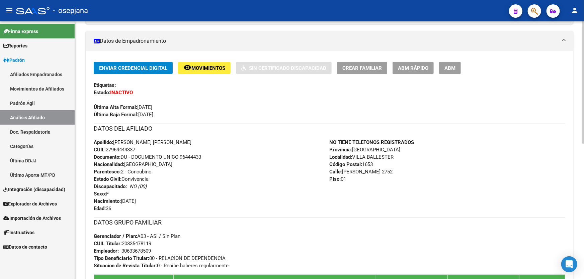
scroll to position [0, 0]
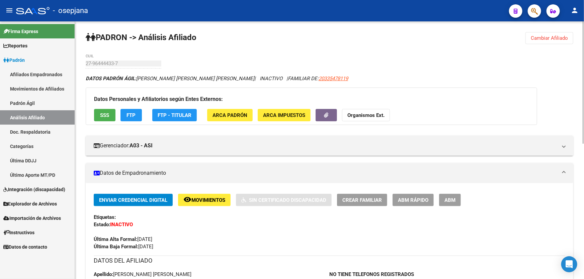
click at [99, 106] on div "Datos Personales y Afiliatorios según Entes Externos: SSS FTP FTP - Titular ARC…" at bounding box center [311, 106] width 451 height 37
click at [99, 111] on button "SSS" at bounding box center [104, 115] width 21 height 12
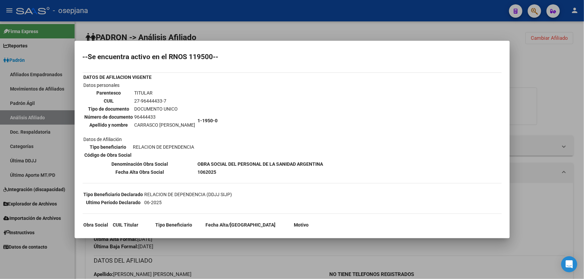
scroll to position [33, 0]
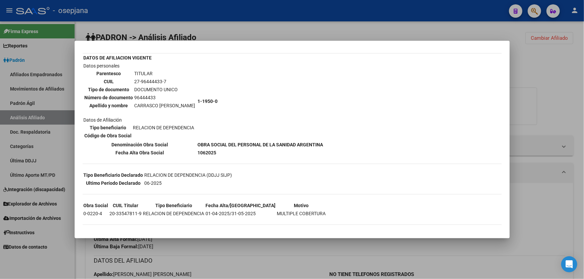
click at [552, 88] on div at bounding box center [292, 139] width 584 height 279
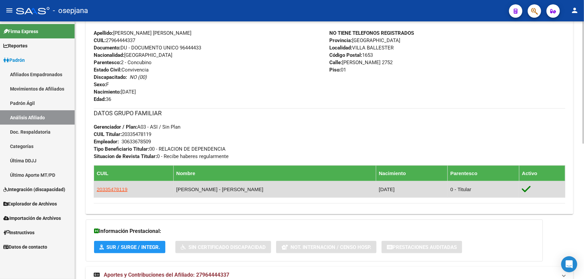
scroll to position [243, 0]
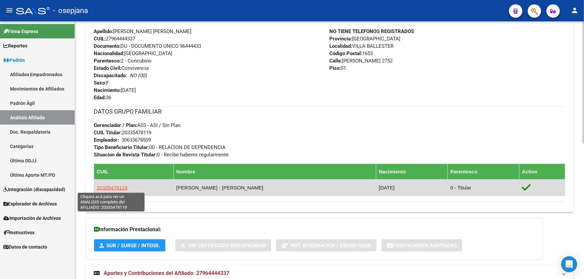
click at [116, 185] on span "20335478119" at bounding box center [112, 188] width 31 height 6
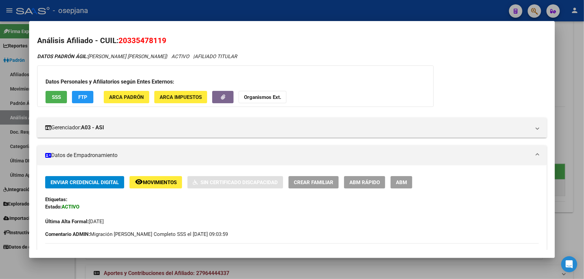
drag, startPoint x: 166, startPoint y: 39, endPoint x: 120, endPoint y: 40, distance: 46.2
click at [120, 40] on span "20335478119" at bounding box center [142, 40] width 48 height 9
click at [171, 7] on div at bounding box center [292, 139] width 584 height 279
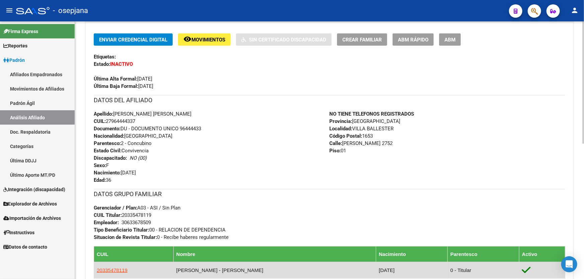
scroll to position [213, 0]
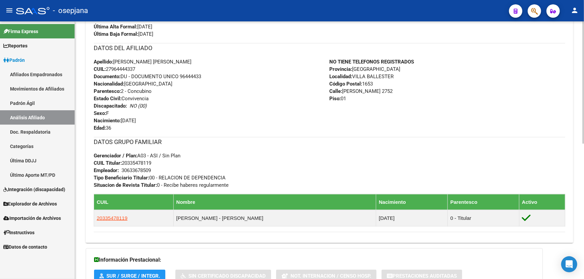
click at [249, 105] on div "Apellido: CLAUDIA VALENTINA CARRASCO BRUN CUIL: 27964444337 Documento: DU - DOC…" at bounding box center [212, 95] width 236 height 74
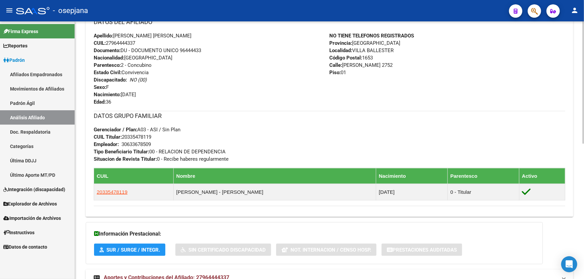
scroll to position [243, 0]
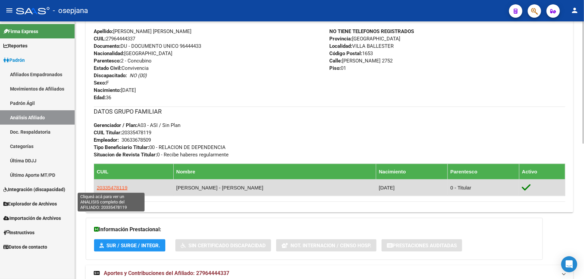
click at [106, 187] on span "20335478119" at bounding box center [112, 188] width 31 height 6
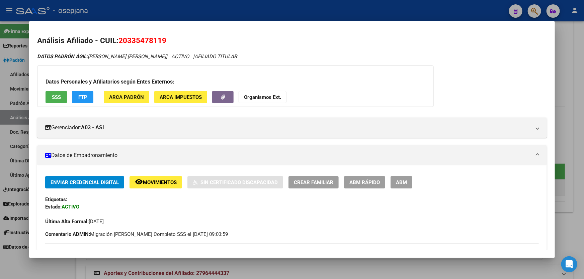
drag, startPoint x: 166, startPoint y: 40, endPoint x: 120, endPoint y: 40, distance: 45.8
click at [120, 40] on span "20335478119" at bounding box center [142, 40] width 48 height 9
click at [242, 8] on div at bounding box center [292, 139] width 584 height 279
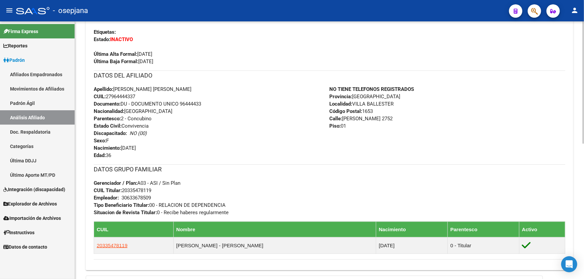
scroll to position [182, 0]
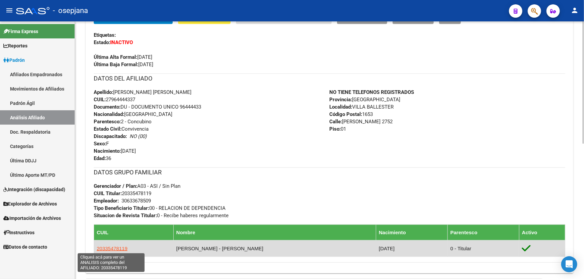
click at [112, 246] on span "20335478119" at bounding box center [112, 249] width 31 height 6
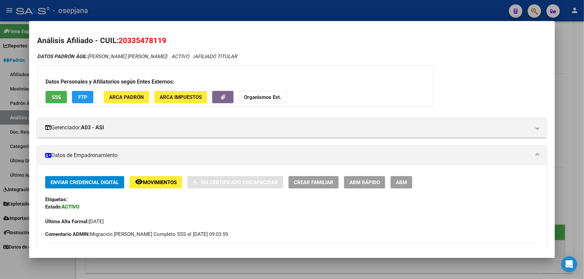
drag, startPoint x: 167, startPoint y: 40, endPoint x: 120, endPoint y: 41, distance: 47.2
click at [120, 41] on h2 "Análisis Afiliado - CUIL: 20335478119" at bounding box center [291, 40] width 509 height 11
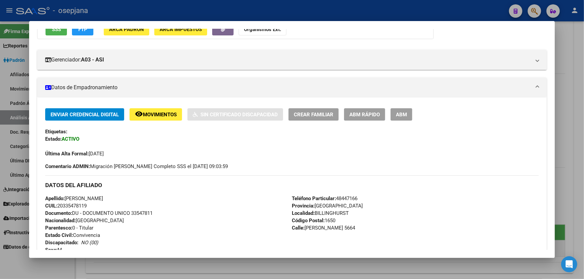
scroll to position [213, 0]
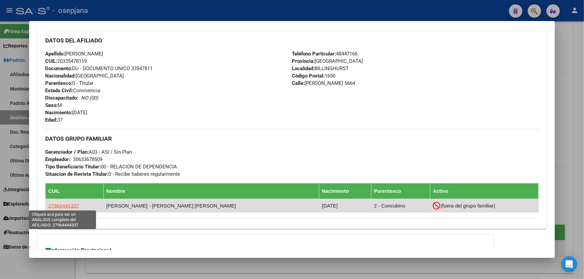
click at [56, 207] on span "27964444337" at bounding box center [63, 206] width 31 height 6
type textarea "27964444337"
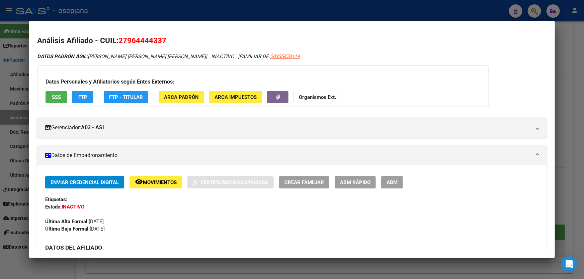
click at [62, 95] on button "SSS" at bounding box center [55, 97] width 21 height 12
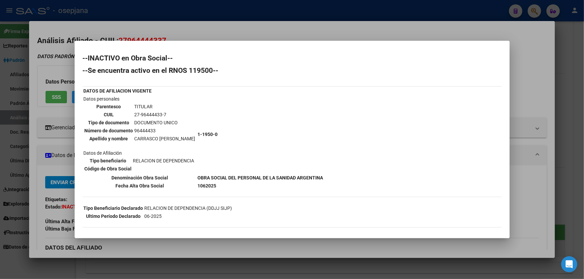
click at [583, 72] on div at bounding box center [292, 139] width 584 height 279
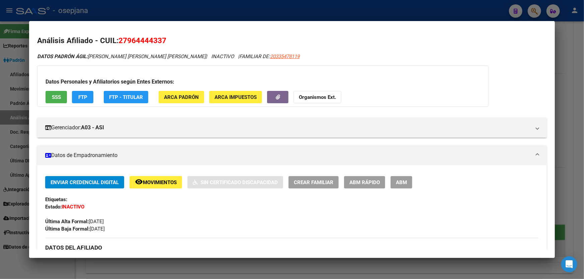
click at [583, 72] on div at bounding box center [292, 139] width 584 height 279
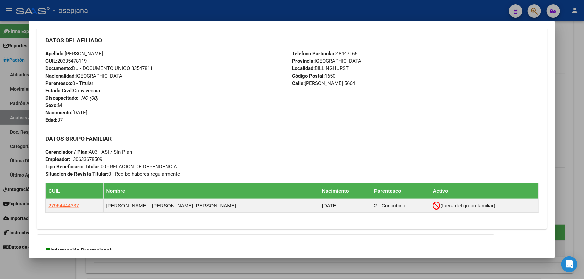
click at [185, 8] on div at bounding box center [292, 139] width 584 height 279
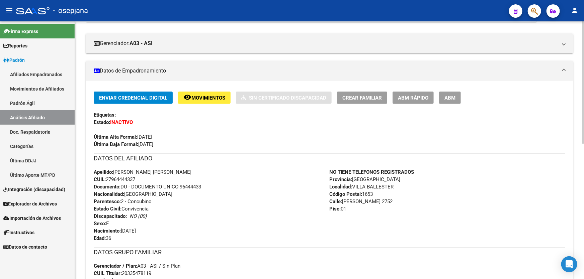
scroll to position [0, 0]
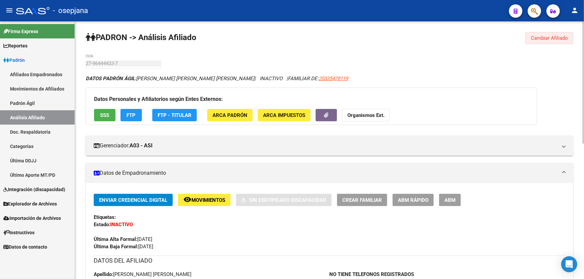
click at [553, 36] on span "Cambiar Afiliado" at bounding box center [548, 38] width 37 height 6
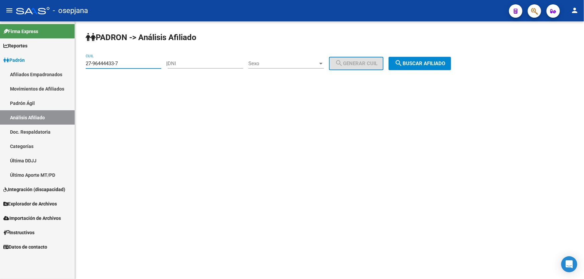
drag, startPoint x: 138, startPoint y: 64, endPoint x: 0, endPoint y: 82, distance: 138.9
click at [0, 82] on mat-sidenav-container "Firma Express Reportes Padrón Traspasos x O.S. Traspasos x Gerenciador Traspaso…" at bounding box center [292, 150] width 584 height 258
paste input "3-21484919-4"
type input "23-21484919-4"
click at [441, 59] on button "search Buscar afiliado" at bounding box center [419, 63] width 63 height 13
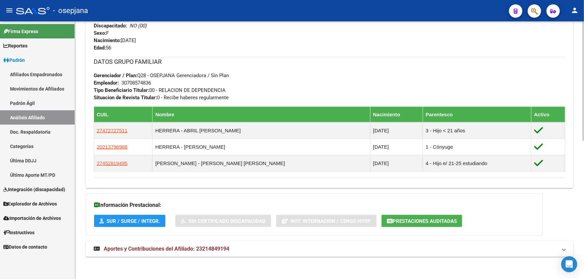
scroll to position [299, 0]
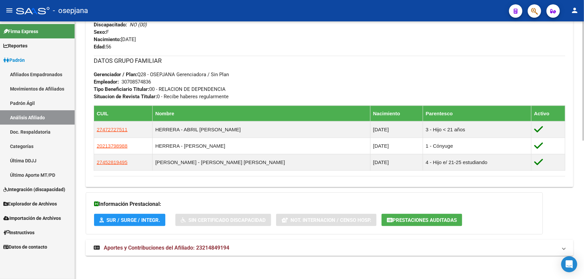
click at [294, 247] on mat-panel-title "Aportes y Contribuciones del Afiliado: 23214849194" at bounding box center [325, 247] width 463 height 7
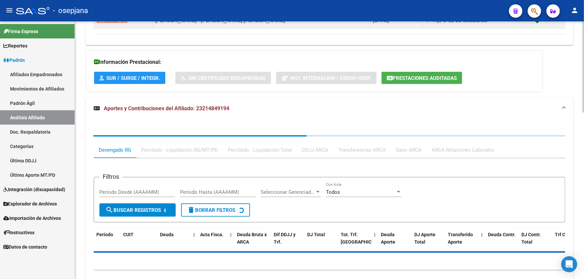
scroll to position [471, 0]
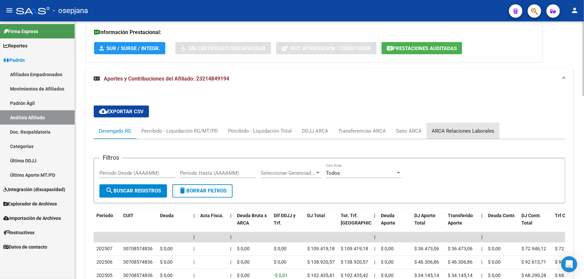
click at [477, 130] on div "ARCA Relaciones Laborales" at bounding box center [462, 130] width 63 height 7
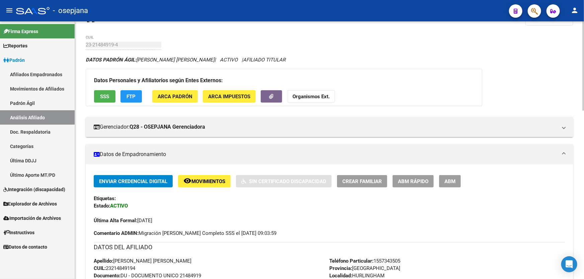
scroll to position [15, 0]
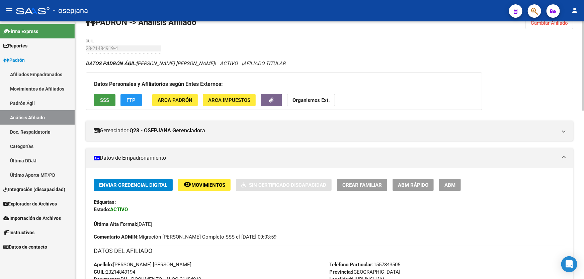
click at [103, 96] on button "SSS" at bounding box center [104, 100] width 21 height 12
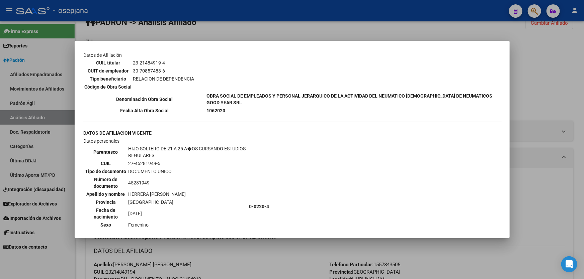
scroll to position [578, 0]
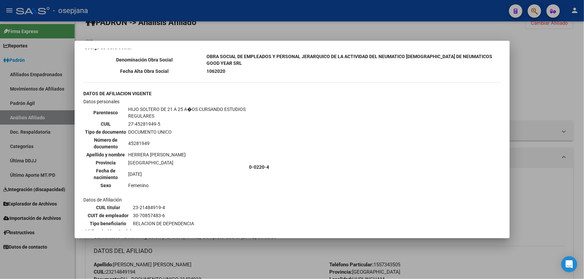
click at [526, 60] on div at bounding box center [292, 139] width 584 height 279
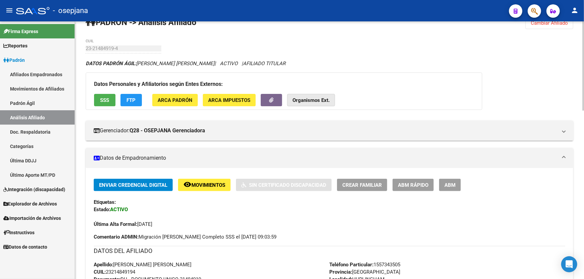
click at [315, 97] on strong "Organismos Ext." at bounding box center [310, 100] width 37 height 6
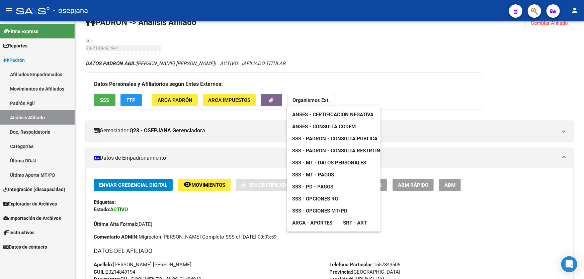
click at [327, 198] on span "SSS - Opciones RG" at bounding box center [315, 199] width 46 height 6
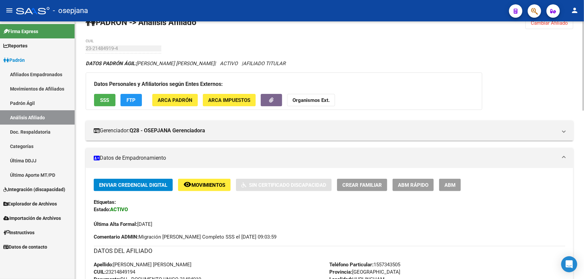
click at [95, 50] on div "23-21484919-4 CUIL" at bounding box center [124, 46] width 76 height 14
drag, startPoint x: 120, startPoint y: 44, endPoint x: 82, endPoint y: 49, distance: 37.8
click at [395, 105] on div "Datos Personales y Afiliatorios según Entes Externos: SSS FTP ARCA Padrón ARCA …" at bounding box center [284, 91] width 396 height 37
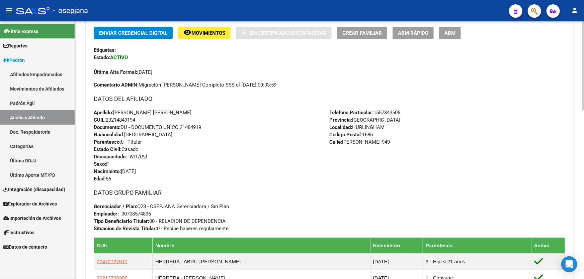
scroll to position [0, 0]
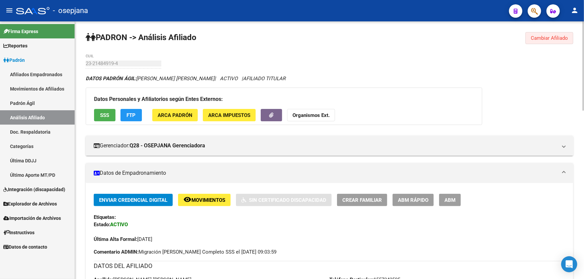
click at [565, 36] on span "Cambiar Afiliado" at bounding box center [548, 38] width 37 height 6
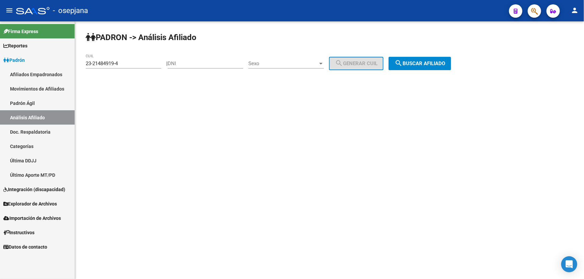
drag, startPoint x: 127, startPoint y: 60, endPoint x: 121, endPoint y: 62, distance: 5.9
click at [121, 62] on div "23-21484919-4 CUIL" at bounding box center [124, 61] width 76 height 14
paste input "20-23771091-7"
click at [428, 60] on button "search Buscar afiliado" at bounding box center [419, 63] width 63 height 13
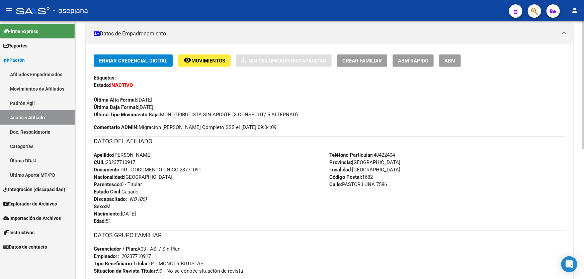
scroll to position [261, 0]
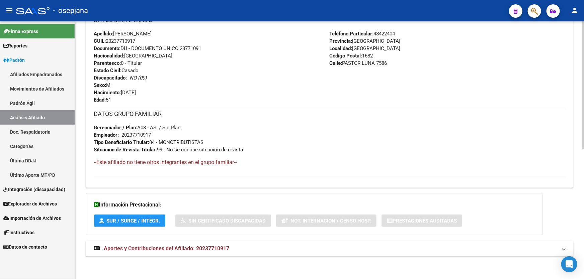
click at [268, 245] on mat-panel-title "Aportes y Contribuciones del Afiliado: 20237710917" at bounding box center [325, 248] width 463 height 7
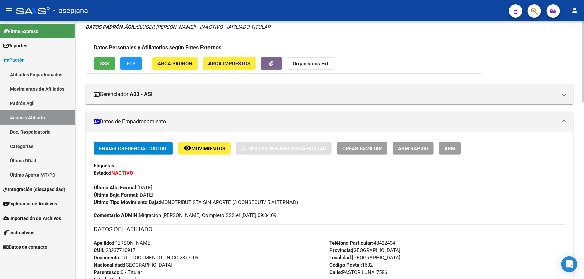
scroll to position [42, 0]
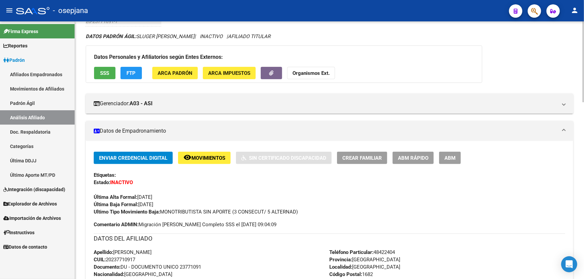
click at [316, 72] on strong "Organismos Ext." at bounding box center [310, 73] width 37 height 6
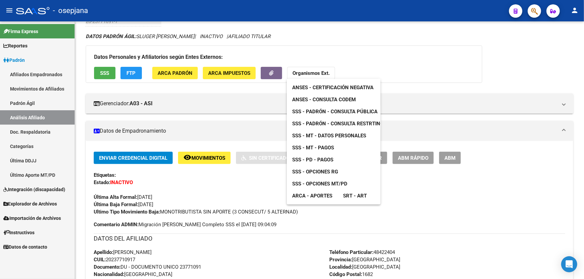
click at [329, 150] on span "SSS - MT - Pagos" at bounding box center [313, 148] width 42 height 6
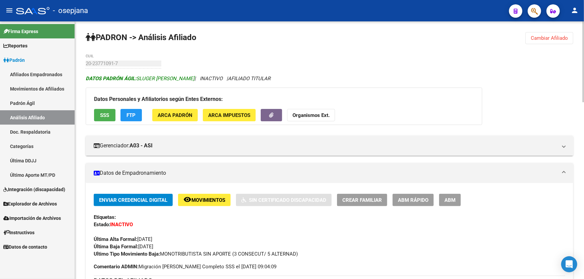
scroll to position [0, 0]
click at [307, 116] on strong "Organismos Ext." at bounding box center [310, 115] width 37 height 6
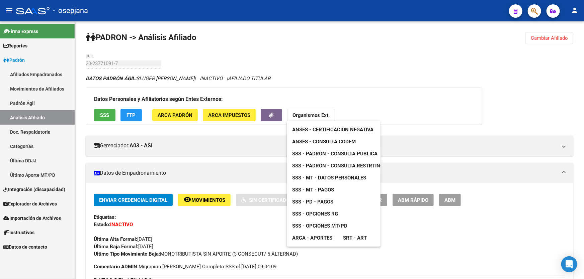
click at [332, 174] on link "SSS - MT - Datos Personales" at bounding box center [329, 178] width 85 height 12
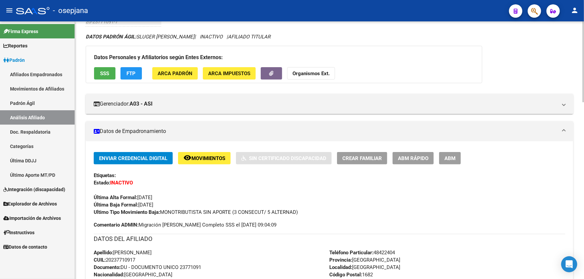
scroll to position [30, 0]
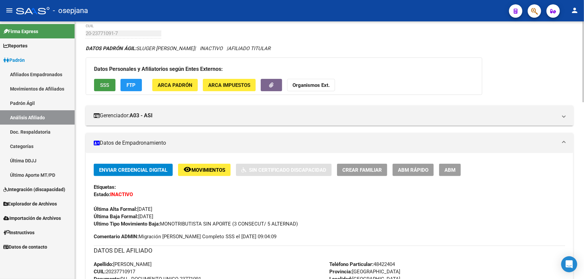
click at [100, 84] on span "SSS" at bounding box center [104, 85] width 9 height 6
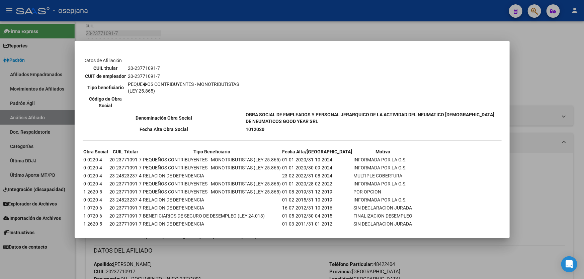
scroll to position [114, 0]
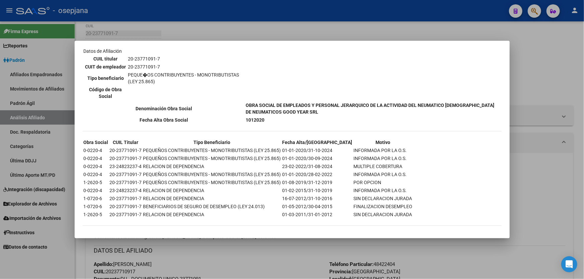
click at [549, 77] on div at bounding box center [292, 139] width 584 height 279
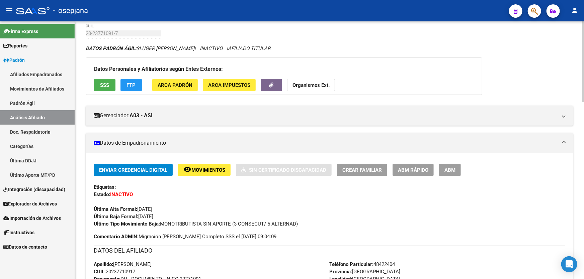
click at [110, 85] on button "SSS" at bounding box center [104, 85] width 21 height 12
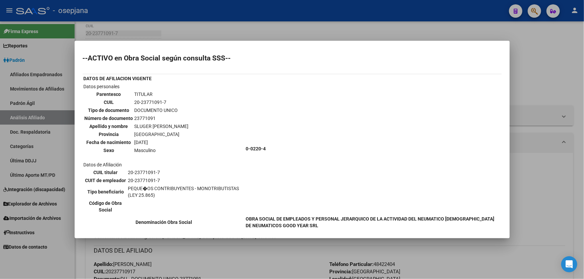
click at [534, 110] on div at bounding box center [292, 139] width 584 height 279
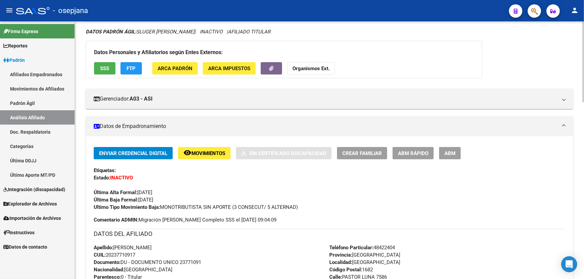
scroll to position [0, 0]
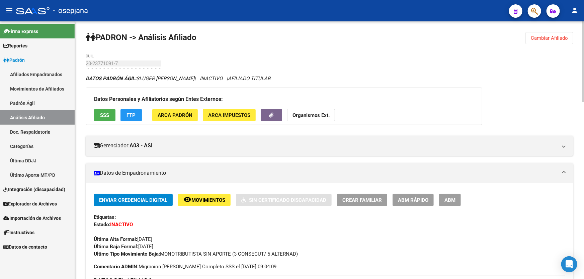
click at [552, 37] on span "Cambiar Afiliado" at bounding box center [548, 38] width 37 height 6
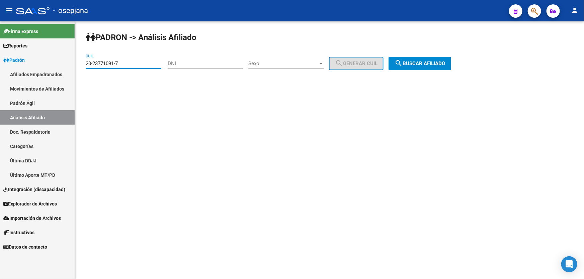
drag, startPoint x: 140, startPoint y: 62, endPoint x: 78, endPoint y: 67, distance: 62.4
click at [78, 67] on div "PADRON -> Análisis Afiliado 20-23771091-7 CUIL | DNI Sexo Sexo search Generar C…" at bounding box center [329, 56] width 509 height 70
paste input "7-18301420-5"
click at [424, 57] on button "search Buscar afiliado" at bounding box center [419, 63] width 63 height 13
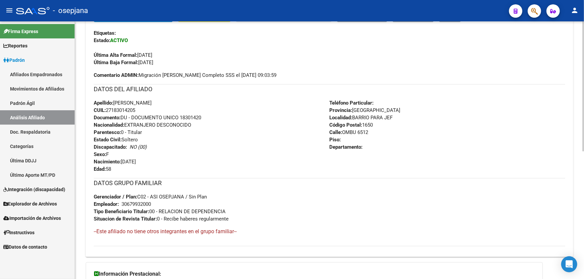
scroll to position [213, 0]
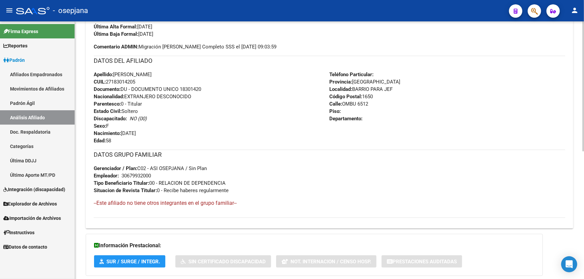
drag, startPoint x: 181, startPoint y: 88, endPoint x: 209, endPoint y: 88, distance: 28.4
click at [209, 88] on div "Apellido: SILVIA GRACIELA CARPIO CUIL: 27183014205 Documento: DU - DOCUMENTO UN…" at bounding box center [212, 108] width 236 height 74
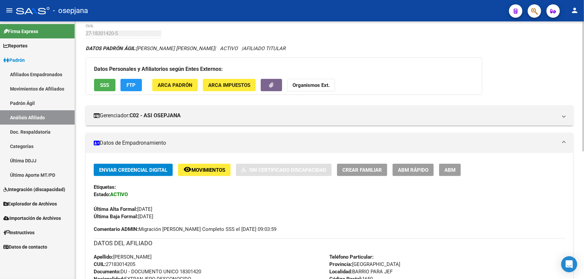
scroll to position [0, 0]
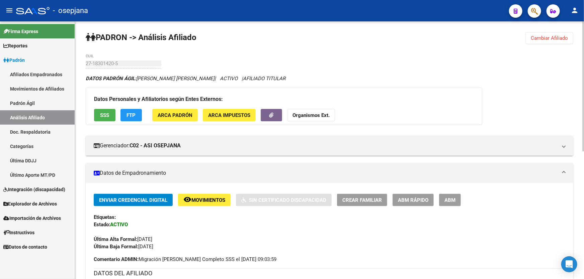
click at [527, 36] on button "Cambiar Afiliado" at bounding box center [549, 38] width 48 height 12
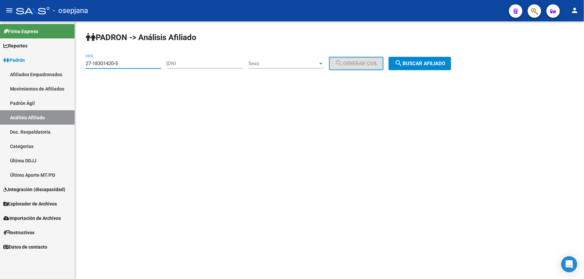
drag, startPoint x: 134, startPoint y: 64, endPoint x: 97, endPoint y: 65, distance: 36.8
click at [76, 66] on div "PADRON -> Análisis Afiliado 27-18301420-5 CUIL | DNI Sexo Sexo search Generar C…" at bounding box center [329, 56] width 509 height 70
paste input "0-25151029-7"
type input "20-25151029-7"
click at [422, 61] on span "search Buscar afiliado" at bounding box center [419, 64] width 51 height 6
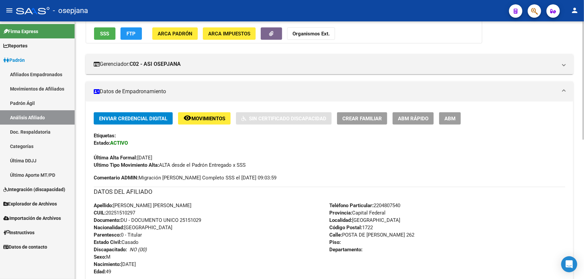
scroll to position [213, 0]
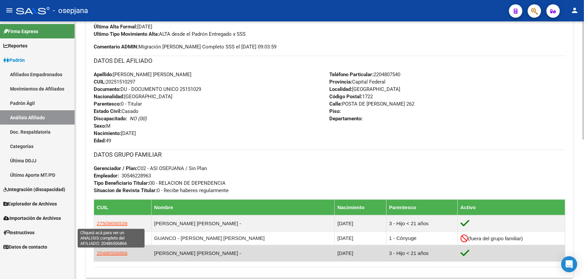
click at [110, 255] on span "20486506866" at bounding box center [112, 254] width 31 height 6
type textarea "20486506866"
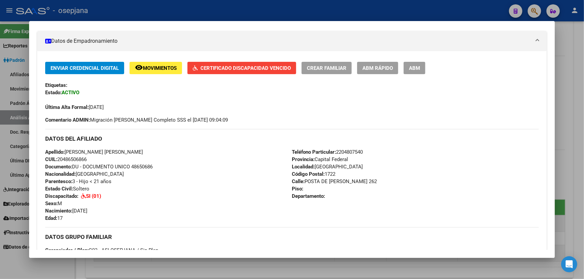
scroll to position [121, 0]
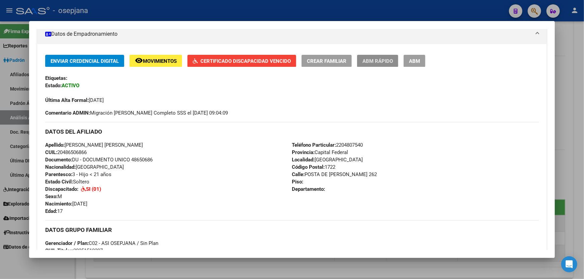
click at [378, 57] on button "ABM Rápido" at bounding box center [377, 61] width 41 height 12
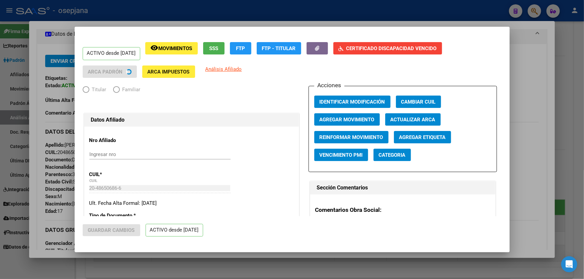
radio input "true"
type input "30-54622896-3"
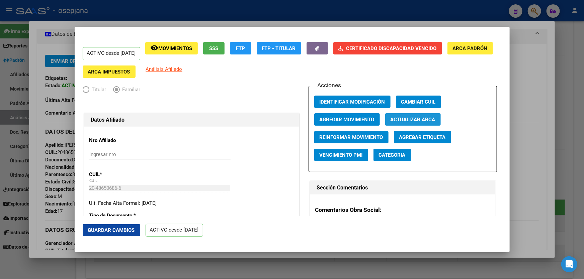
click at [421, 117] on span "Actualizar ARCA" at bounding box center [412, 120] width 45 height 6
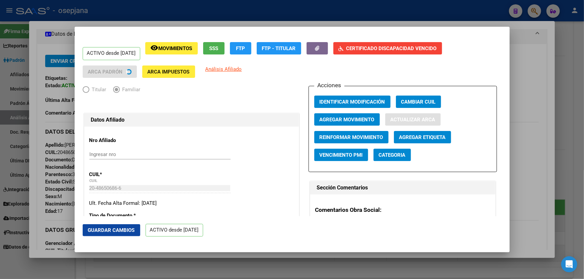
type input "SANTILLAN"
type input "EZEQUIEL DARIO"
type input "2008-04-01"
type input "PARQUE SAN MART"
type input "POSTA DE YATASTO"
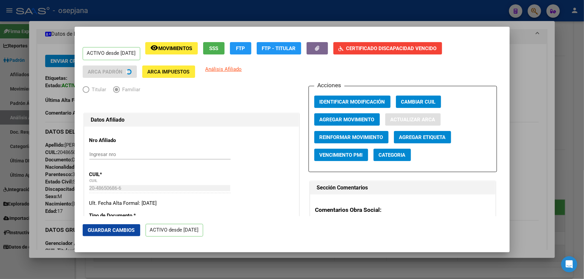
type input "262"
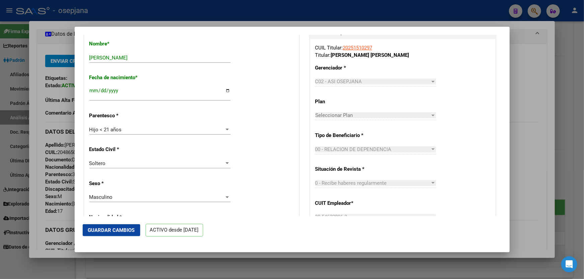
scroll to position [304, 0]
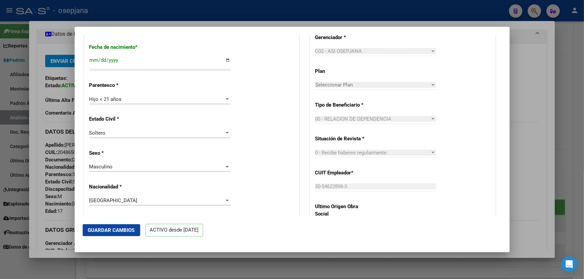
click at [105, 236] on button "Guardar Cambios" at bounding box center [112, 230] width 58 height 12
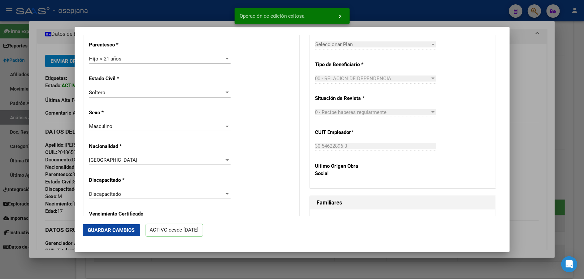
scroll to position [395, 0]
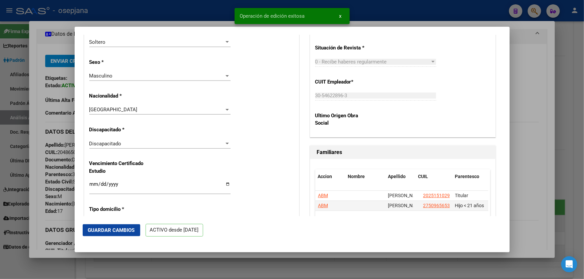
click at [169, 145] on div "Discapacitado" at bounding box center [156, 144] width 135 height 6
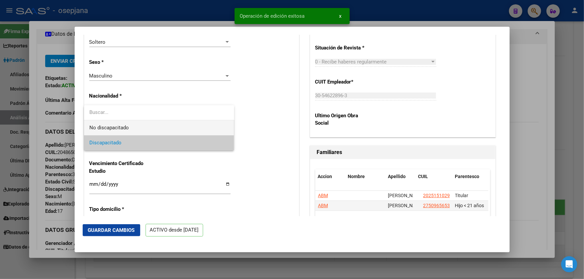
click at [143, 132] on span "No discapacitado" at bounding box center [158, 127] width 139 height 15
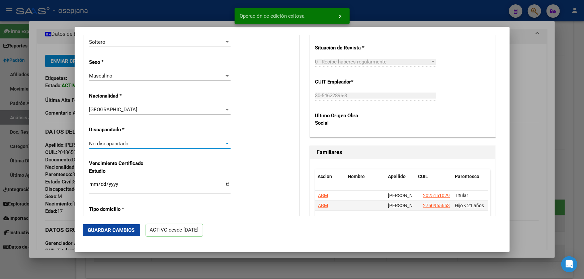
click at [137, 142] on div "No discapacitado" at bounding box center [156, 144] width 135 height 6
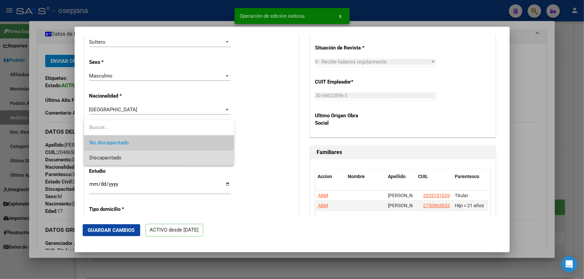
click at [124, 157] on span "Discapacitado" at bounding box center [158, 158] width 139 height 15
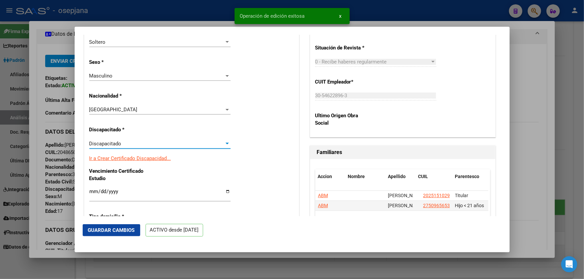
click at [127, 157] on link "Ir a Crear Certificado Discapacidad..." at bounding box center [130, 159] width 82 height 6
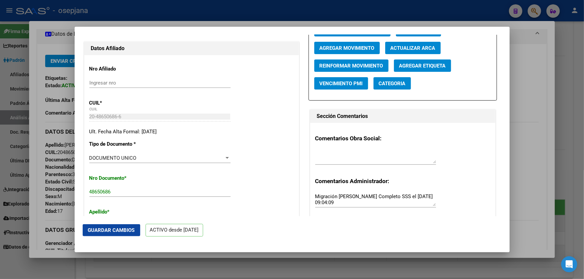
scroll to position [91, 0]
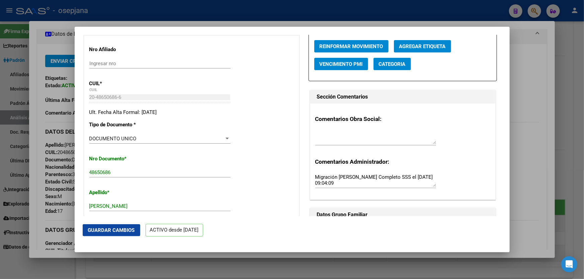
click at [103, 233] on span "Guardar Cambios" at bounding box center [111, 230] width 47 height 6
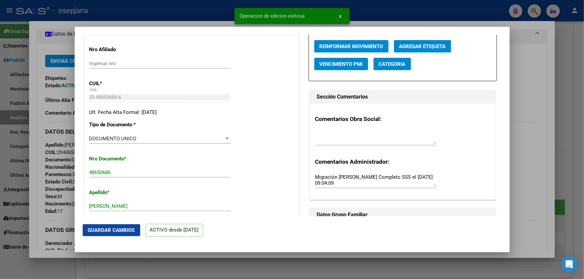
click at [583, 124] on div at bounding box center [292, 139] width 584 height 279
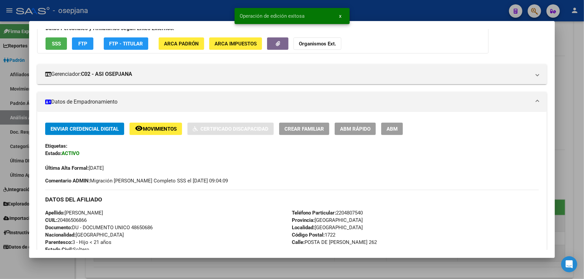
scroll to position [121, 0]
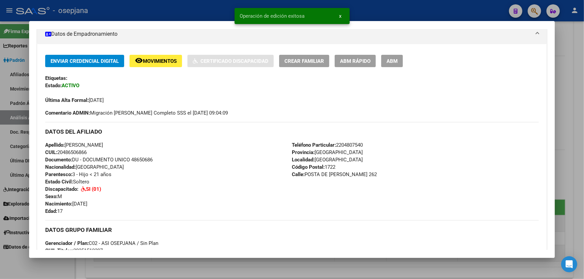
click at [583, 124] on div at bounding box center [292, 139] width 584 height 279
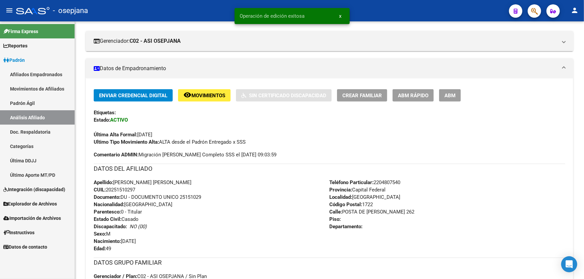
scroll to position [0, 0]
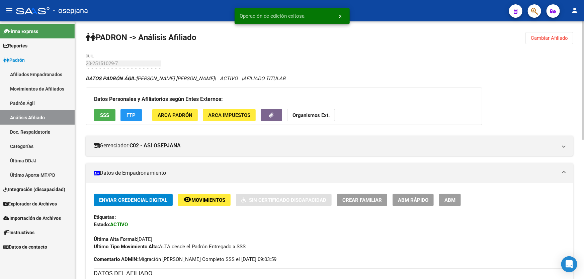
click at [543, 36] on span "Cambiar Afiliado" at bounding box center [548, 38] width 37 height 6
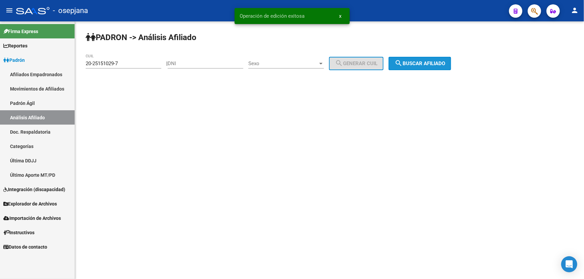
click at [418, 63] on span "search Buscar afiliado" at bounding box center [419, 64] width 51 height 6
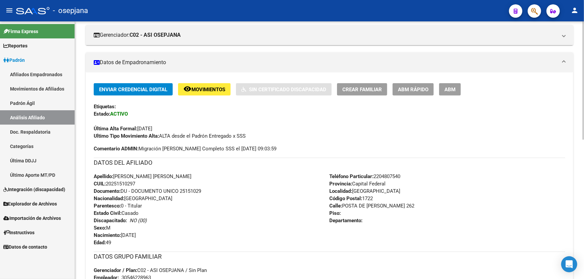
scroll to position [121, 0]
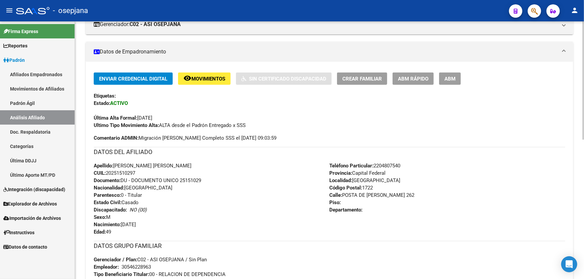
click at [423, 76] on span "ABM Rápido" at bounding box center [413, 79] width 30 height 6
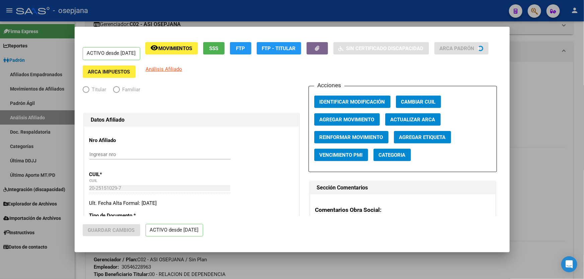
radio input "true"
type input "30-54622896-3"
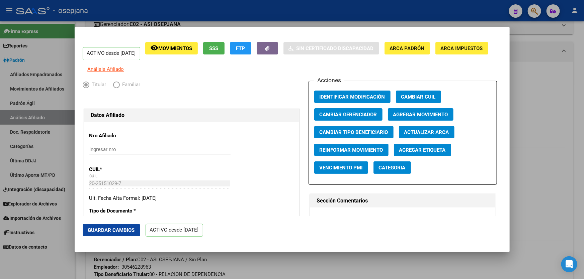
click at [414, 135] on span "Actualizar ARCA" at bounding box center [426, 132] width 45 height 6
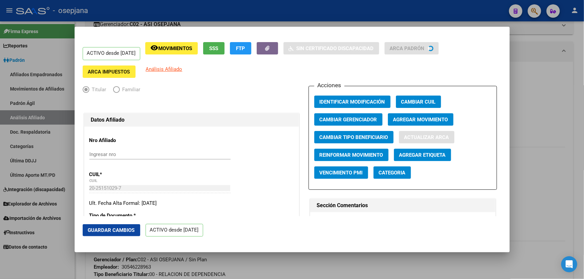
type input "SANTILLAN"
type input "RUBEN DARIO"
type input "MERLO"
type input "POSTA DE YATASTO"
type input "262"
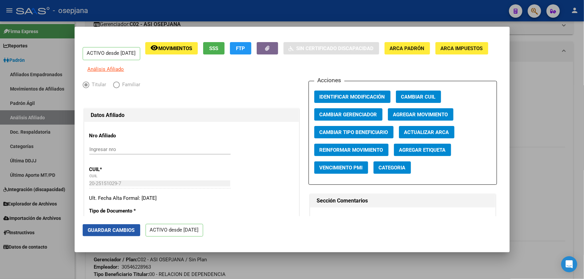
click at [128, 225] on button "Guardar Cambios" at bounding box center [112, 230] width 58 height 12
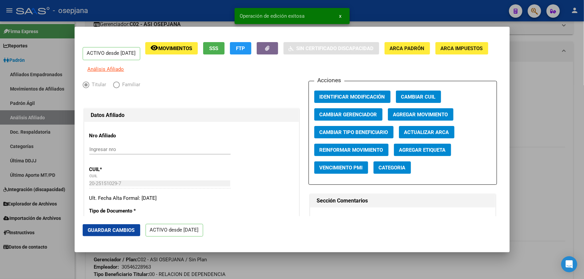
click at [534, 170] on div at bounding box center [292, 139] width 584 height 279
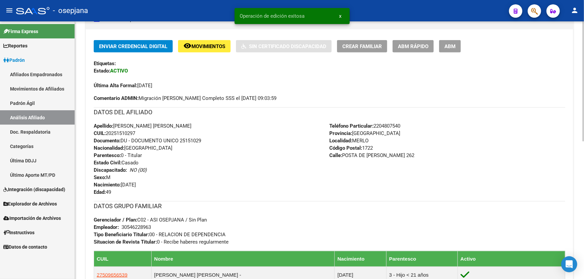
scroll to position [274, 0]
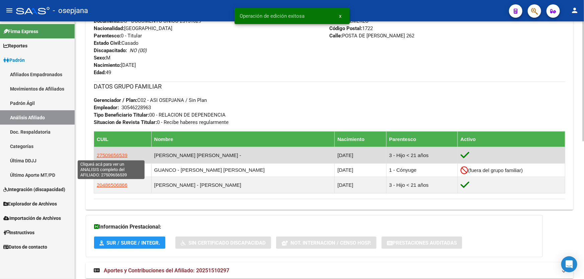
click at [112, 155] on span "27509656539" at bounding box center [112, 156] width 31 height 6
type textarea "27509656539"
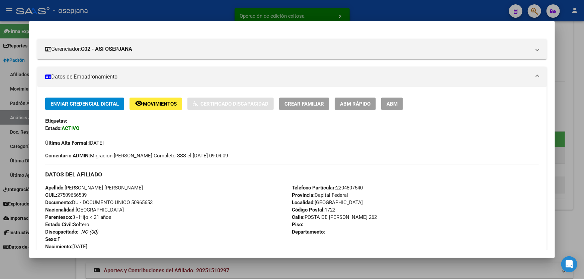
scroll to position [82, 0]
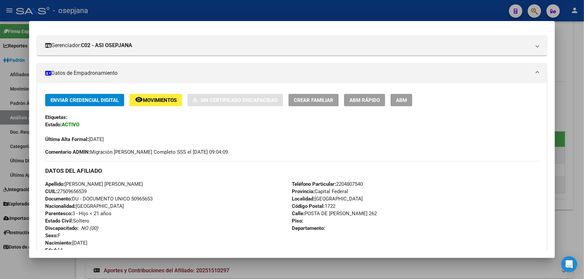
click at [371, 97] on span "ABM Rápido" at bounding box center [364, 100] width 30 height 6
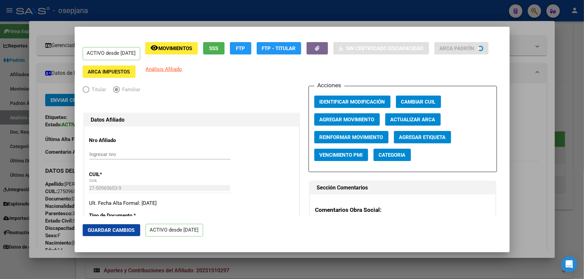
radio input "true"
type input "30-54622896-3"
click at [417, 120] on span "Actualizar ARCA" at bounding box center [412, 120] width 45 height 6
type input "SANTILLAN"
type input "VALENTINA ELIZABETH"
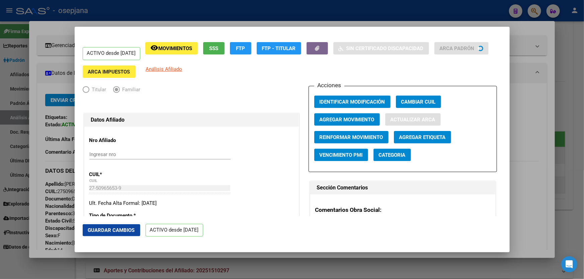
type input "PARQUE SAN MART"
type input "POSTA DE YATASTO"
type input "262"
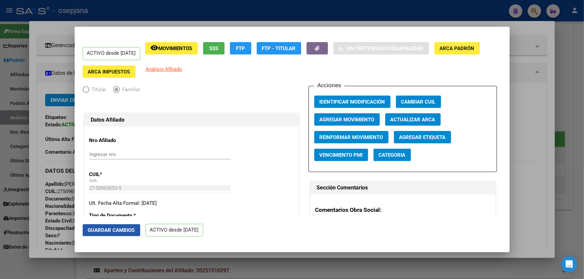
click at [119, 228] on span "Guardar Cambios" at bounding box center [111, 230] width 47 height 6
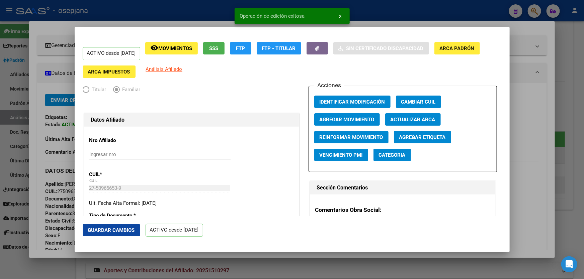
click at [583, 160] on div at bounding box center [292, 139] width 584 height 279
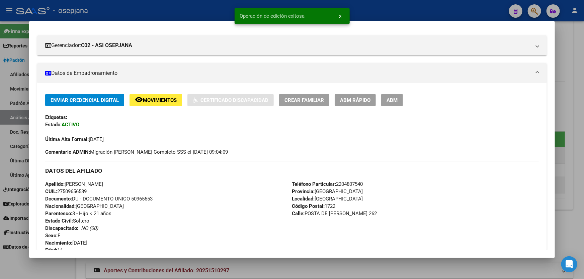
click at [583, 160] on div at bounding box center [292, 139] width 584 height 279
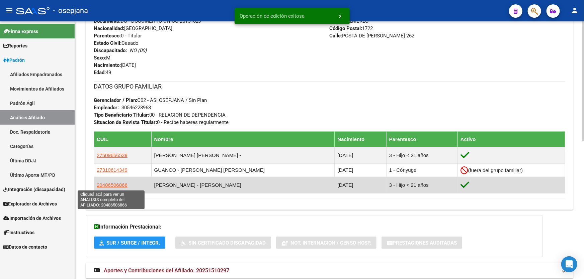
click at [122, 185] on span "20486506866" at bounding box center [112, 185] width 31 height 6
type textarea "20486506866"
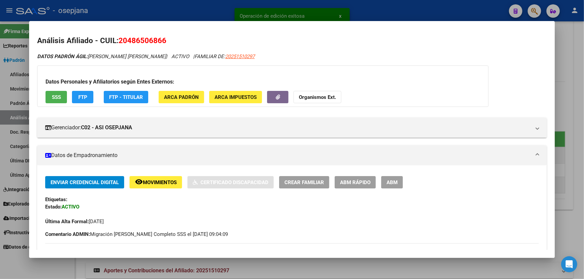
scroll to position [121, 0]
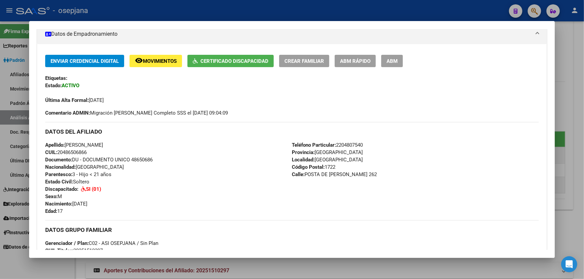
click at [583, 123] on div at bounding box center [292, 139] width 584 height 279
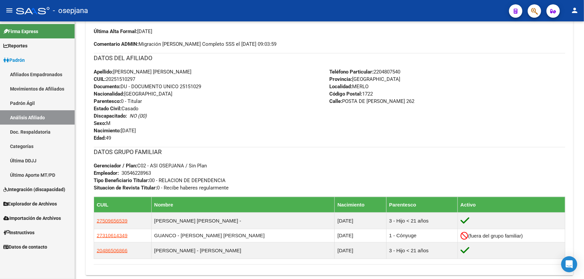
scroll to position [243, 0]
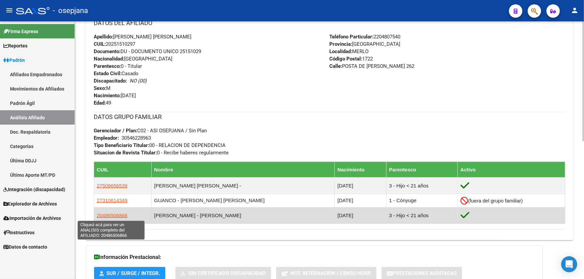
click at [106, 216] on span "20486506866" at bounding box center [112, 216] width 31 height 6
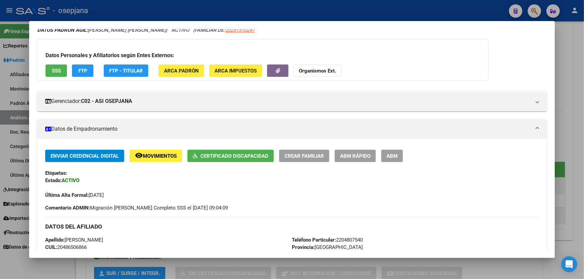
scroll to position [121, 0]
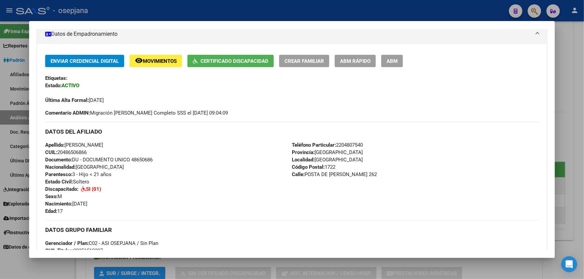
click at [249, 62] on span "Certificado Discapacidad" at bounding box center [234, 61] width 68 height 6
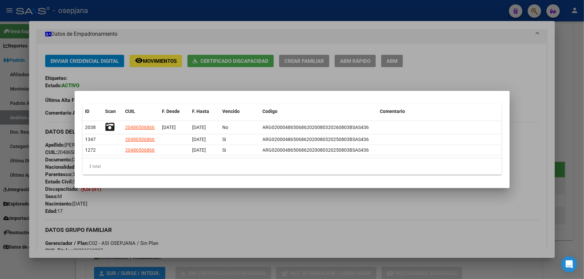
click at [560, 48] on div at bounding box center [292, 139] width 584 height 279
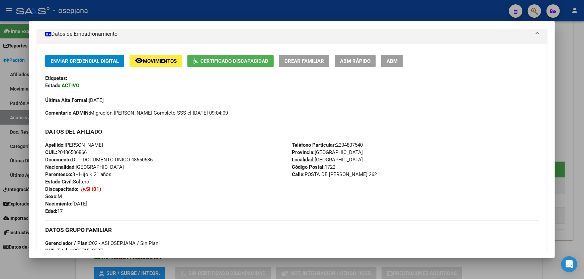
click at [560, 48] on div at bounding box center [292, 139] width 584 height 279
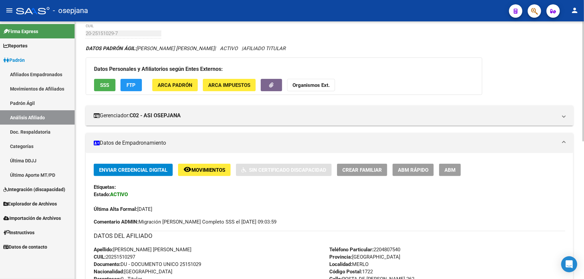
scroll to position [0, 0]
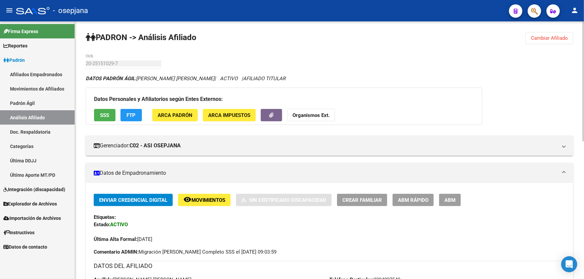
click at [551, 37] on span "Cambiar Afiliado" at bounding box center [548, 38] width 37 height 6
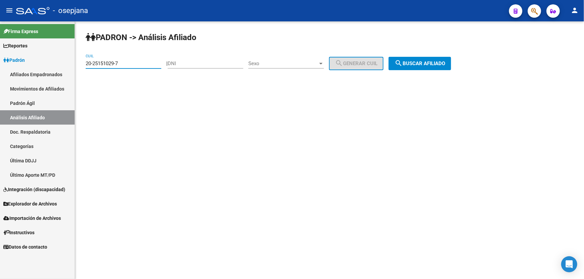
drag, startPoint x: 118, startPoint y: 63, endPoint x: 83, endPoint y: 64, distance: 35.5
click at [83, 64] on div "PADRON -> Análisis Afiliado 20-25151029-7 CUIL | DNI Sexo Sexo search Generar C…" at bounding box center [329, 56] width 509 height 70
paste input "7-96444433"
type input "27-96444433-7"
click at [398, 59] on button "search Buscar afiliado" at bounding box center [419, 63] width 63 height 13
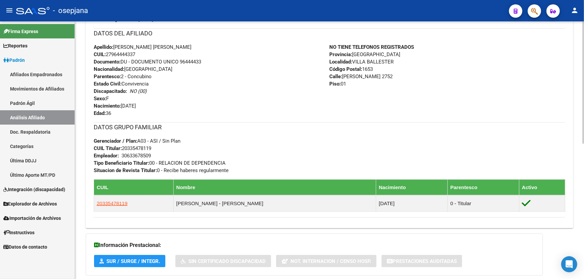
scroll to position [243, 0]
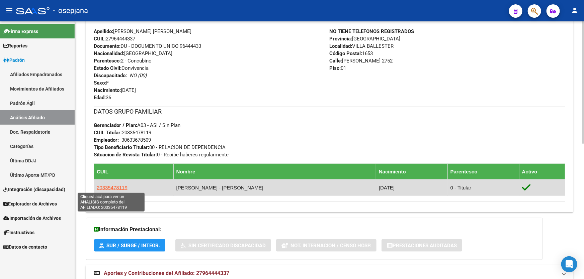
click at [112, 188] on span "20335478119" at bounding box center [112, 188] width 31 height 6
type textarea "20335478119"
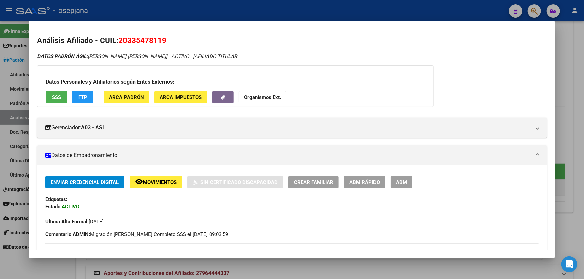
drag, startPoint x: 167, startPoint y: 39, endPoint x: 119, endPoint y: 41, distance: 47.9
click at [119, 41] on h2 "Análisis Afiliado - CUIL: 20335478119" at bounding box center [291, 40] width 509 height 11
click at [258, 23] on mat-dialog-container "Análisis Afiliado - CUIL: 20335478119 DATOS PADRÓN ÁGIL: RAMIREZ DAVID ESTEBAN …" at bounding box center [291, 139] width 525 height 237
click at [256, 8] on div at bounding box center [292, 139] width 584 height 279
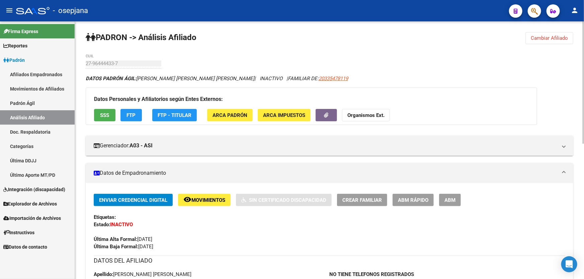
scroll to position [0, 0]
click at [551, 40] on span "Cambiar Afiliado" at bounding box center [548, 38] width 37 height 6
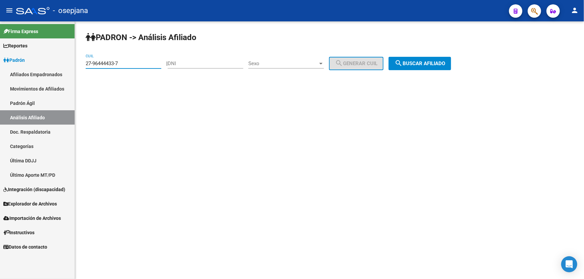
drag, startPoint x: 136, startPoint y: 63, endPoint x: 0, endPoint y: 105, distance: 142.4
click at [0, 103] on mat-sidenav-container "Firma Express Reportes Padrón Traspasos x O.S. Traspasos x Gerenciador Traspaso…" at bounding box center [292, 150] width 584 height 258
paste input "0-23382615-5"
type input "20-23382615-5"
click at [435, 61] on span "search Buscar afiliado" at bounding box center [419, 64] width 51 height 6
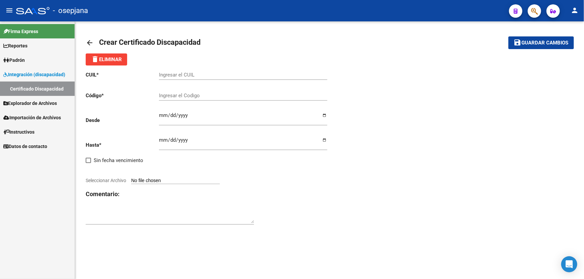
click at [185, 78] on div "Ingresar el CUIL" at bounding box center [243, 73] width 168 height 14
click at [184, 75] on input "Ingresar el CUIL" at bounding box center [243, 75] width 168 height 6
paste input "20-57673702-6"
type input "20-57673702-6"
click at [192, 96] on input "Ingresar el Codigo" at bounding box center [243, 96] width 168 height 6
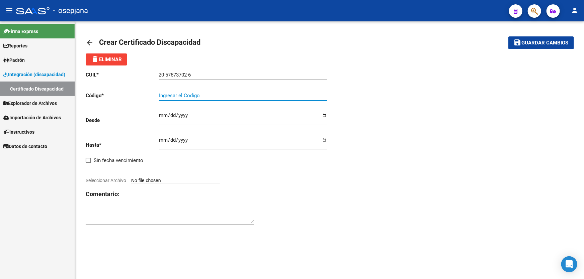
paste input "ARG-02-00057673702-20250806-20280806-BS AS-427"
click at [273, 95] on input "ARG-02-00057673702-20250806-20280806-BS AS-427" at bounding box center [243, 96] width 168 height 6
click at [265, 95] on input "ARG-02-00057673702-20250806-20280806-BS AS427" at bounding box center [243, 96] width 168 height 6
click at [256, 94] on input "ARG-02-00057673702-20250806-20280806-BSAS427" at bounding box center [243, 96] width 168 height 6
click at [234, 94] on input "ARG-02-00057673702-20250806-20280806BSAS427" at bounding box center [243, 96] width 168 height 6
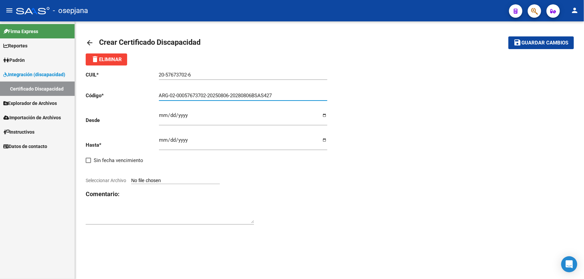
click at [233, 93] on input "ARG-02-00057673702-20250806-20280806BSAS427" at bounding box center [243, 96] width 168 height 6
click at [210, 95] on input "ARG-02-00057673702-2025080620280806BSAS427" at bounding box center [243, 96] width 168 height 6
click at [177, 94] on input "ARG-02-000576737022025080620280806BSAS427" at bounding box center [243, 96] width 168 height 6
click at [169, 94] on input "ARG-02000576737022025080620280806BSAS427" at bounding box center [243, 96] width 168 height 6
type input "ARG02000576737022025080620280806BSAS427"
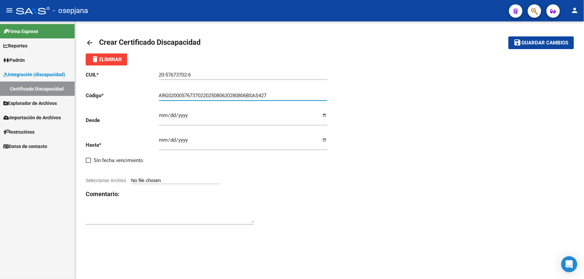
click at [162, 115] on input "Ingresar fec. Desde" at bounding box center [243, 118] width 168 height 11
type input "2025-08-06"
click at [158, 139] on div "CUIL * 20-57673702-6 Ingresar el CUIL Código * ARG02000576737022025080620280806…" at bounding box center [208, 149] width 244 height 166
click at [161, 139] on input "Ingresar fec. Hasta" at bounding box center [243, 142] width 168 height 11
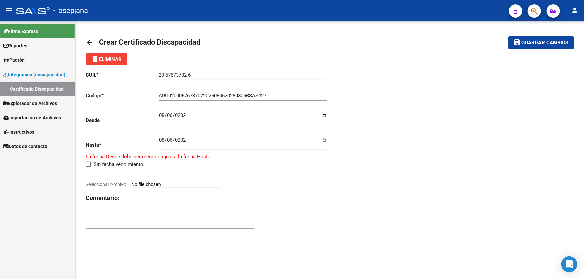
type input "2028-08-06"
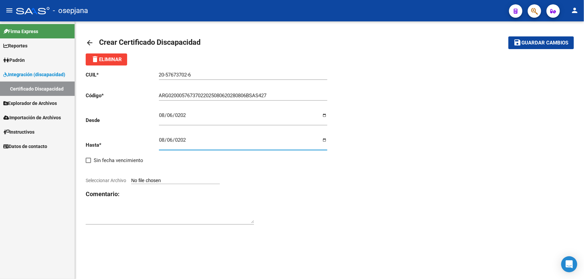
click at [162, 181] on input "Seleccionar Archivo" at bounding box center [175, 181] width 89 height 6
type input "C:\fakepath\CUD CORIA DARYL NICOLAS.pdf"
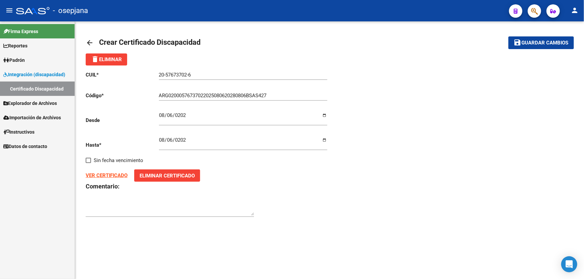
click at [111, 174] on strong "VER CERTIFICADO" at bounding box center [107, 176] width 42 height 6
click at [544, 41] on span "Guardar cambios" at bounding box center [544, 43] width 47 height 6
click at [535, 40] on span "Guardar cambios" at bounding box center [544, 43] width 47 height 6
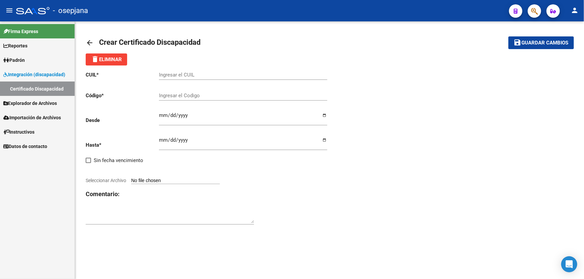
click at [183, 75] on input "Ingresar el CUIL" at bounding box center [243, 75] width 168 height 6
paste input "20-48650686-6"
type input "20-48650686-6"
click at [177, 97] on input "Ingresar el Codigo" at bounding box center [243, 96] width 168 height 6
paste input "ARG-02-00048650686-20200803-20260803-BS AS-436"
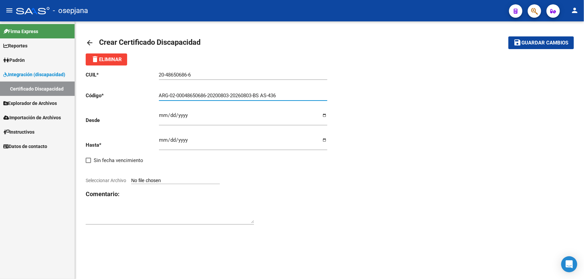
click at [171, 93] on input "ARG-02-00048650686-20200803-20260803-BS AS-436" at bounding box center [243, 96] width 168 height 6
click at [176, 94] on input "ARG02-00048650686-20200803-20260803-BS AS-436" at bounding box center [243, 96] width 168 height 6
click at [206, 95] on input "ARG0200048650686-20200803-20260803-BS AS-436" at bounding box center [243, 96] width 168 height 6
click at [229, 94] on input "ARG020004865068620200803-20260803-BS AS-436" at bounding box center [243, 96] width 168 height 6
click at [252, 93] on input "ARG02000486506862020080320260803-BS AS-436" at bounding box center [243, 96] width 168 height 6
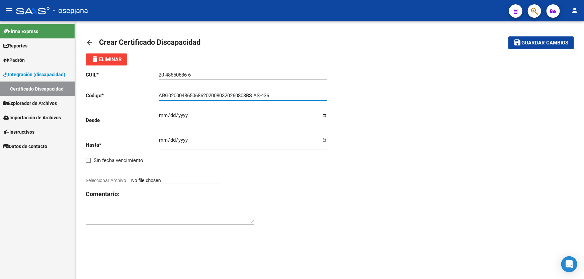
click at [259, 94] on input "ARG02000486506862020080320260803BS AS-436" at bounding box center [243, 96] width 168 height 6
click at [264, 93] on input "ARG02000486506862020080320260803BSAS-436" at bounding box center [243, 96] width 168 height 6
type input "ARG02000486506862020080320260803BSAS436"
click at [163, 114] on input "Ingresar fec. Desde" at bounding box center [243, 118] width 168 height 11
type input "2020-08-03"
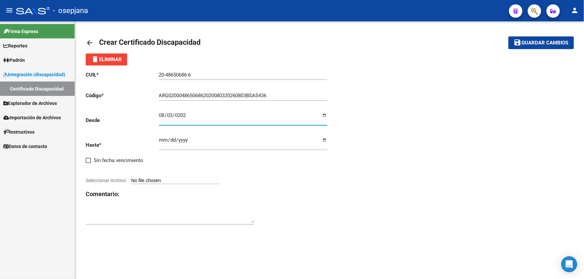
click at [162, 138] on input "Ingresar fec. Hasta" at bounding box center [243, 142] width 168 height 11
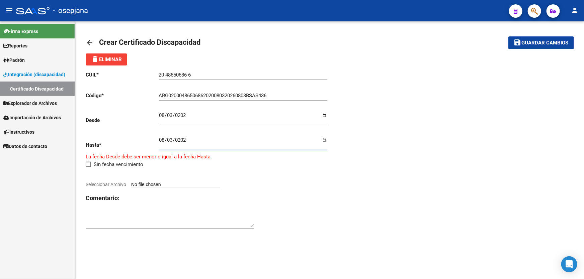
type input "2026-08-03"
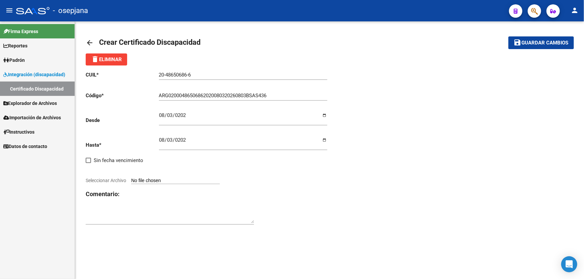
click at [182, 176] on div at bounding box center [208, 173] width 244 height 7
click at [182, 179] on input "Seleccionar Archivo" at bounding box center [175, 181] width 89 height 6
type input "C:\fakepath\prórroga SANTILLAN, EZEQUIEL DARIO.pdf"
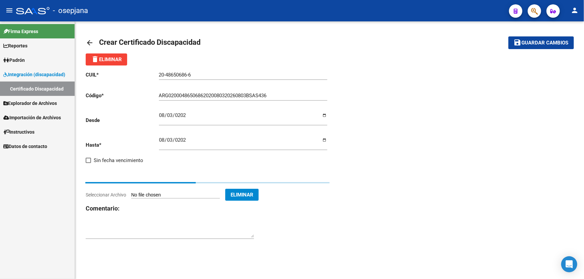
click at [253, 194] on span "Eliminar" at bounding box center [241, 195] width 23 height 6
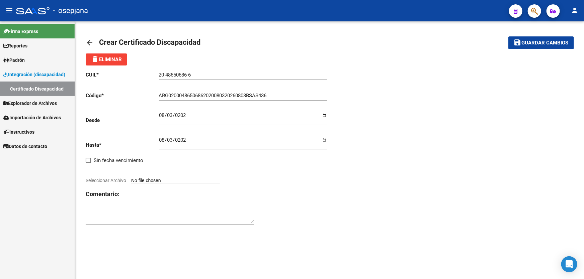
click at [163, 180] on input "Seleccionar Archivo" at bounding box center [175, 181] width 89 height 6
type input "C:\fakepath\prórroga SANTILLAN, EZEQUIEL DARIO.pdf"
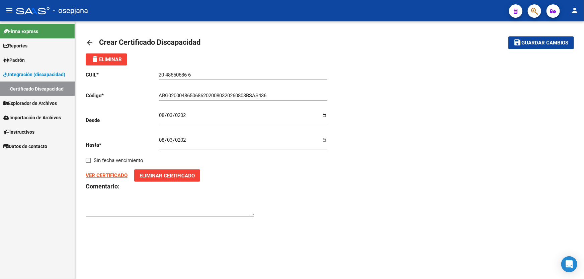
click at [103, 175] on strong "VER CERTIFICADO" at bounding box center [107, 176] width 42 height 6
click at [526, 41] on span "Guardar cambios" at bounding box center [544, 43] width 47 height 6
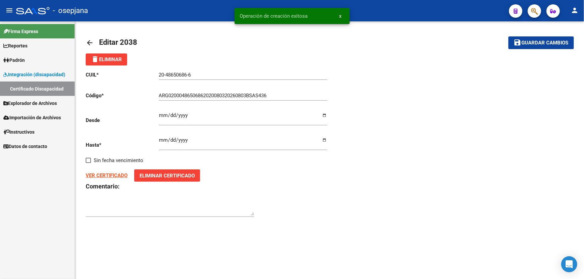
click at [526, 41] on span "Guardar cambios" at bounding box center [544, 43] width 47 height 6
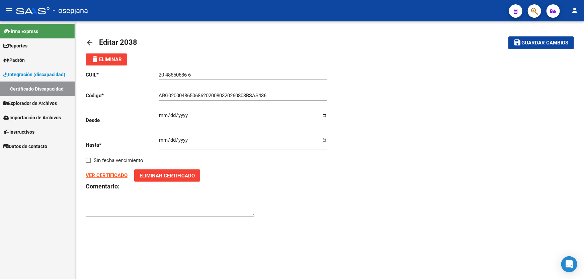
click at [538, 44] on span "Guardar cambios" at bounding box center [544, 43] width 47 height 6
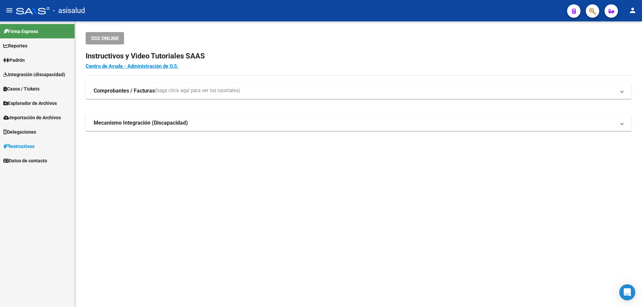
click at [30, 60] on link "Padrón" at bounding box center [37, 60] width 75 height 14
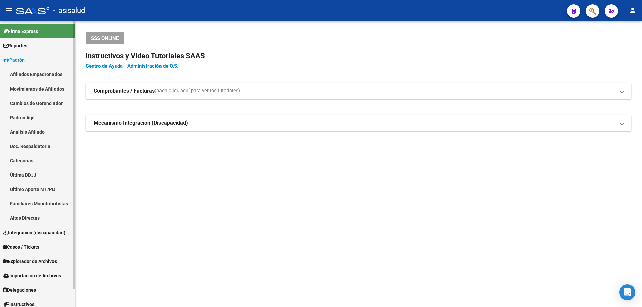
click at [32, 131] on link "Análisis Afiliado" at bounding box center [37, 132] width 75 height 14
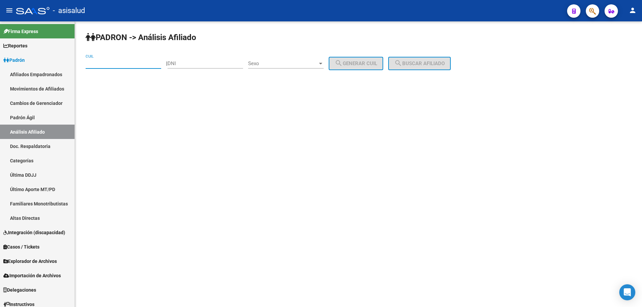
click at [102, 65] on input "CUIL" at bounding box center [124, 64] width 76 height 6
paste input "20-32411325-9"
click at [451, 61] on button "search Buscar afiliado" at bounding box center [419, 63] width 63 height 13
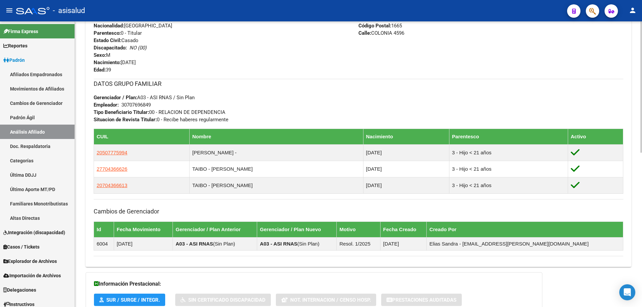
scroll to position [336, 0]
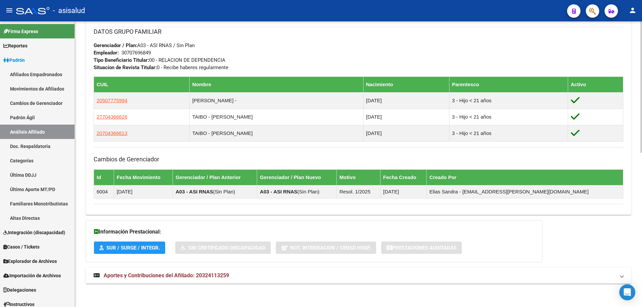
click at [269, 276] on mat-panel-title "Aportes y Contribuciones del Afiliado: 20324113259" at bounding box center [355, 275] width 522 height 7
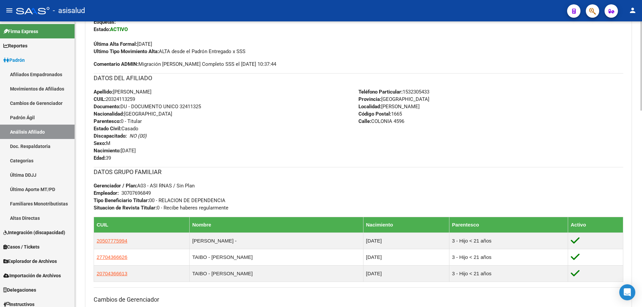
scroll to position [0, 0]
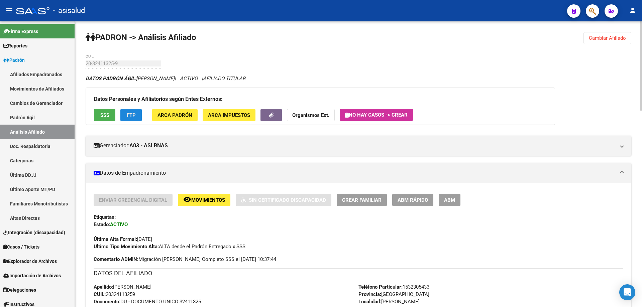
click at [131, 114] on span "FTP" at bounding box center [131, 115] width 9 height 6
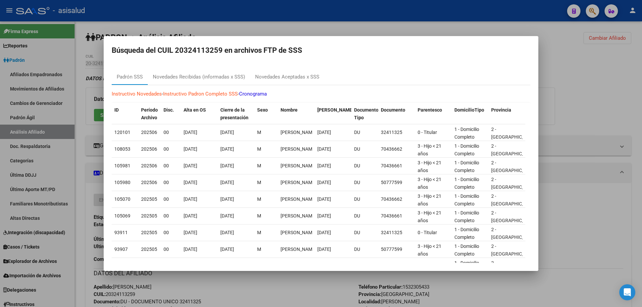
click at [609, 99] on div at bounding box center [321, 153] width 642 height 307
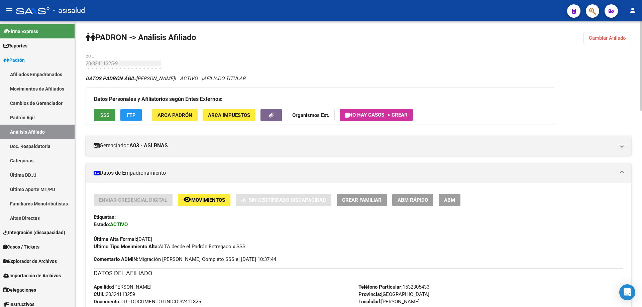
click at [103, 115] on span "SSS" at bounding box center [104, 115] width 9 height 6
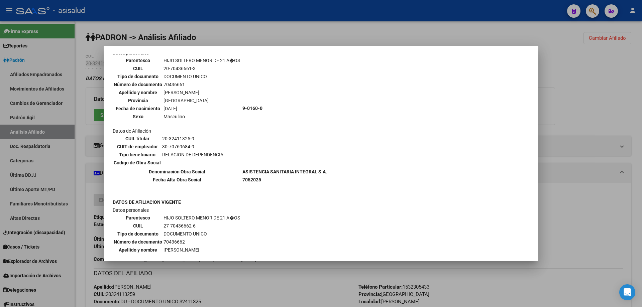
scroll to position [468, 0]
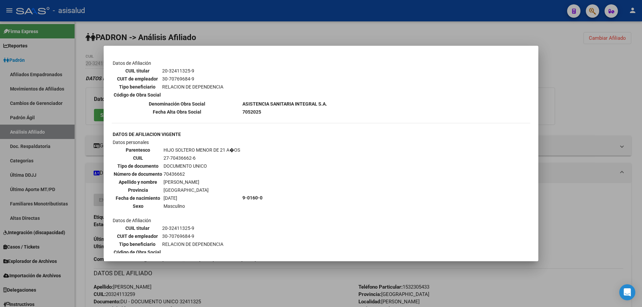
click at [597, 106] on div at bounding box center [321, 153] width 642 height 307
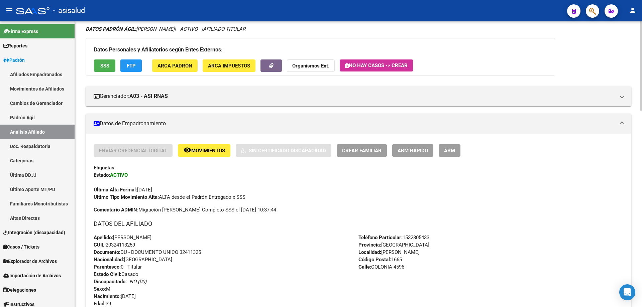
scroll to position [0, 0]
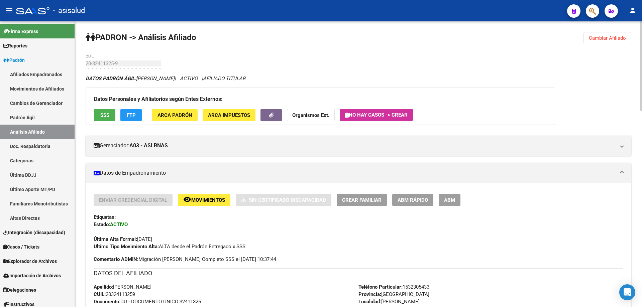
click at [609, 41] on span "Cambiar Afiliado" at bounding box center [607, 38] width 37 height 6
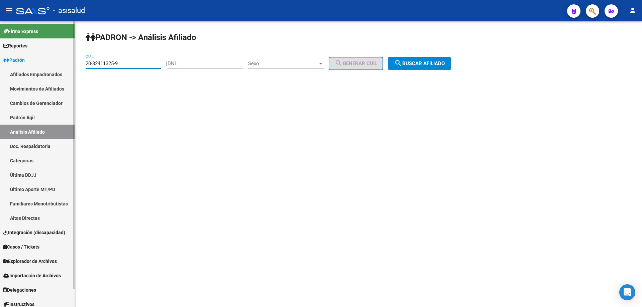
drag, startPoint x: 138, startPoint y: 63, endPoint x: 0, endPoint y: 108, distance: 145.5
click at [0, 105] on mat-sidenav-container "Firma Express Reportes Padrón Traspasos x O.S. Traspasos x Gerenciador Traspaso…" at bounding box center [321, 164] width 642 height 286
paste input "24657561-5"
click at [435, 64] on span "search Buscar afiliado" at bounding box center [419, 64] width 51 height 6
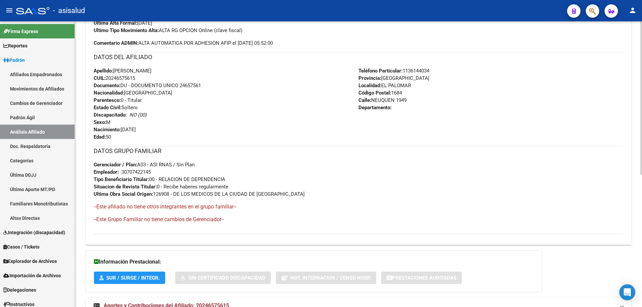
scroll to position [246, 0]
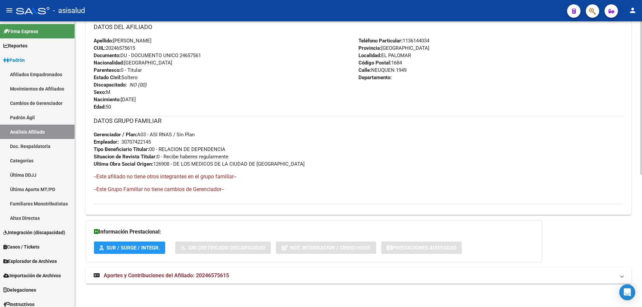
click at [381, 277] on mat-panel-title "Aportes y Contribuciones del Afiliado: 20246575615" at bounding box center [355, 275] width 522 height 7
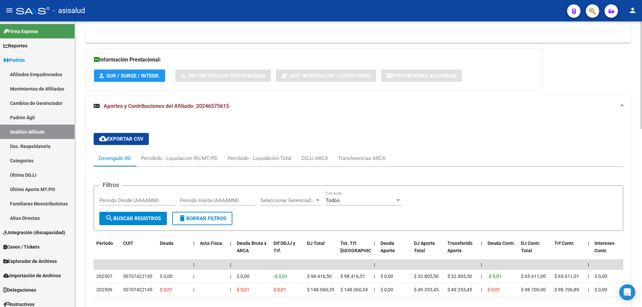
scroll to position [473, 0]
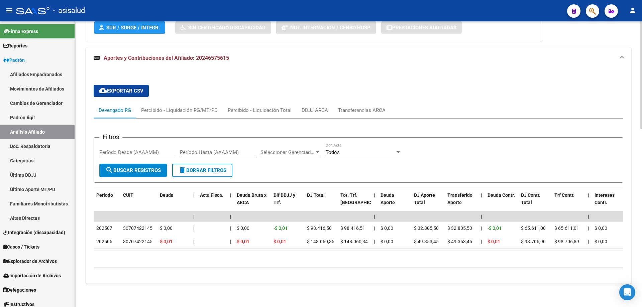
drag, startPoint x: 255, startPoint y: 245, endPoint x: 409, endPoint y: 246, distance: 154.5
click at [410, 246] on datatable-body "| | | | | | | | | | | | | 202507 30707422145 $ 0,00 | | $ 0,00 -$ 0,01 $ 98.416…" at bounding box center [359, 231] width 530 height 39
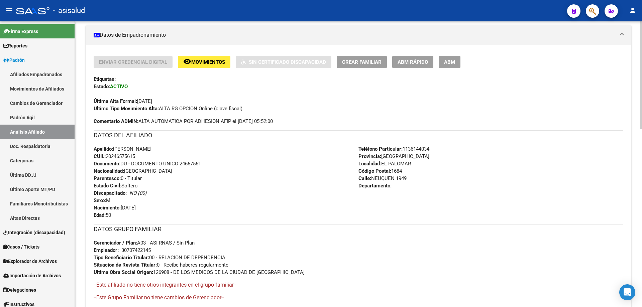
scroll to position [0, 0]
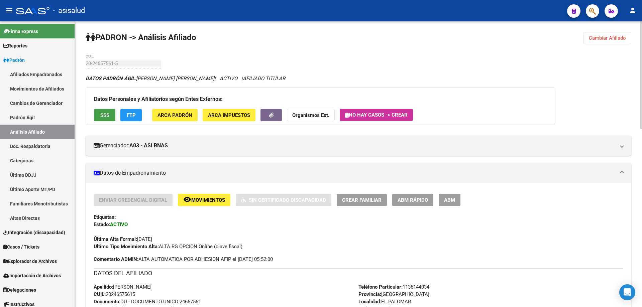
click at [106, 114] on span "SSS" at bounding box center [104, 115] width 9 height 6
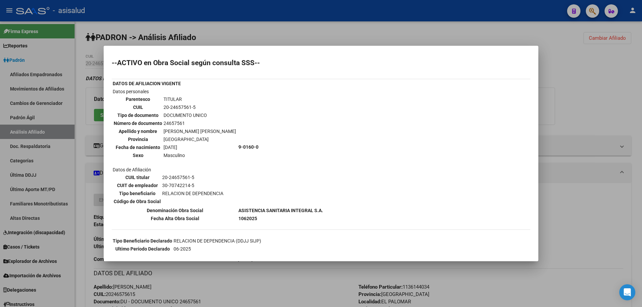
click at [593, 86] on div at bounding box center [321, 153] width 642 height 307
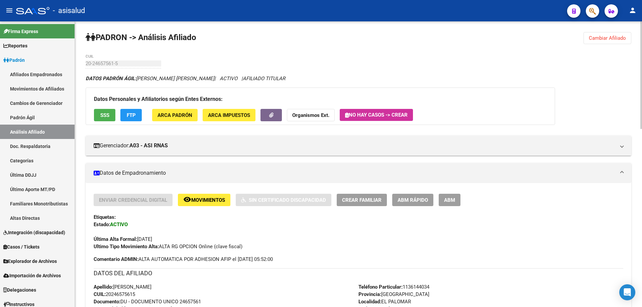
click at [137, 116] on button "FTP" at bounding box center [130, 115] width 21 height 12
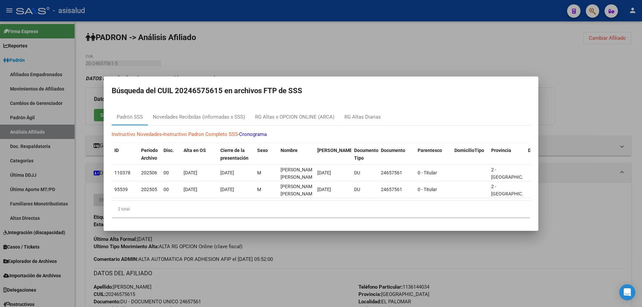
click at [592, 102] on div at bounding box center [321, 153] width 642 height 307
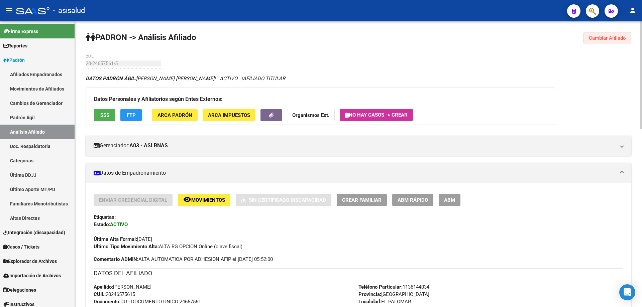
click at [605, 38] on span "Cambiar Afiliado" at bounding box center [607, 38] width 37 height 6
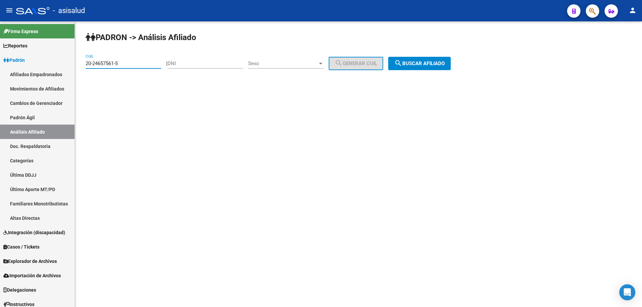
drag, startPoint x: 133, startPoint y: 63, endPoint x: 85, endPoint y: 65, distance: 48.6
click at [85, 65] on div "PADRON -> Análisis Afiliado 20-24657561-5 CUIL | DNI Sexo Sexo search Generar C…" at bounding box center [358, 56] width 567 height 70
paste input "814527-8"
type input "20-24814527-8"
click at [437, 65] on span "search Buscar afiliado" at bounding box center [419, 64] width 51 height 6
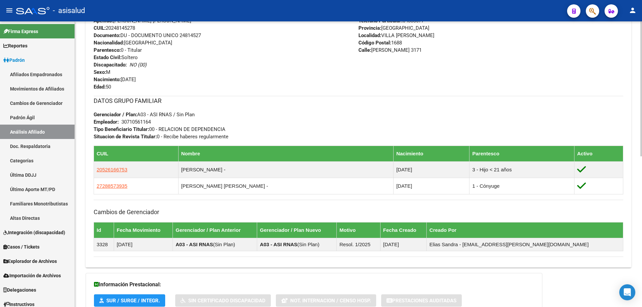
scroll to position [319, 0]
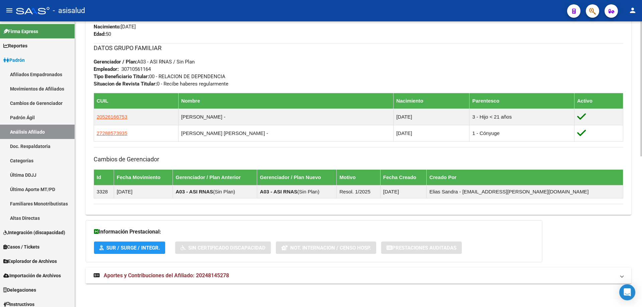
click at [241, 279] on mat-panel-title "Aportes y Contribuciones del Afiliado: 20248145278" at bounding box center [355, 275] width 522 height 7
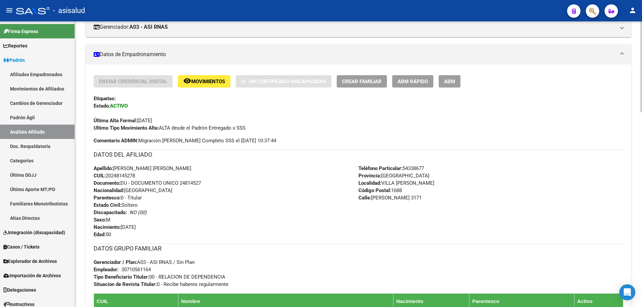
scroll to position [0, 0]
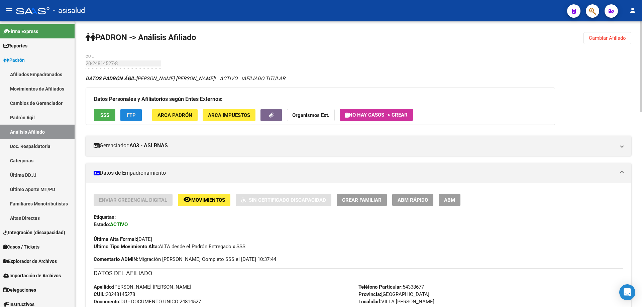
click at [128, 113] on span "FTP" at bounding box center [131, 115] width 9 height 6
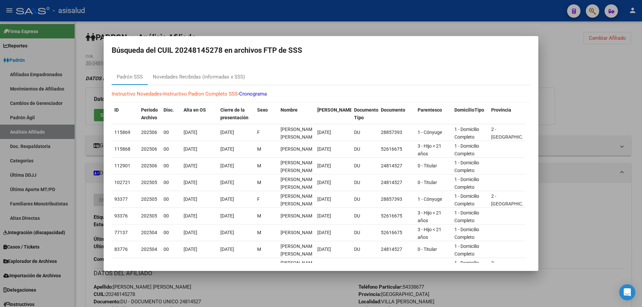
click at [572, 128] on div at bounding box center [321, 153] width 642 height 307
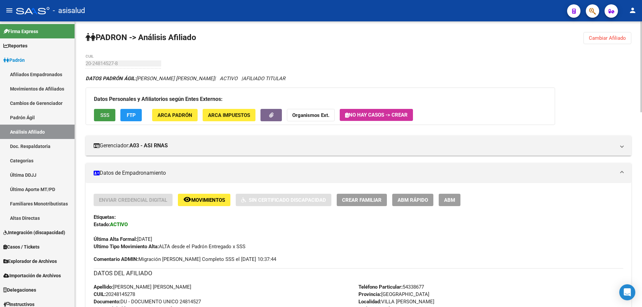
click at [104, 119] on button "SSS" at bounding box center [104, 115] width 21 height 12
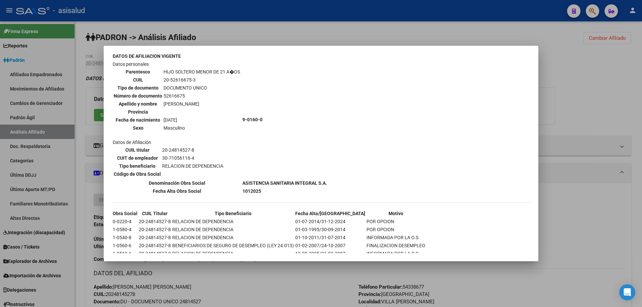
scroll to position [415, 0]
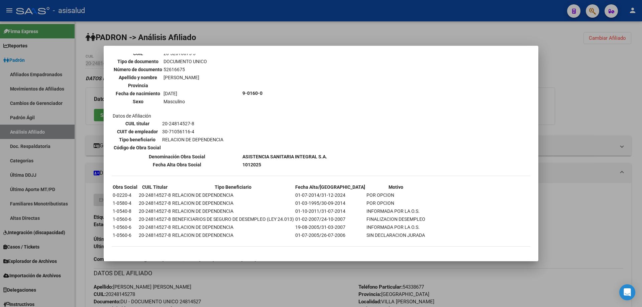
click at [561, 128] on div at bounding box center [321, 153] width 642 height 307
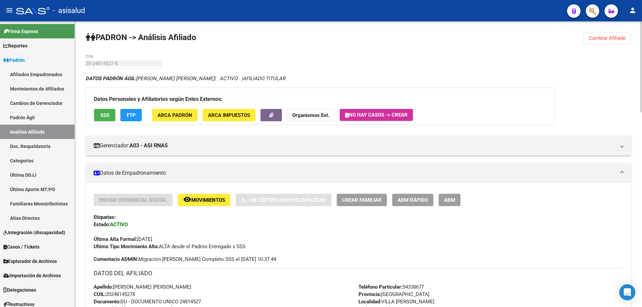
scroll to position [268, 0]
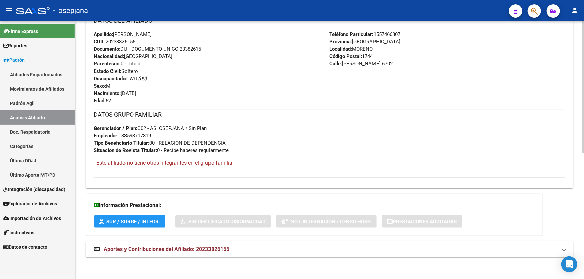
scroll to position [246, 0]
click at [381, 258] on div "DATOS [PERSON_NAME]: [PERSON_NAME] | ACTIVO | AFILIADO TITULAR Datos Personales…" at bounding box center [329, 46] width 487 height 435
click at [383, 256] on div "DATOS [PERSON_NAME]: [PERSON_NAME] | ACTIVO | AFILIADO TITULAR Datos Personales…" at bounding box center [329, 46] width 487 height 435
click at [415, 249] on mat-panel-title "Aportes y Contribuciones del Afiliado: 20233826155" at bounding box center [325, 248] width 463 height 7
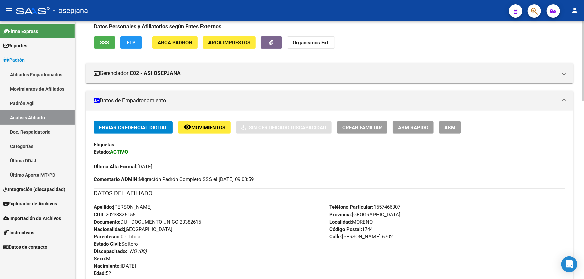
scroll to position [0, 0]
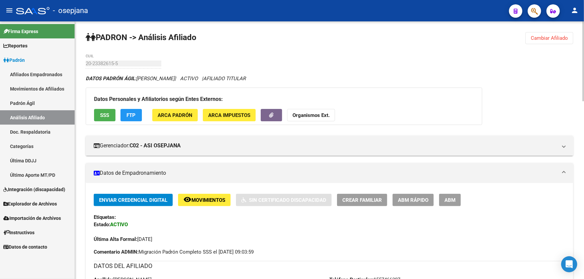
click at [97, 116] on button "SSS" at bounding box center [104, 115] width 21 height 12
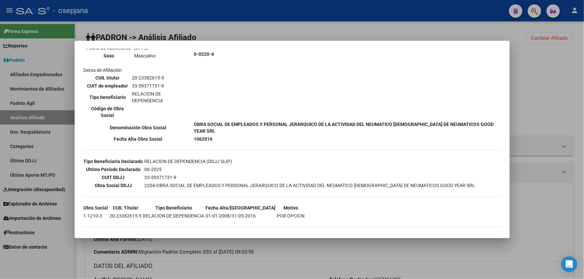
scroll to position [96, 0]
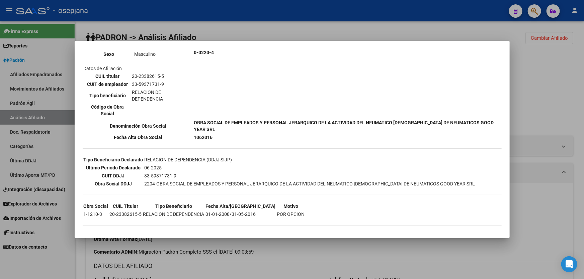
click at [583, 64] on div at bounding box center [292, 139] width 584 height 279
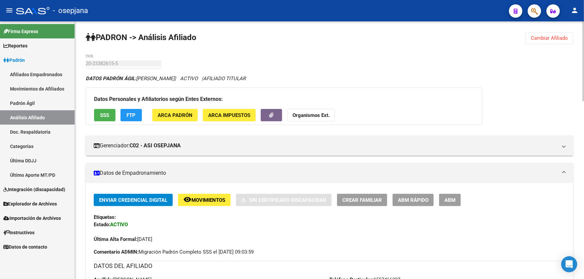
click at [125, 117] on button "FTP" at bounding box center [130, 115] width 21 height 12
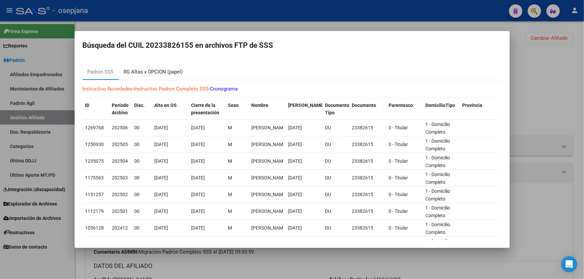
click at [150, 71] on div "RG Altas x OPCION (papel)" at bounding box center [153, 72] width 59 height 8
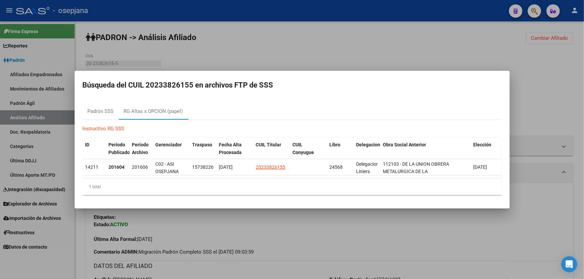
click at [561, 111] on div at bounding box center [292, 139] width 584 height 279
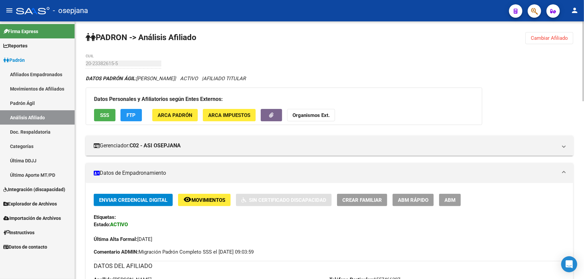
click at [549, 37] on span "Cambiar Afiliado" at bounding box center [548, 38] width 37 height 6
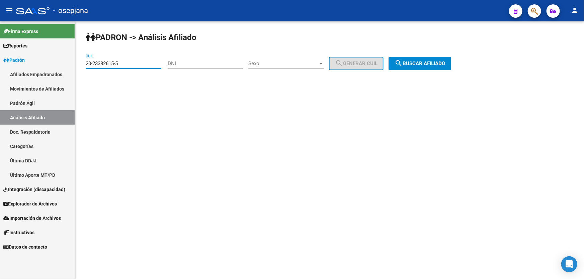
drag, startPoint x: 143, startPoint y: 64, endPoint x: 0, endPoint y: 76, distance: 143.6
click at [0, 76] on mat-sidenav-container "Firma Express Reportes Padrón Traspasos x O.S. Traspasos x Gerenciador Traspaso…" at bounding box center [292, 150] width 584 height 258
paste input "34102238-0"
click at [448, 67] on button "search Buscar afiliado" at bounding box center [419, 63] width 63 height 13
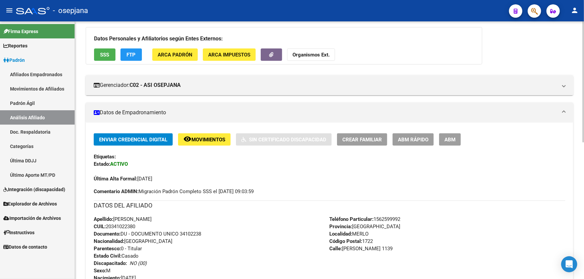
scroll to position [290, 0]
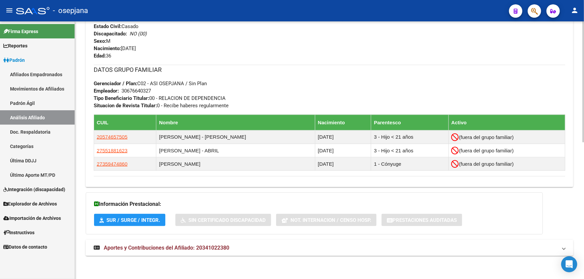
click at [317, 244] on mat-expansion-panel-header "Aportes y Contribuciones del Afiliado: 20341022380" at bounding box center [329, 248] width 487 height 16
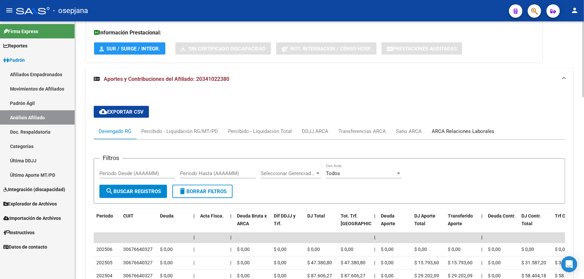
click at [481, 130] on div "ARCA Relaciones Laborales" at bounding box center [462, 131] width 63 height 7
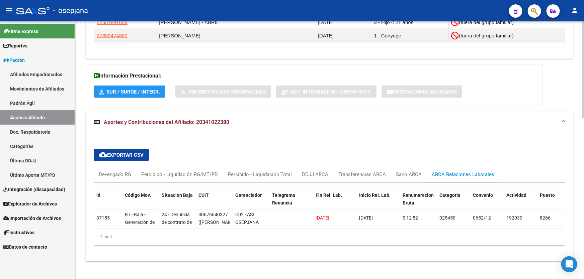
scroll to position [428, 0]
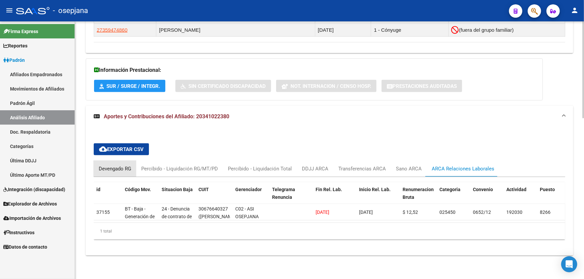
click at [100, 165] on div "Devengado RG" at bounding box center [115, 168] width 32 height 7
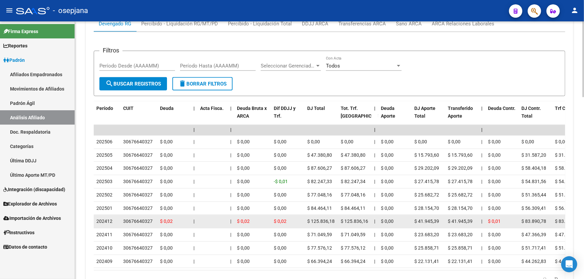
scroll to position [489, 0]
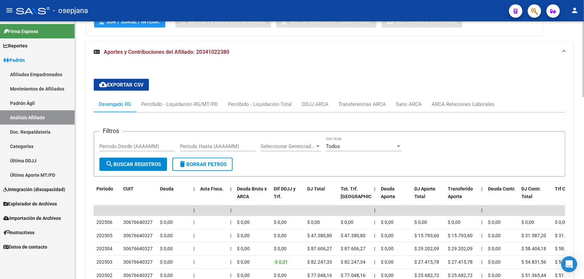
click at [484, 93] on div "cloud_download Exportar CSV Devengado RG Percibido - Liquidación RG/MT/PD Perci…" at bounding box center [329, 224] width 471 height 300
click at [478, 101] on div "ARCA Relaciones Laborales" at bounding box center [462, 104] width 63 height 7
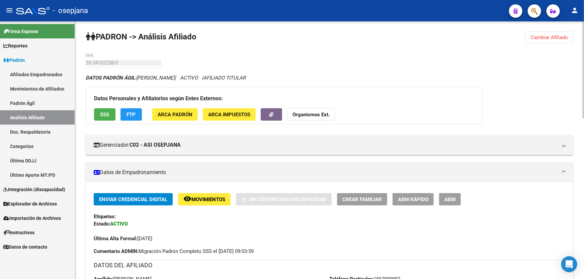
scroll to position [0, 0]
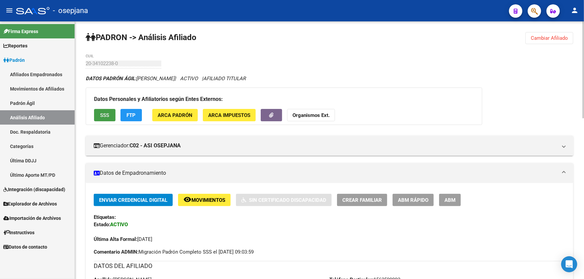
click at [111, 112] on button "SSS" at bounding box center [104, 115] width 21 height 12
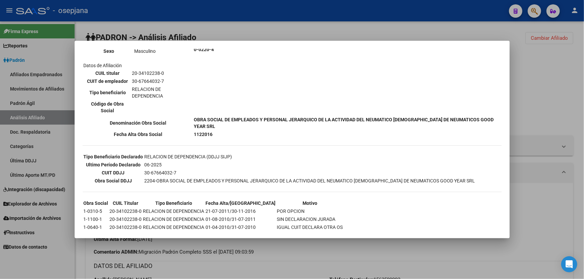
scroll to position [120, 0]
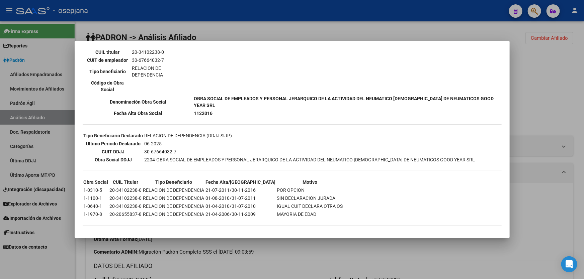
click at [558, 108] on div at bounding box center [292, 139] width 584 height 279
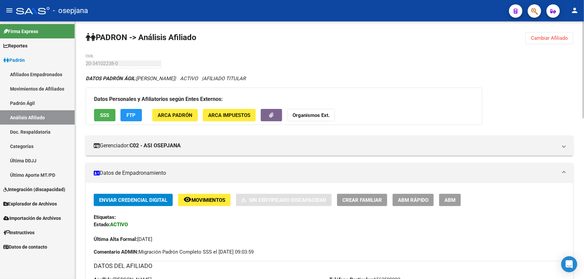
click at [542, 38] on span "Cambiar Afiliado" at bounding box center [548, 38] width 37 height 6
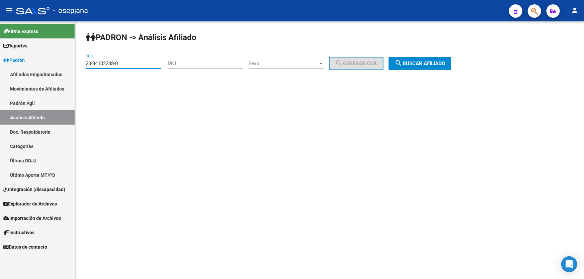
drag, startPoint x: 133, startPoint y: 64, endPoint x: 77, endPoint y: 67, distance: 56.3
click at [77, 67] on div "PADRON -> Análisis Afiliado 20-34102238-0 CUIL | DNI Sexo Sexo search Generar C…" at bounding box center [329, 56] width 509 height 70
paste input "24497698-1"
type input "20-24497698-1"
click at [426, 66] on span "search Buscar afiliado" at bounding box center [419, 64] width 51 height 6
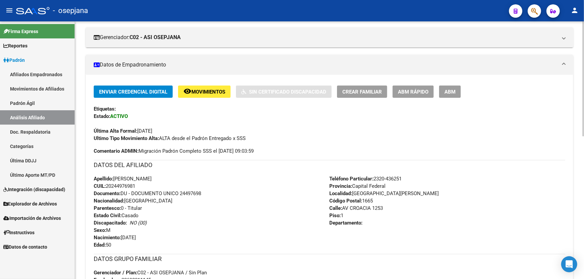
scroll to position [90, 0]
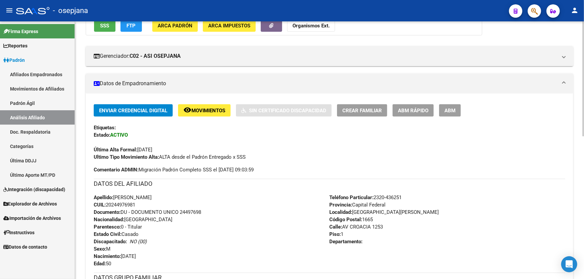
click at [413, 108] on span "ABM Rápido" at bounding box center [413, 111] width 30 height 6
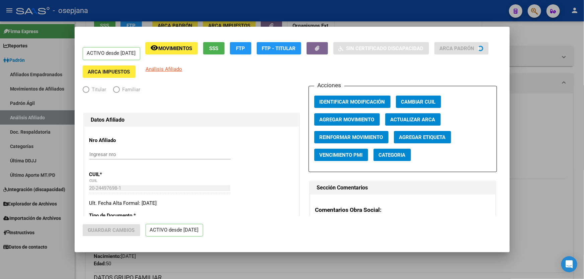
radio input "true"
type input "30-69801114-5"
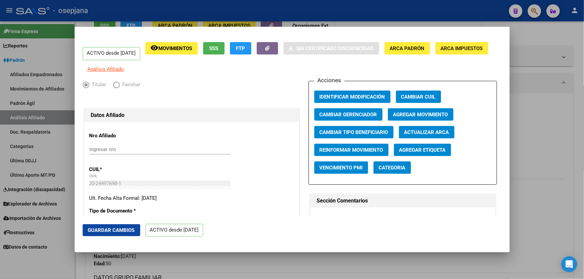
click at [428, 135] on span "Actualizar ARCA" at bounding box center [426, 132] width 45 height 6
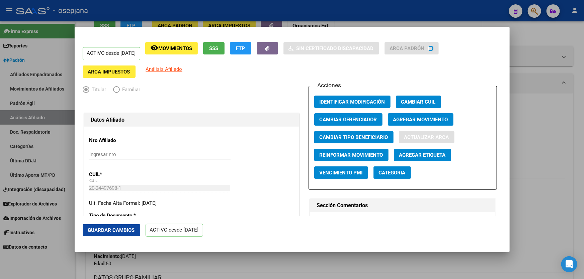
type input "[PERSON_NAME]"
type input "CRUCERO LA ARGENTINA"
type input "1924"
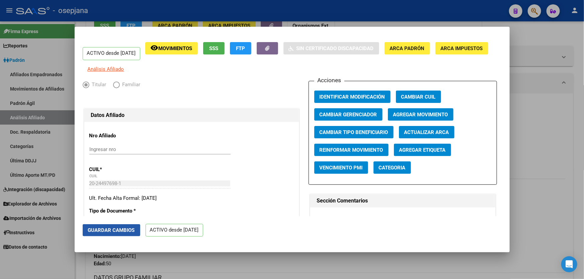
click at [112, 233] on span "Guardar Cambios" at bounding box center [111, 230] width 47 height 6
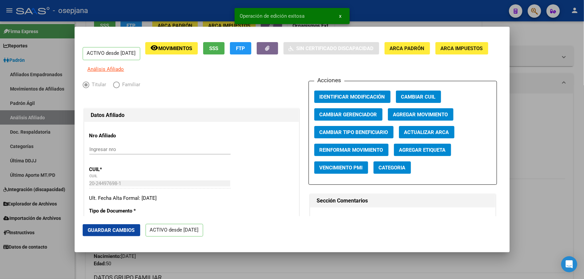
click at [583, 155] on div at bounding box center [292, 139] width 584 height 279
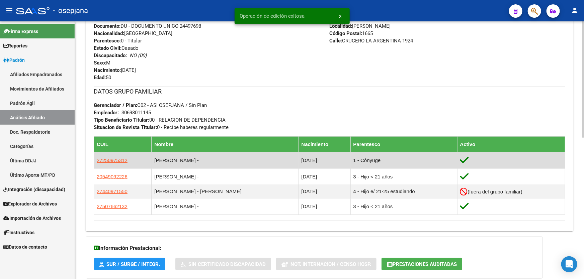
scroll to position [272, 0]
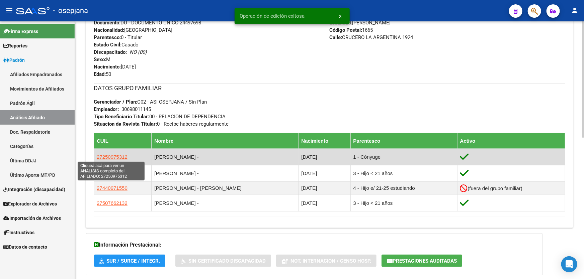
click at [107, 158] on span "27250975312" at bounding box center [112, 157] width 31 height 6
type textarea "27250975312"
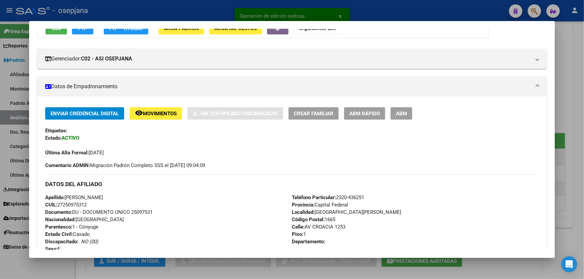
scroll to position [82, 0]
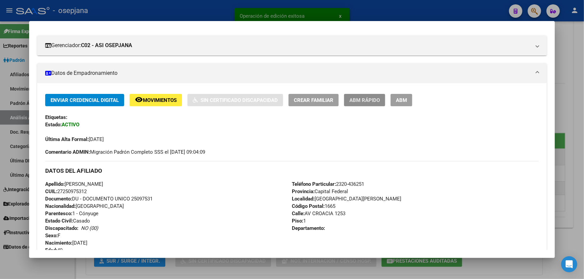
click at [381, 100] on button "ABM Rápido" at bounding box center [364, 100] width 41 height 12
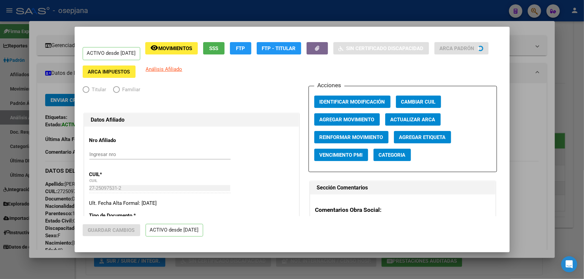
radio input "true"
type input "30-69801114-5"
click at [431, 120] on span "Actualizar ARCA" at bounding box center [412, 120] width 45 height 6
type input "GUTIERREZ"
type input "[PERSON_NAME]"
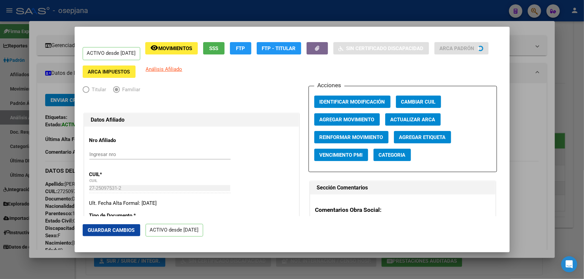
type input "[PERSON_NAME]"
type input "AV CROACIA"
type input "1253"
click at [107, 229] on span "Guardar Cambios" at bounding box center [111, 230] width 47 height 6
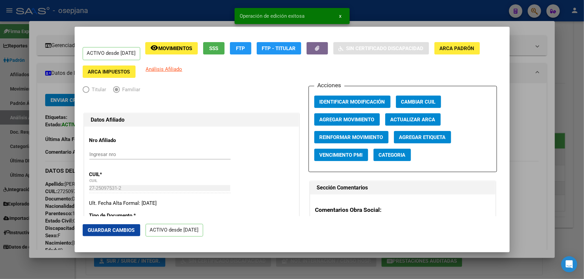
click at [583, 157] on div at bounding box center [292, 139] width 584 height 279
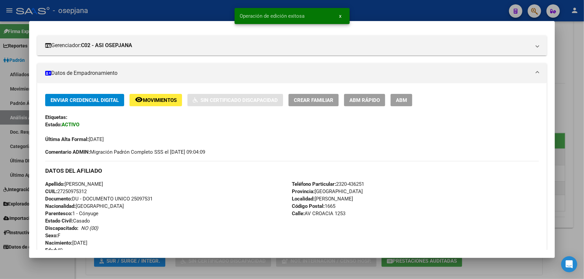
click at [583, 157] on div at bounding box center [292, 139] width 584 height 279
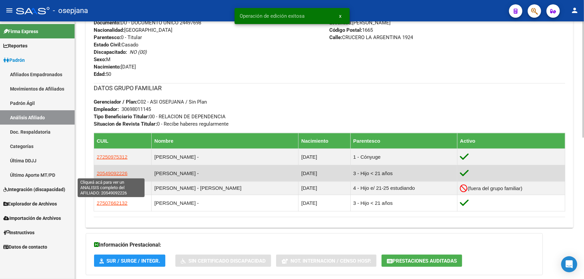
click at [117, 175] on span "20549092226" at bounding box center [112, 174] width 31 height 6
type textarea "20549092226"
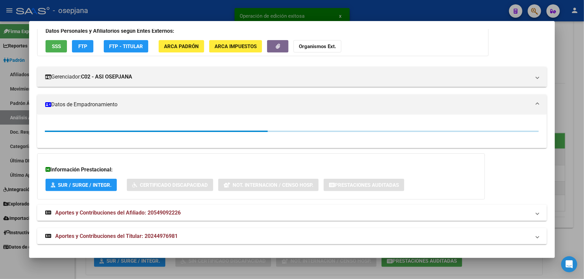
scroll to position [52, 0]
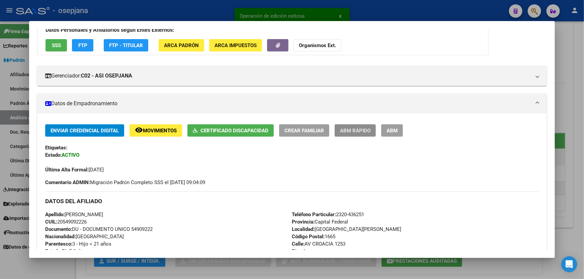
click at [367, 132] on span "ABM Rápido" at bounding box center [355, 131] width 30 height 6
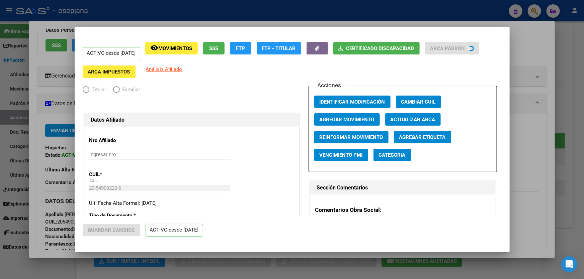
radio input "true"
type input "30-69801114-5"
click at [417, 119] on span "Actualizar ARCA" at bounding box center [412, 120] width 45 height 6
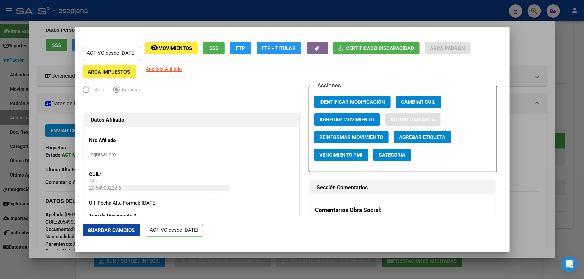
type input "[PERSON_NAME]"
type input "AV CROACIA"
type input "1253"
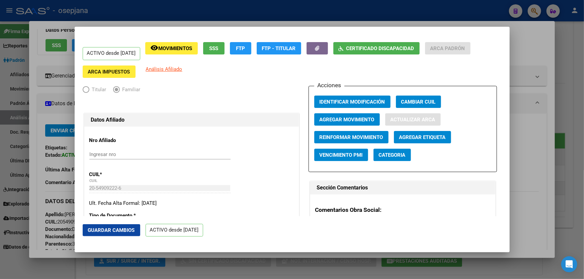
type input "1"
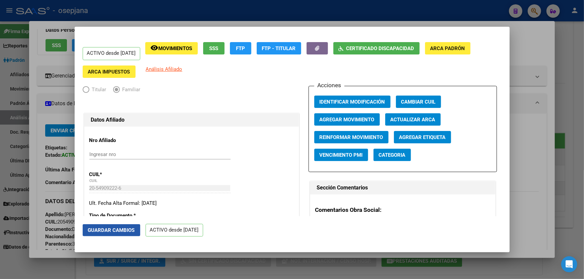
click at [111, 227] on button "Guardar Cambios" at bounding box center [112, 230] width 58 height 12
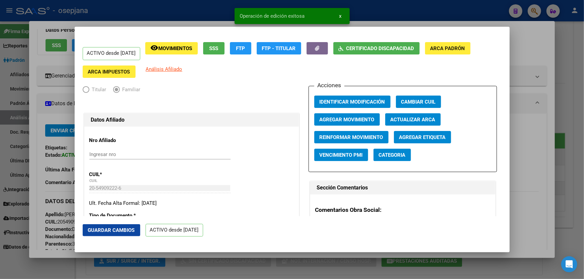
click at [550, 177] on div at bounding box center [292, 139] width 584 height 279
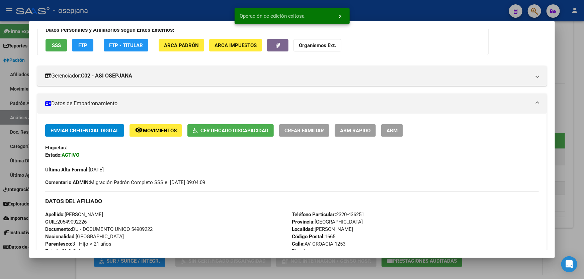
click at [550, 177] on mat-dialog-content "Análisis Afiliado - CUIL: 20549092226 DATOS PADRÓN ÁGIL: [PERSON_NAME] - | ACTI…" at bounding box center [291, 139] width 525 height 221
click at [583, 128] on div at bounding box center [292, 139] width 584 height 279
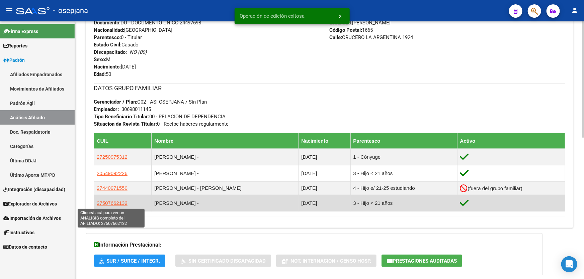
click at [110, 203] on span "27507662132" at bounding box center [112, 203] width 31 height 6
type textarea "27507662132"
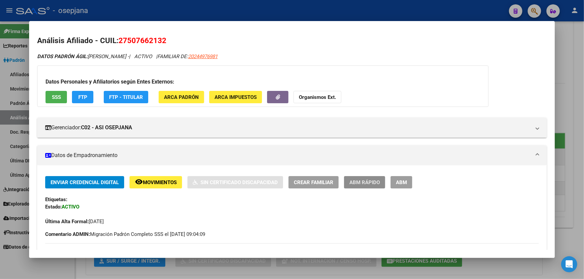
click at [375, 181] on span "ABM Rápido" at bounding box center [364, 183] width 30 height 6
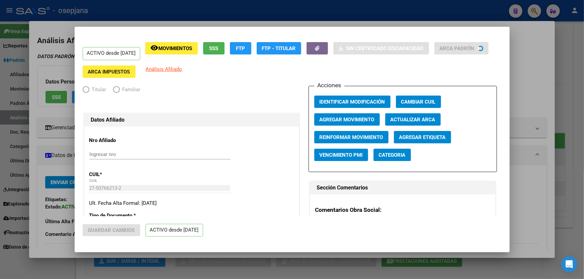
radio input "true"
type input "30-69801114-5"
click at [416, 120] on span "Actualizar ARCA" at bounding box center [412, 120] width 45 height 6
type input "[PERSON_NAME]"
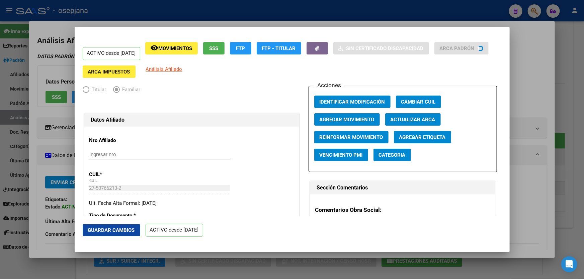
type input "[PERSON_NAME]"
type input "AV CROACIA"
type input "1253"
type input "1"
click at [126, 224] on button "Guardar Cambios" at bounding box center [112, 230] width 58 height 12
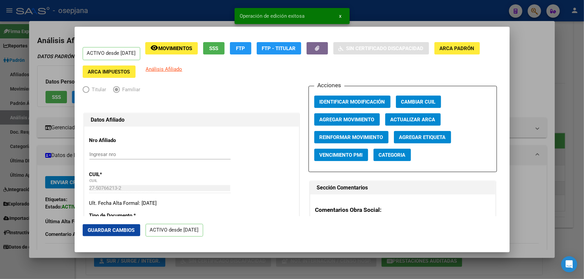
click at [569, 187] on div at bounding box center [292, 139] width 584 height 279
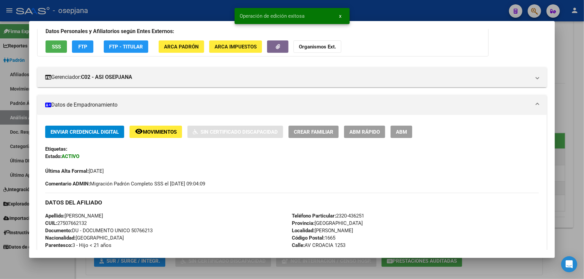
scroll to position [91, 0]
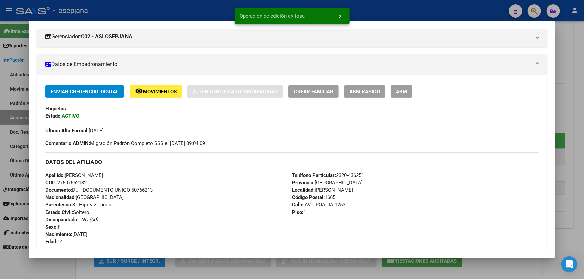
click at [583, 87] on div at bounding box center [292, 139] width 584 height 279
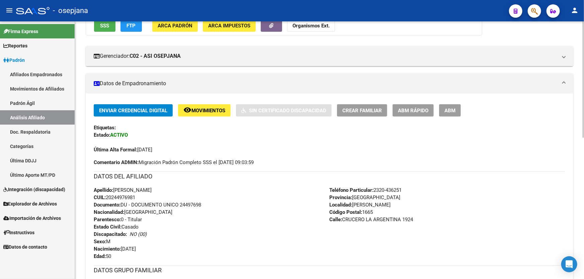
scroll to position [0, 0]
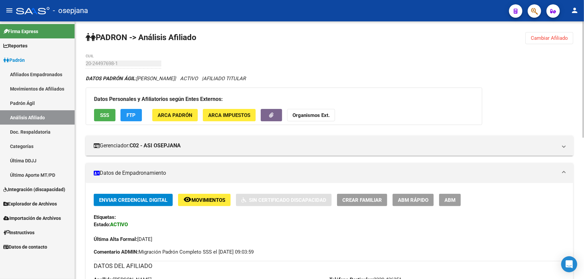
click at [101, 115] on span "SSS" at bounding box center [104, 115] width 9 height 6
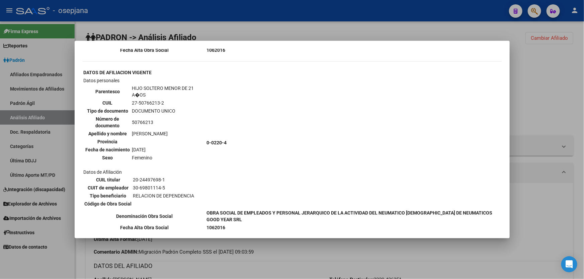
scroll to position [608, 0]
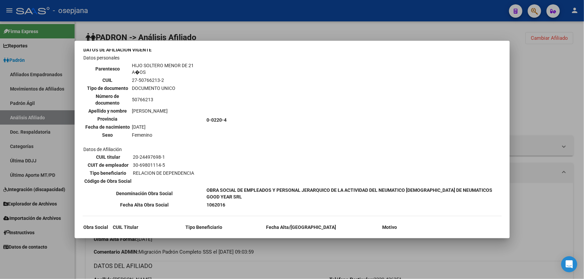
click at [541, 96] on div at bounding box center [292, 139] width 584 height 279
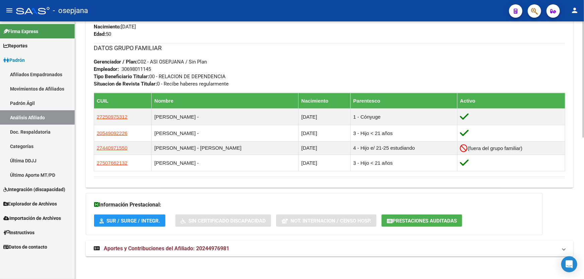
scroll to position [313, 0]
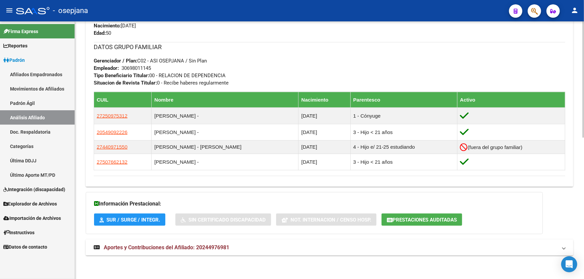
click at [515, 254] on mat-expansion-panel-header "Aportes y Contribuciones del Afiliado: 20244976981" at bounding box center [329, 248] width 487 height 16
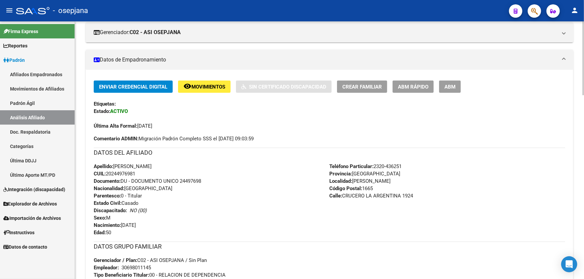
scroll to position [29, 0]
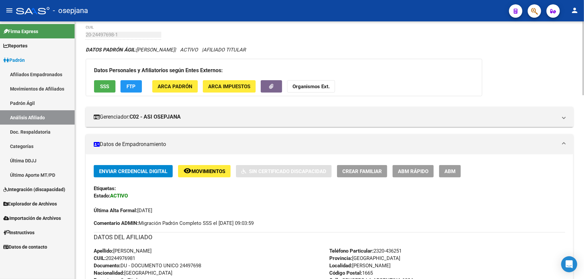
click at [104, 84] on span "SSS" at bounding box center [104, 87] width 9 height 6
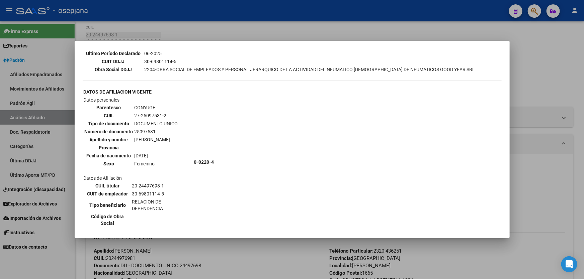
scroll to position [213, 0]
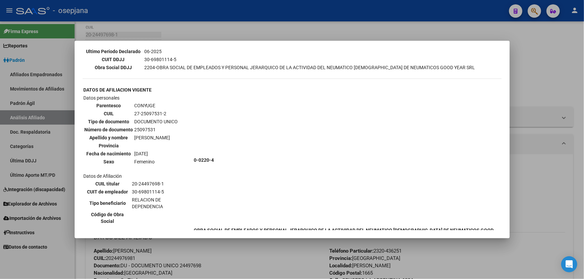
click at [539, 64] on div at bounding box center [292, 139] width 584 height 279
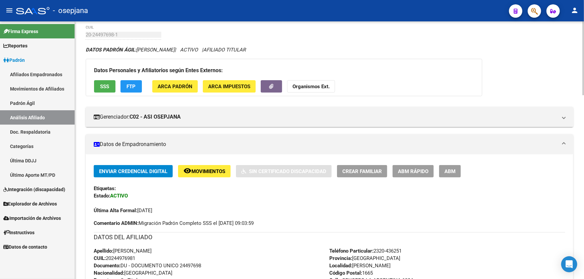
click at [134, 85] on span "FTP" at bounding box center [131, 87] width 9 height 6
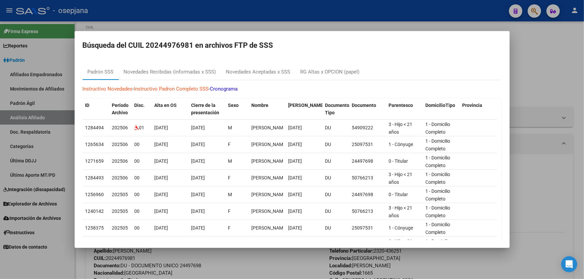
click at [583, 85] on div at bounding box center [292, 139] width 584 height 279
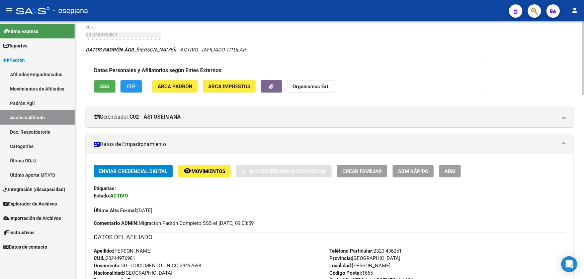
scroll to position [0, 0]
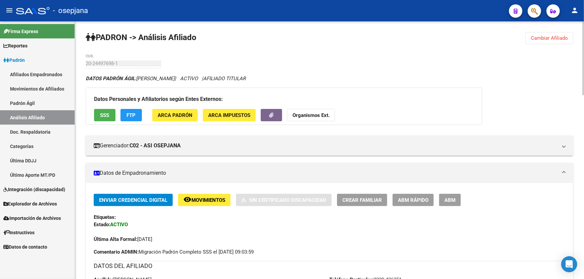
click at [550, 38] on span "Cambiar Afiliado" at bounding box center [548, 38] width 37 height 6
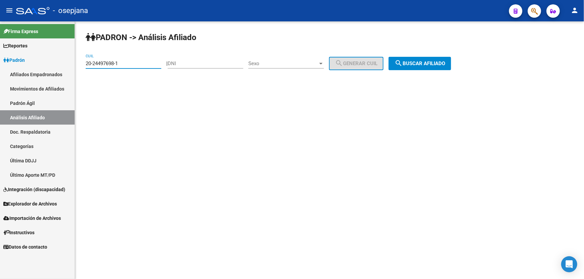
drag, startPoint x: 134, startPoint y: 61, endPoint x: 74, endPoint y: 63, distance: 59.9
click at [74, 63] on mat-sidenav-container "Firma Express Reportes Padrón Traspasos x O.S. Traspasos x Gerenciador Traspaso…" at bounding box center [292, 150] width 584 height 258
paste input "7-37214854-9"
type input "27-37214854-9"
click at [426, 64] on span "search Buscar afiliado" at bounding box center [419, 64] width 51 height 6
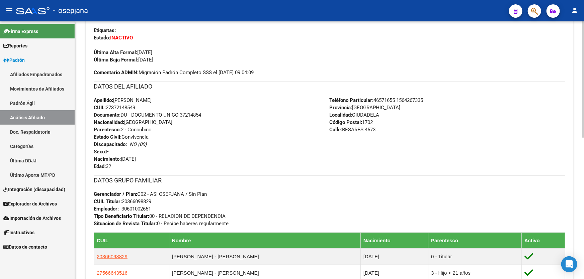
scroll to position [274, 0]
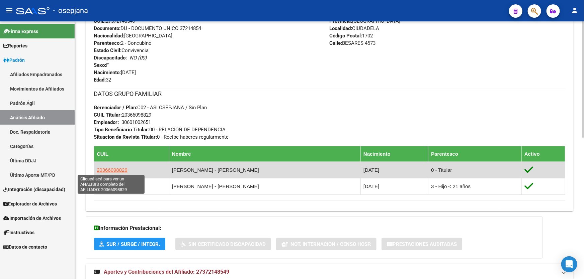
click at [112, 168] on span "20366098829" at bounding box center [112, 170] width 31 height 6
type textarea "20366098829"
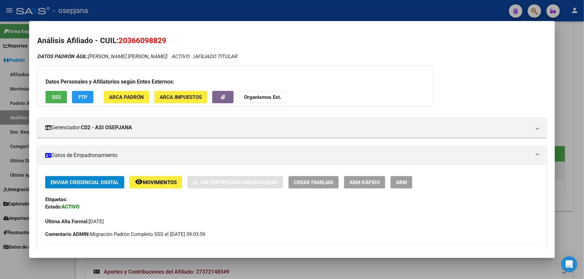
drag, startPoint x: 170, startPoint y: 39, endPoint x: 120, endPoint y: 41, distance: 49.5
click at [120, 41] on h2 "Análisis Afiliado - CUIL: 20366098829" at bounding box center [291, 40] width 509 height 11
copy span "20366098829"
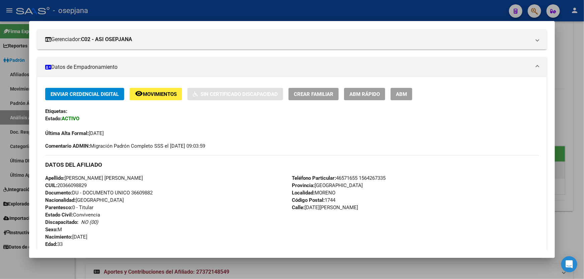
scroll to position [213, 0]
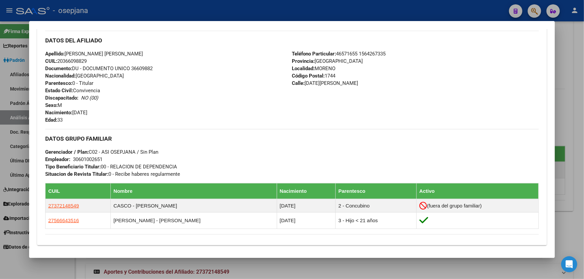
click at [583, 119] on div at bounding box center [292, 139] width 584 height 279
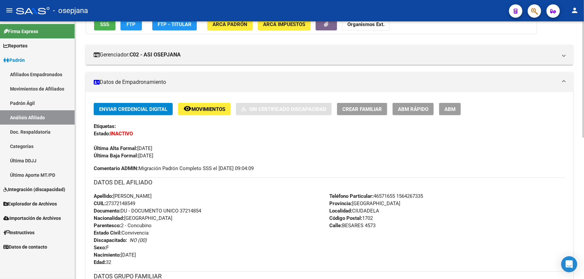
scroll to position [0, 0]
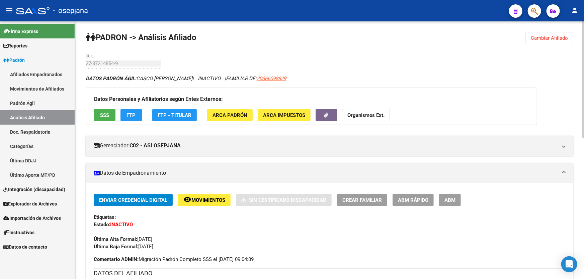
click at [107, 114] on span "SSS" at bounding box center [104, 115] width 9 height 6
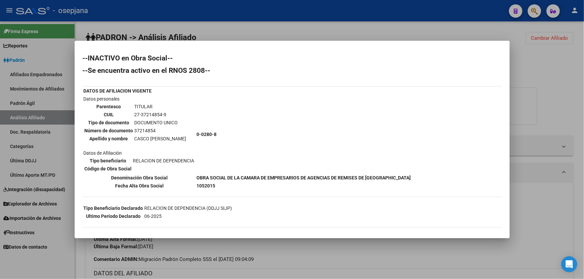
click at [536, 75] on div at bounding box center [292, 139] width 584 height 279
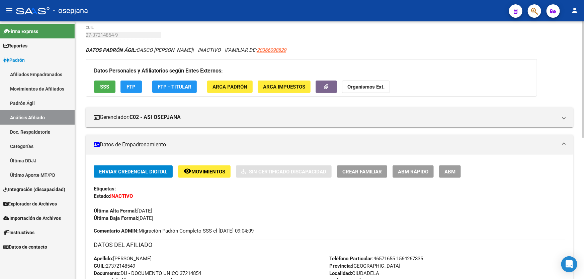
scroll to position [61, 0]
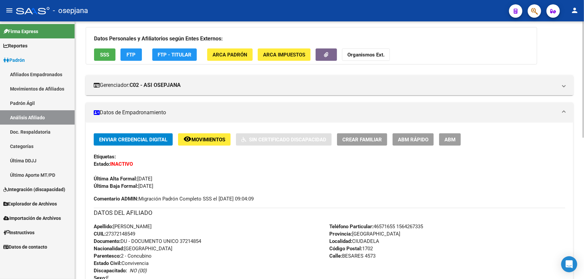
click at [214, 141] on span "Movimientos" at bounding box center [208, 140] width 34 height 6
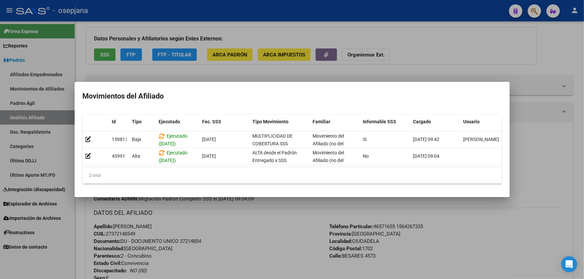
click at [270, 242] on div at bounding box center [292, 139] width 584 height 279
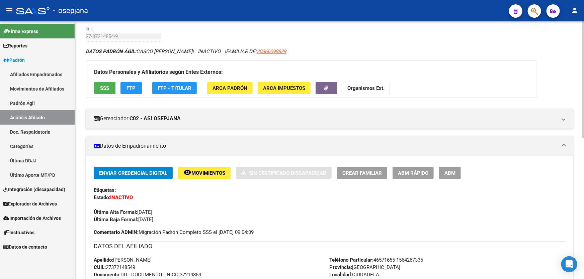
scroll to position [0, 0]
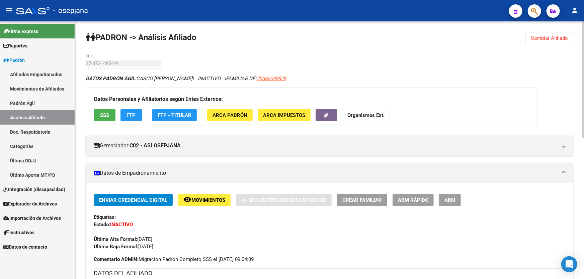
click at [546, 34] on button "Cambiar Afiliado" at bounding box center [549, 38] width 48 height 12
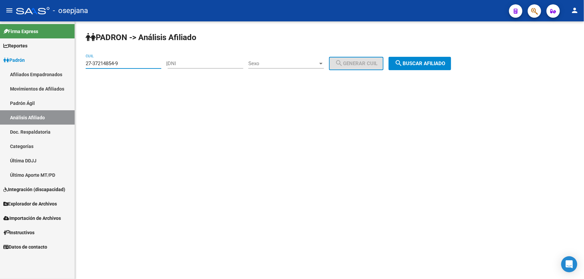
drag, startPoint x: 124, startPoint y: 64, endPoint x: 77, endPoint y: 64, distance: 47.2
click at [77, 64] on div "PADRON -> Análisis Afiliado 27-37214854-9 CUIL | DNI Sexo Sexo search Generar C…" at bounding box center [329, 56] width 509 height 70
paste input "9588716-0"
type input "27-39588716-0"
click at [402, 62] on mat-icon "search" at bounding box center [398, 63] width 8 height 8
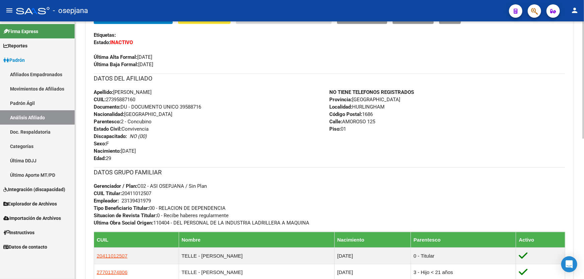
scroll to position [243, 0]
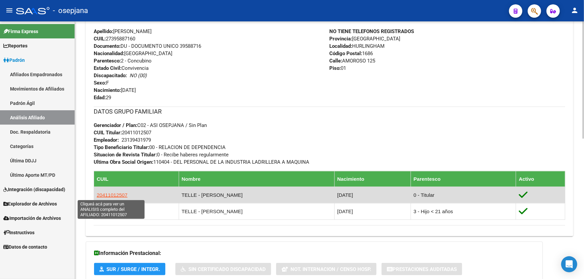
click at [115, 197] on span "20411012507" at bounding box center [112, 195] width 31 height 6
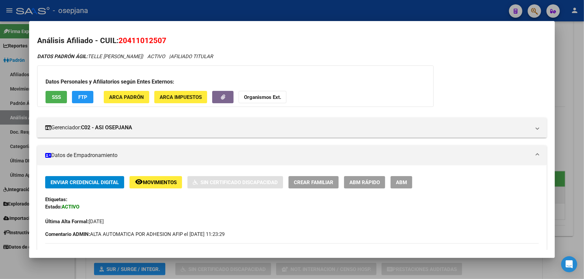
drag, startPoint x: 167, startPoint y: 40, endPoint x: 119, endPoint y: 39, distance: 47.8
click at [119, 39] on h2 "Análisis Afiliado - CUIL: 20411012507" at bounding box center [291, 40] width 509 height 11
copy span "20411012507"
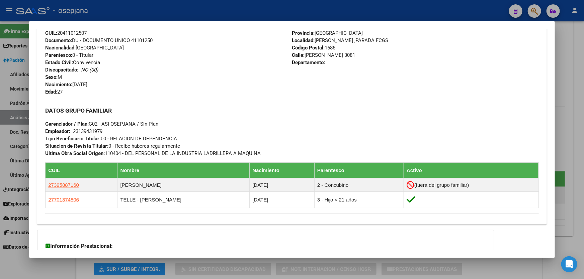
scroll to position [274, 0]
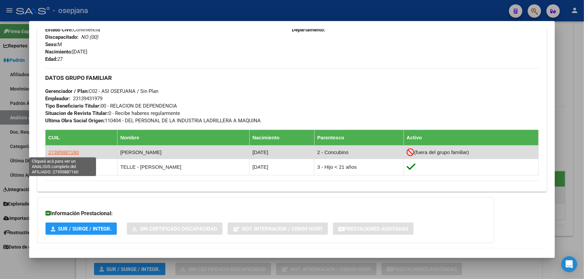
click at [69, 152] on span "27395887160" at bounding box center [63, 153] width 31 height 6
type textarea "27395887160"
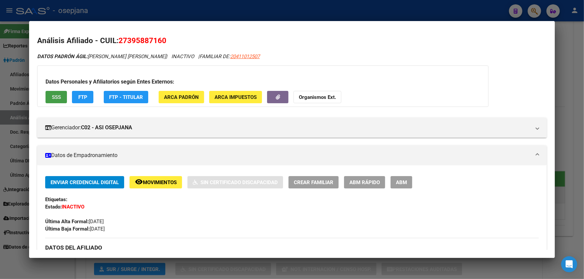
click at [59, 94] on span "SSS" at bounding box center [56, 97] width 9 height 6
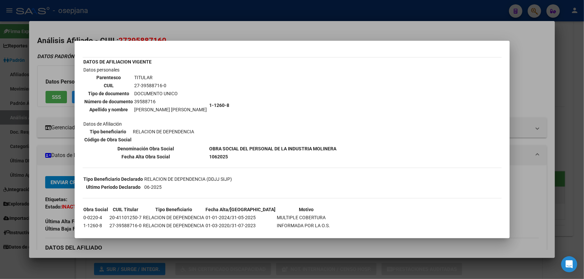
scroll to position [0, 0]
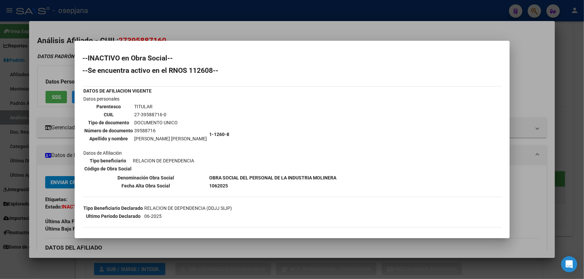
click at [549, 98] on div at bounding box center [292, 139] width 584 height 279
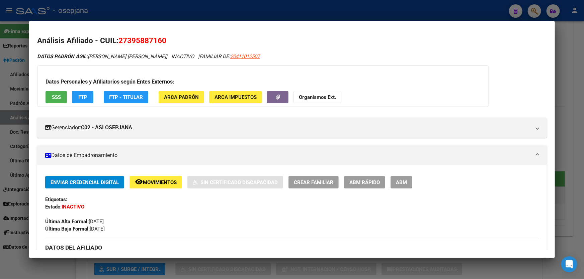
click at [84, 98] on span "FTP" at bounding box center [82, 97] width 9 height 6
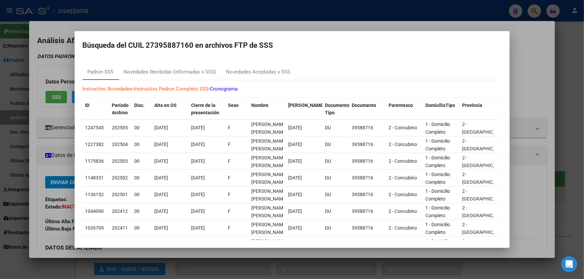
click at [583, 99] on div at bounding box center [292, 139] width 584 height 279
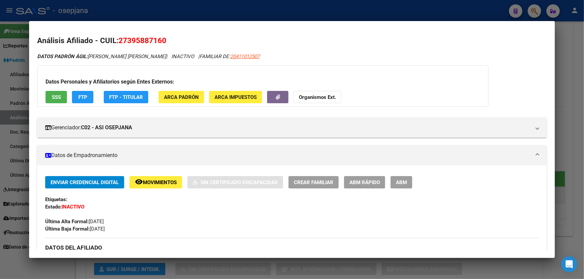
click at [583, 89] on div at bounding box center [292, 139] width 584 height 279
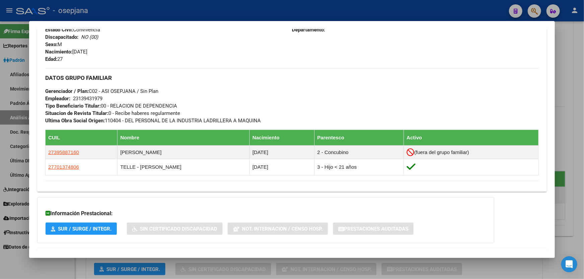
click at [583, 89] on div at bounding box center [292, 139] width 584 height 279
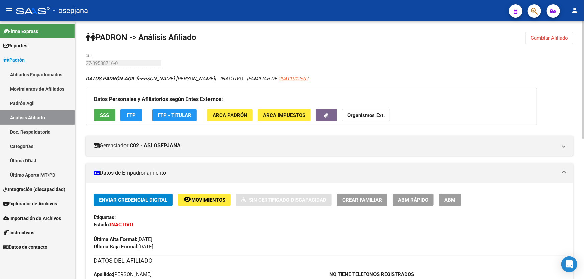
click at [103, 116] on span "SSS" at bounding box center [104, 115] width 9 height 6
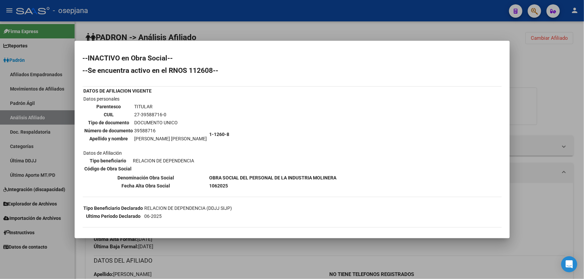
click at [563, 106] on div at bounding box center [292, 139] width 584 height 279
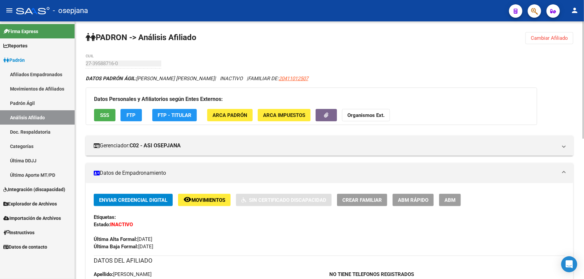
click at [528, 33] on button "Cambiar Afiliado" at bounding box center [549, 38] width 48 height 12
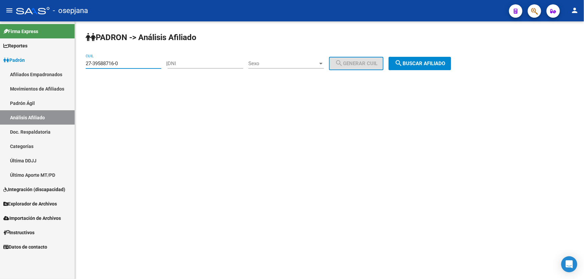
drag, startPoint x: 131, startPoint y: 63, endPoint x: 85, endPoint y: 65, distance: 45.9
click at [85, 65] on div "PADRON -> Análisis Afiliado 27-39588716-0 CUIL | DNI Sexo Sexo search Generar C…" at bounding box center [329, 56] width 509 height 70
paste input "92871749-1"
type input "27-92871749-1"
click at [423, 64] on span "search Buscar afiliado" at bounding box center [419, 64] width 51 height 6
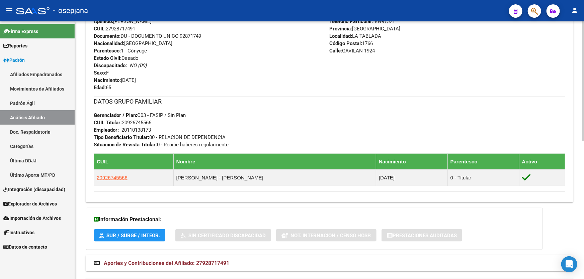
scroll to position [274, 0]
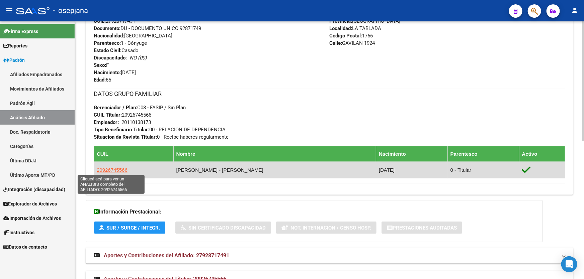
click at [118, 171] on span "20926745566" at bounding box center [112, 170] width 31 height 6
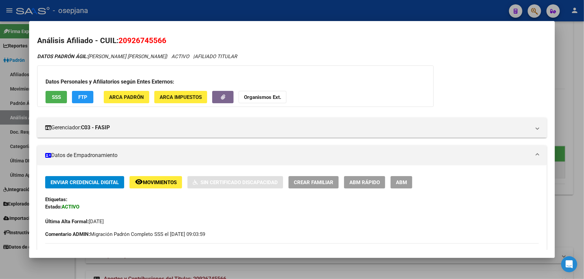
drag, startPoint x: 167, startPoint y: 39, endPoint x: 120, endPoint y: 42, distance: 46.6
click at [120, 42] on h2 "Análisis Afiliado - CUIL: 20926745566" at bounding box center [291, 40] width 509 height 11
copy span "20926745566"
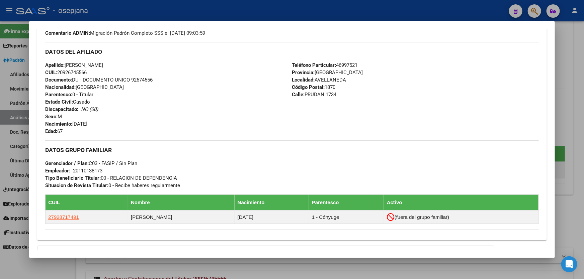
scroll to position [279, 0]
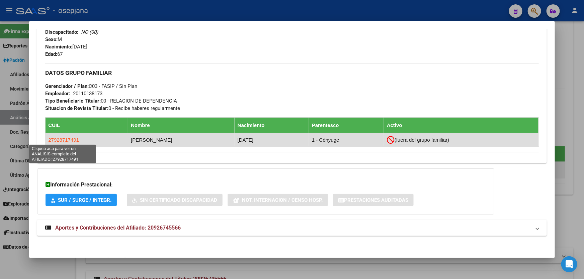
click at [64, 139] on span "27928717491" at bounding box center [63, 140] width 31 height 6
type textarea "27928717491"
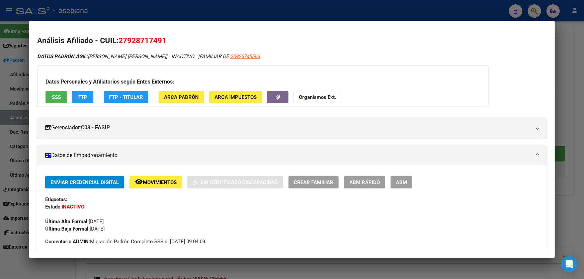
click at [55, 94] on span "SSS" at bounding box center [56, 97] width 9 height 6
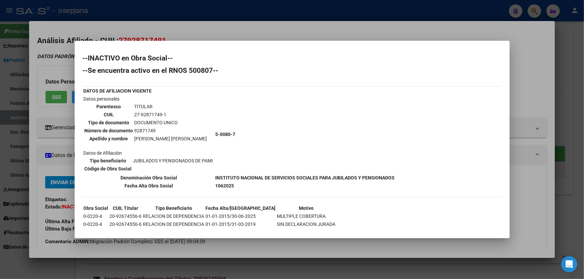
click at [233, 25] on div at bounding box center [292, 139] width 584 height 279
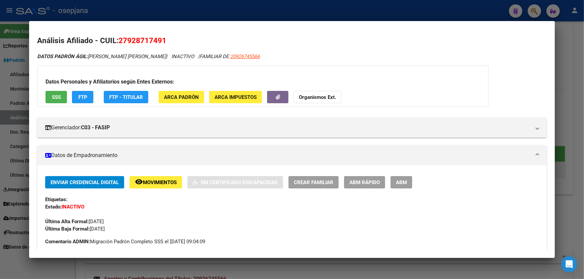
click at [239, 12] on div at bounding box center [292, 139] width 584 height 279
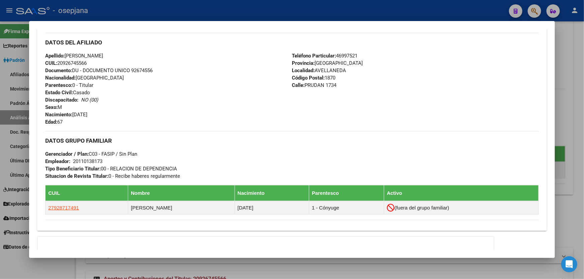
scroll to position [274, 0]
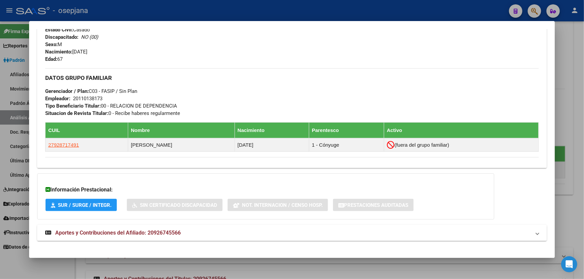
click at [583, 87] on div at bounding box center [292, 139] width 584 height 279
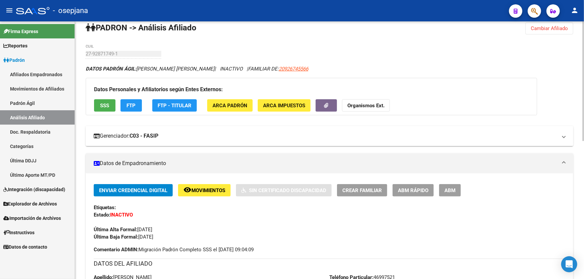
scroll to position [0, 0]
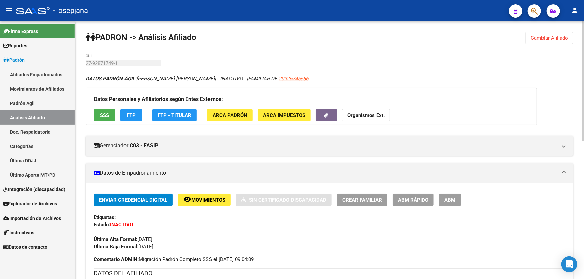
click at [537, 37] on span "Cambiar Afiliado" at bounding box center [548, 38] width 37 height 6
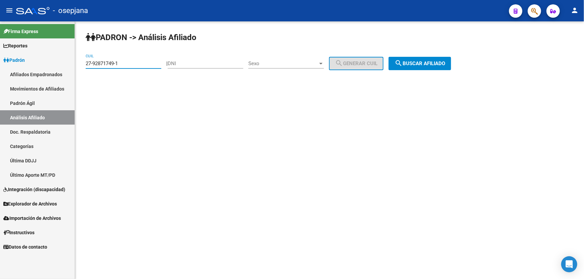
drag, startPoint x: 123, startPoint y: 66, endPoint x: 85, endPoint y: 66, distance: 38.5
click at [85, 66] on div "PADRON -> Análisis Afiliado 27-92871749-1 CUIL | DNI Sexo Sexo search Generar C…" at bounding box center [329, 56] width 509 height 70
paste input "957798-7"
click at [426, 65] on span "search Buscar afiliado" at bounding box center [419, 64] width 51 height 6
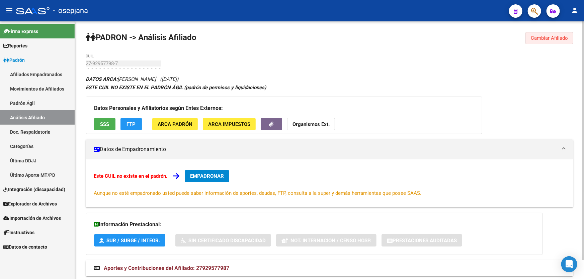
click at [549, 35] on span "Cambiar Afiliado" at bounding box center [548, 38] width 37 height 6
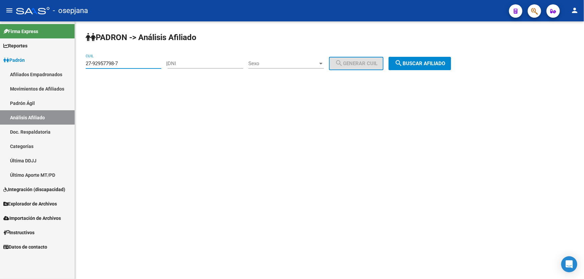
drag, startPoint x: 126, startPoint y: 63, endPoint x: 77, endPoint y: 64, distance: 49.5
click at [77, 64] on div "PADRON -> Análisis Afiliado 27-92957798-7 CUIL | DNI Sexo Sexo search Generar C…" at bounding box center [329, 56] width 509 height 70
paste input "871749-1"
click at [431, 70] on div "PADRON -> Análisis Afiliado 27-92871749-1 CUIL | DNI Sexo Sexo search Generar C…" at bounding box center [329, 56] width 509 height 70
click at [432, 60] on button "search Buscar afiliado" at bounding box center [419, 63] width 63 height 13
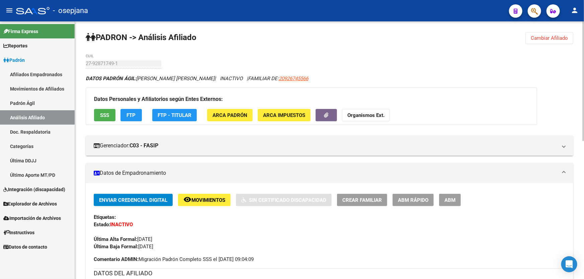
click at [555, 36] on span "Cambiar Afiliado" at bounding box center [548, 38] width 37 height 6
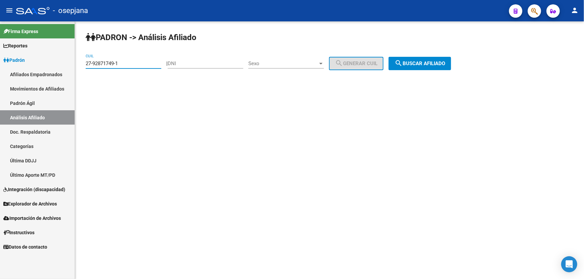
drag, startPoint x: 131, startPoint y: 65, endPoint x: 73, endPoint y: 65, distance: 57.9
click at [73, 65] on mat-sidenav-container "Firma Express Reportes Padrón Traspasos x O.S. Traspasos x Gerenciador Traspaso…" at bounding box center [292, 150] width 584 height 258
paste input "24440349-8"
type input "27-24440349-8"
click at [435, 58] on button "search Buscar afiliado" at bounding box center [419, 63] width 63 height 13
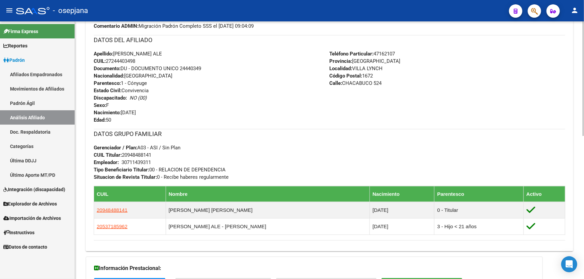
scroll to position [243, 0]
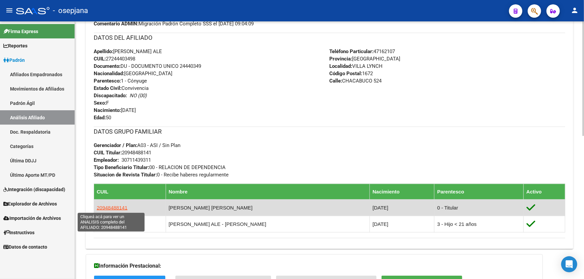
click at [121, 207] on span "20948488141" at bounding box center [112, 208] width 31 height 6
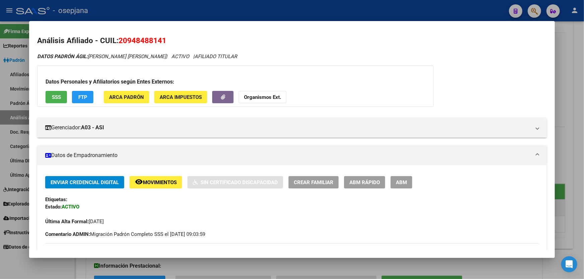
drag, startPoint x: 168, startPoint y: 41, endPoint x: 120, endPoint y: 42, distance: 47.2
click at [120, 42] on h2 "Análisis Afiliado - CUIL: 20948488141" at bounding box center [291, 40] width 509 height 11
copy span "20948488141"
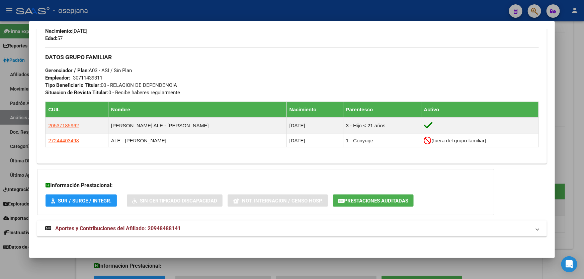
scroll to position [295, 0]
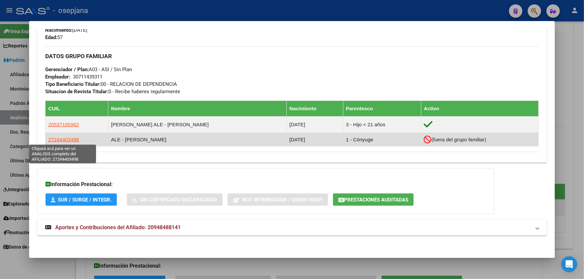
click at [66, 139] on span "27244403498" at bounding box center [63, 140] width 31 height 6
type textarea "27244403498"
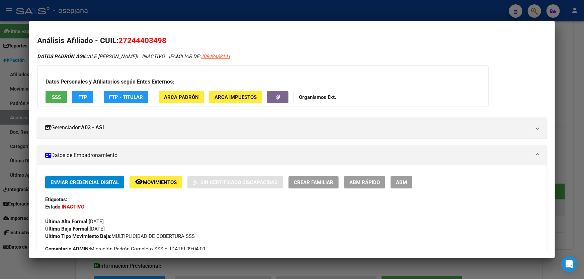
click at [58, 94] on span "SSS" at bounding box center [56, 97] width 9 height 6
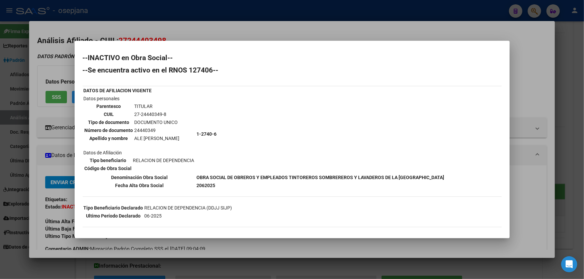
scroll to position [0, 0]
click at [281, 26] on div at bounding box center [292, 139] width 584 height 279
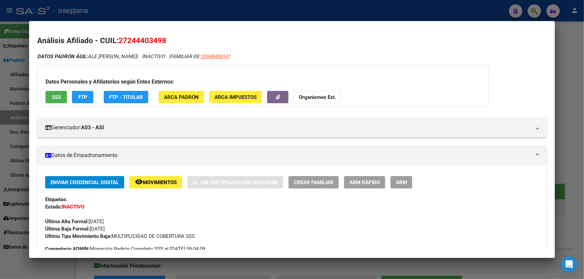
click at [80, 97] on span "FTP" at bounding box center [82, 97] width 9 height 6
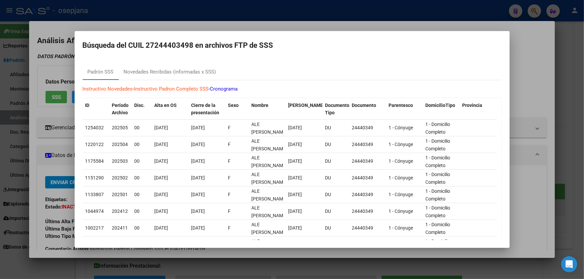
click at [583, 88] on div at bounding box center [292, 139] width 584 height 279
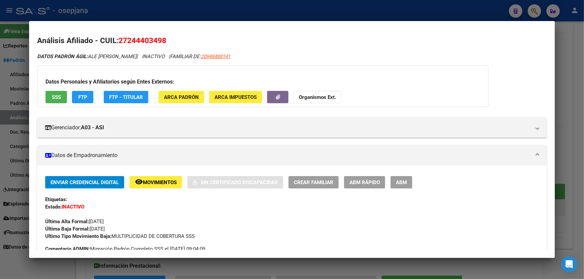
click at [583, 88] on div at bounding box center [292, 139] width 584 height 279
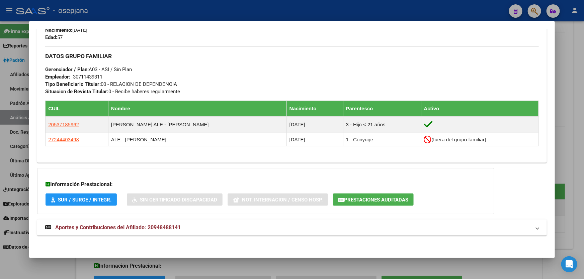
click at [583, 81] on div at bounding box center [292, 139] width 584 height 279
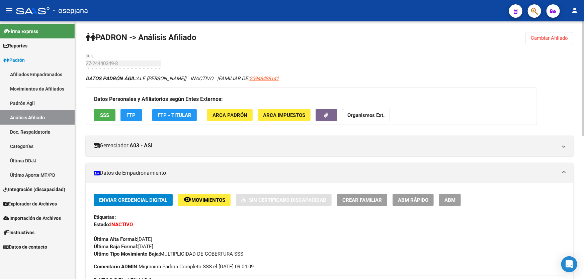
click at [96, 110] on button "SSS" at bounding box center [104, 115] width 21 height 12
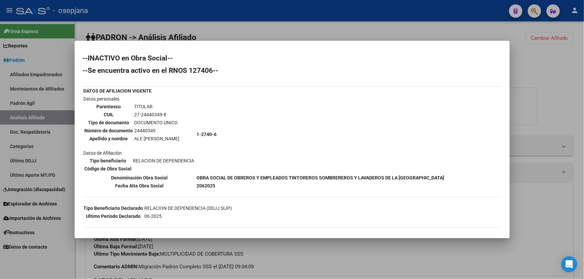
click at [530, 106] on div at bounding box center [292, 139] width 584 height 279
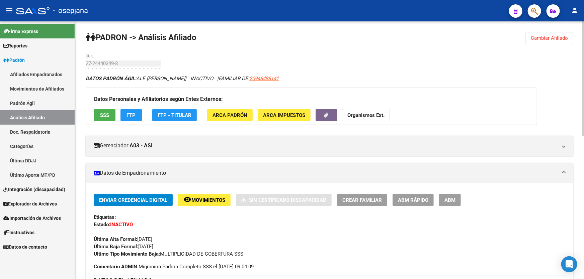
click at [560, 34] on button "Cambiar Afiliado" at bounding box center [549, 38] width 48 height 12
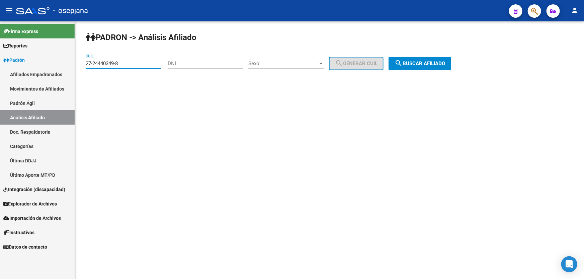
drag, startPoint x: 129, startPoint y: 62, endPoint x: 75, endPoint y: 64, distance: 54.6
click at [75, 64] on div "PADRON -> Análisis Afiliado 27-24440349-8 CUIL | DNI Sexo Sexo search Generar C…" at bounding box center [329, 56] width 509 height 70
paste input "0-46826493-6"
type input "20-46826493-6"
click at [432, 67] on button "search Buscar afiliado" at bounding box center [419, 63] width 63 height 13
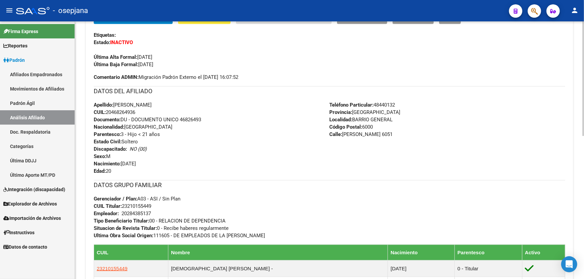
scroll to position [243, 0]
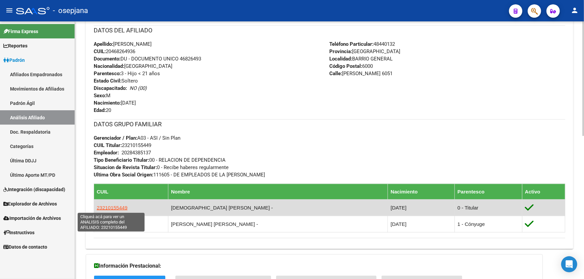
click at [111, 207] on span "23210155449" at bounding box center [112, 208] width 31 height 6
type textarea "23210155449"
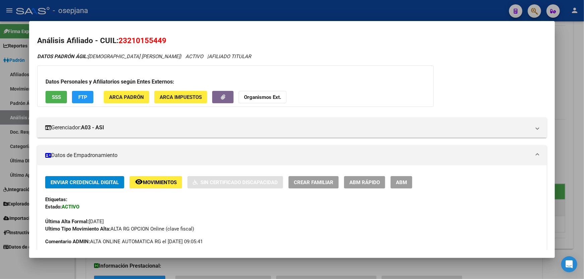
drag, startPoint x: 167, startPoint y: 39, endPoint x: 119, endPoint y: 43, distance: 47.7
click at [119, 43] on h2 "Análisis Afiliado - CUIL: 23210155449" at bounding box center [291, 40] width 509 height 11
copy span "23210155449"
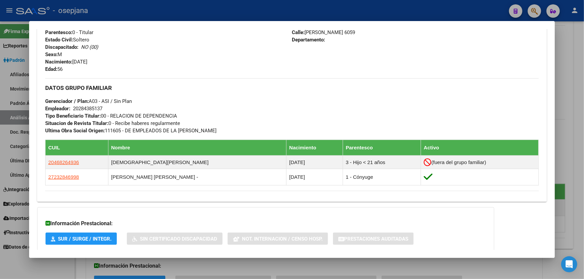
scroll to position [274, 0]
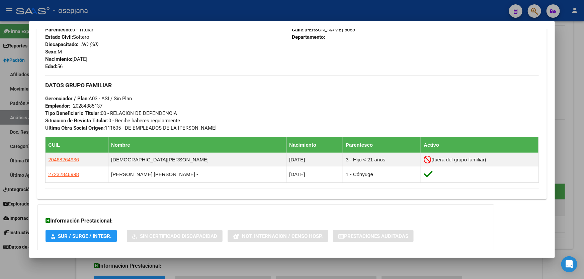
click at [583, 181] on div at bounding box center [292, 139] width 584 height 279
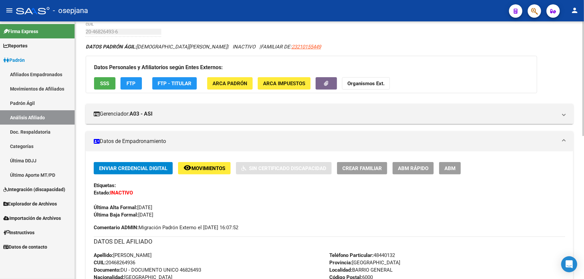
scroll to position [30, 0]
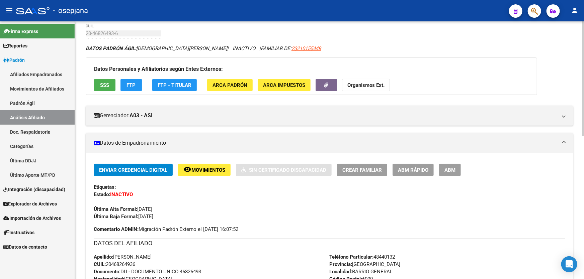
click at [108, 86] on span "SSS" at bounding box center [104, 85] width 9 height 6
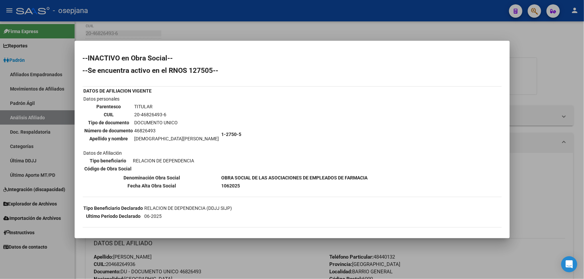
click at [531, 68] on div at bounding box center [292, 139] width 584 height 279
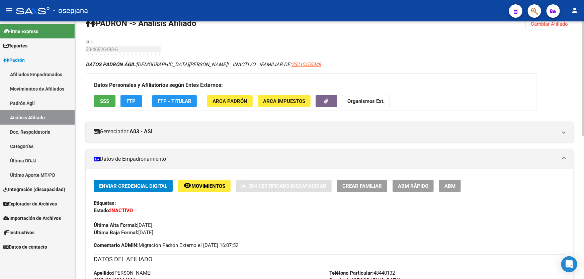
scroll to position [0, 0]
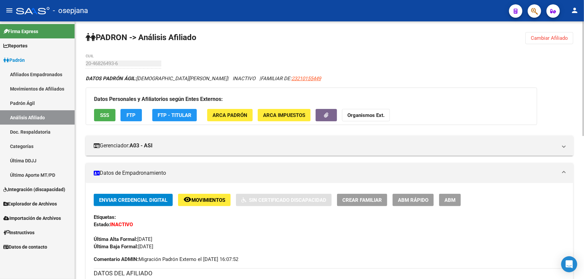
click at [555, 40] on span "Cambiar Afiliado" at bounding box center [548, 38] width 37 height 6
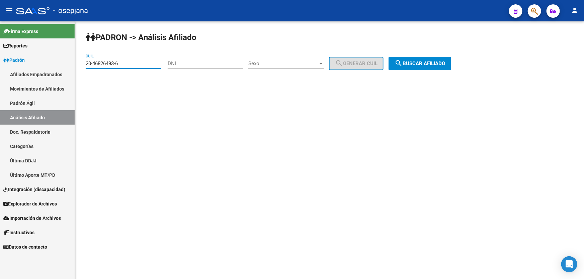
drag, startPoint x: 134, startPoint y: 61, endPoint x: 73, endPoint y: 64, distance: 61.3
click at [64, 64] on mat-sidenav-container "Firma Express Reportes Padrón Traspasos x O.S. Traspasos x Gerenciador Traspaso…" at bounding box center [292, 150] width 584 height 258
paste input "20284618-2"
type input "20-20284618-2"
click at [429, 78] on div "PADRON -> Análisis Afiliado 20-20284618-2 CUIL | DNI Sexo Sexo search Generar C…" at bounding box center [329, 56] width 509 height 70
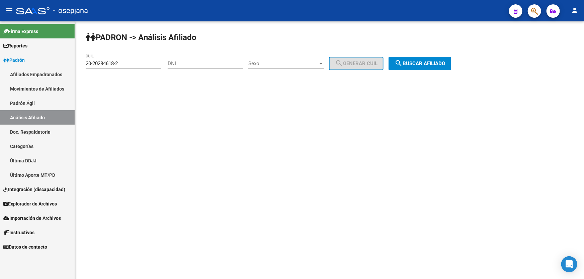
click at [424, 61] on span "search Buscar afiliado" at bounding box center [419, 64] width 51 height 6
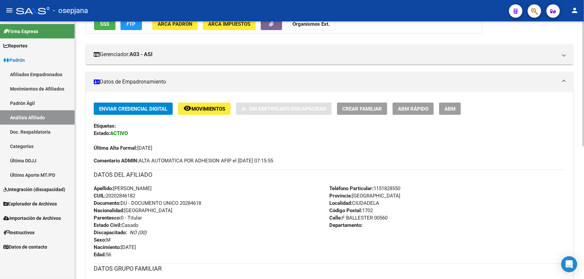
scroll to position [91, 0]
click at [407, 109] on span "ABM Rápido" at bounding box center [413, 109] width 30 height 6
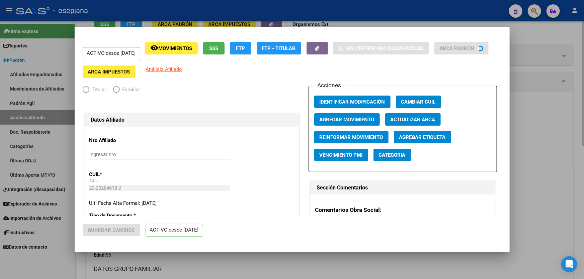
radio input "true"
type input "30-71800412-4"
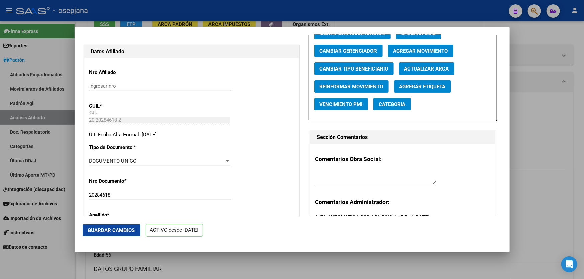
scroll to position [30, 0]
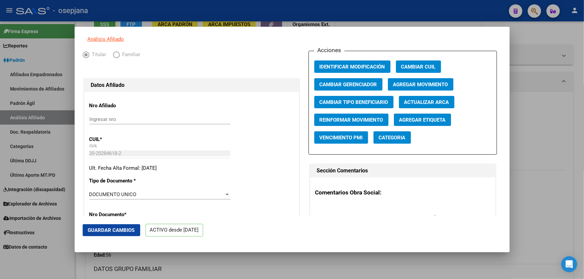
click at [562, 105] on div at bounding box center [292, 139] width 584 height 279
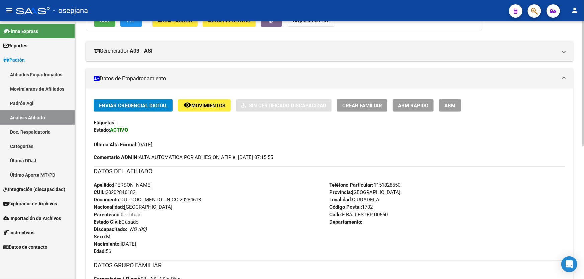
scroll to position [91, 0]
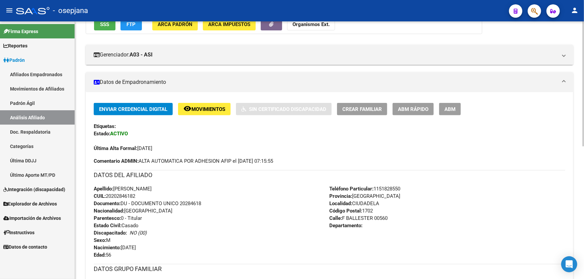
click at [416, 108] on span "ABM Rápido" at bounding box center [413, 109] width 30 height 6
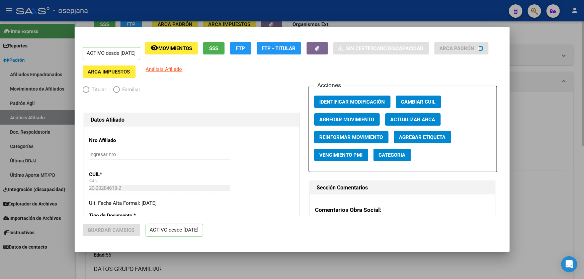
radio input "true"
type input "30-71800412-4"
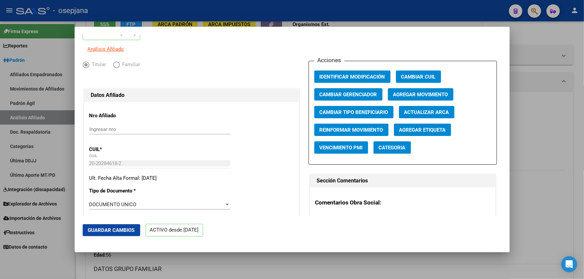
scroll to position [30, 0]
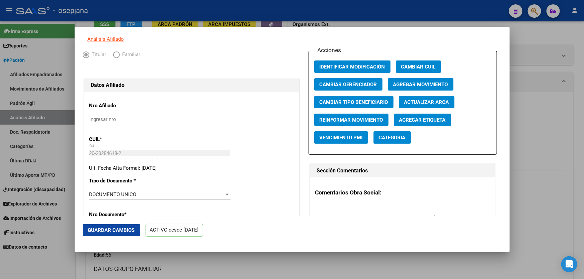
click at [415, 88] on span "Agregar Movimiento" at bounding box center [420, 85] width 55 height 6
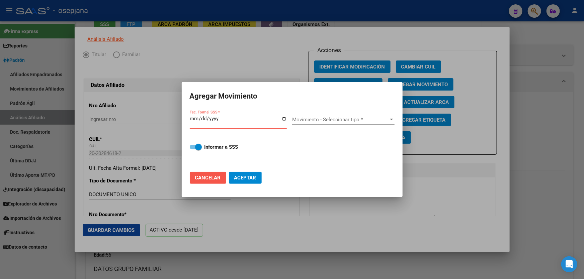
click at [213, 177] on span "Cancelar" at bounding box center [208, 178] width 26 height 6
checkbox input "false"
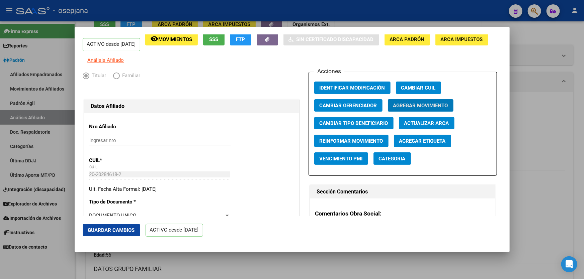
scroll to position [0, 0]
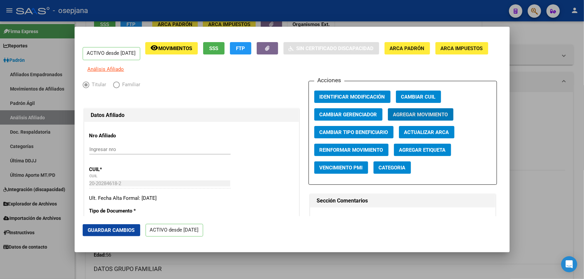
click at [112, 228] on span "Guardar Cambios" at bounding box center [111, 230] width 47 height 6
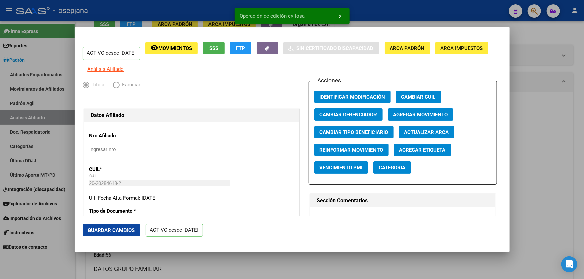
click at [583, 157] on div at bounding box center [292, 139] width 584 height 279
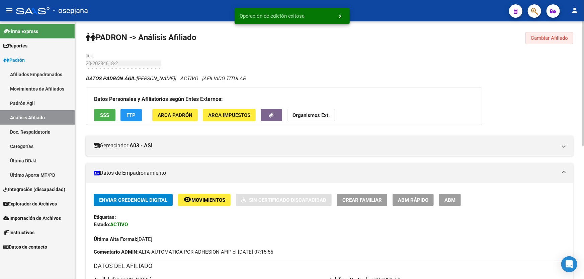
click at [549, 33] on button "Cambiar Afiliado" at bounding box center [549, 38] width 48 height 12
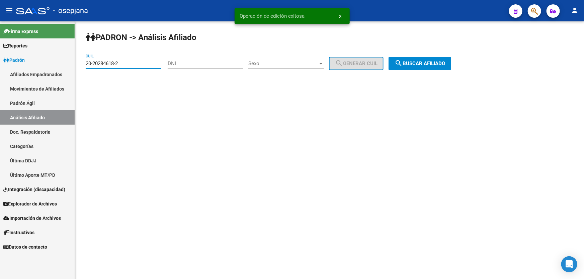
drag, startPoint x: 123, startPoint y: 63, endPoint x: 83, endPoint y: 64, distance: 40.2
click at [83, 64] on div "PADRON -> Análisis Afiliado 20-20284618-2 CUIL | DNI Sexo Sexo search Generar C…" at bounding box center [329, 56] width 509 height 70
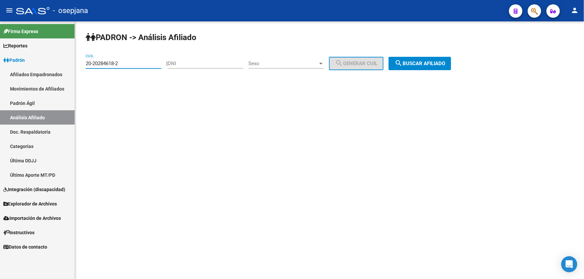
paste input "7-27856259-5"
type input "27-27856259-5"
click at [425, 62] on span "search Buscar afiliado" at bounding box center [419, 64] width 51 height 6
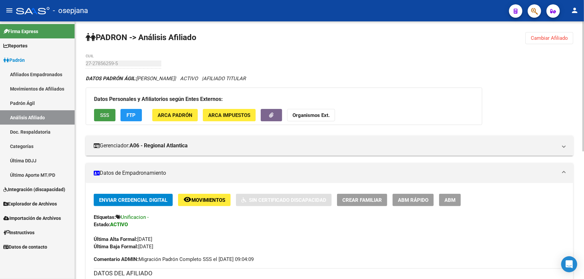
click at [100, 112] on span "SSS" at bounding box center [104, 115] width 9 height 6
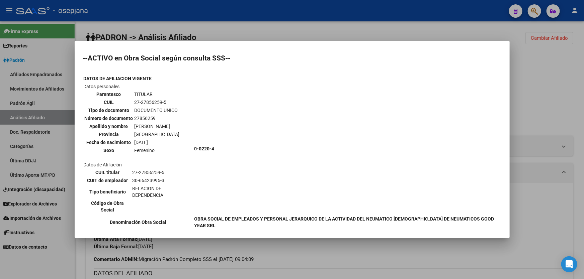
scroll to position [112, 0]
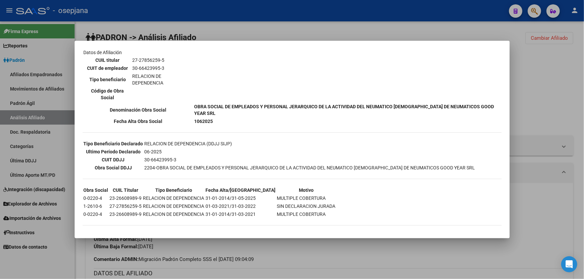
click at [520, 99] on div at bounding box center [292, 139] width 584 height 279
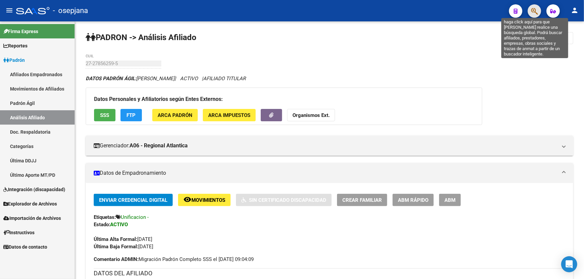
click at [532, 15] on icon "button" at bounding box center [534, 11] width 7 height 8
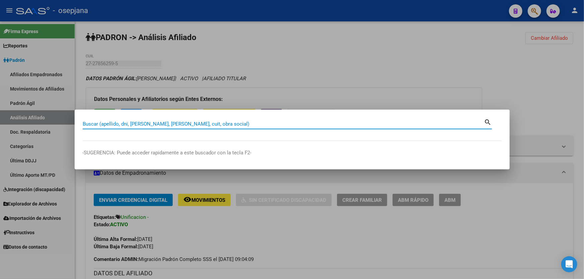
paste input "23-26608989-9"
type input "23266089899"
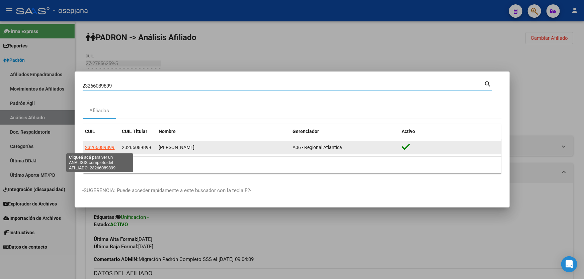
click at [106, 148] on span "23266089899" at bounding box center [99, 147] width 29 height 5
type textarea "23266089899"
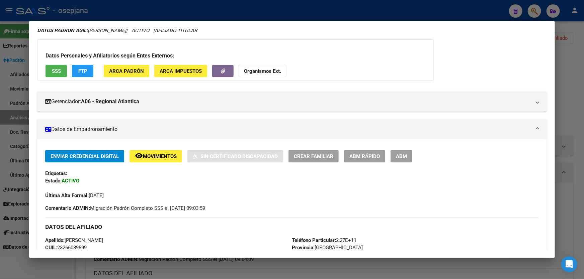
scroll to position [0, 0]
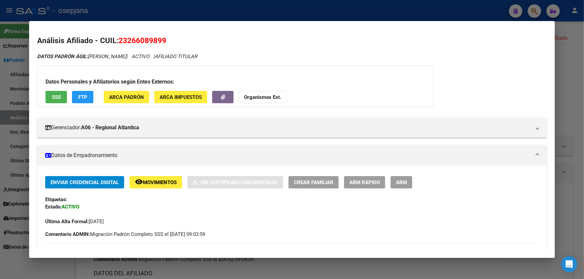
click at [381, 10] on div at bounding box center [292, 139] width 584 height 279
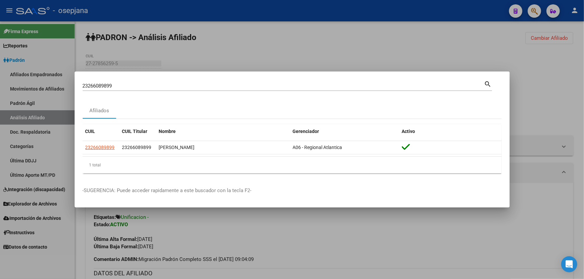
click at [420, 59] on div at bounding box center [292, 139] width 584 height 279
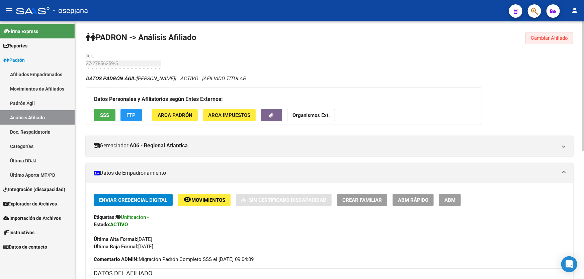
click at [554, 37] on span "Cambiar Afiliado" at bounding box center [548, 38] width 37 height 6
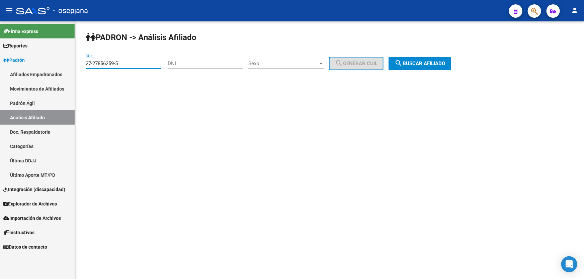
drag, startPoint x: 141, startPoint y: 65, endPoint x: 78, endPoint y: 65, distance: 62.9
click at [78, 65] on div "PADRON -> Análisis Afiliado 27-27856259-5 CUIL | DNI Sexo Sexo search Generar C…" at bounding box center [329, 56] width 509 height 70
paste input "33342014-2"
type input "27-33342014-2"
click at [451, 64] on button "search Buscar afiliado" at bounding box center [419, 63] width 63 height 13
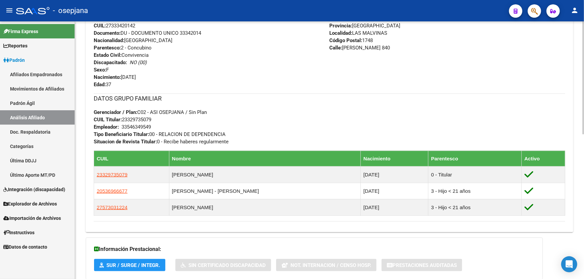
scroll to position [274, 0]
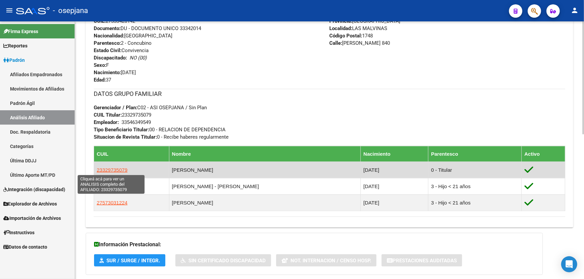
click at [104, 171] on span "23329735079" at bounding box center [112, 170] width 31 height 6
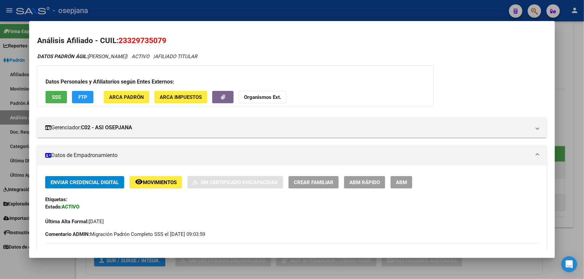
drag, startPoint x: 167, startPoint y: 39, endPoint x: 119, endPoint y: 43, distance: 47.7
click at [119, 43] on h2 "Análisis Afiliado - CUIL: 23329735079" at bounding box center [291, 40] width 509 height 11
copy span "23329735079"
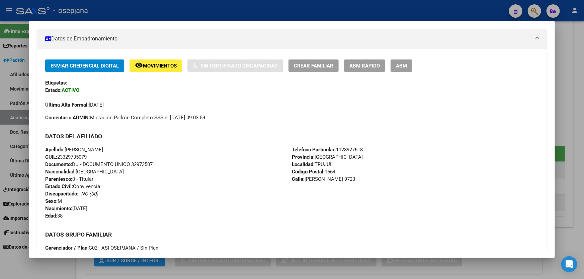
scroll to position [243, 0]
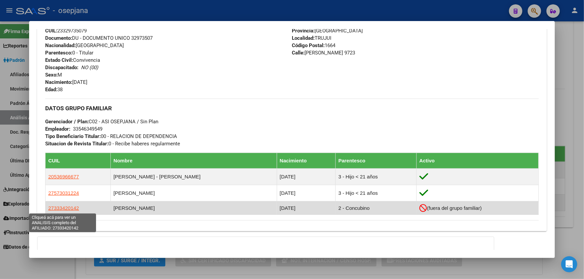
click at [53, 208] on span "27333420142" at bounding box center [63, 208] width 31 height 6
type textarea "27333420142"
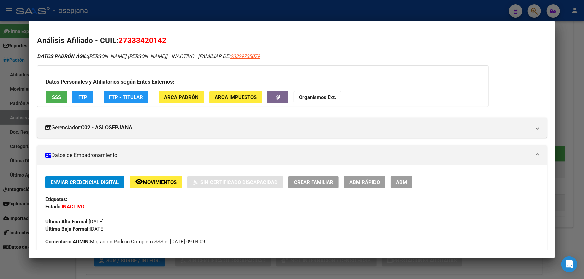
click at [54, 94] on span "SSS" at bounding box center [56, 97] width 9 height 6
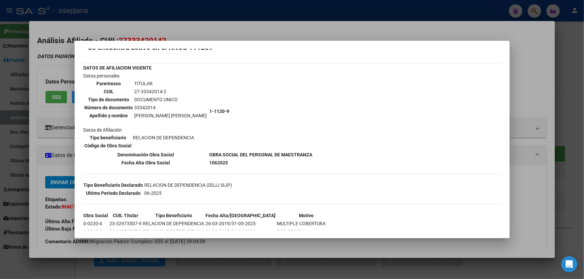
scroll to position [89, 0]
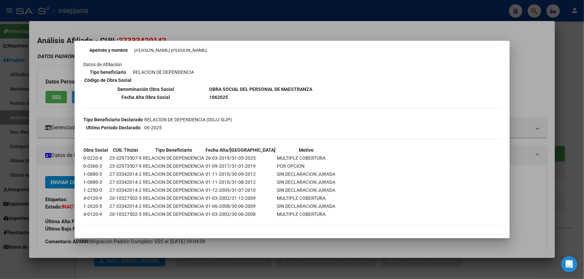
click at [583, 99] on div at bounding box center [292, 139] width 584 height 279
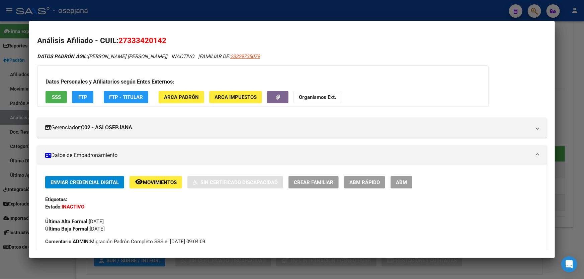
click at [583, 99] on div at bounding box center [292, 139] width 584 height 279
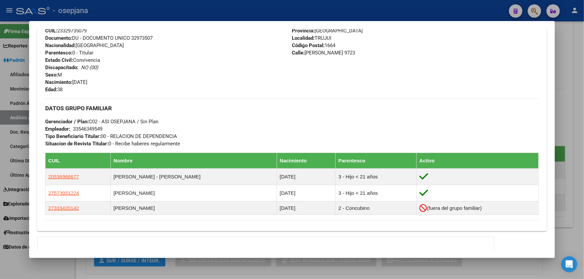
click at [583, 99] on div at bounding box center [292, 139] width 584 height 279
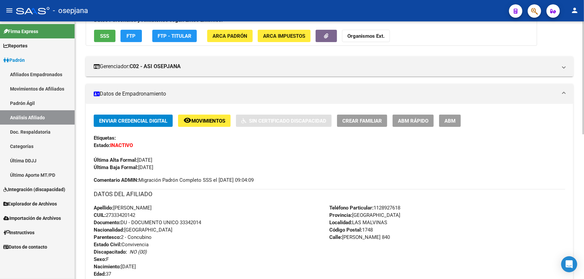
scroll to position [0, 0]
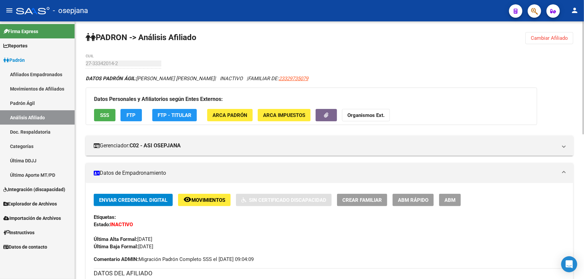
click at [564, 37] on span "Cambiar Afiliado" at bounding box center [548, 38] width 37 height 6
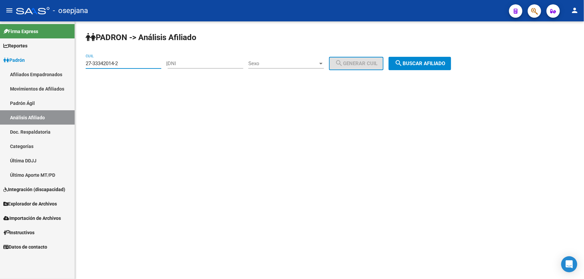
drag, startPoint x: 139, startPoint y: 63, endPoint x: 78, endPoint y: 66, distance: 61.0
click at [78, 66] on div "PADRON -> Análisis Afiliado 27-33342014-2 CUIL | DNI Sexo Sexo search Generar C…" at bounding box center [329, 56] width 509 height 70
paste input "28554738-0"
type input "27-28554738-0"
click at [406, 69] on button "search Buscar afiliado" at bounding box center [419, 63] width 63 height 13
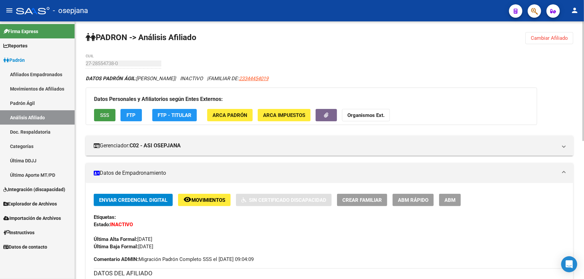
click at [100, 113] on span "SSS" at bounding box center [104, 115] width 9 height 6
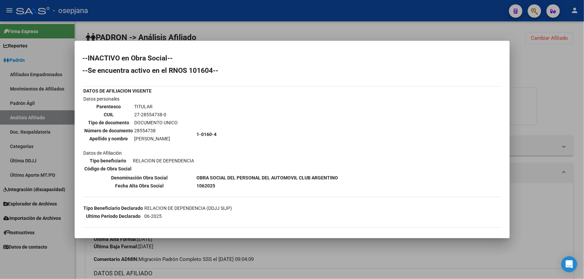
click at [276, 34] on div at bounding box center [292, 139] width 584 height 279
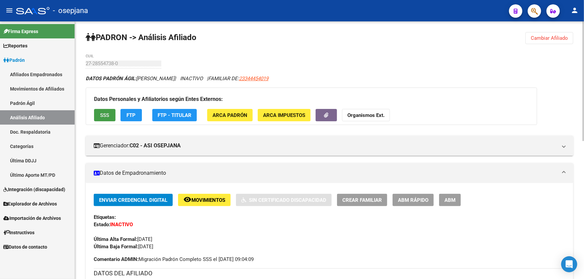
click at [107, 114] on span "SSS" at bounding box center [104, 115] width 9 height 6
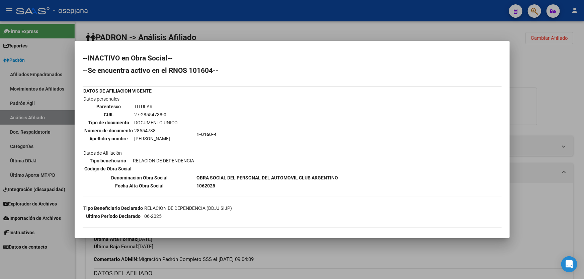
click at [278, 36] on div at bounding box center [292, 139] width 584 height 279
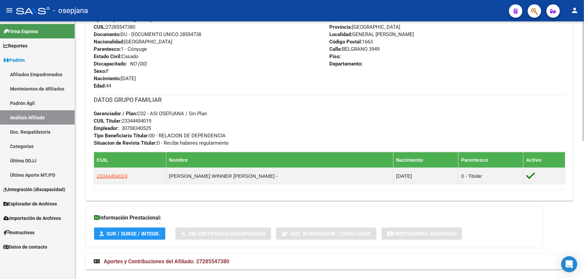
scroll to position [274, 0]
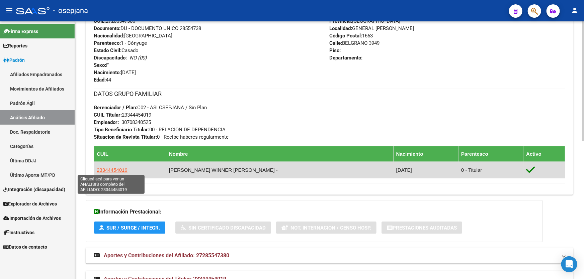
click at [114, 171] on span "23344454019" at bounding box center [112, 170] width 31 height 6
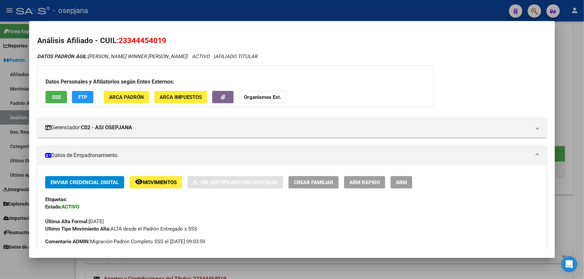
drag, startPoint x: 167, startPoint y: 41, endPoint x: 121, endPoint y: 42, distance: 45.8
click at [121, 42] on h2 "Análisis Afiliado - CUIL: 23344454019" at bounding box center [291, 40] width 509 height 11
copy span "23344454019"
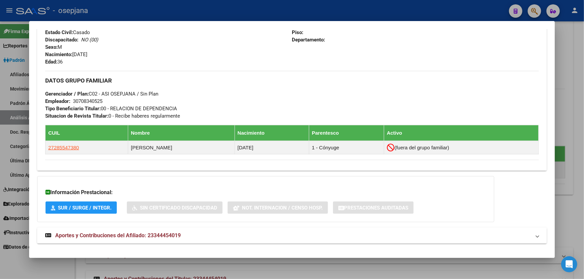
scroll to position [286, 0]
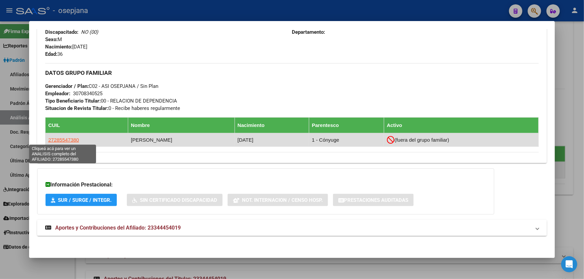
click at [60, 140] on span "27285547380" at bounding box center [63, 140] width 31 height 6
type textarea "27285547380"
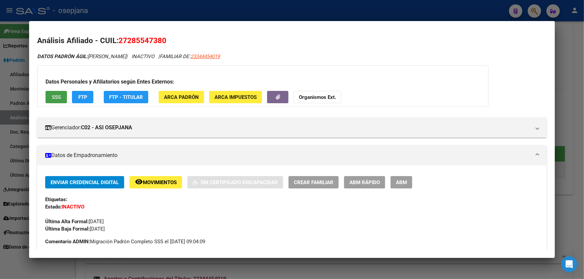
click at [62, 95] on button "SSS" at bounding box center [55, 97] width 21 height 12
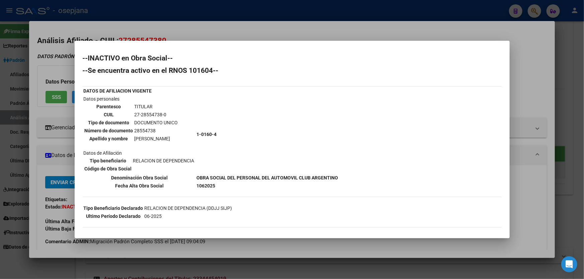
click at [583, 116] on div at bounding box center [292, 139] width 584 height 279
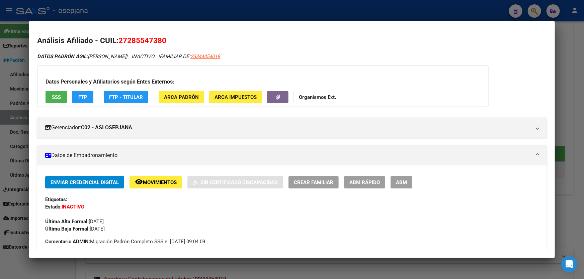
click at [583, 116] on div at bounding box center [292, 139] width 584 height 279
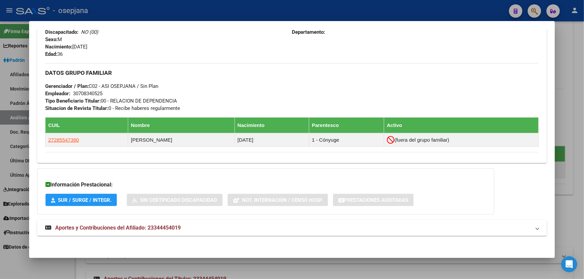
click at [583, 116] on div at bounding box center [292, 139] width 584 height 279
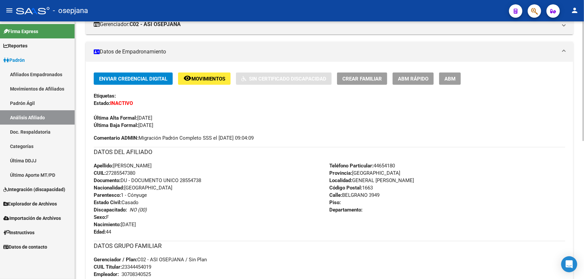
scroll to position [0, 0]
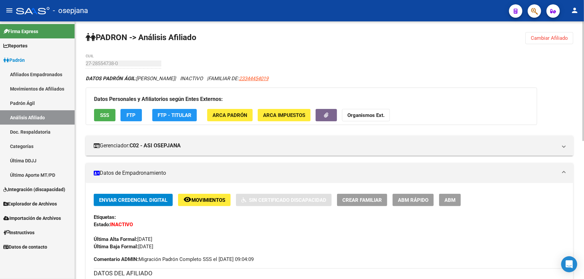
click at [550, 39] on span "Cambiar Afiliado" at bounding box center [548, 38] width 37 height 6
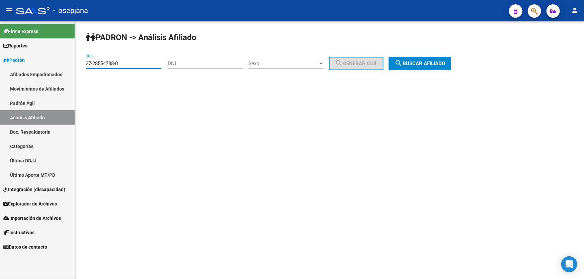
drag, startPoint x: 127, startPoint y: 63, endPoint x: 83, endPoint y: 64, distance: 44.8
click at [83, 64] on div "PADRON -> Análisis Afiliado 27-28554738-0 CUIL | DNI Sexo Sexo search Generar C…" at bounding box center [329, 56] width 509 height 70
paste input "0-92662177-8"
type input "20-92662177-8"
click at [418, 59] on button "search Buscar afiliado" at bounding box center [419, 63] width 63 height 13
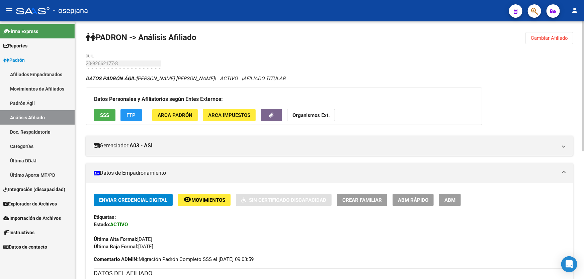
click at [102, 114] on span "SSS" at bounding box center [104, 115] width 9 height 6
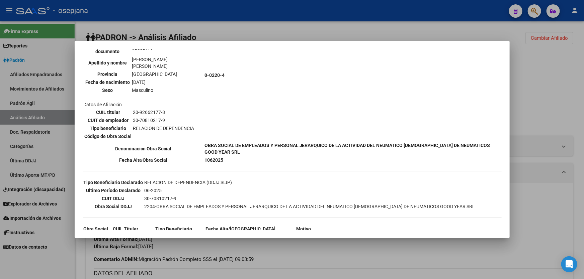
scroll to position [120, 0]
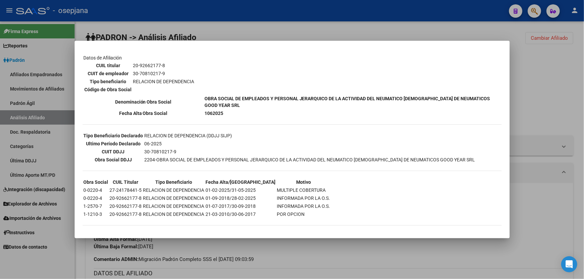
click at [536, 99] on div at bounding box center [292, 139] width 584 height 279
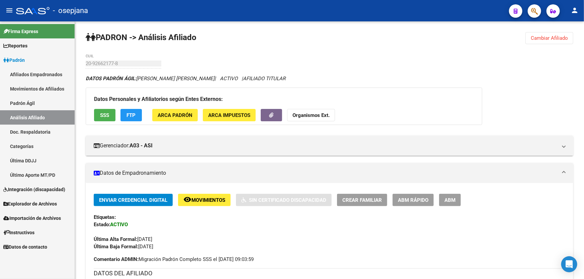
click at [529, 13] on button "button" at bounding box center [533, 10] width 13 height 13
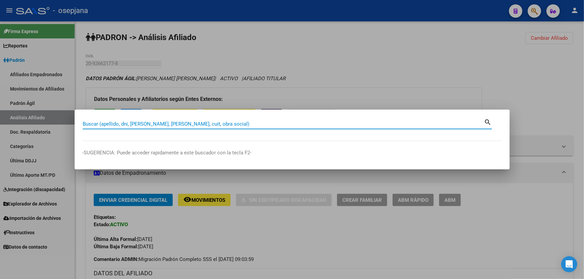
paste input "20-92662177-8"
type input "20926621778"
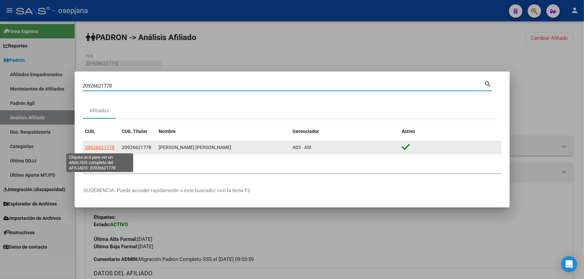
click at [108, 145] on span "20926621778" at bounding box center [99, 147] width 29 height 5
type textarea "20926621778"
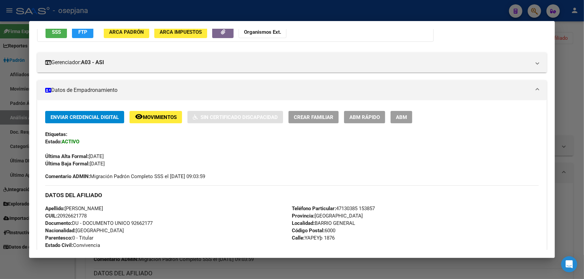
scroll to position [59, 0]
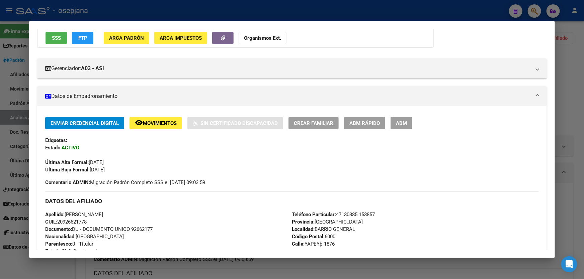
click at [565, 113] on div at bounding box center [292, 139] width 584 height 279
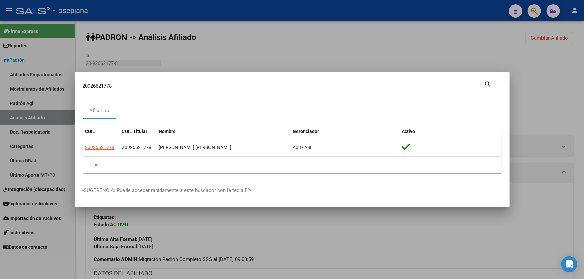
click at [356, 234] on div at bounding box center [292, 139] width 584 height 279
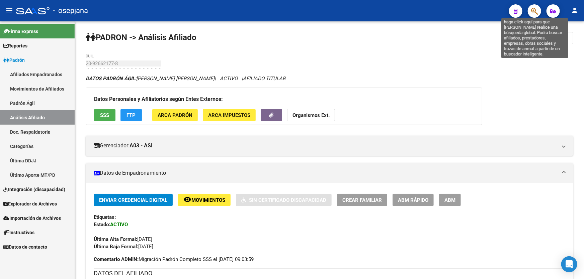
click at [535, 7] on icon "button" at bounding box center [534, 11] width 7 height 8
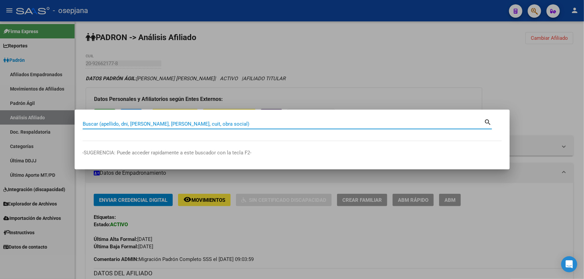
paste input "27-24178441-5"
type input "27241784415"
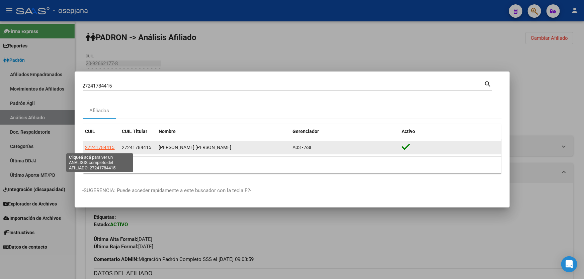
click at [104, 146] on span "27241784415" at bounding box center [99, 147] width 29 height 5
type textarea "27241784415"
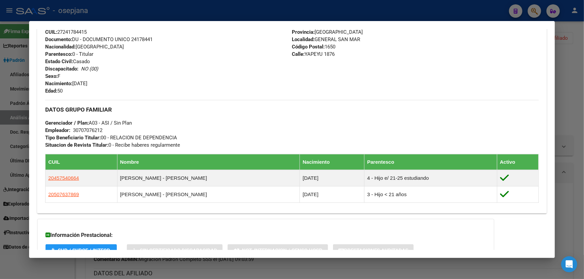
scroll to position [243, 0]
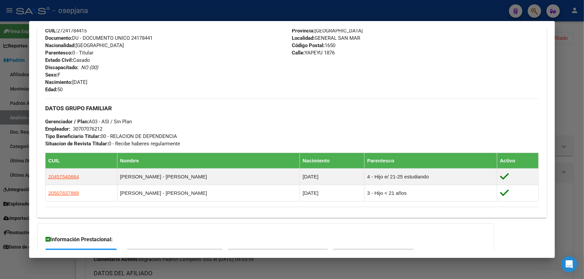
click at [583, 115] on div at bounding box center [292, 139] width 584 height 279
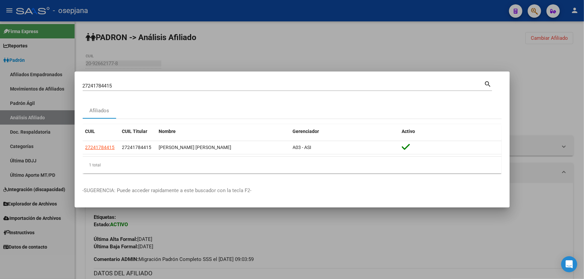
click at [583, 115] on div at bounding box center [292, 139] width 584 height 279
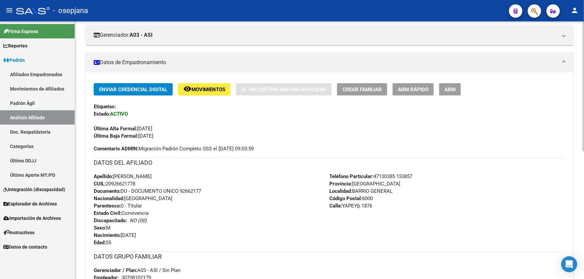
scroll to position [0, 0]
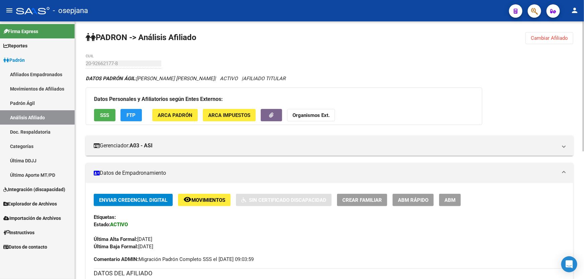
click at [545, 30] on div "PADRON -> Análisis Afiliado Cambiar Afiliado 20-92662177-8 CUIL DATOS PADRÓN ÁG…" at bounding box center [329, 277] width 509 height 512
click at [543, 35] on span "Cambiar Afiliado" at bounding box center [548, 38] width 37 height 6
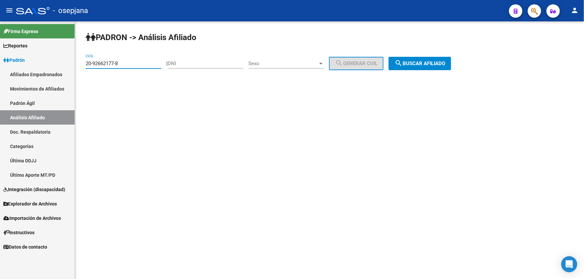
drag, startPoint x: 129, startPoint y: 61, endPoint x: 80, endPoint y: 66, distance: 49.5
click at [80, 66] on div "PADRON -> Análisis Afiliado 20-92662177-8 CUIL | DNI Sexo Sexo search Generar C…" at bounding box center [329, 56] width 509 height 70
paste input "7-47404284-2"
type input "27-47404284-2"
click at [413, 61] on span "search Buscar afiliado" at bounding box center [419, 64] width 51 height 6
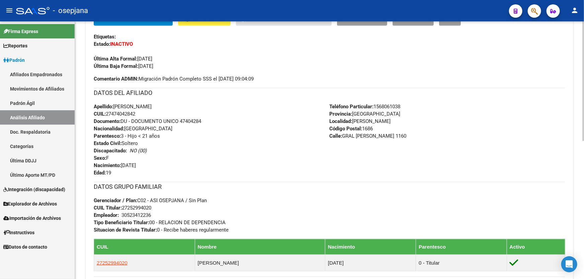
scroll to position [213, 0]
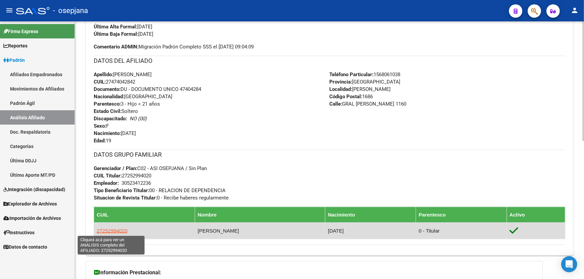
click at [117, 229] on span "27252994020" at bounding box center [112, 231] width 31 height 6
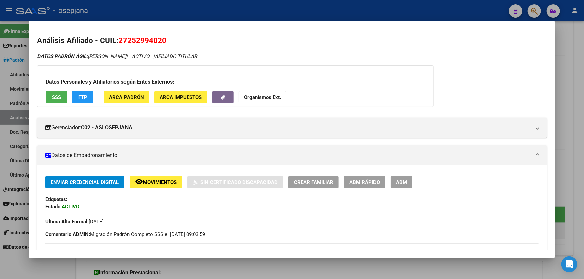
drag, startPoint x: 167, startPoint y: 41, endPoint x: 120, endPoint y: 40, distance: 46.8
click at [120, 40] on h2 "Análisis Afiliado - CUIL: 27252994020" at bounding box center [291, 40] width 509 height 11
copy span "27252994020"
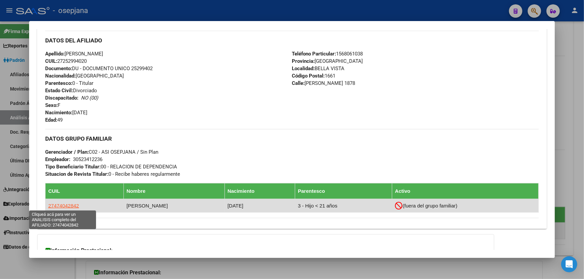
click at [64, 205] on span "27474042842" at bounding box center [63, 206] width 31 height 6
type textarea "27474042842"
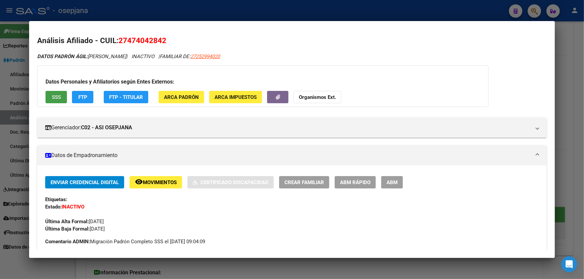
click at [59, 94] on span "SSS" at bounding box center [56, 97] width 9 height 6
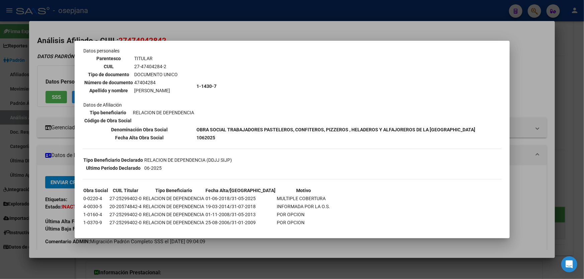
scroll to position [57, 0]
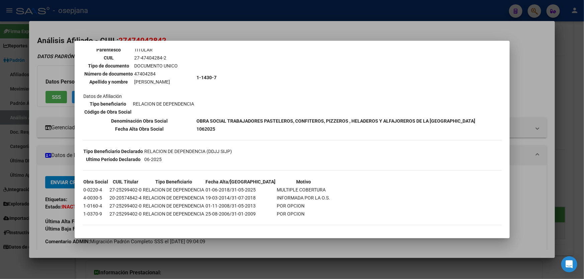
click at [583, 93] on div at bounding box center [292, 139] width 584 height 279
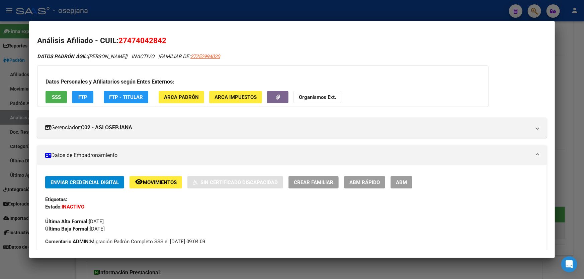
click at [583, 93] on div at bounding box center [292, 139] width 584 height 279
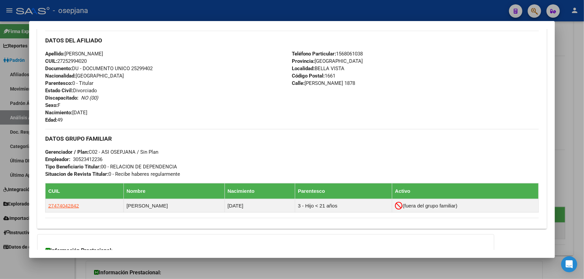
click at [583, 93] on div at bounding box center [292, 139] width 584 height 279
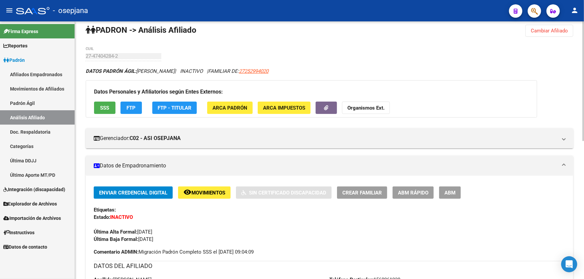
scroll to position [0, 0]
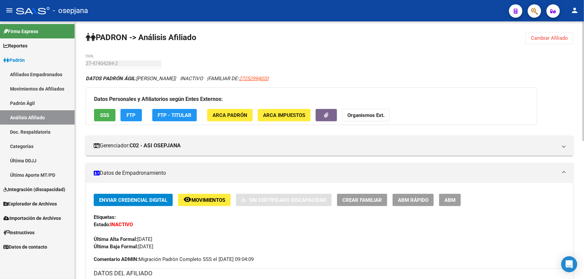
click at [558, 39] on span "Cambiar Afiliado" at bounding box center [548, 38] width 37 height 6
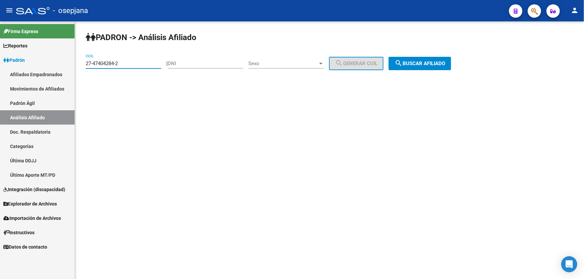
drag, startPoint x: 136, startPoint y: 63, endPoint x: 0, endPoint y: 73, distance: 136.2
click at [0, 73] on mat-sidenav-container "Firma Express Reportes Padrón Traspasos x O.S. Traspasos x Gerenciador Traspaso…" at bounding box center [292, 150] width 584 height 258
paste input "8180662-9"
type input "27-48180662-9"
click at [428, 70] on div "PADRON -> Análisis Afiliado 27-48180662-9 CUIL | DNI Sexo Sexo search Generar C…" at bounding box center [329, 56] width 509 height 70
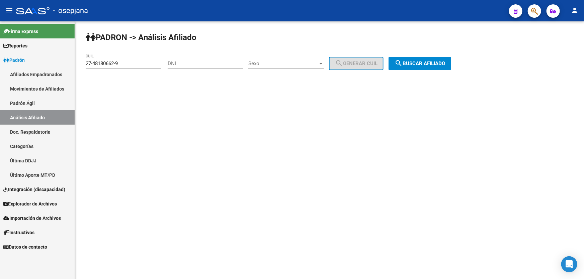
click at [428, 66] on span "search Buscar afiliado" at bounding box center [419, 64] width 51 height 6
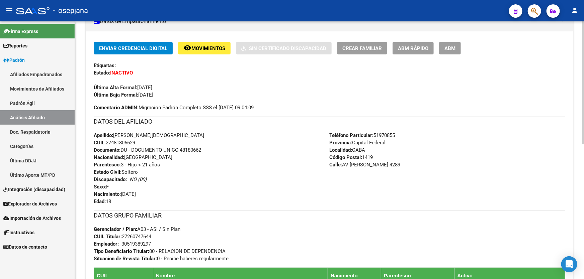
scroll to position [243, 0]
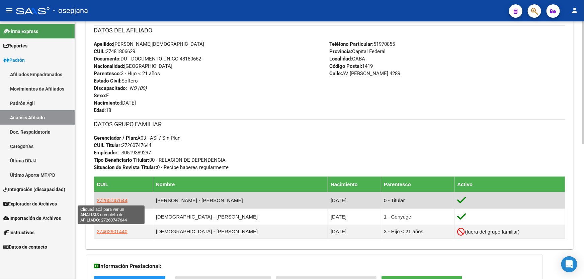
click at [107, 198] on span "27260747644" at bounding box center [112, 201] width 31 height 6
type textarea "27260747644"
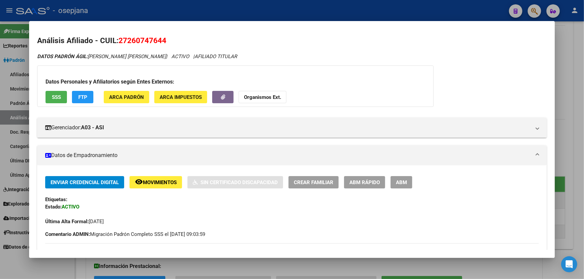
drag, startPoint x: 167, startPoint y: 39, endPoint x: 120, endPoint y: 39, distance: 46.5
click at [120, 39] on h2 "Análisis Afiliado - CUIL: 27260747644" at bounding box center [291, 40] width 509 height 11
copy span "27260747644"
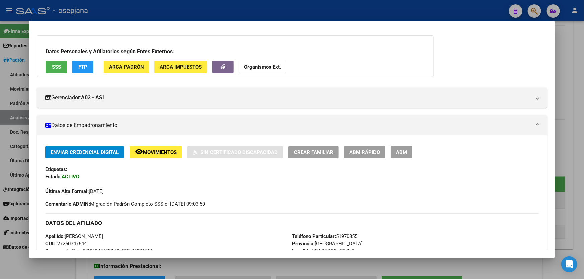
scroll to position [0, 0]
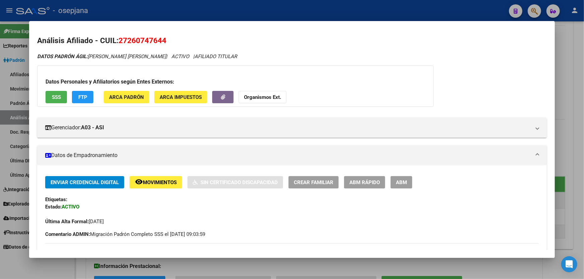
copy span "27260747644"
click at [583, 50] on div at bounding box center [292, 139] width 584 height 279
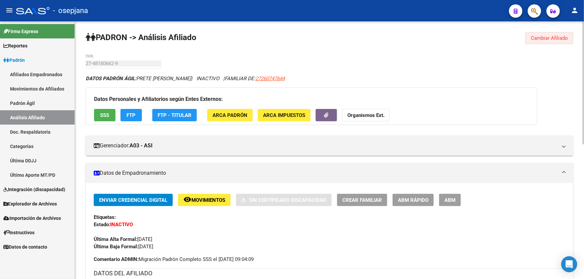
click at [562, 36] on span "Cambiar Afiliado" at bounding box center [548, 38] width 37 height 6
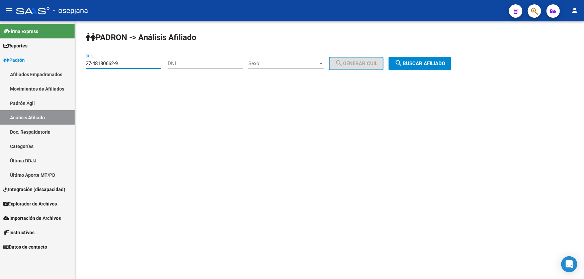
drag, startPoint x: 127, startPoint y: 63, endPoint x: 74, endPoint y: 64, distance: 53.5
click at [74, 64] on mat-sidenav-container "Firma Express Reportes Padrón Traspasos x O.S. Traspasos x Gerenciador Traspaso…" at bounding box center [292, 150] width 584 height 258
paste input "0-30501372-3"
type input "20-30501372-3"
click at [415, 62] on span "search Buscar afiliado" at bounding box center [419, 64] width 51 height 6
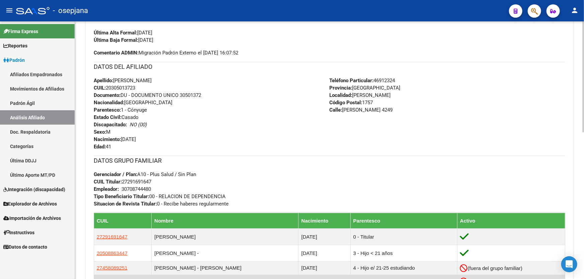
scroll to position [243, 0]
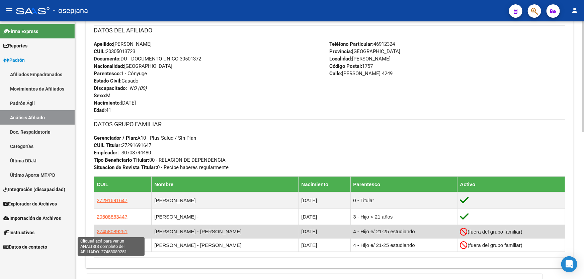
click at [111, 231] on span "27458089251" at bounding box center [112, 232] width 31 height 6
type textarea "27458089251"
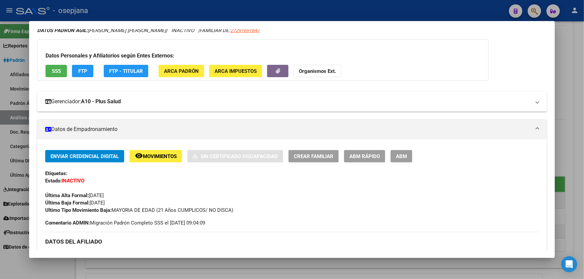
scroll to position [0, 0]
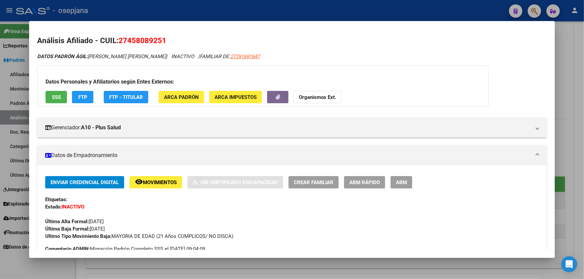
click at [55, 95] on span "SSS" at bounding box center [56, 97] width 9 height 6
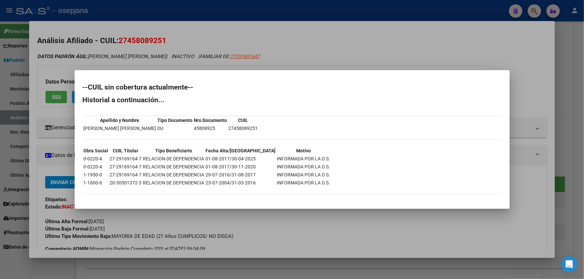
click at [583, 125] on div at bounding box center [292, 139] width 584 height 279
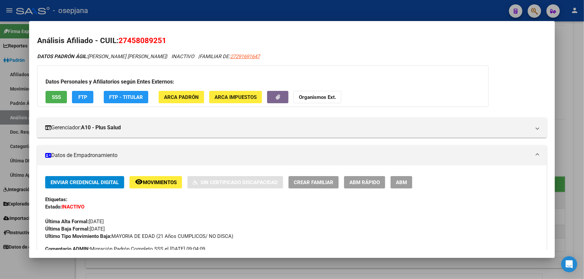
click at [583, 125] on div at bounding box center [292, 139] width 584 height 279
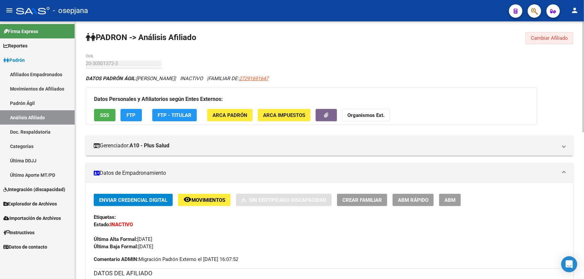
click at [552, 36] on span "Cambiar Afiliado" at bounding box center [548, 38] width 37 height 6
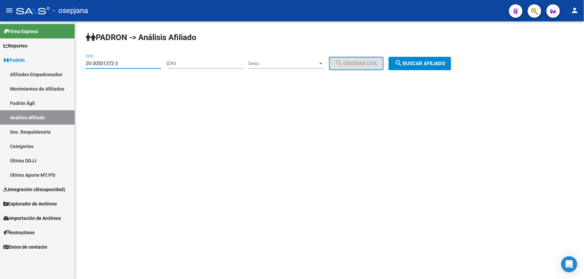
drag, startPoint x: 139, startPoint y: 64, endPoint x: 32, endPoint y: 64, distance: 107.0
click at [32, 64] on mat-sidenav-container "Firma Express Reportes Padrón Traspasos x O.S. Traspasos x Gerenciador Traspaso…" at bounding box center [292, 150] width 584 height 258
paste input "47100012-5"
click at [435, 57] on button "search Buscar afiliado" at bounding box center [419, 63] width 63 height 13
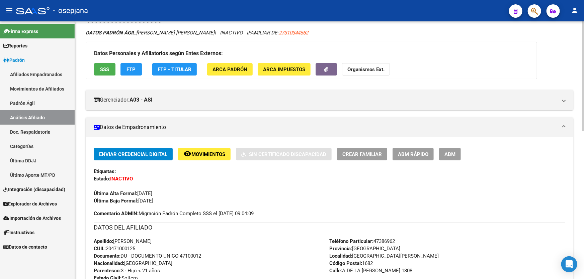
scroll to position [45, 0]
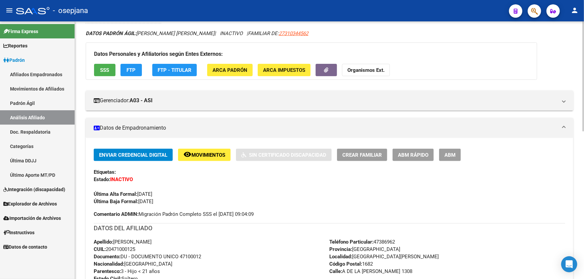
click at [98, 66] on button "SSS" at bounding box center [104, 70] width 21 height 12
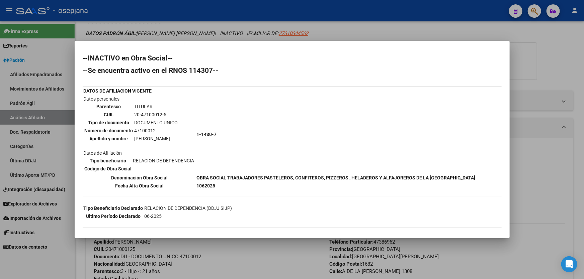
click at [583, 102] on div at bounding box center [292, 139] width 584 height 279
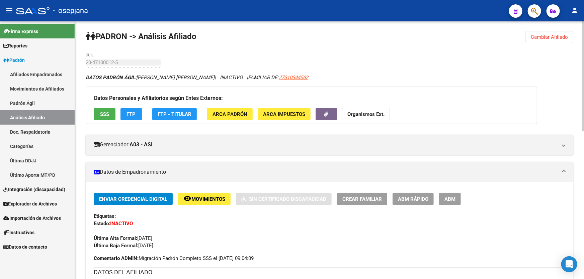
scroll to position [0, 0]
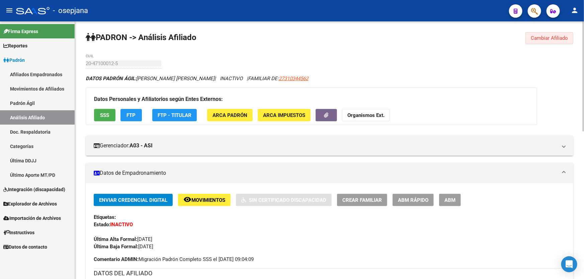
click at [562, 43] on button "Cambiar Afiliado" at bounding box center [549, 38] width 48 height 12
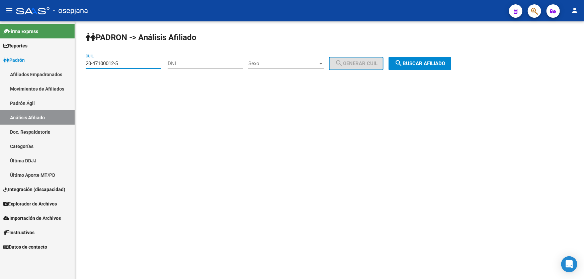
drag, startPoint x: 127, startPoint y: 63, endPoint x: 6, endPoint y: 74, distance: 122.2
click at [6, 74] on mat-sidenav-container "Firma Express Reportes Padrón Traspasos x O.S. Traspasos x Gerenciador Traspaso…" at bounding box center [292, 150] width 584 height 258
paste input "3-95054718-9"
type input "23-95054718-9"
click at [445, 67] on button "search Buscar afiliado" at bounding box center [419, 63] width 63 height 13
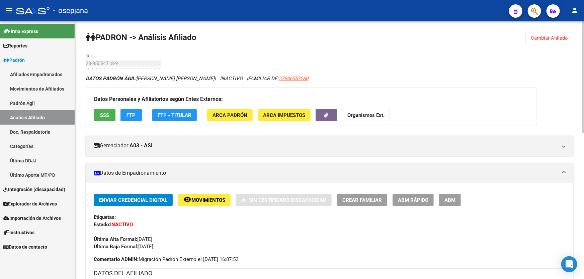
click at [102, 117] on span "SSS" at bounding box center [104, 115] width 9 height 6
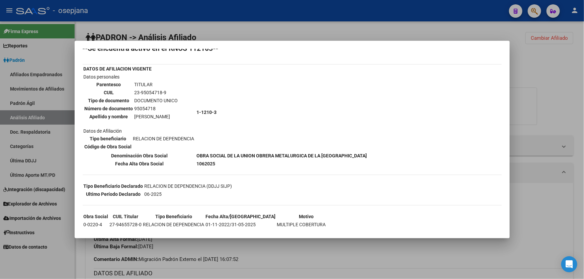
scroll to position [49, 0]
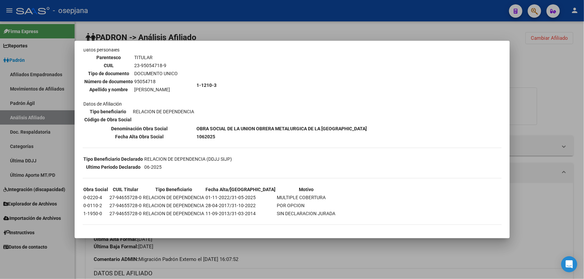
click at [518, 86] on div at bounding box center [292, 139] width 584 height 279
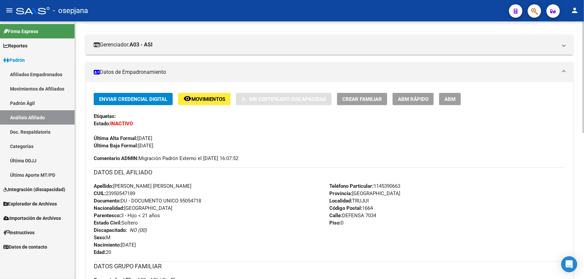
scroll to position [91, 0]
